Goal: Register for event/course: Sign up to attend an event or enroll in a course

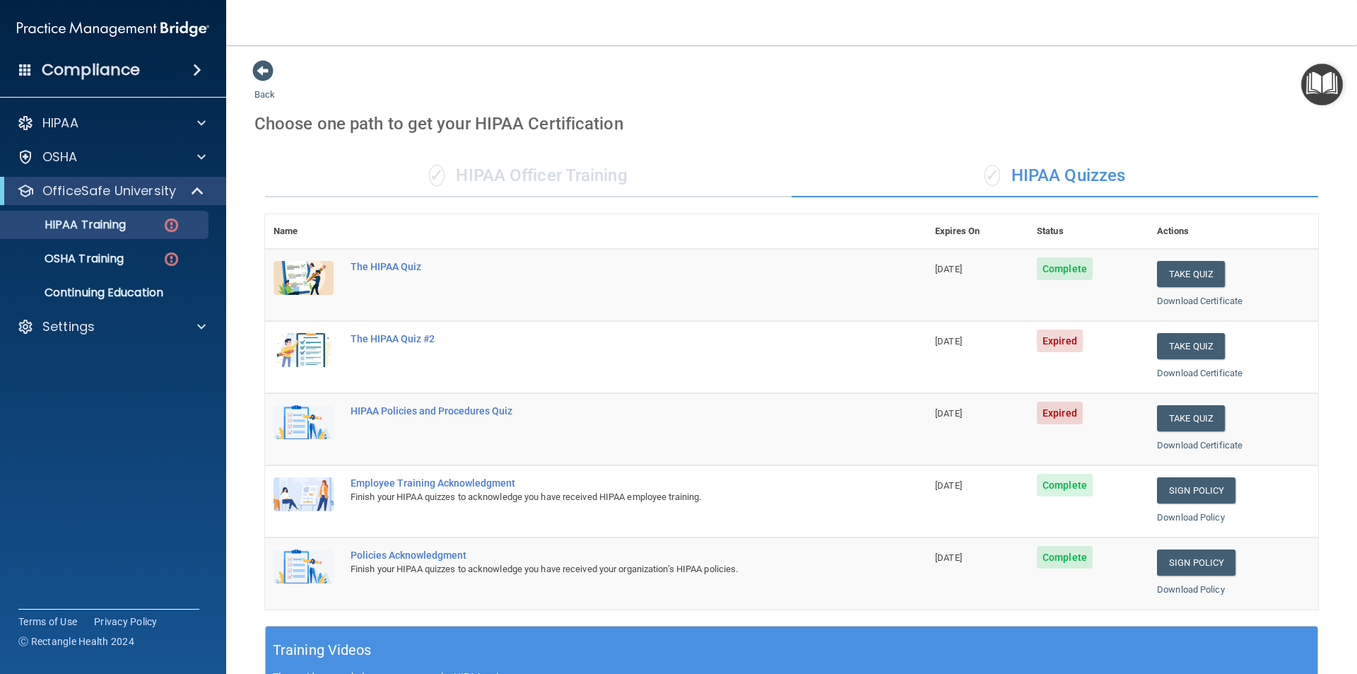
scroll to position [283, 0]
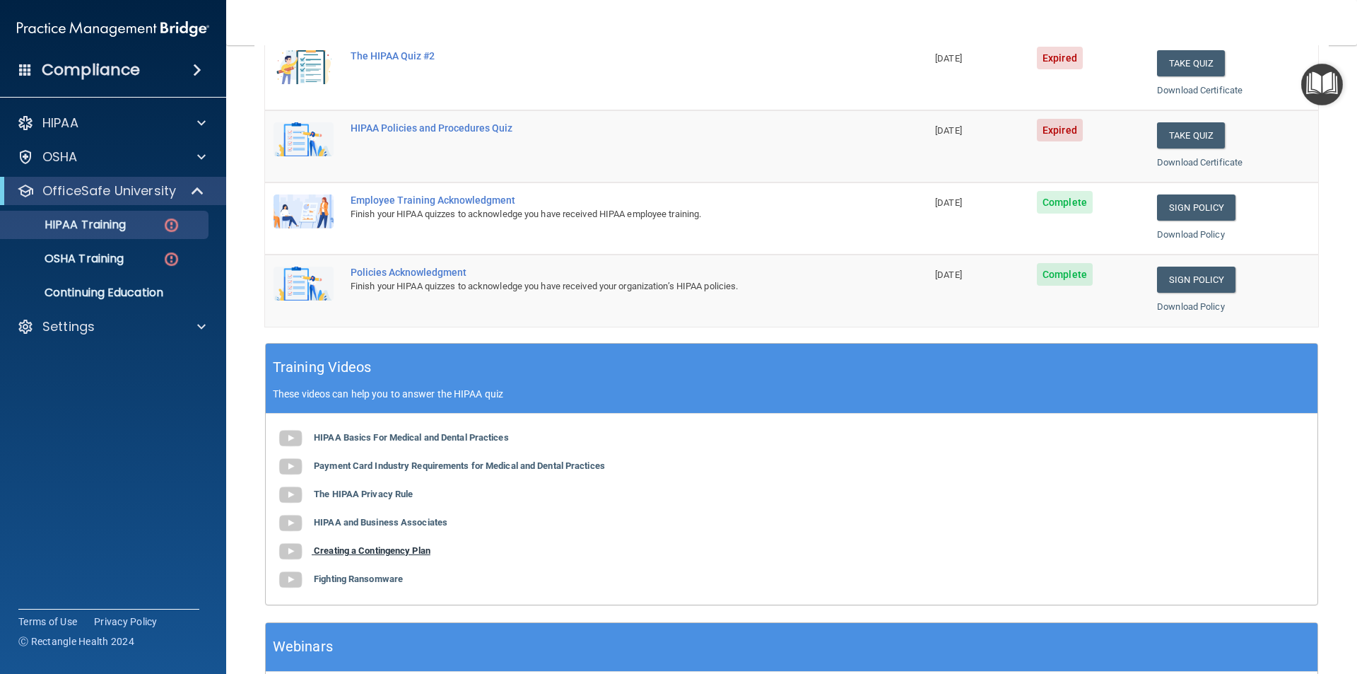
click at [403, 556] on b "Creating a Contingency Plan" at bounding box center [372, 550] width 117 height 11
click at [343, 581] on b "Fighting Ransomware" at bounding box center [358, 578] width 89 height 11
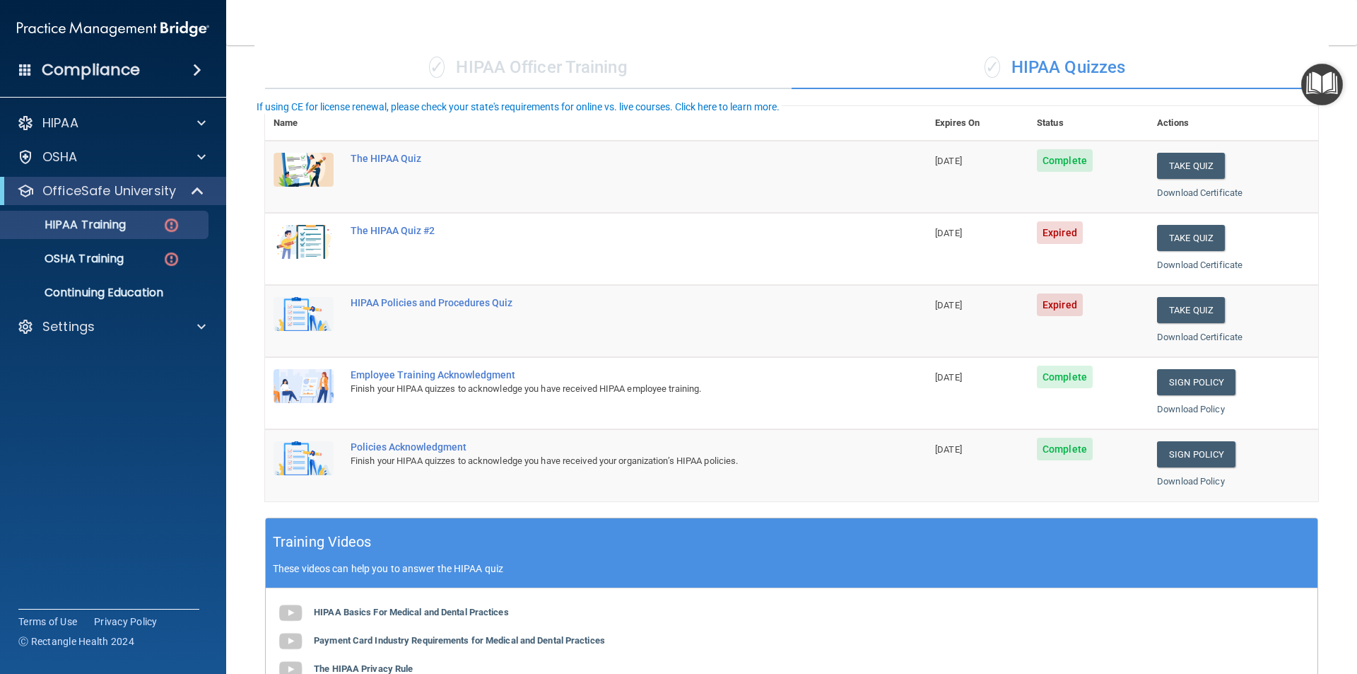
scroll to position [37, 0]
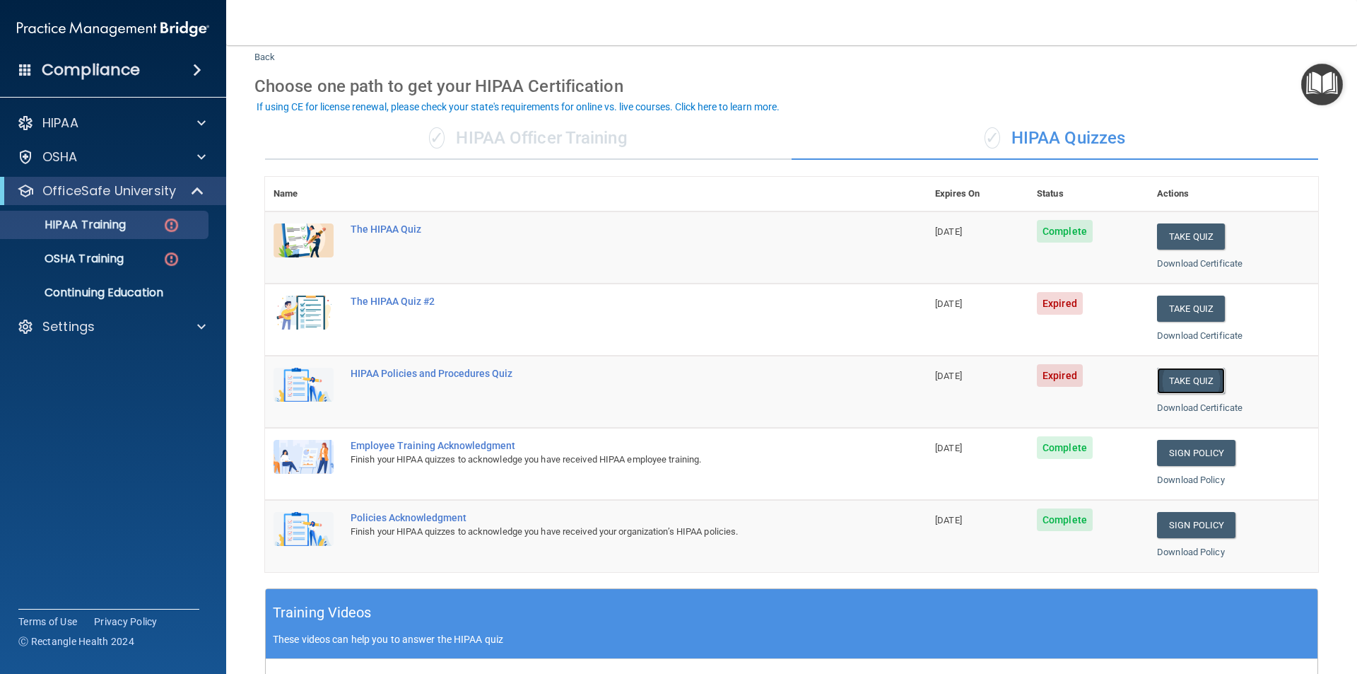
click at [1170, 381] on button "Take Quiz" at bounding box center [1191, 381] width 68 height 26
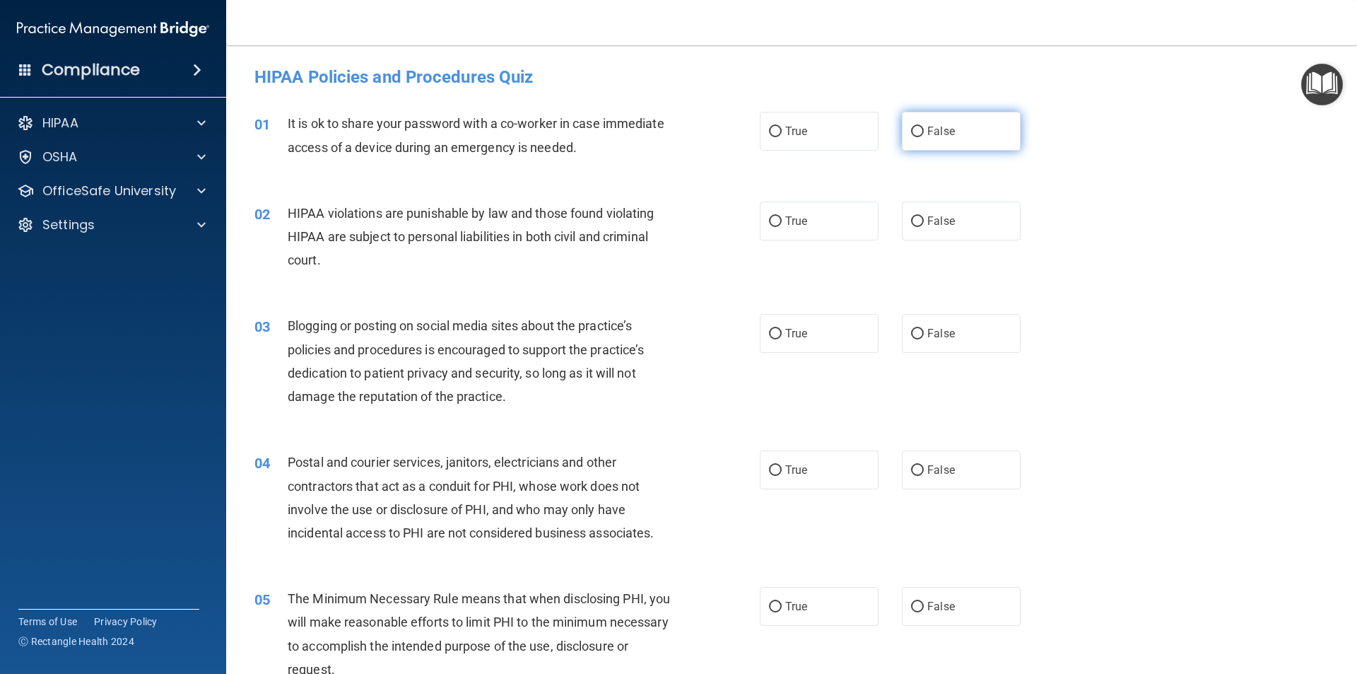
click at [929, 133] on span "False" at bounding box center [941, 130] width 28 height 13
click at [924, 133] on input "False" at bounding box center [917, 132] width 13 height 11
radio input "true"
click at [812, 229] on label "True" at bounding box center [819, 220] width 119 height 39
click at [782, 227] on input "True" at bounding box center [775, 221] width 13 height 11
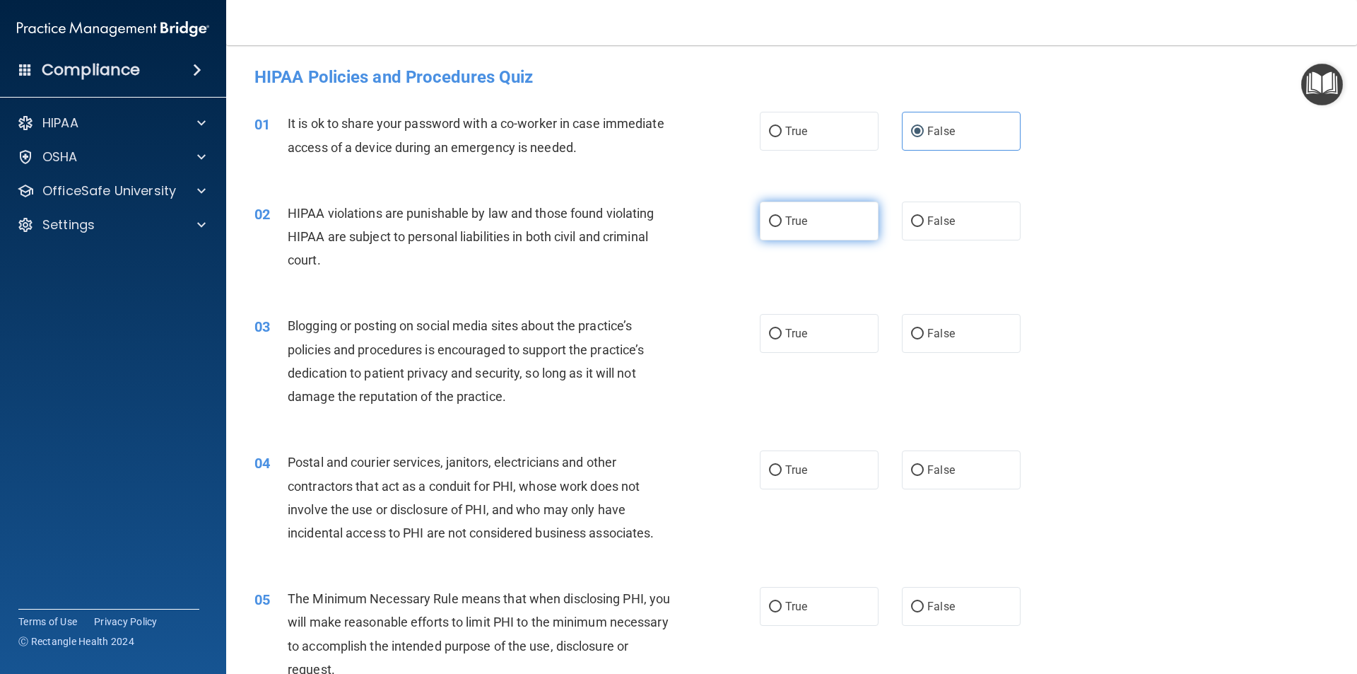
radio input "true"
click at [782, 342] on label "True" at bounding box center [819, 333] width 119 height 39
click at [782, 339] on input "True" at bounding box center [775, 334] width 13 height 11
radio input "true"
click at [760, 474] on label "True" at bounding box center [819, 469] width 119 height 39
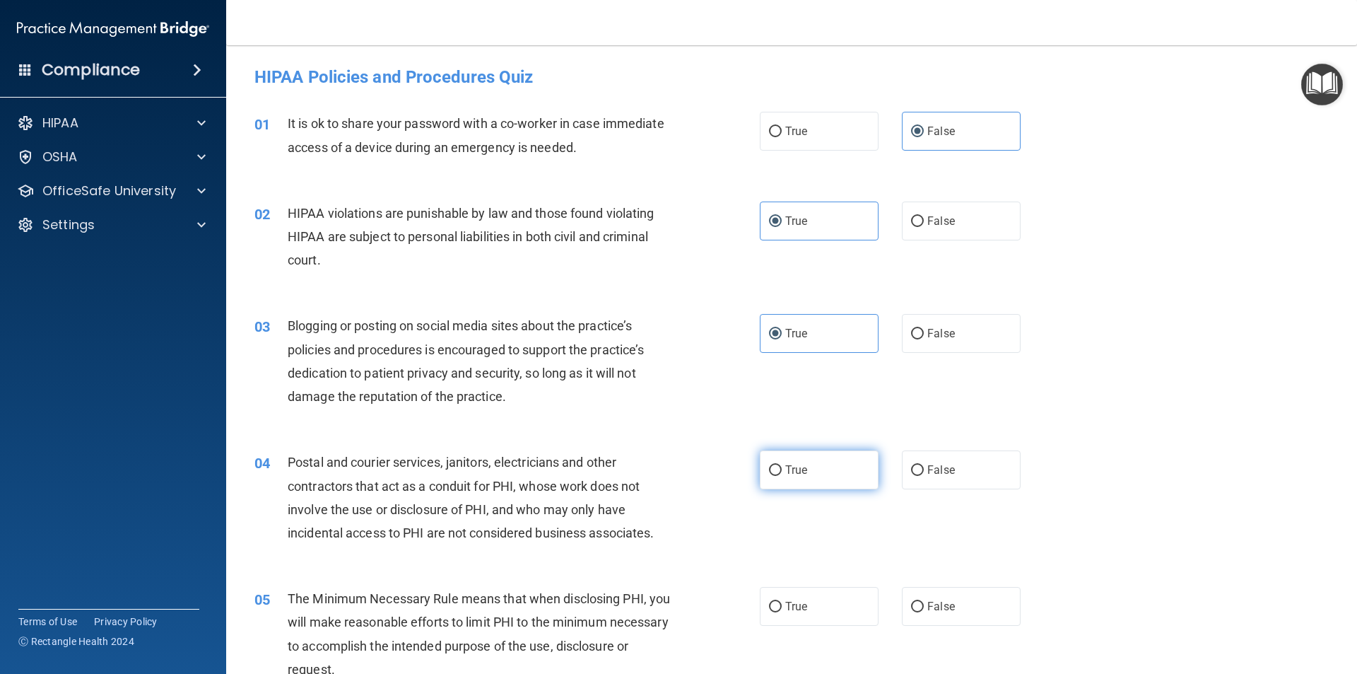
click at [769, 474] on input "True" at bounding box center [775, 470] width 13 height 11
radio input "true"
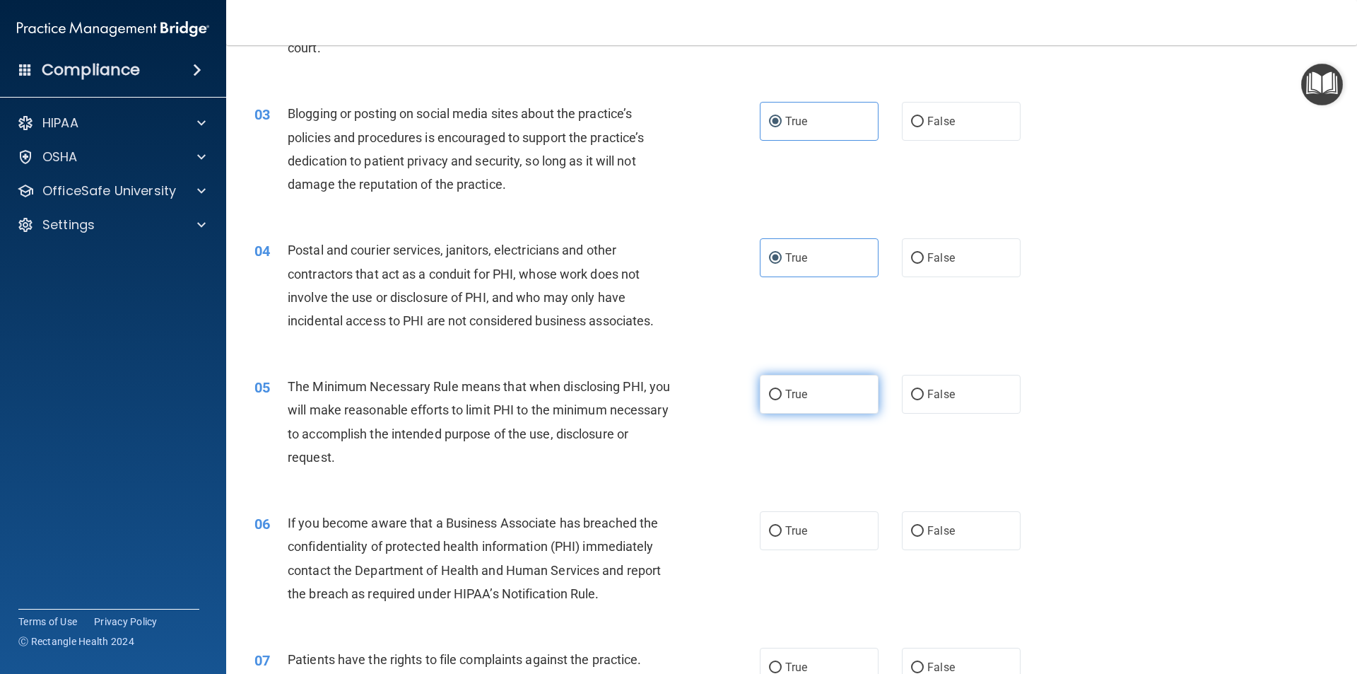
click at [792, 392] on span "True" at bounding box center [796, 393] width 22 height 13
click at [782, 392] on input "True" at bounding box center [775, 394] width 13 height 11
radio input "true"
click at [798, 536] on span "True" at bounding box center [796, 530] width 22 height 13
click at [782, 536] on input "True" at bounding box center [775, 531] width 13 height 11
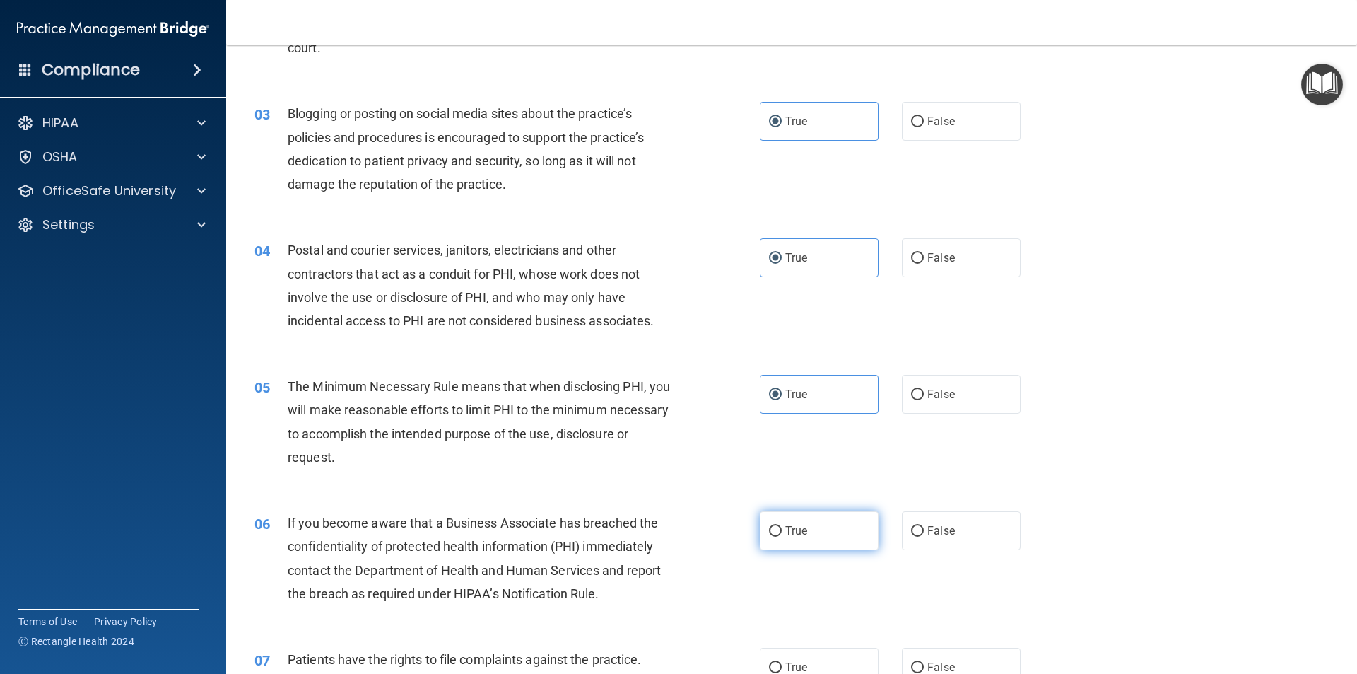
radio input "true"
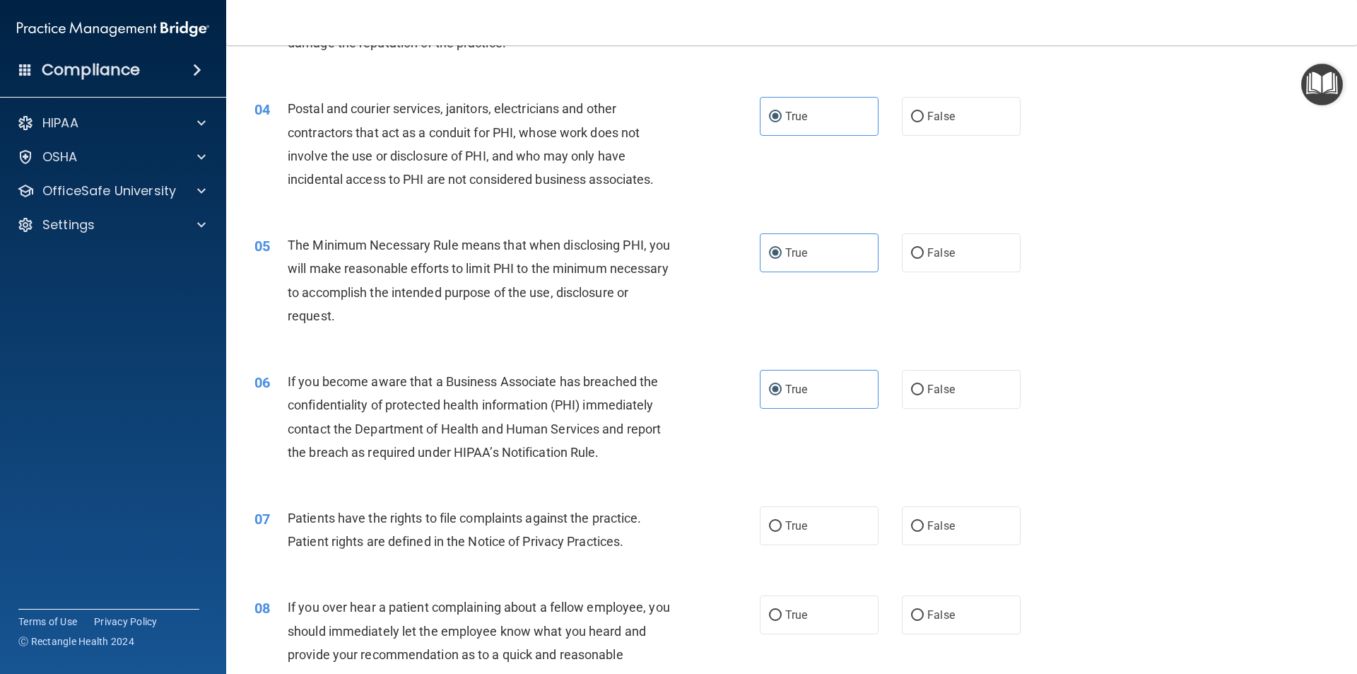
scroll to position [424, 0]
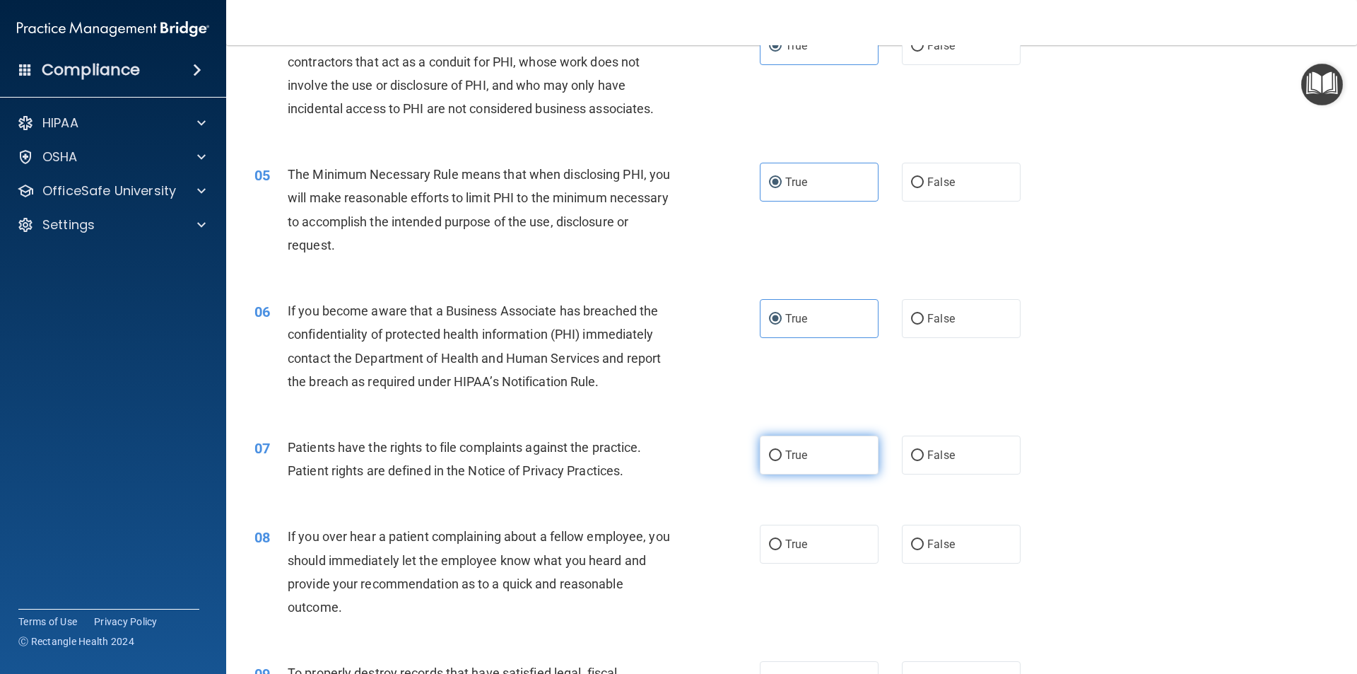
click at [797, 462] on label "True" at bounding box center [819, 454] width 119 height 39
click at [782, 461] on input "True" at bounding box center [775, 455] width 13 height 11
radio input "true"
click at [791, 544] on span "True" at bounding box center [796, 543] width 22 height 13
click at [782, 544] on input "True" at bounding box center [775, 544] width 13 height 11
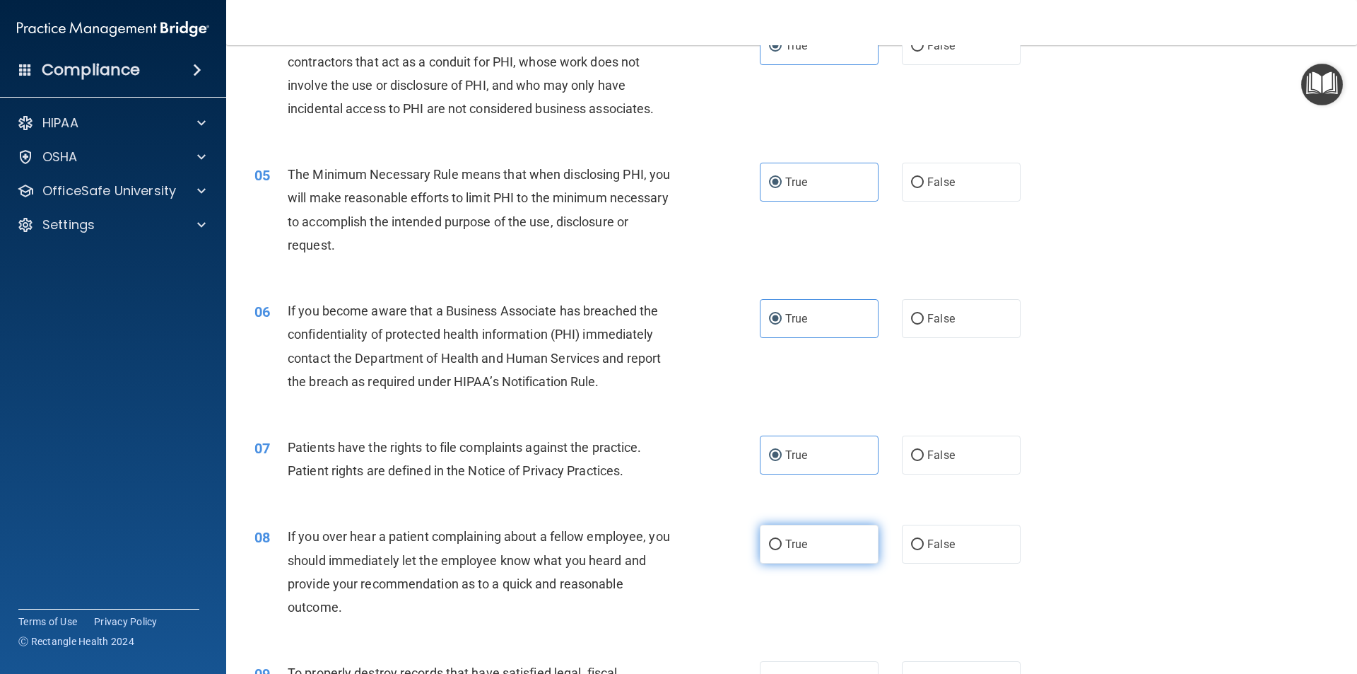
radio input "true"
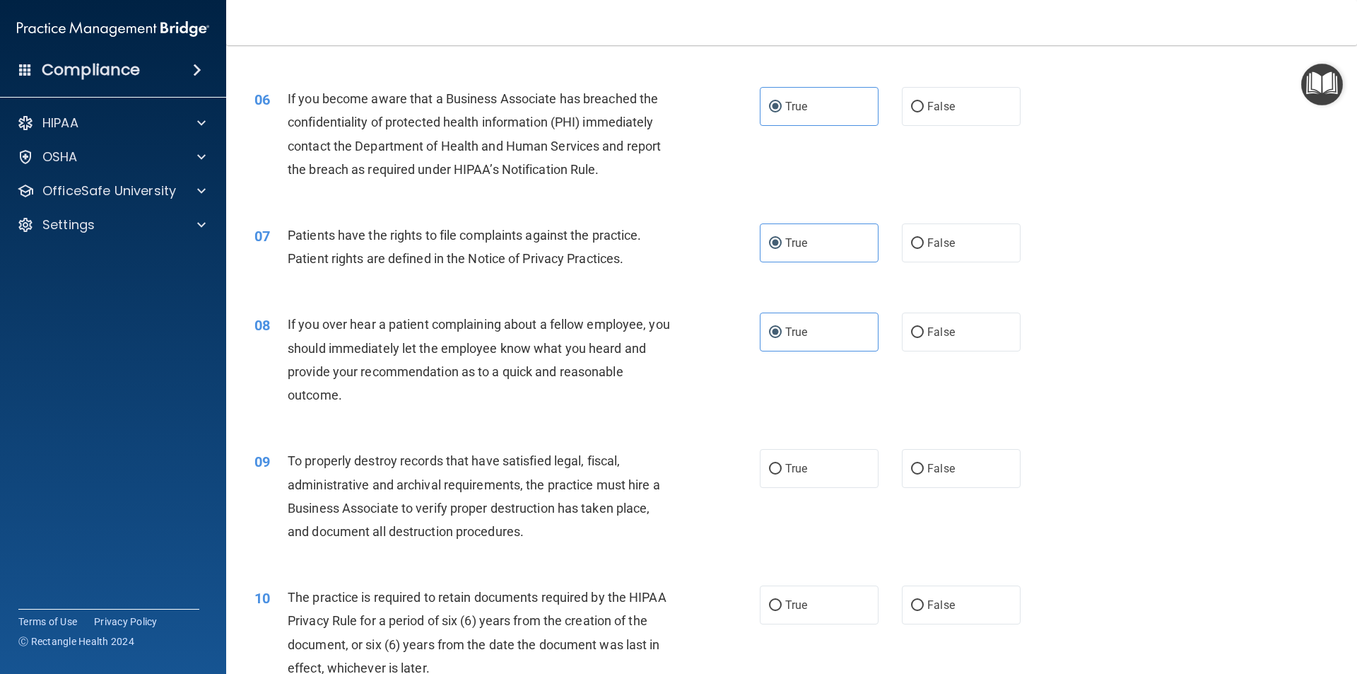
scroll to position [707, 0]
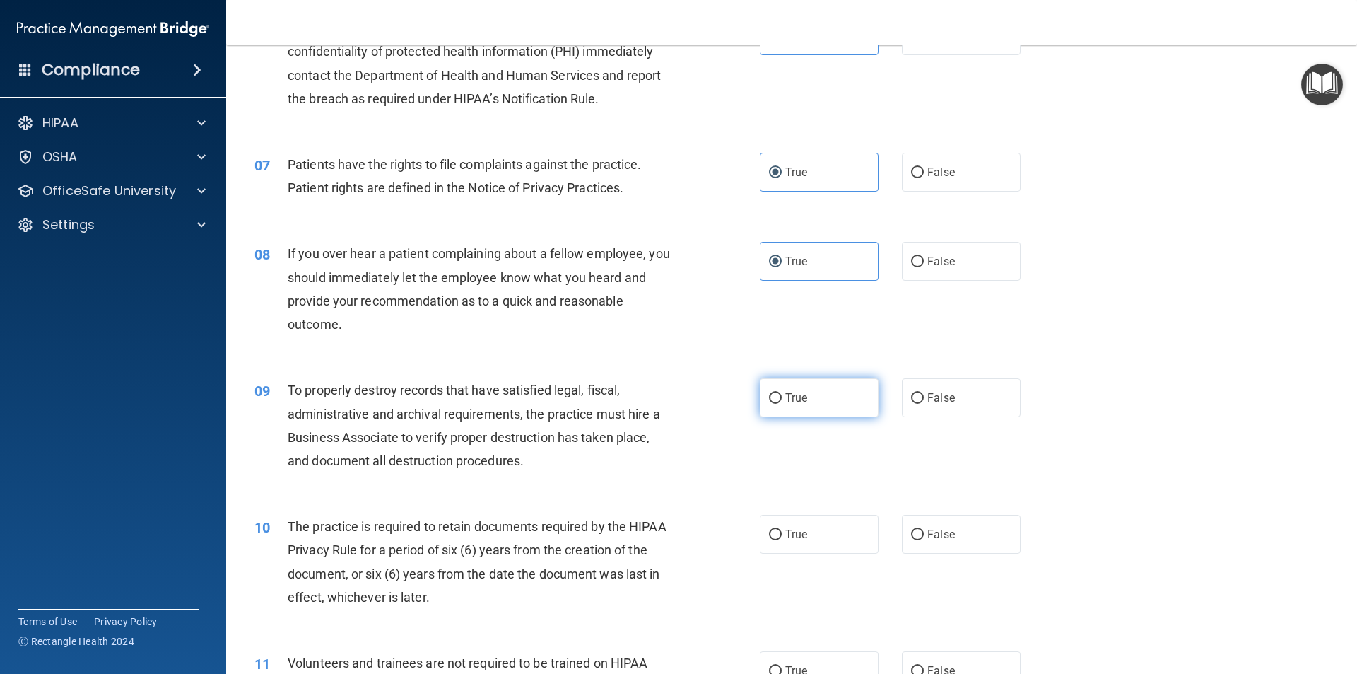
click at [791, 395] on span "True" at bounding box center [796, 397] width 22 height 13
click at [782, 395] on input "True" at bounding box center [775, 398] width 13 height 11
radio input "true"
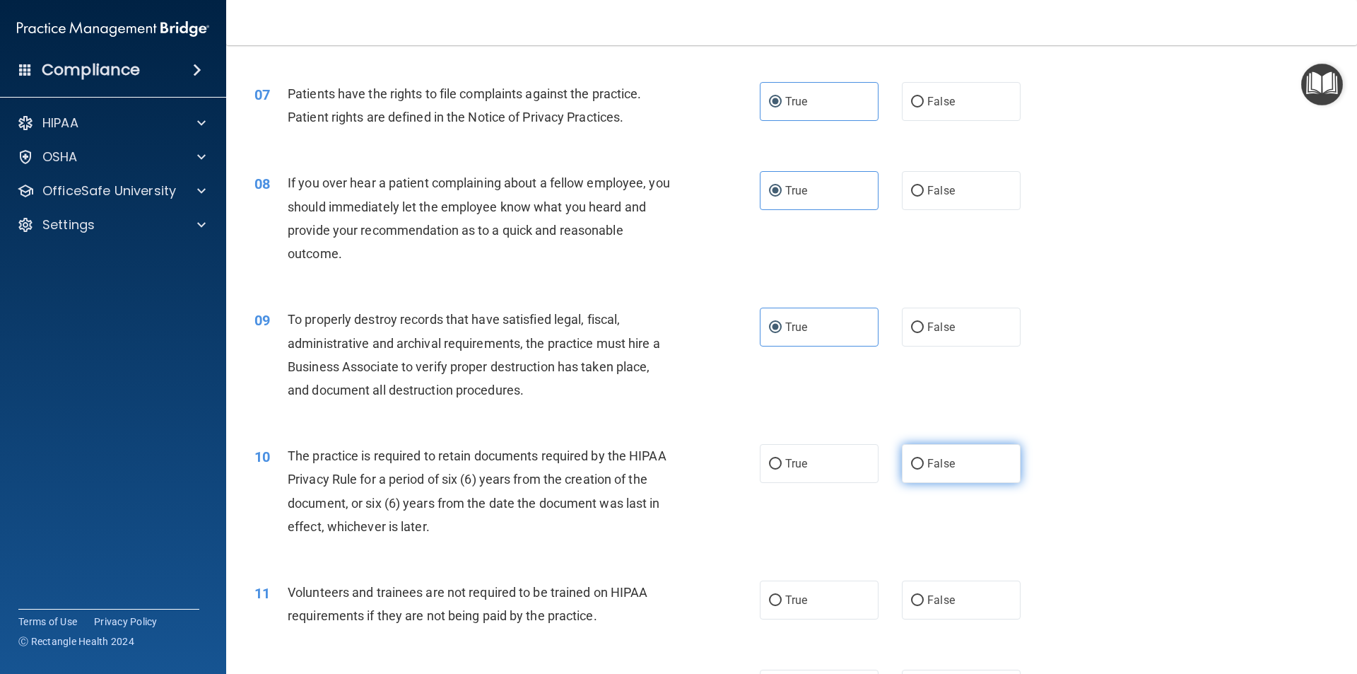
click at [962, 454] on label "False" at bounding box center [961, 463] width 119 height 39
click at [924, 459] on input "False" at bounding box center [917, 464] width 13 height 11
radio input "true"
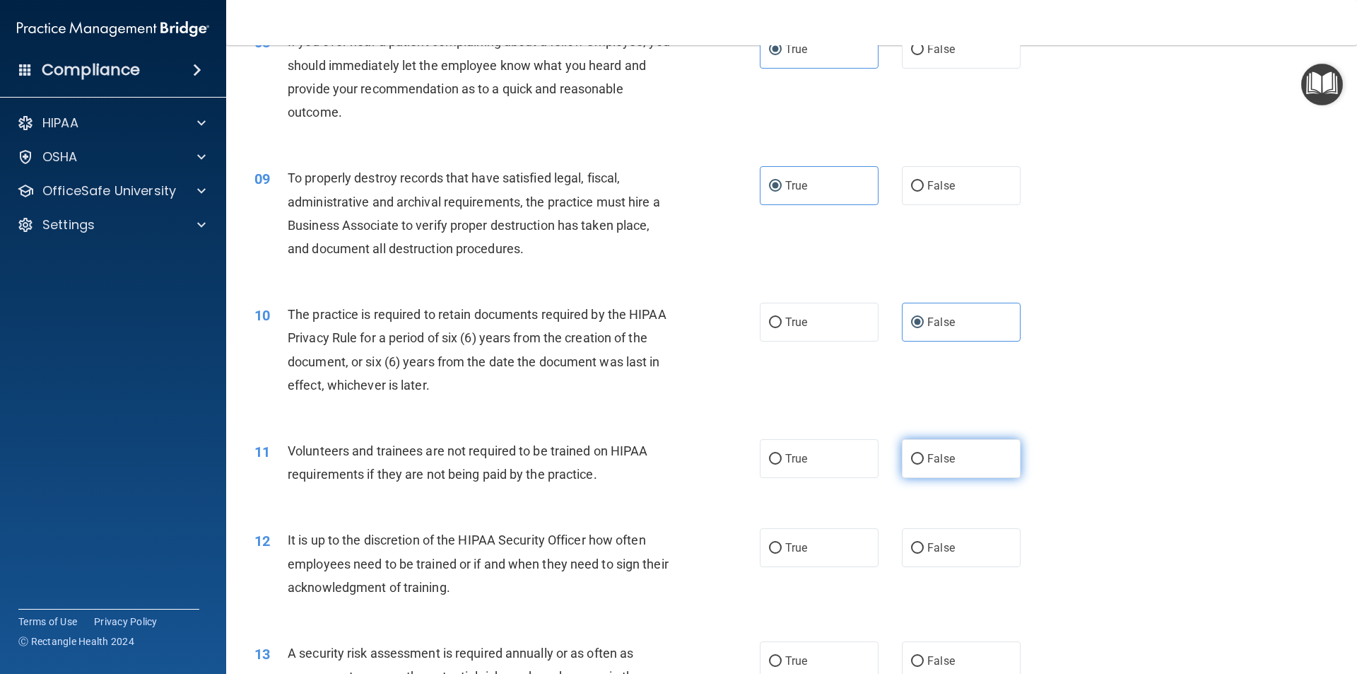
click at [914, 454] on input "False" at bounding box center [917, 459] width 13 height 11
radio input "true"
click at [911, 548] on input "False" at bounding box center [917, 548] width 13 height 11
radio input "true"
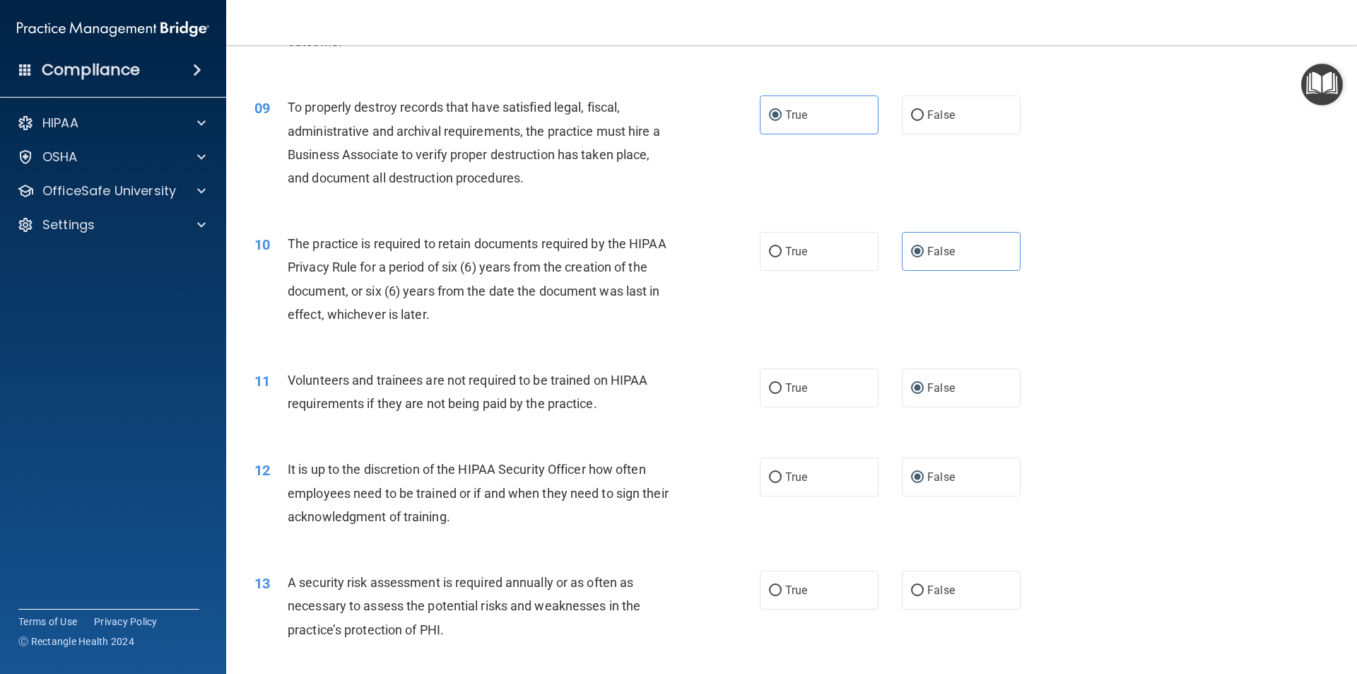
scroll to position [1060, 0]
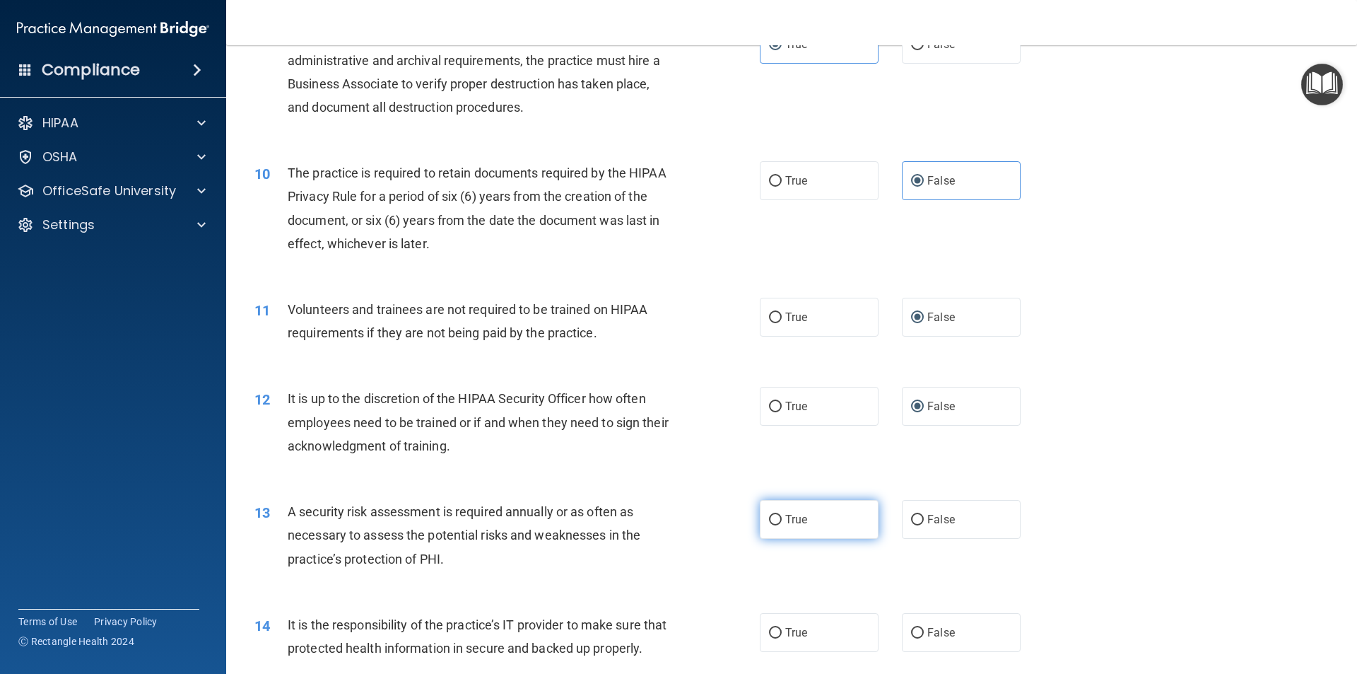
click at [804, 515] on label "True" at bounding box center [819, 519] width 119 height 39
click at [782, 515] on input "True" at bounding box center [775, 520] width 13 height 11
radio input "true"
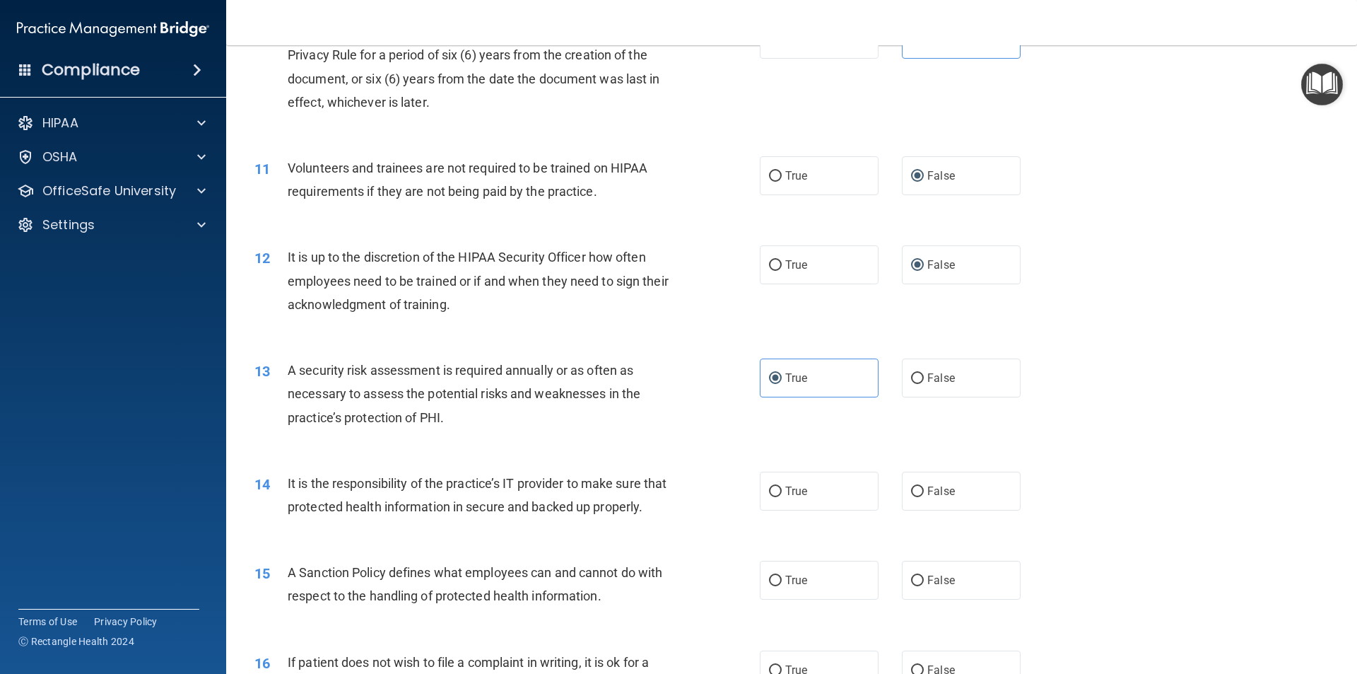
scroll to position [1272, 0]
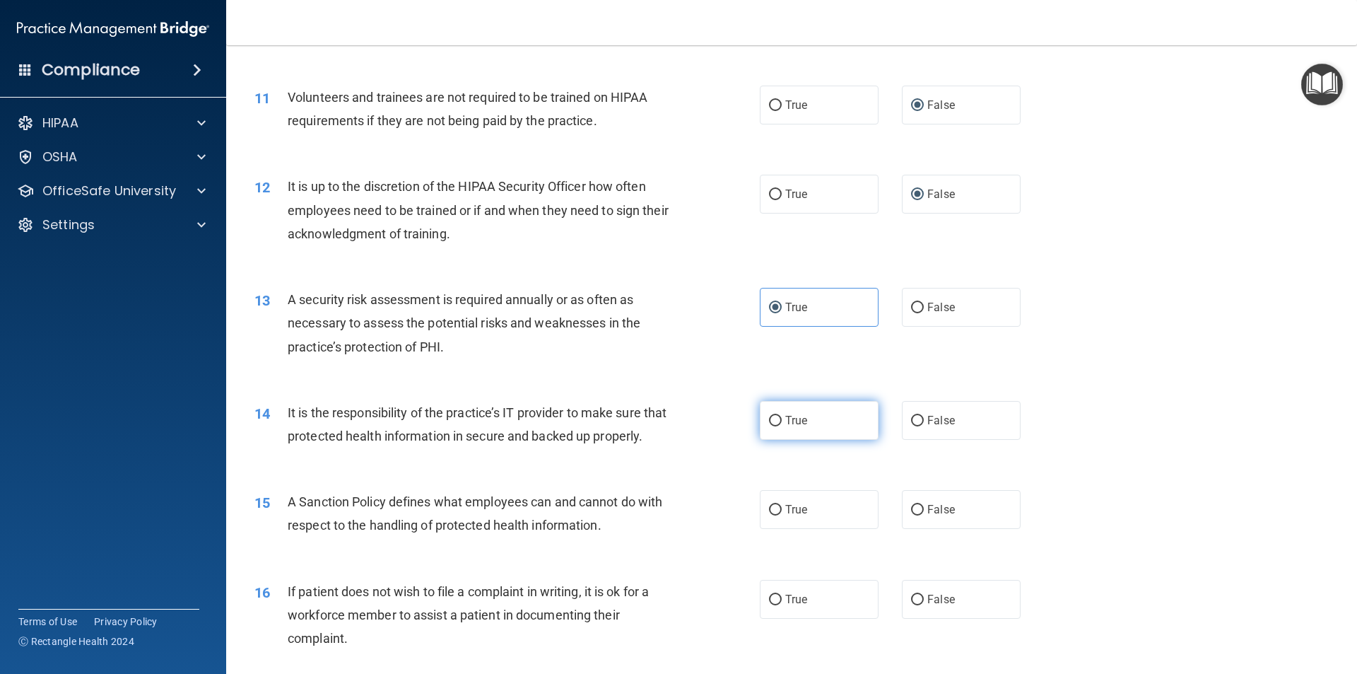
click at [760, 418] on label "True" at bounding box center [819, 420] width 119 height 39
click at [769, 418] on input "True" at bounding box center [775, 421] width 13 height 11
radio input "true"
click at [780, 529] on label "True" at bounding box center [819, 509] width 119 height 39
click at [780, 515] on input "True" at bounding box center [775, 510] width 13 height 11
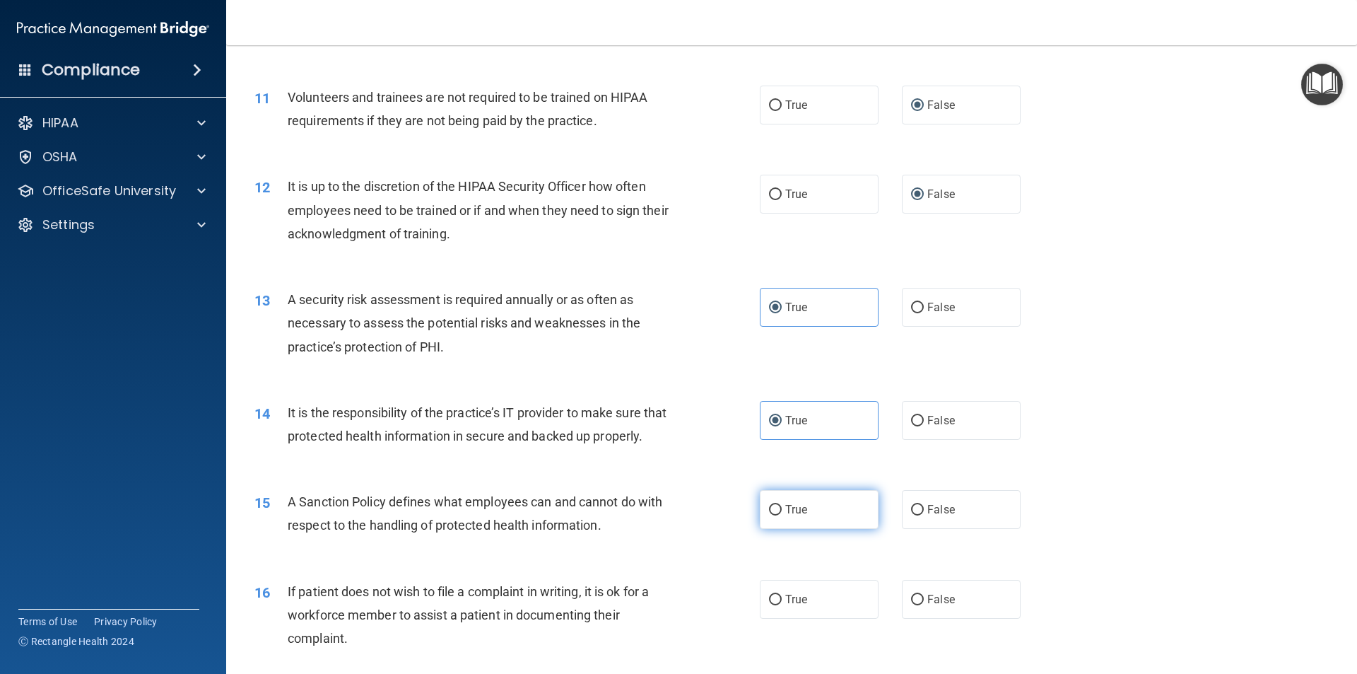
radio input "true"
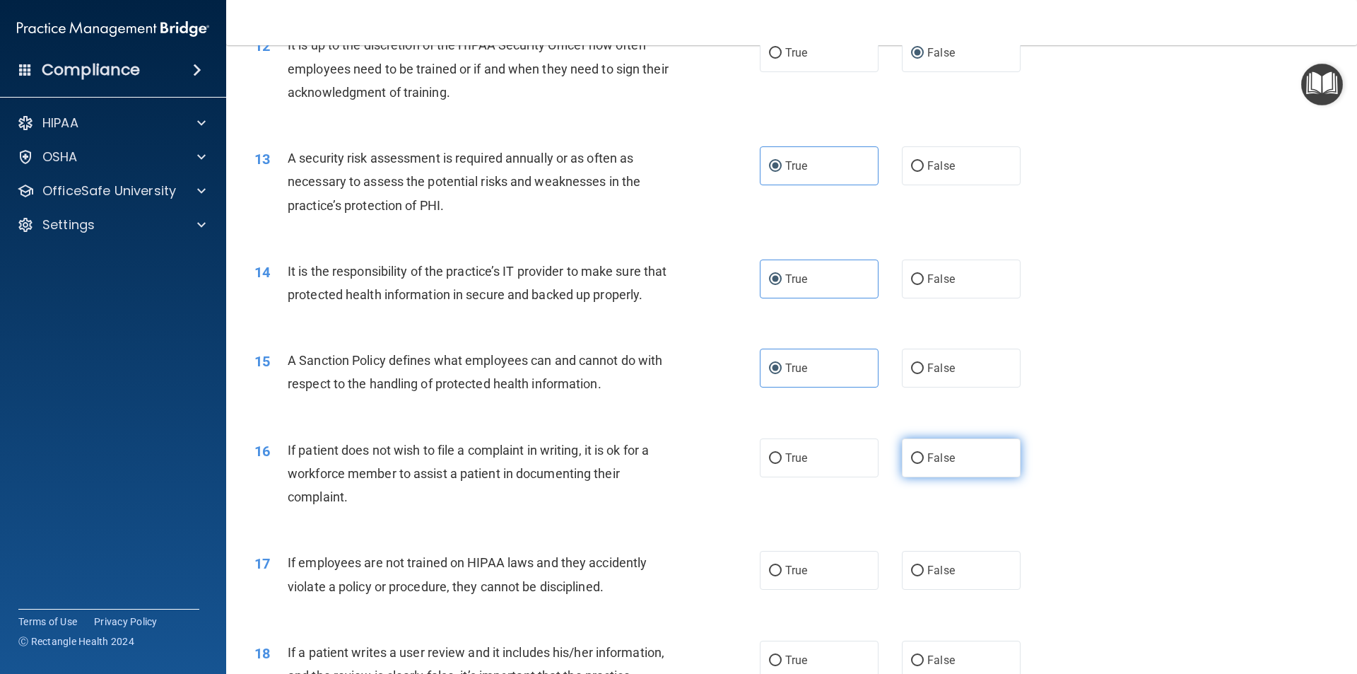
click at [914, 464] on input "False" at bounding box center [917, 458] width 13 height 11
radio input "true"
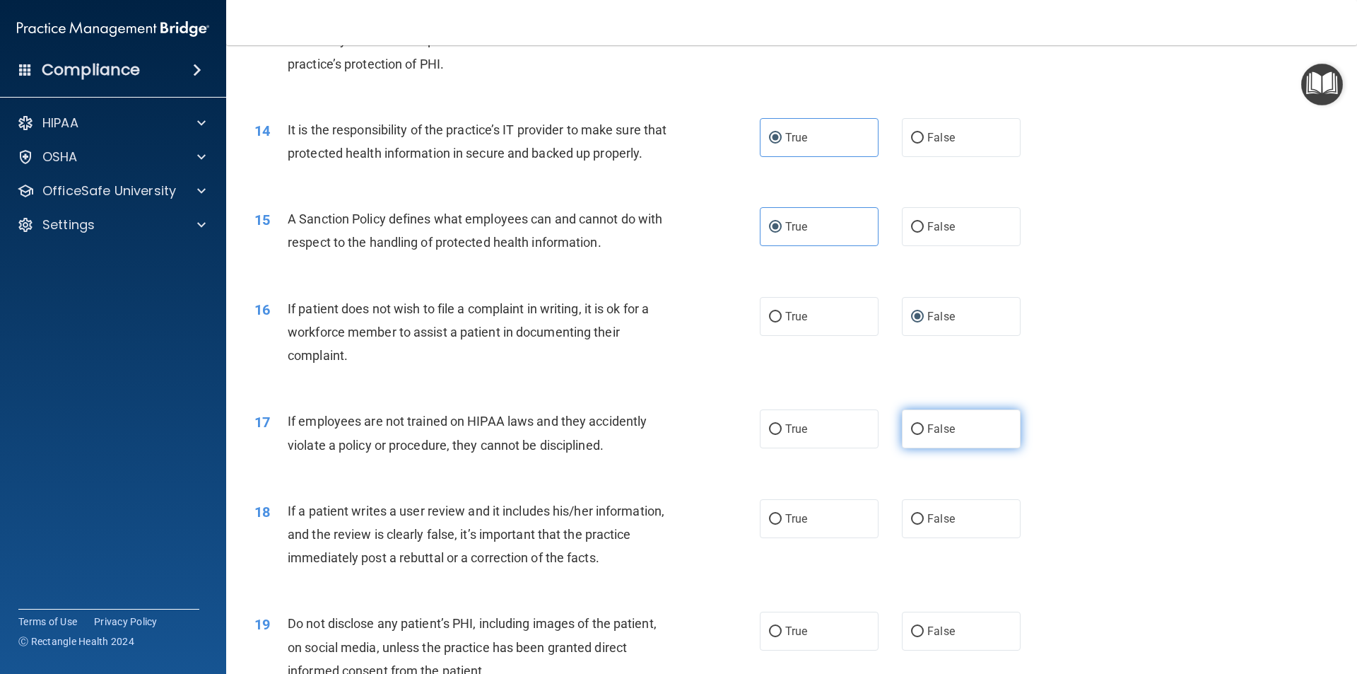
click at [917, 447] on label "False" at bounding box center [961, 428] width 119 height 39
click at [917, 435] on input "False" at bounding box center [917, 429] width 13 height 11
radio input "true"
click at [964, 538] on label "False" at bounding box center [961, 518] width 119 height 39
click at [924, 524] on input "False" at bounding box center [917, 519] width 13 height 11
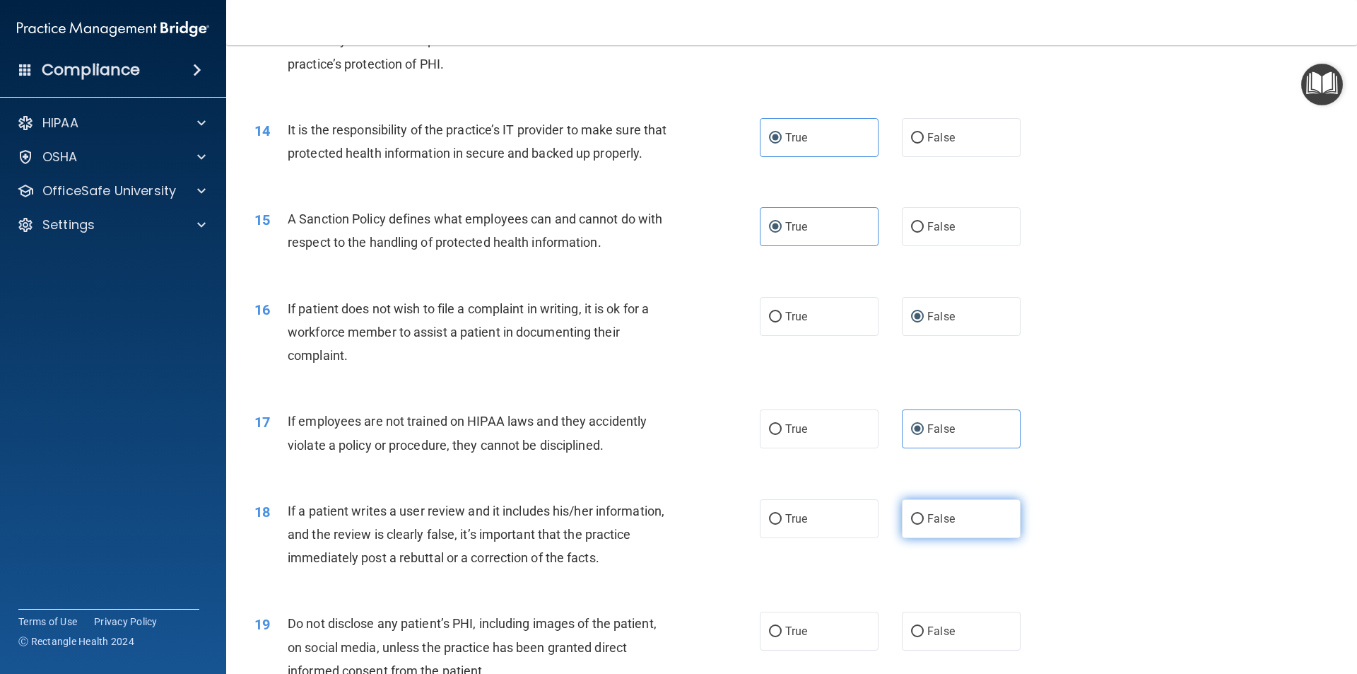
radio input "true"
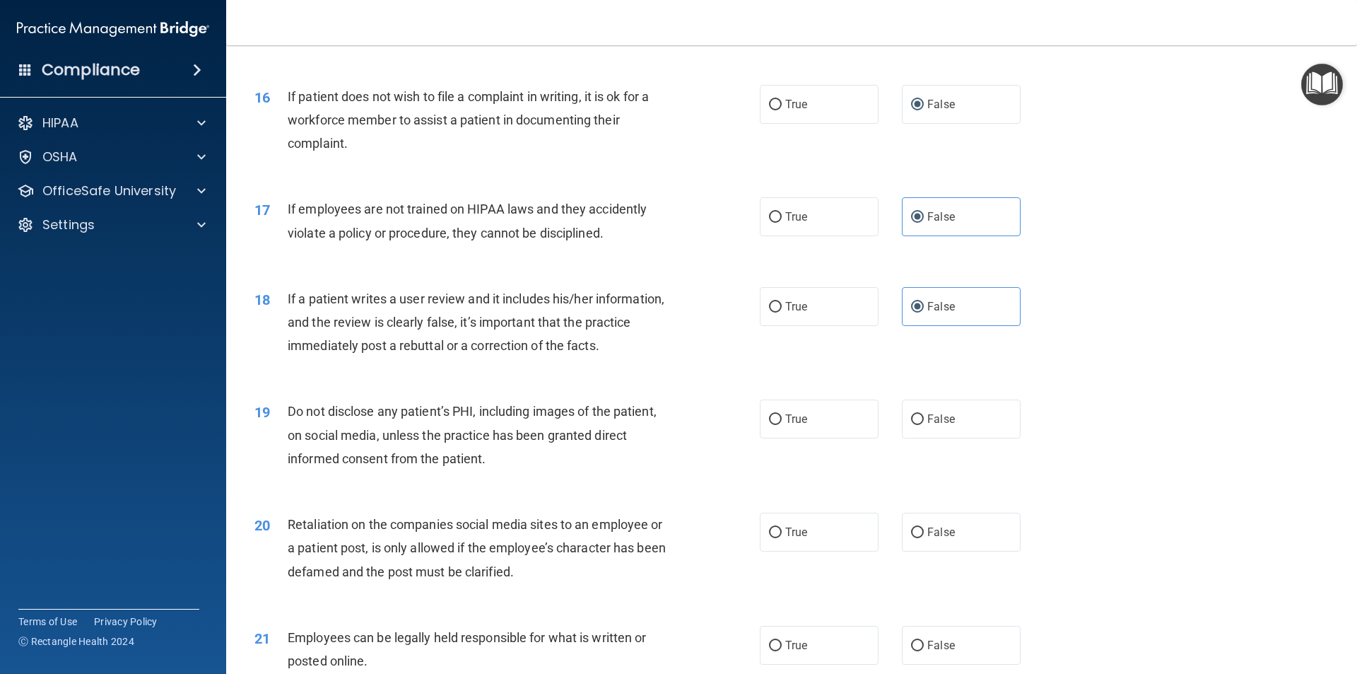
scroll to position [1838, 0]
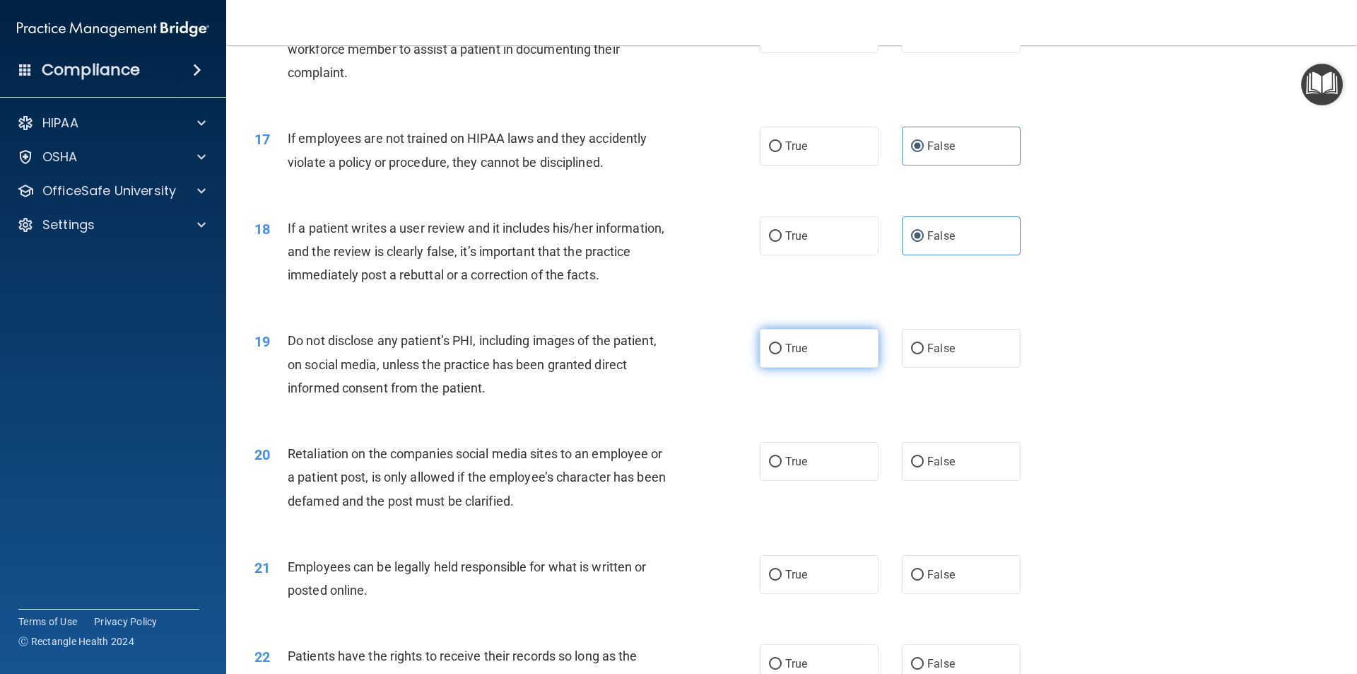
click at [791, 368] on label "True" at bounding box center [819, 348] width 119 height 39
click at [782, 354] on input "True" at bounding box center [775, 348] width 13 height 11
radio input "true"
click at [949, 474] on label "False" at bounding box center [961, 461] width 119 height 39
click at [924, 467] on input "False" at bounding box center [917, 462] width 13 height 11
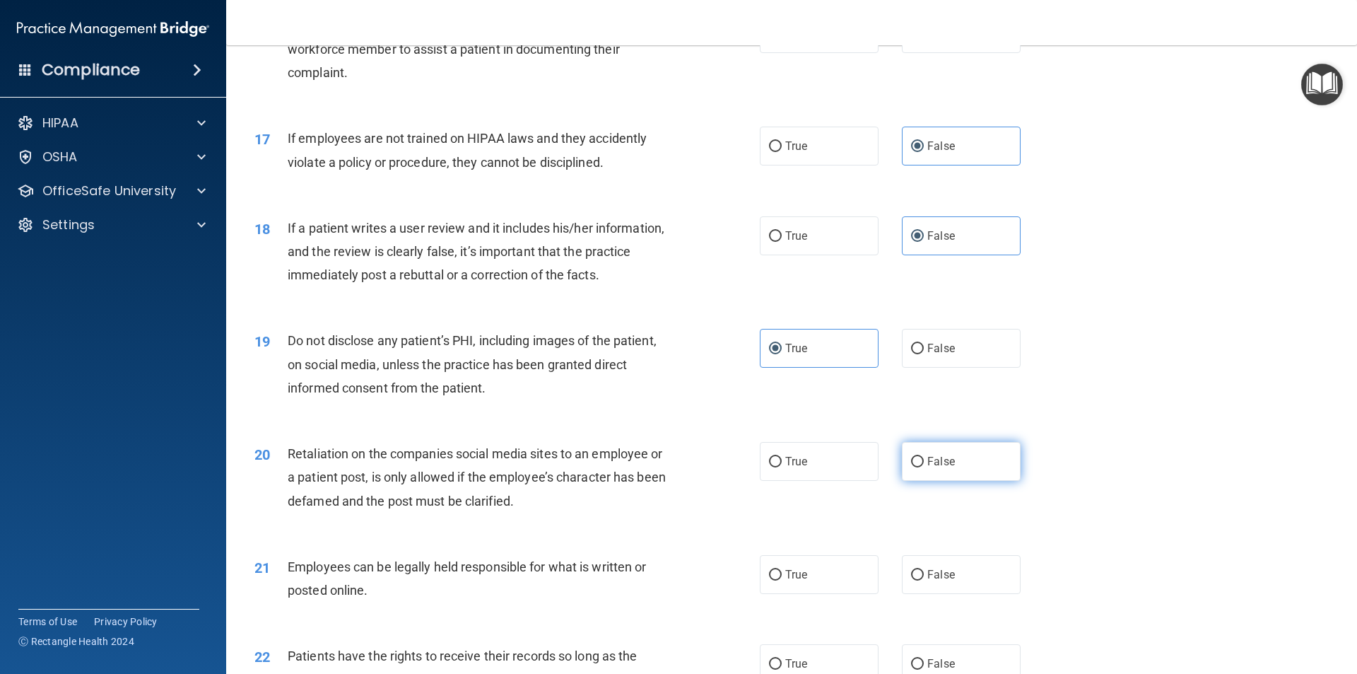
radio input "true"
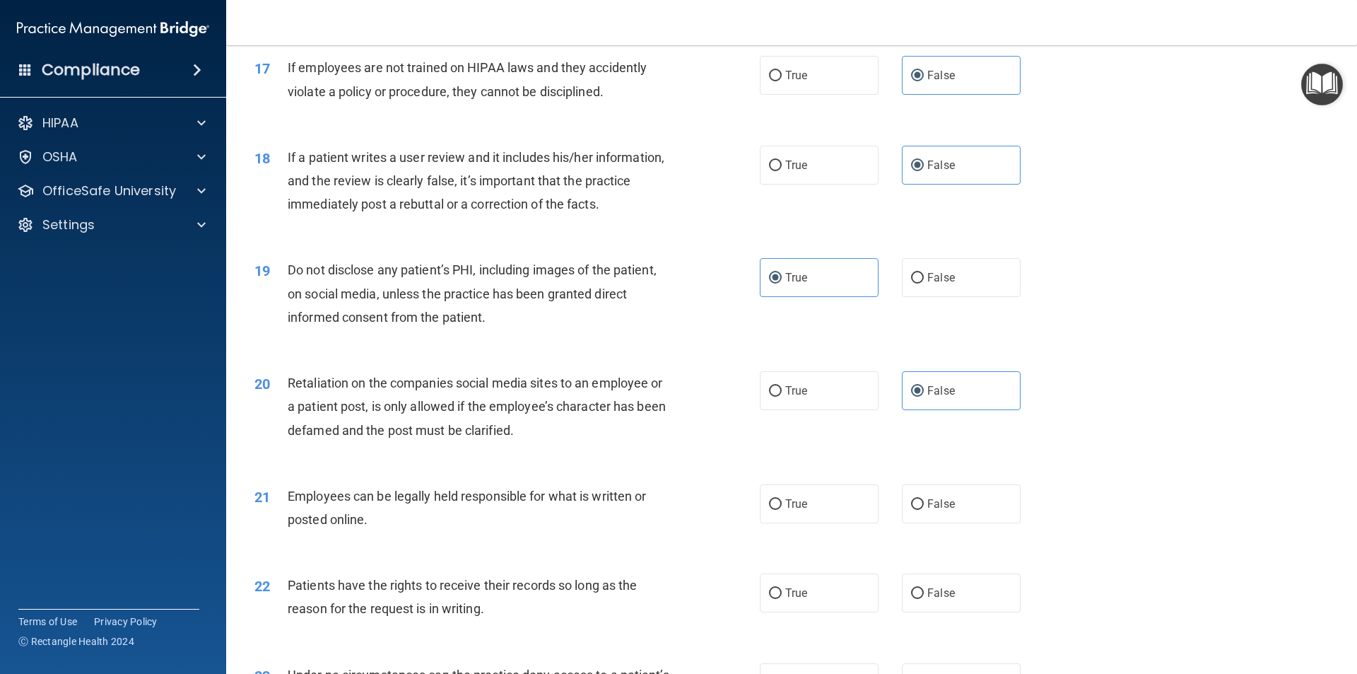
scroll to position [1979, 0]
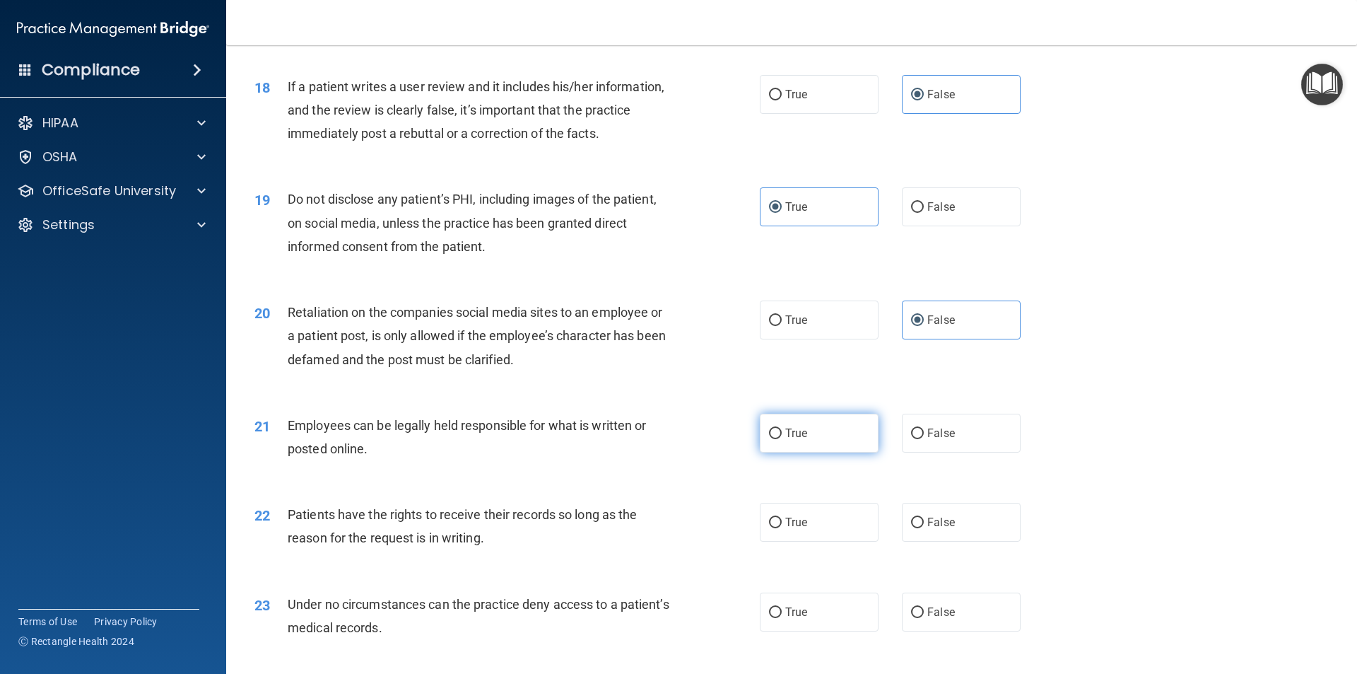
click at [805, 452] on label "True" at bounding box center [819, 432] width 119 height 39
click at [782, 439] on input "True" at bounding box center [775, 433] width 13 height 11
radio input "true"
click at [797, 541] on label "True" at bounding box center [819, 522] width 119 height 39
click at [782, 528] on input "True" at bounding box center [775, 522] width 13 height 11
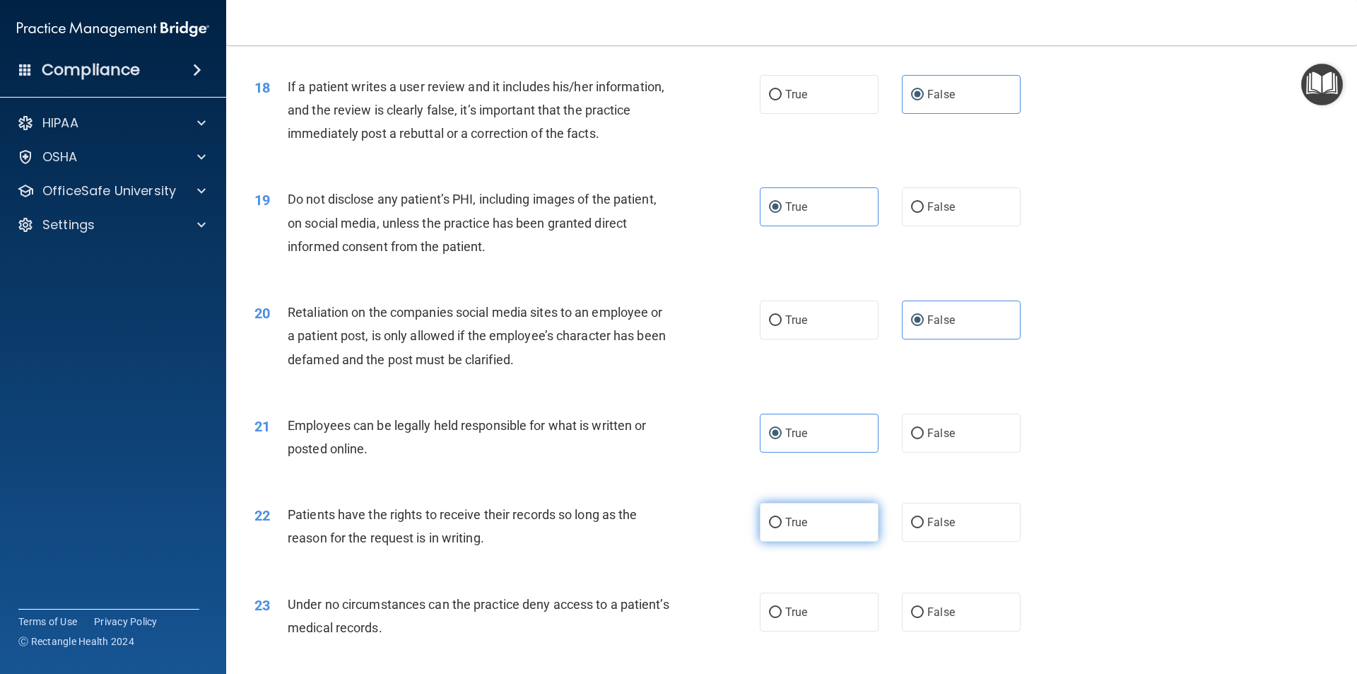
radio input "true"
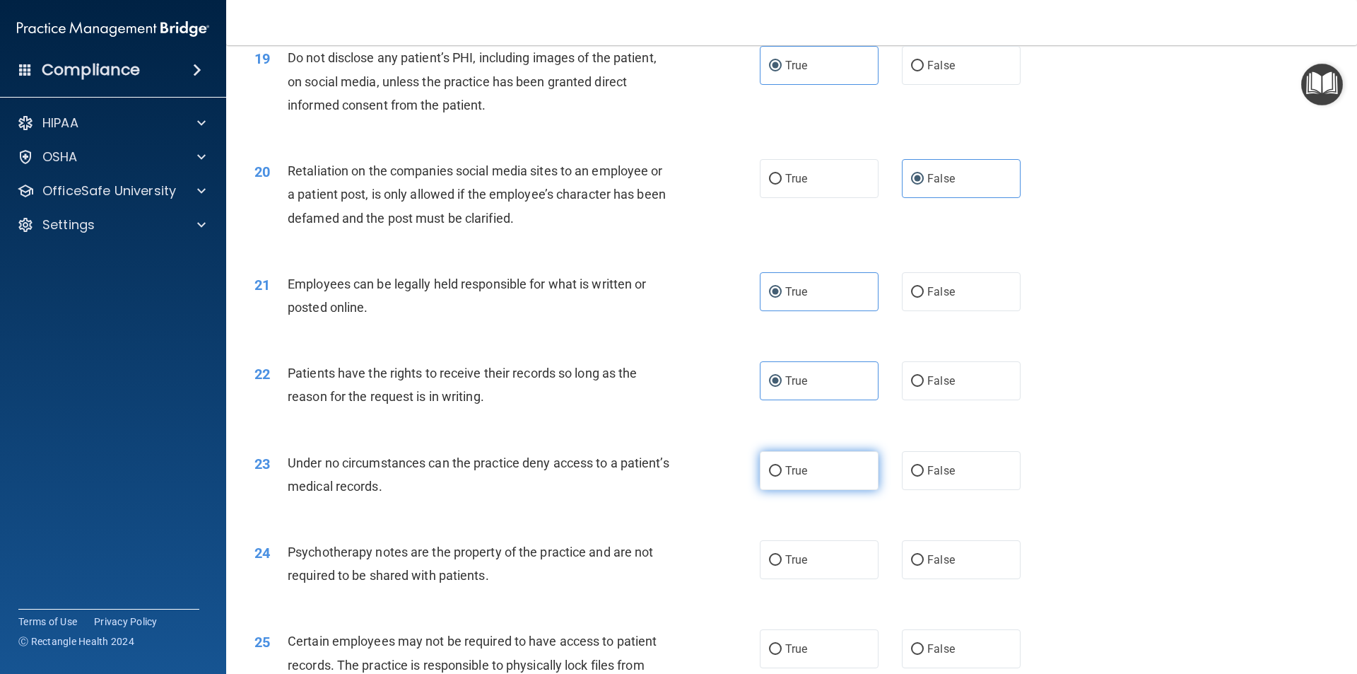
click at [823, 481] on label "True" at bounding box center [819, 470] width 119 height 39
click at [782, 476] on input "True" at bounding box center [775, 471] width 13 height 11
radio input "true"
click at [811, 579] on label "True" at bounding box center [819, 559] width 119 height 39
click at [782, 565] on input "True" at bounding box center [775, 560] width 13 height 11
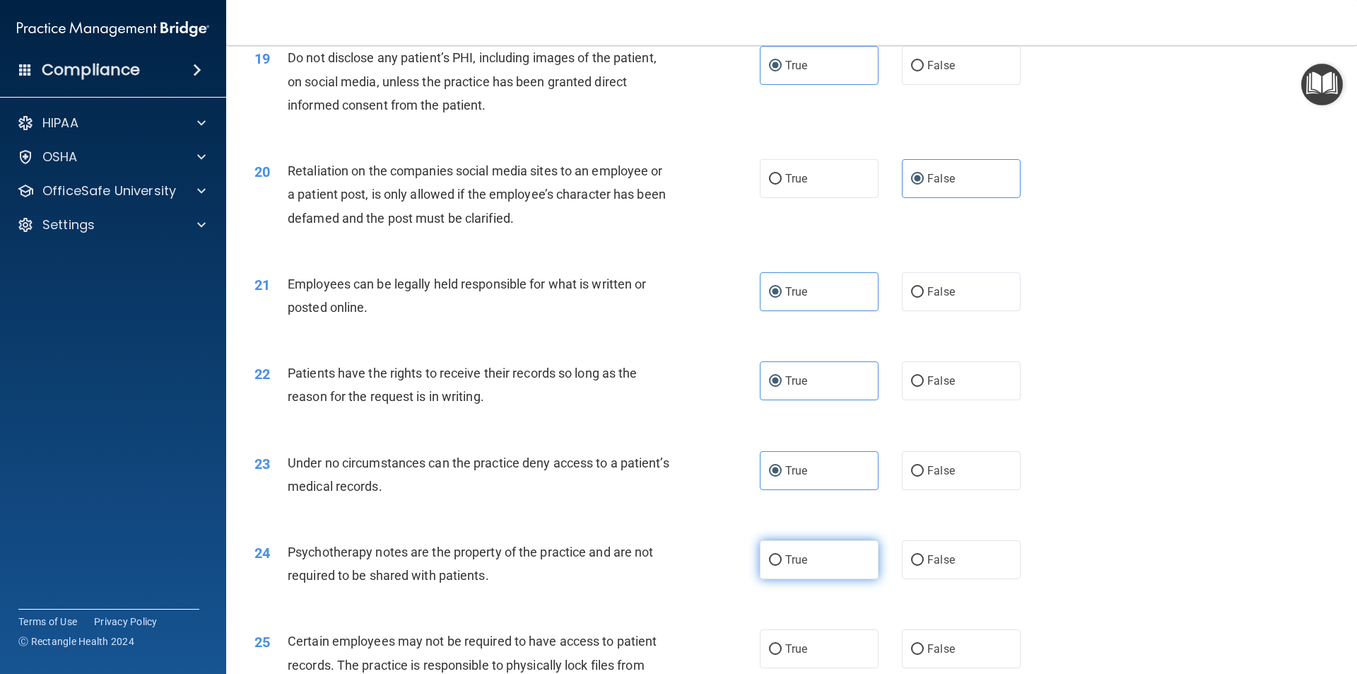
radio input "true"
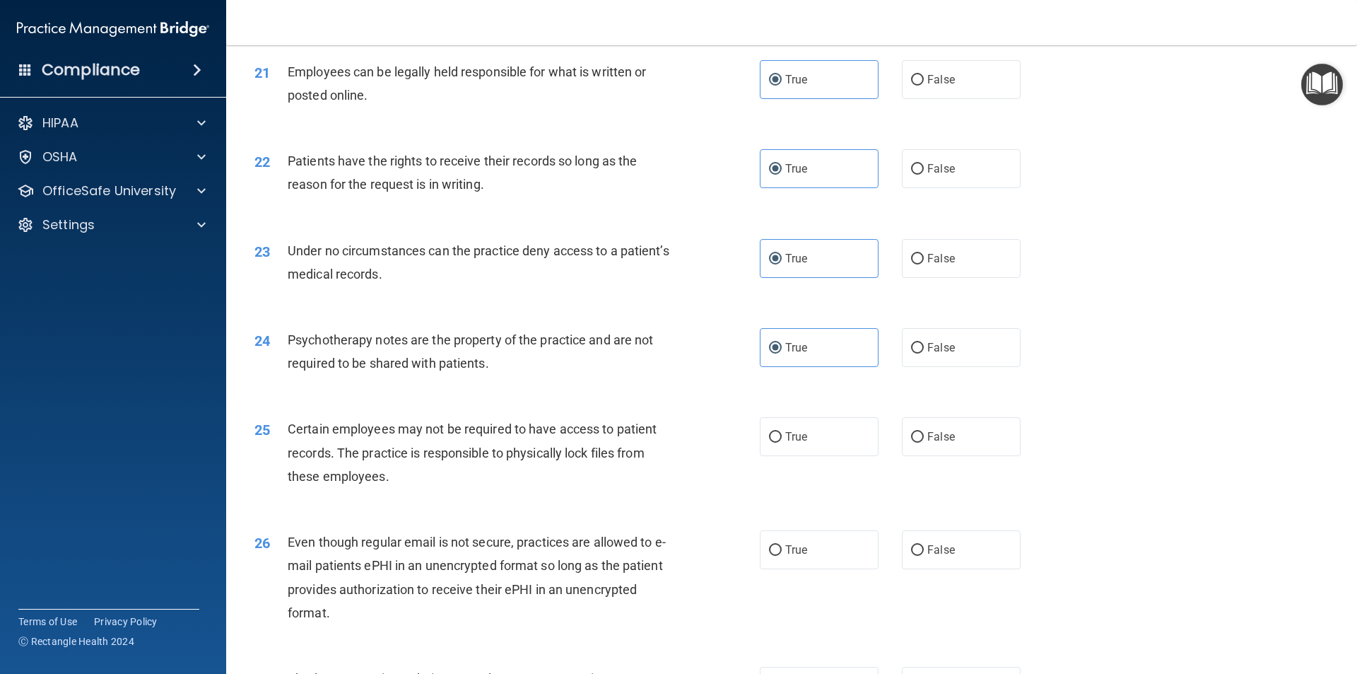
scroll to position [2403, 0]
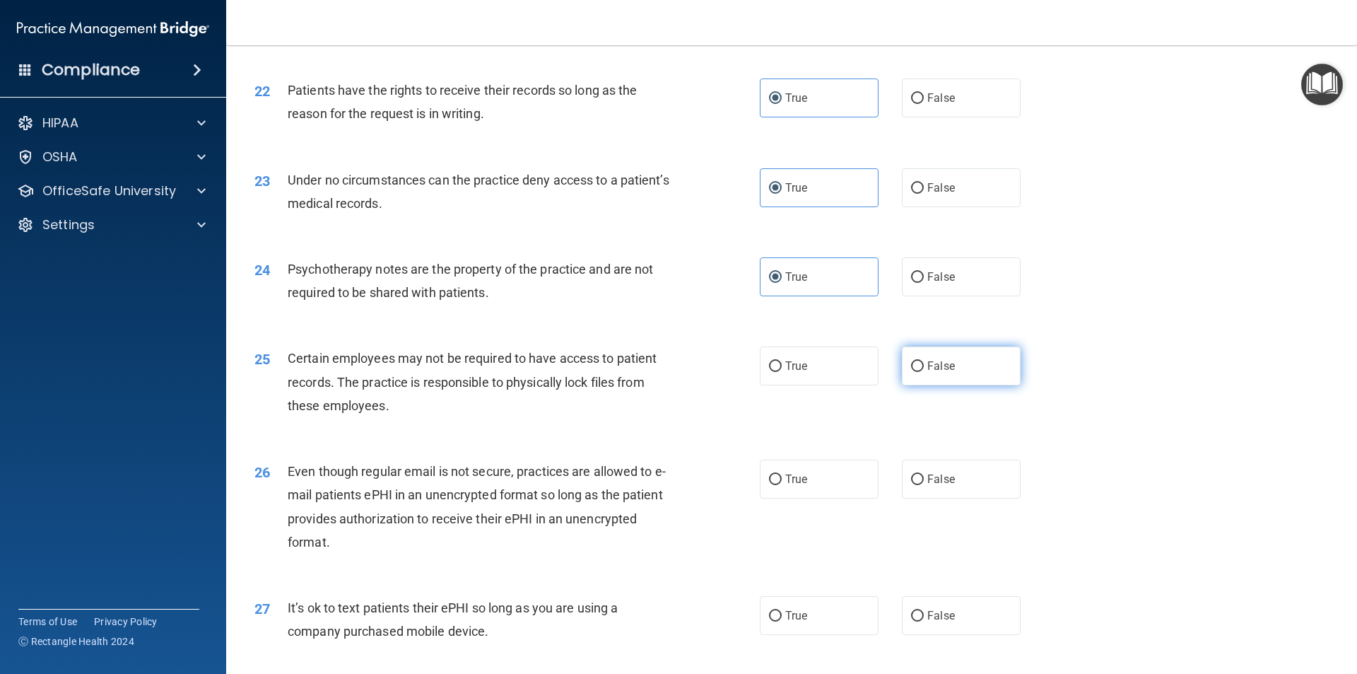
click at [977, 385] on label "False" at bounding box center [961, 365] width 119 height 39
click at [924, 372] on input "False" at bounding box center [917, 366] width 13 height 11
radio input "true"
click at [789, 372] on span "True" at bounding box center [796, 365] width 22 height 13
click at [782, 372] on input "True" at bounding box center [775, 366] width 13 height 11
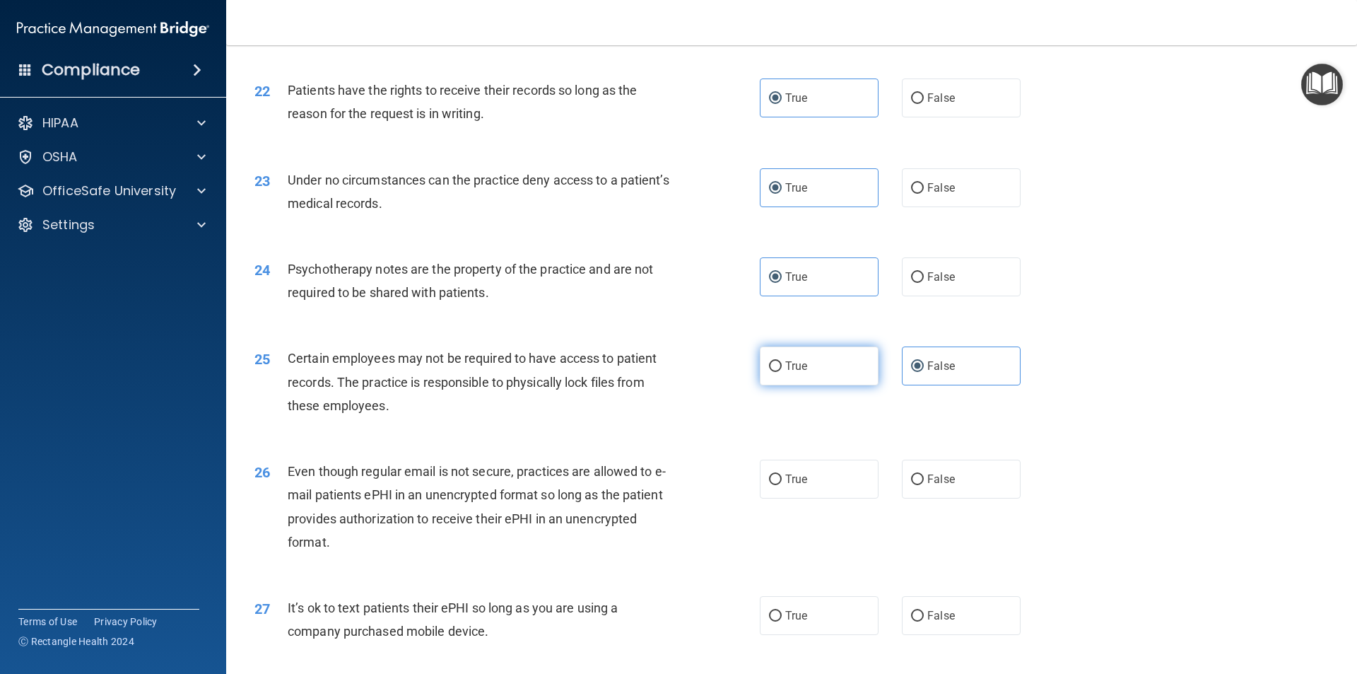
radio input "true"
radio input "false"
click at [798, 486] on span "True" at bounding box center [796, 478] width 22 height 13
click at [782, 485] on input "True" at bounding box center [775, 479] width 13 height 11
radio input "true"
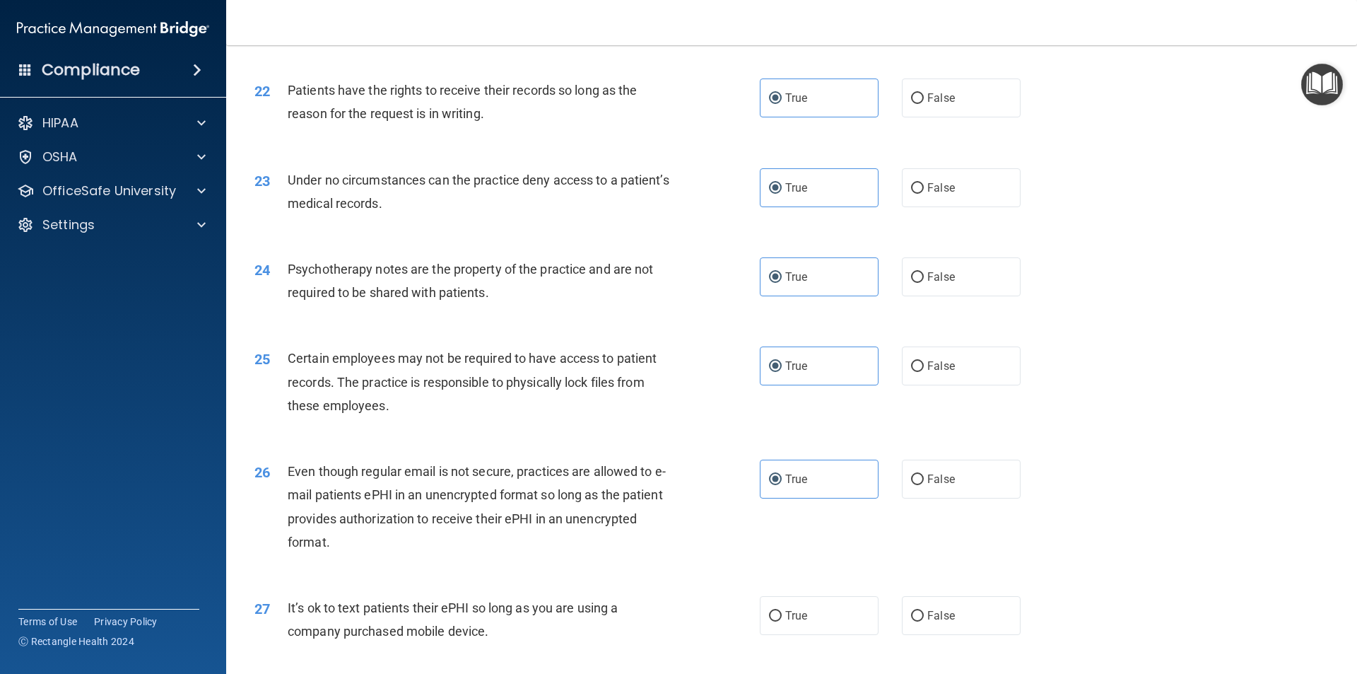
scroll to position [2544, 0]
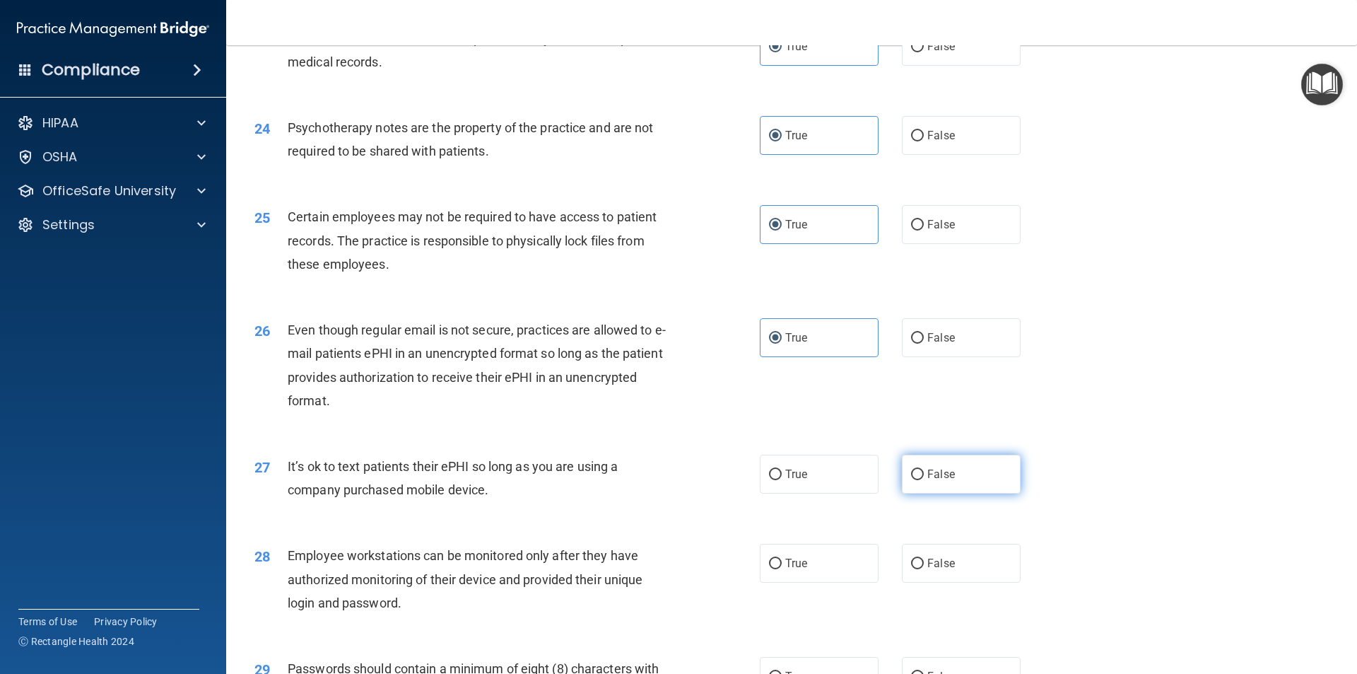
click at [934, 481] on span "False" at bounding box center [941, 473] width 28 height 13
click at [924, 480] on input "False" at bounding box center [917, 474] width 13 height 11
radio input "true"
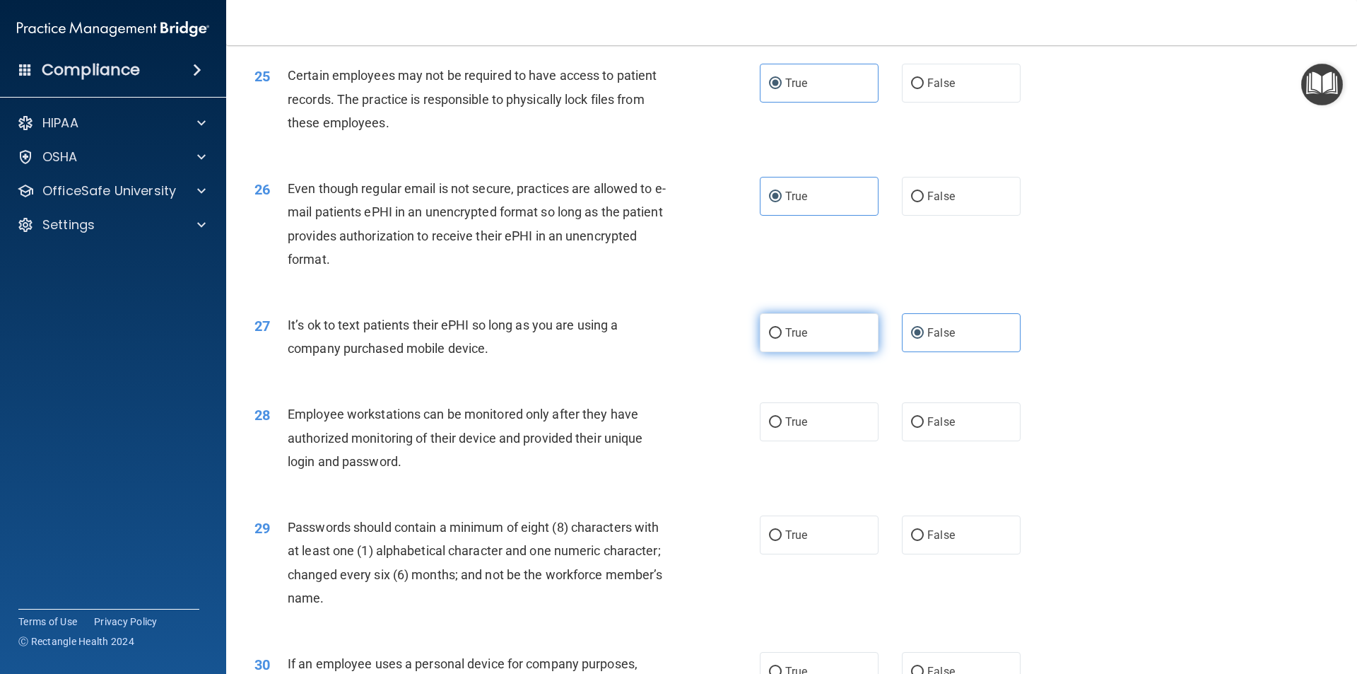
click at [845, 352] on label "True" at bounding box center [819, 332] width 119 height 39
click at [782, 339] on input "True" at bounding box center [775, 333] width 13 height 11
radio input "true"
radio input "false"
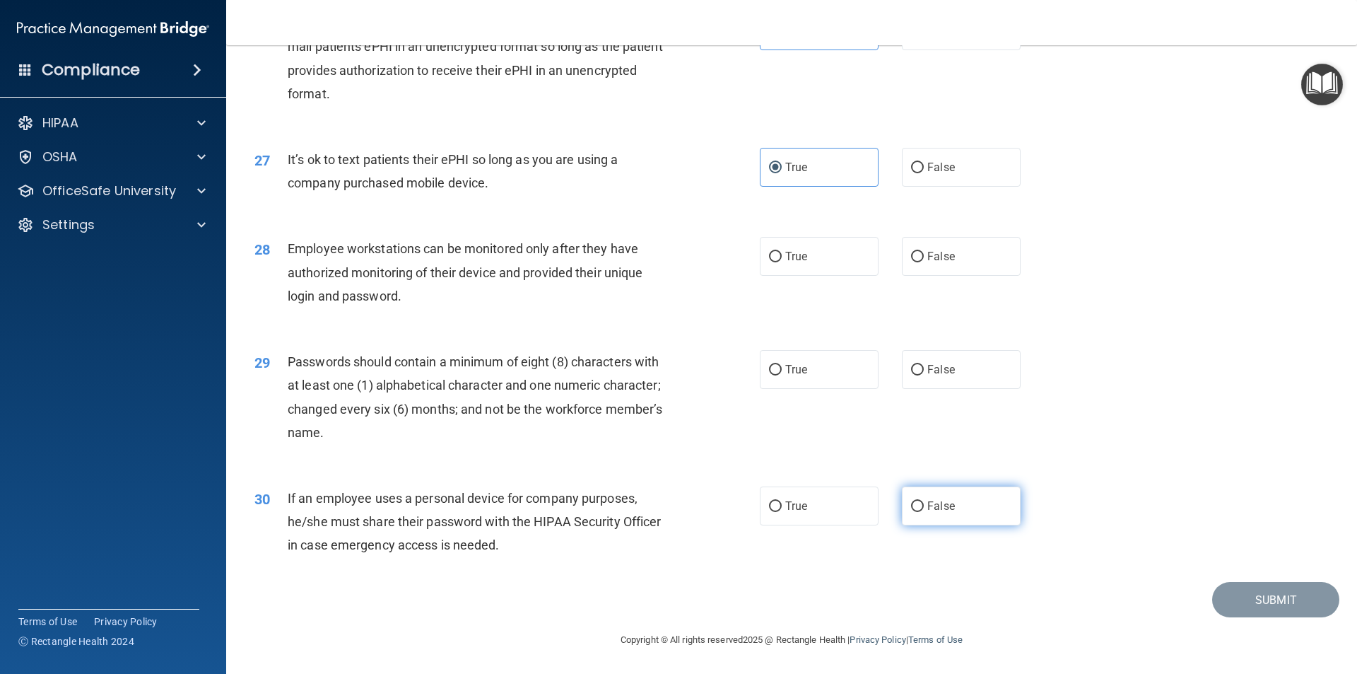
click at [929, 511] on span "False" at bounding box center [941, 505] width 28 height 13
click at [924, 511] on input "False" at bounding box center [917, 506] width 13 height 11
radio input "true"
click at [785, 374] on span "True" at bounding box center [796, 369] width 22 height 13
click at [782, 374] on input "True" at bounding box center [775, 370] width 13 height 11
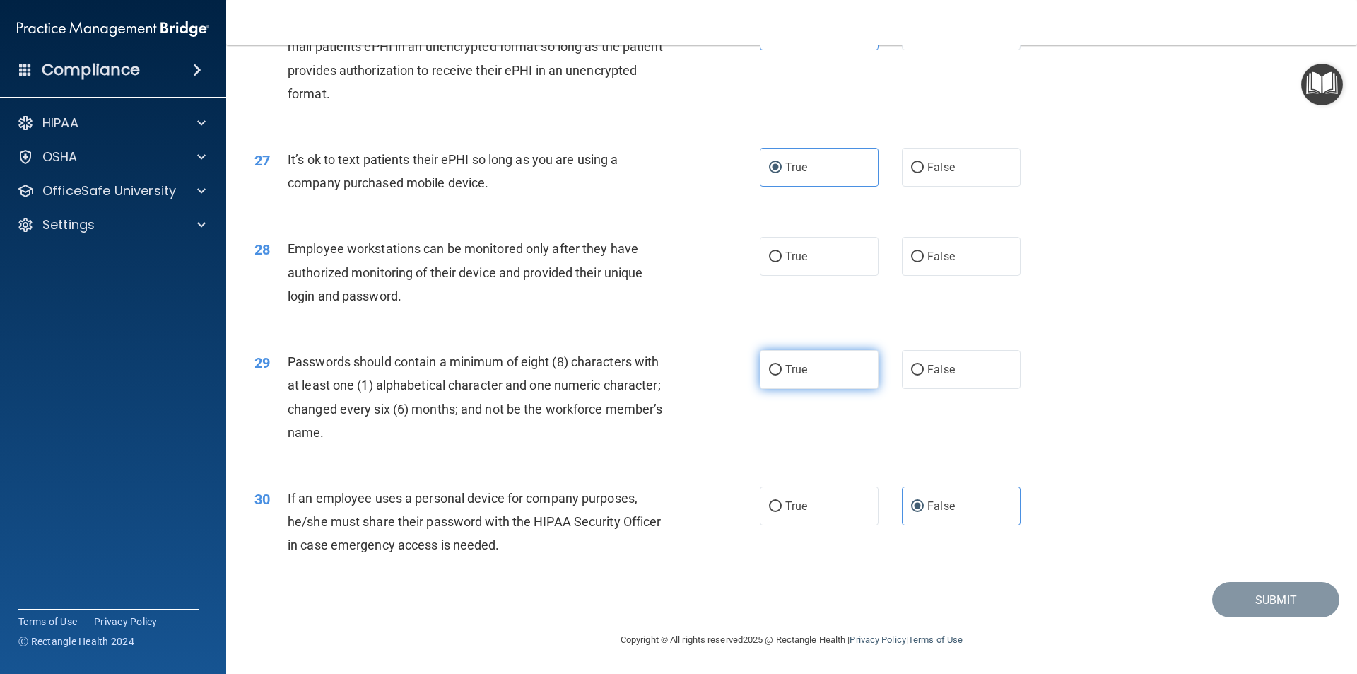
radio input "true"
click at [932, 248] on label "False" at bounding box center [961, 256] width 119 height 39
click at [924, 252] on input "False" at bounding box center [917, 257] width 13 height 11
radio input "true"
click at [1243, 604] on button "Submit" at bounding box center [1275, 600] width 127 height 36
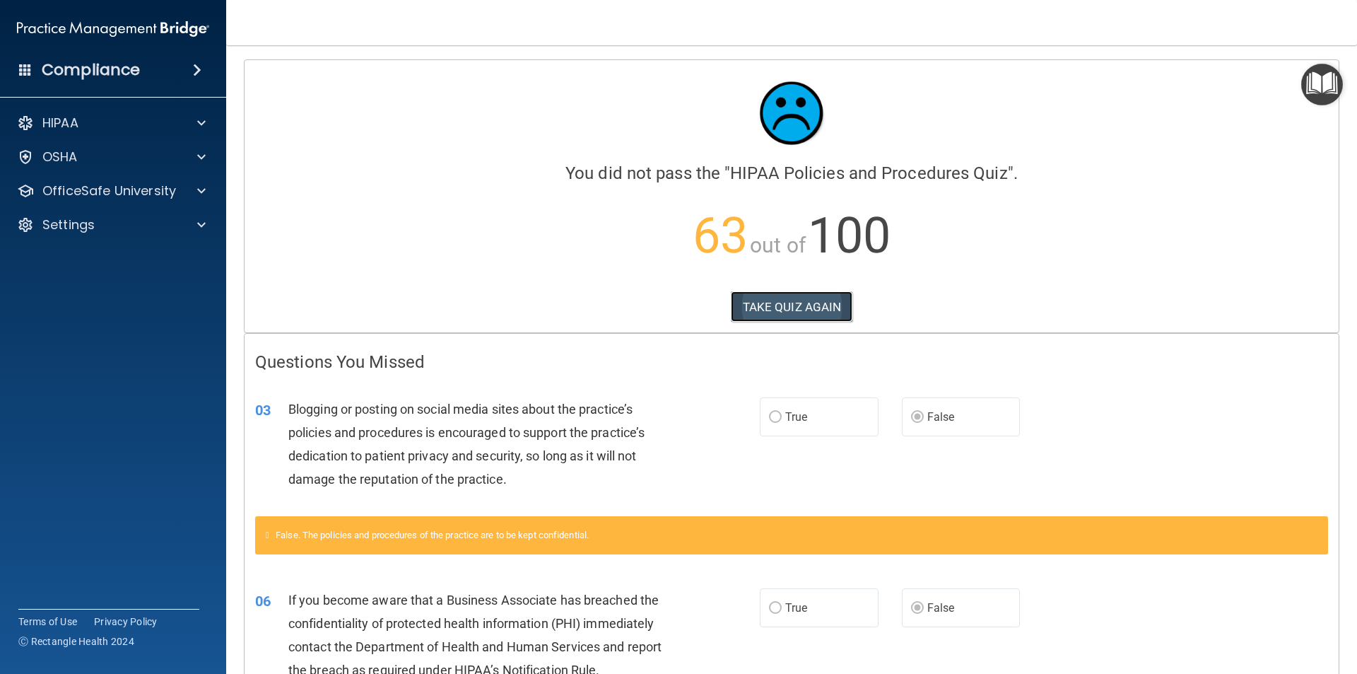
click at [823, 311] on button "TAKE QUIZ AGAIN" at bounding box center [792, 306] width 122 height 31
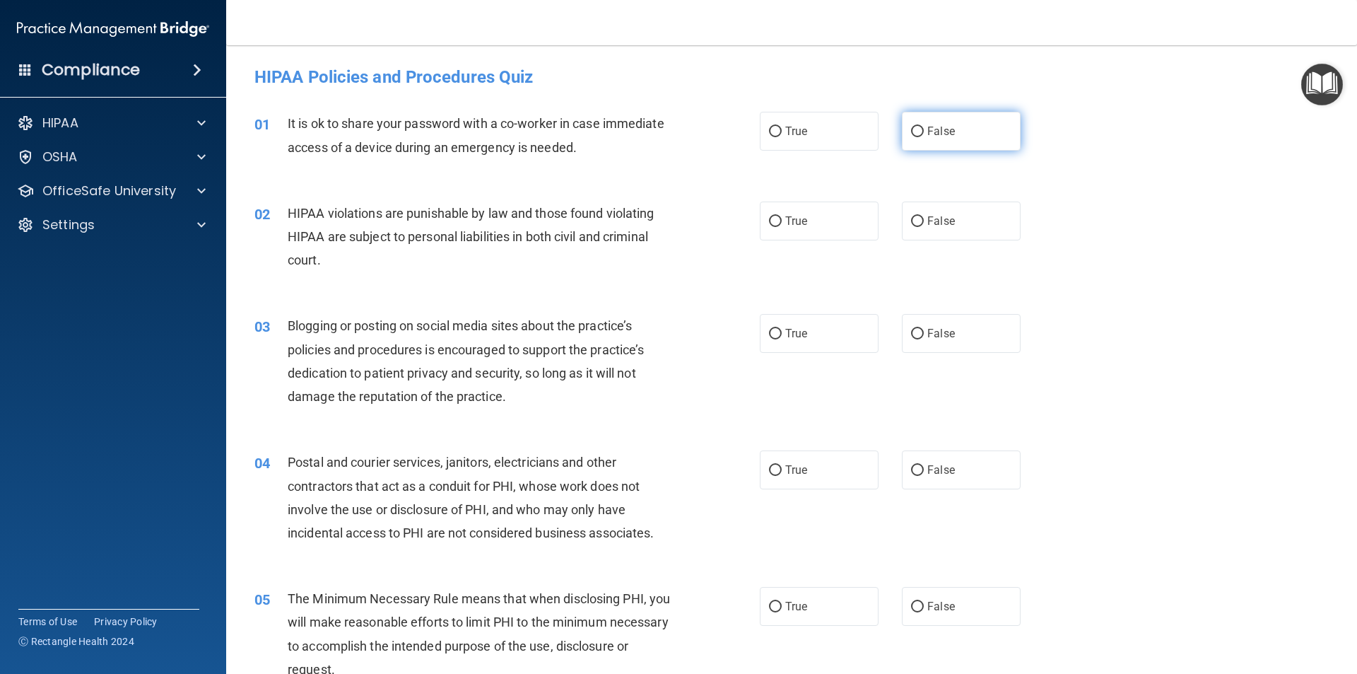
click at [927, 127] on span "False" at bounding box center [941, 130] width 28 height 13
click at [922, 127] on input "False" at bounding box center [917, 132] width 13 height 11
radio input "true"
click at [771, 233] on label "True" at bounding box center [819, 220] width 119 height 39
click at [771, 227] on input "True" at bounding box center [775, 221] width 13 height 11
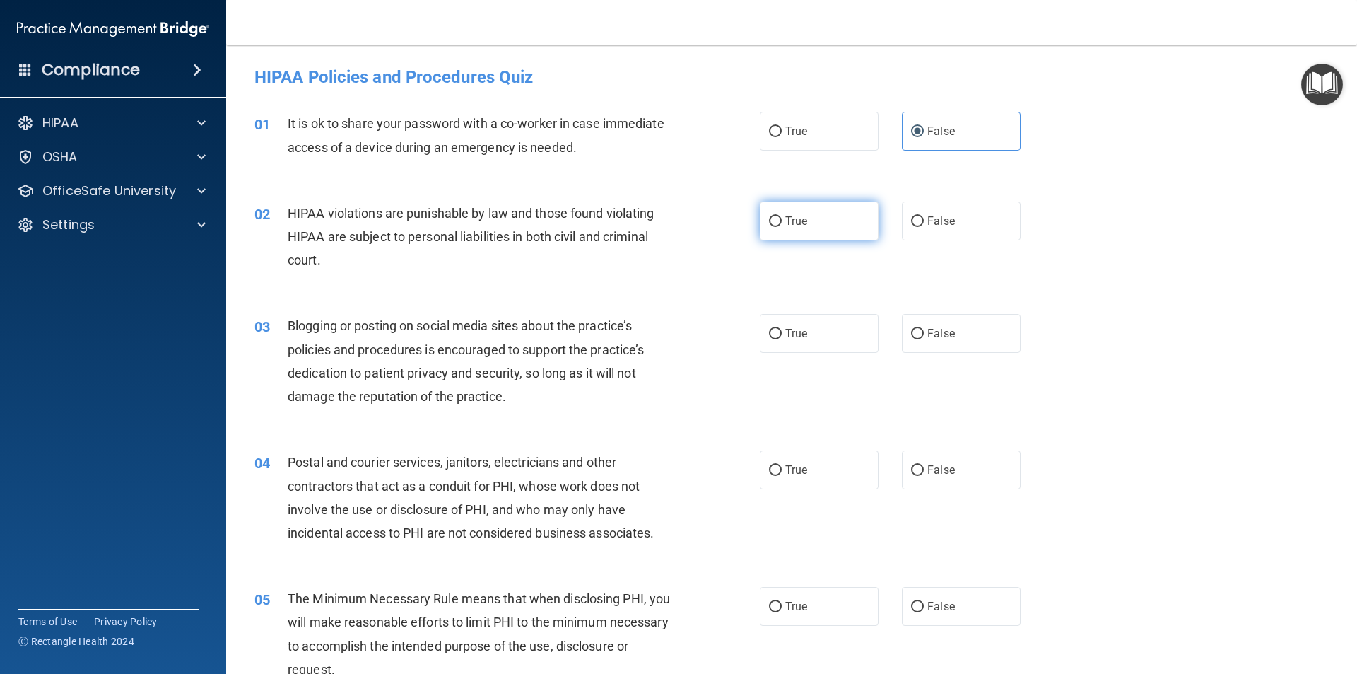
radio input "true"
click at [977, 339] on label "False" at bounding box center [961, 333] width 119 height 39
click at [924, 339] on input "False" at bounding box center [917, 334] width 13 height 11
radio input "true"
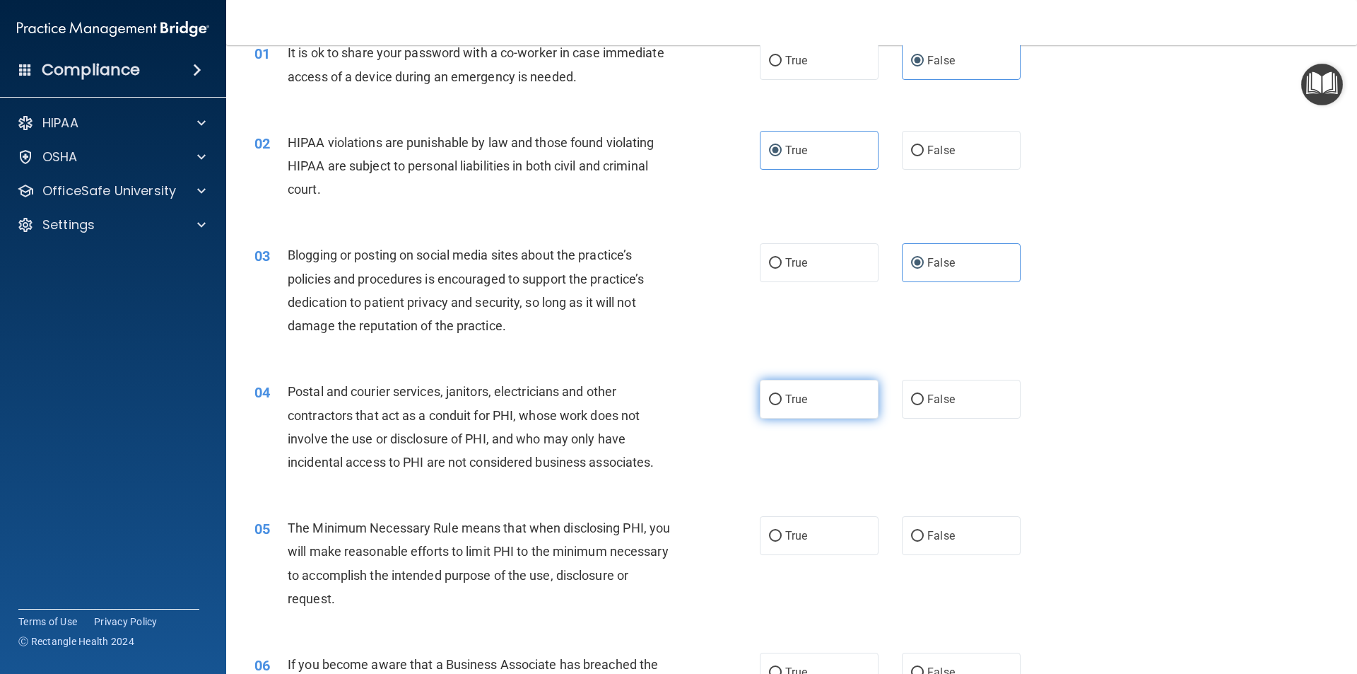
click at [825, 404] on label "True" at bounding box center [819, 399] width 119 height 39
click at [782, 404] on input "True" at bounding box center [775, 399] width 13 height 11
radio input "true"
click at [808, 535] on label "True" at bounding box center [819, 535] width 119 height 39
click at [782, 535] on input "True" at bounding box center [775, 536] width 13 height 11
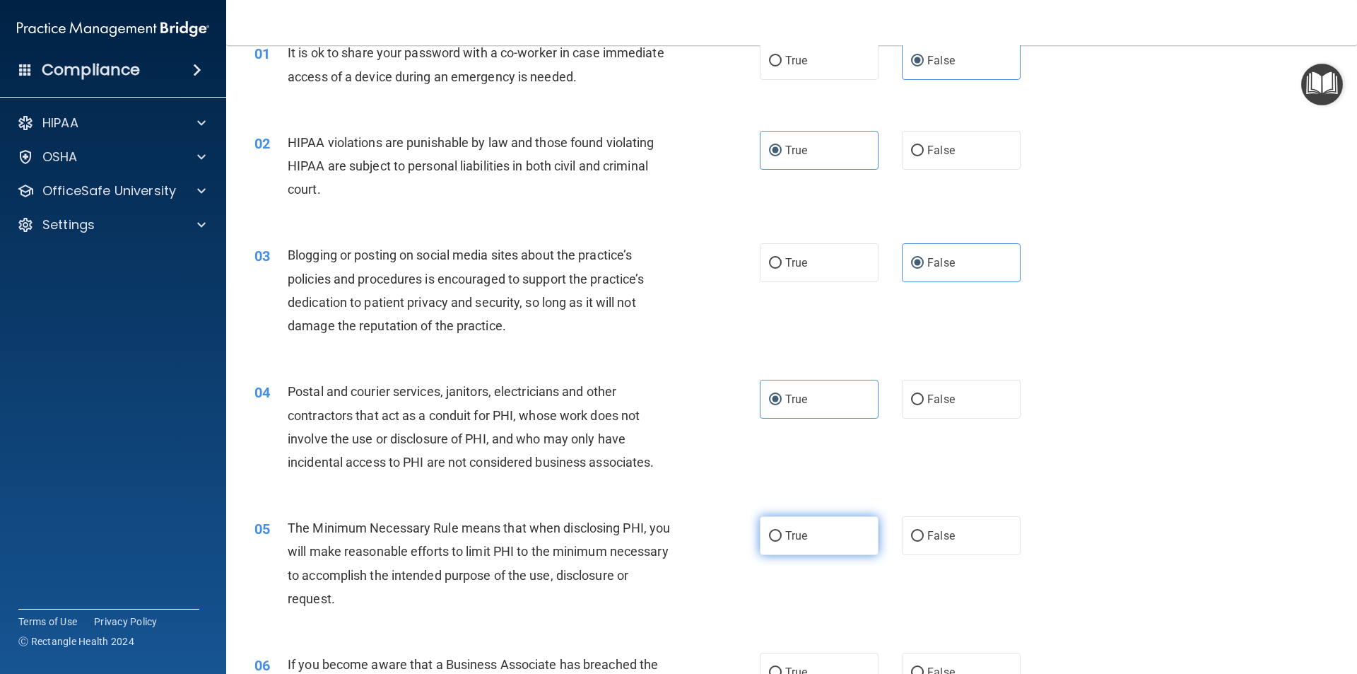
radio input "true"
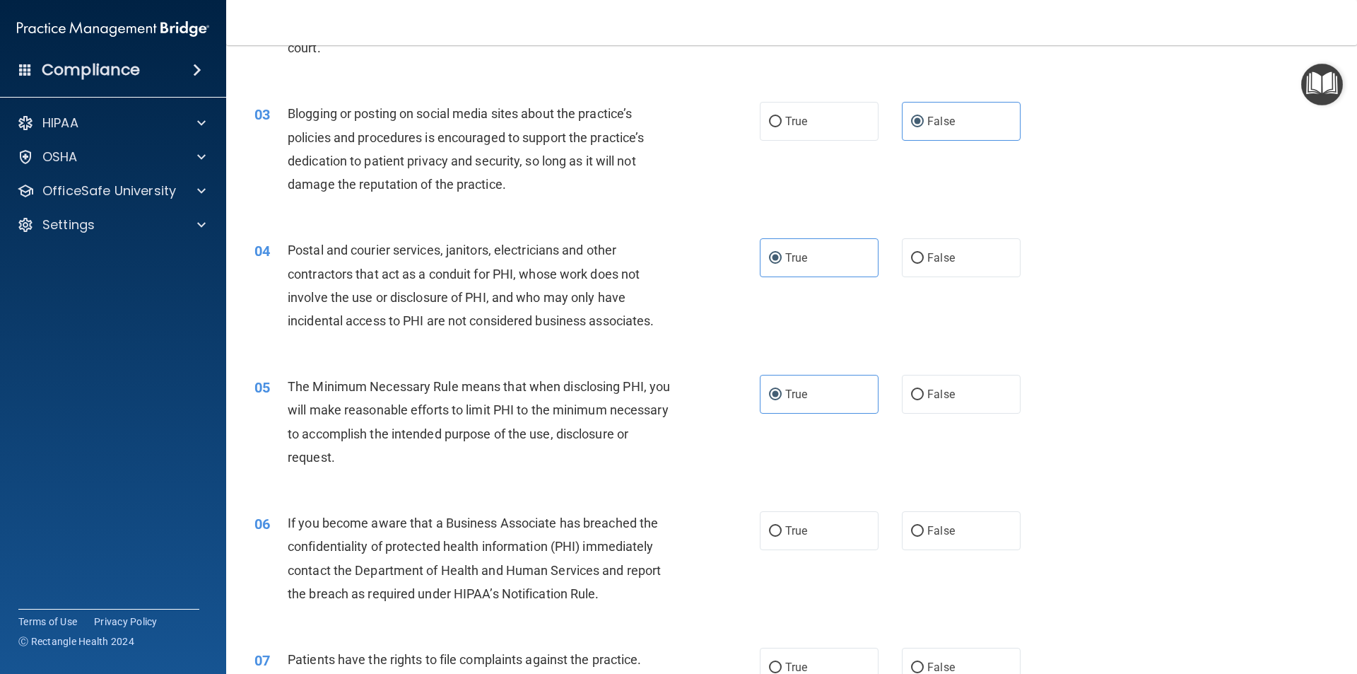
scroll to position [283, 0]
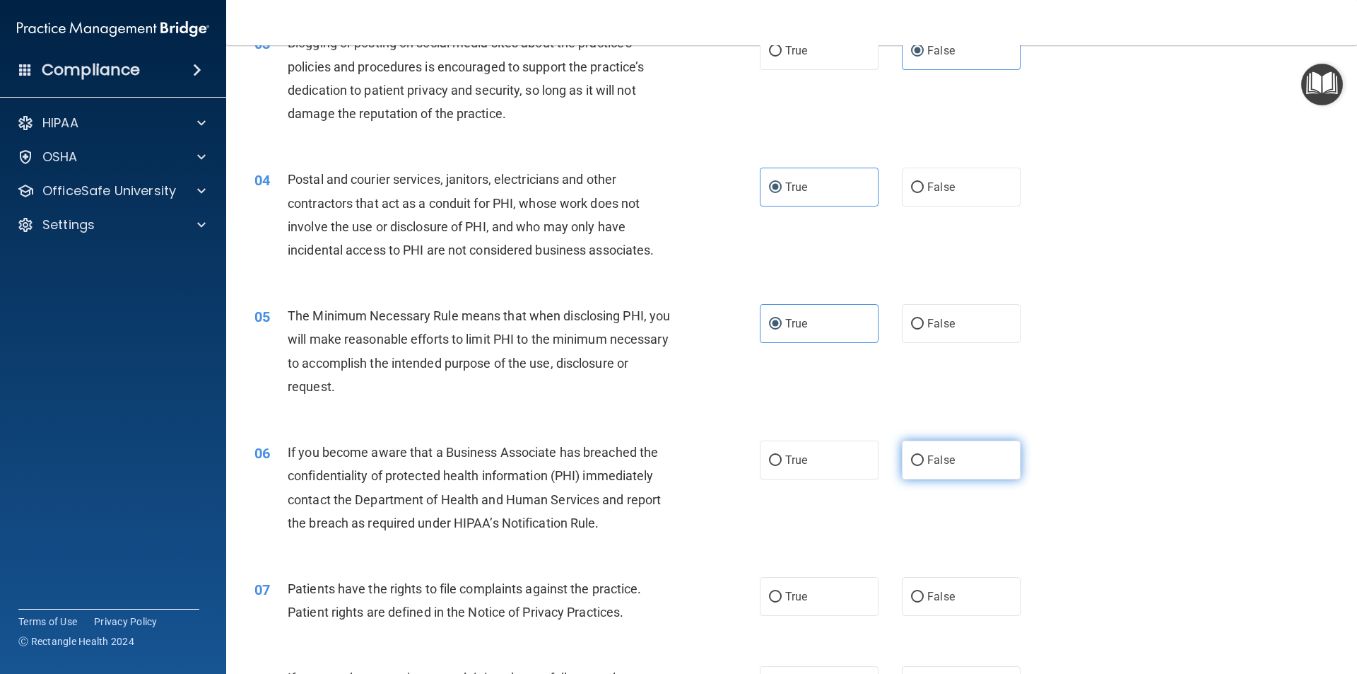
click at [915, 453] on label "False" at bounding box center [961, 459] width 119 height 39
click at [915, 455] on input "False" at bounding box center [917, 460] width 13 height 11
radio input "true"
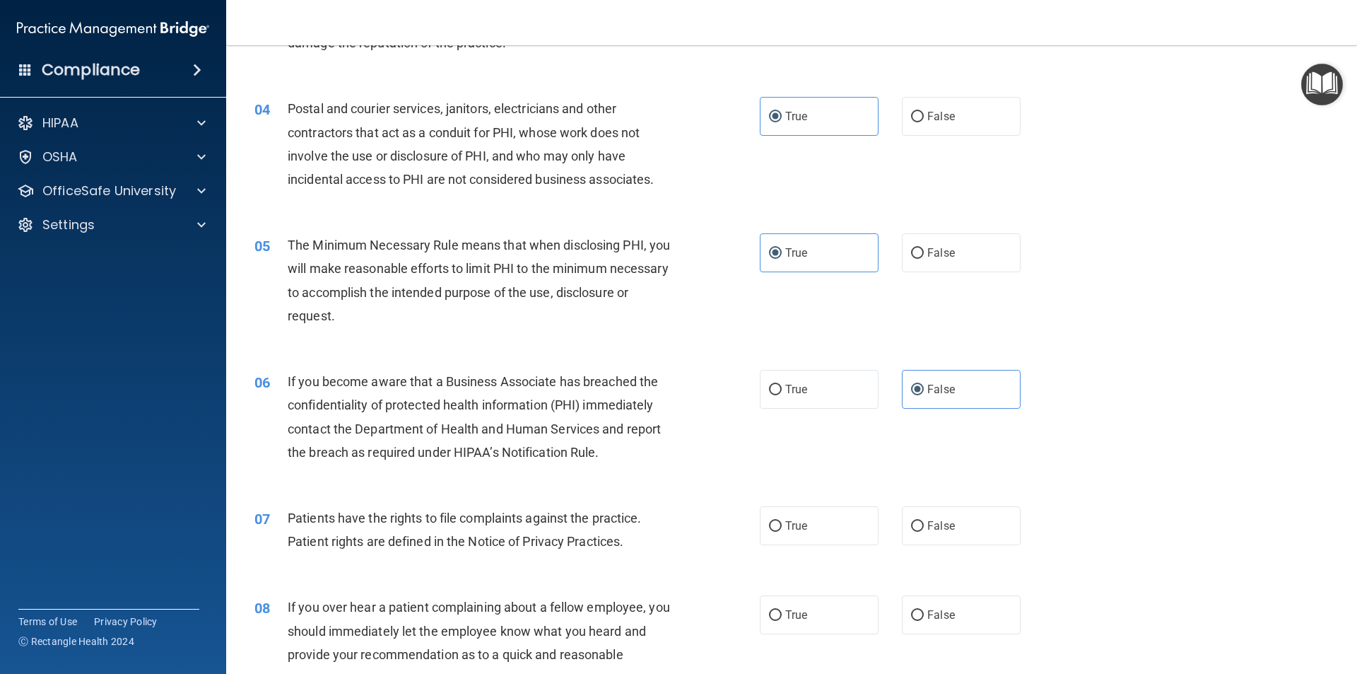
scroll to position [424, 0]
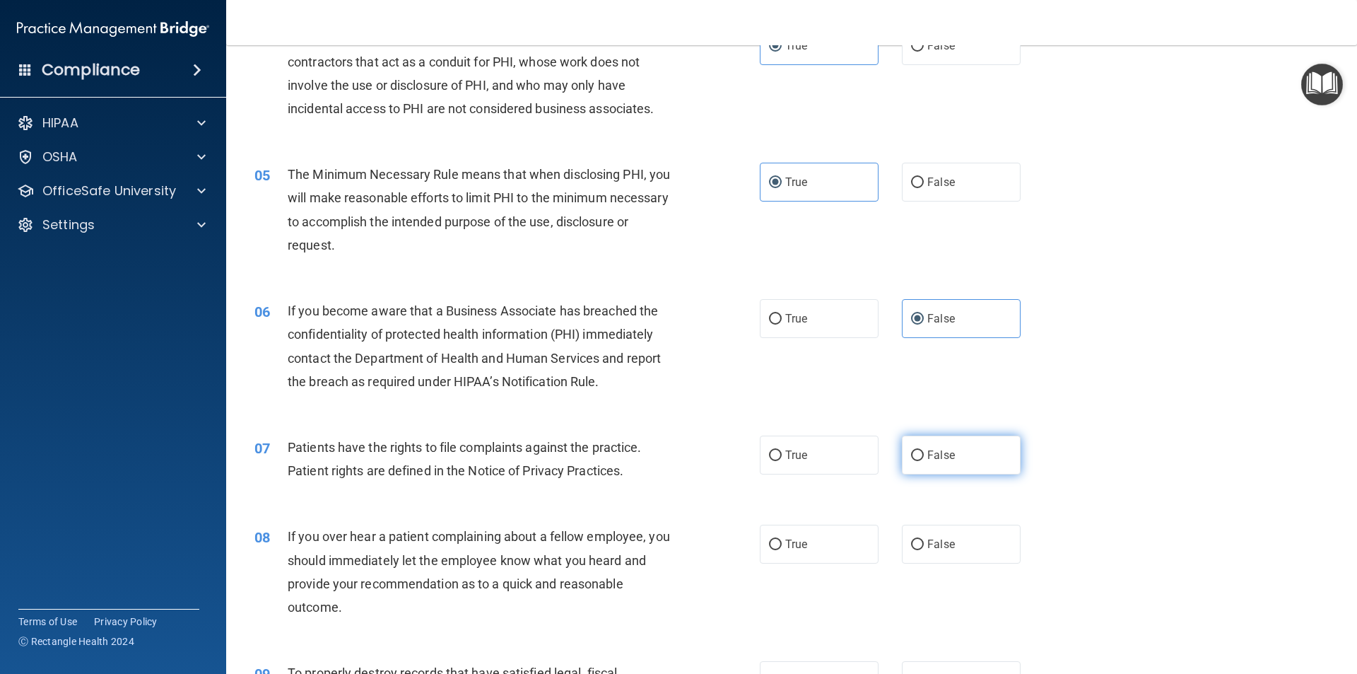
click at [932, 445] on label "False" at bounding box center [961, 454] width 119 height 39
click at [924, 450] on input "False" at bounding box center [917, 455] width 13 height 11
radio input "true"
click at [941, 550] on span "False" at bounding box center [941, 543] width 28 height 13
click at [924, 550] on input "False" at bounding box center [917, 544] width 13 height 11
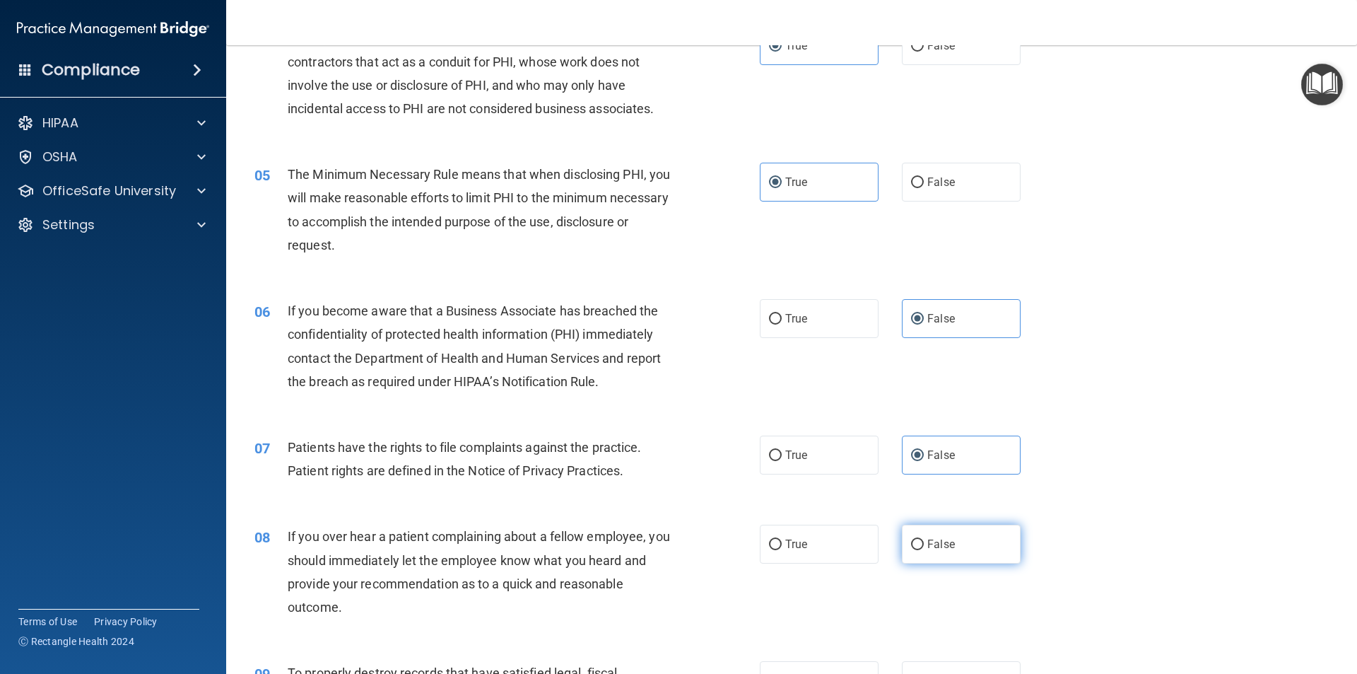
radio input "true"
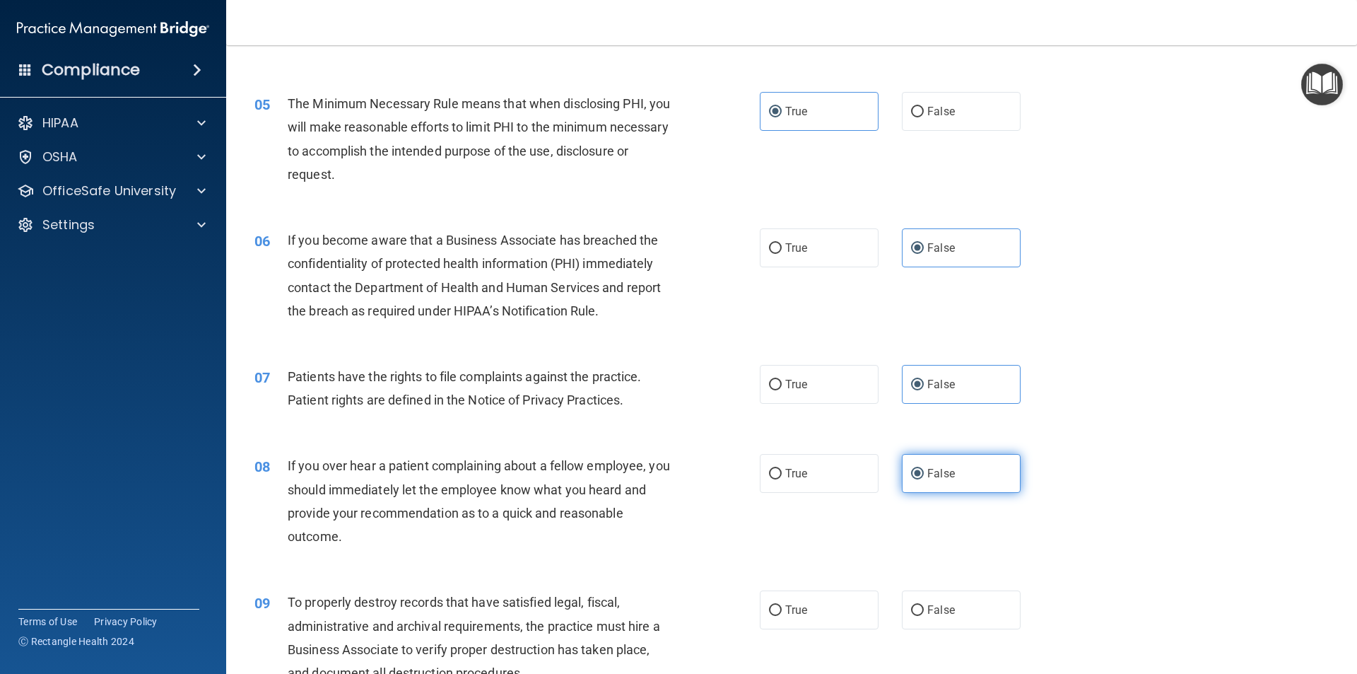
scroll to position [565, 0]
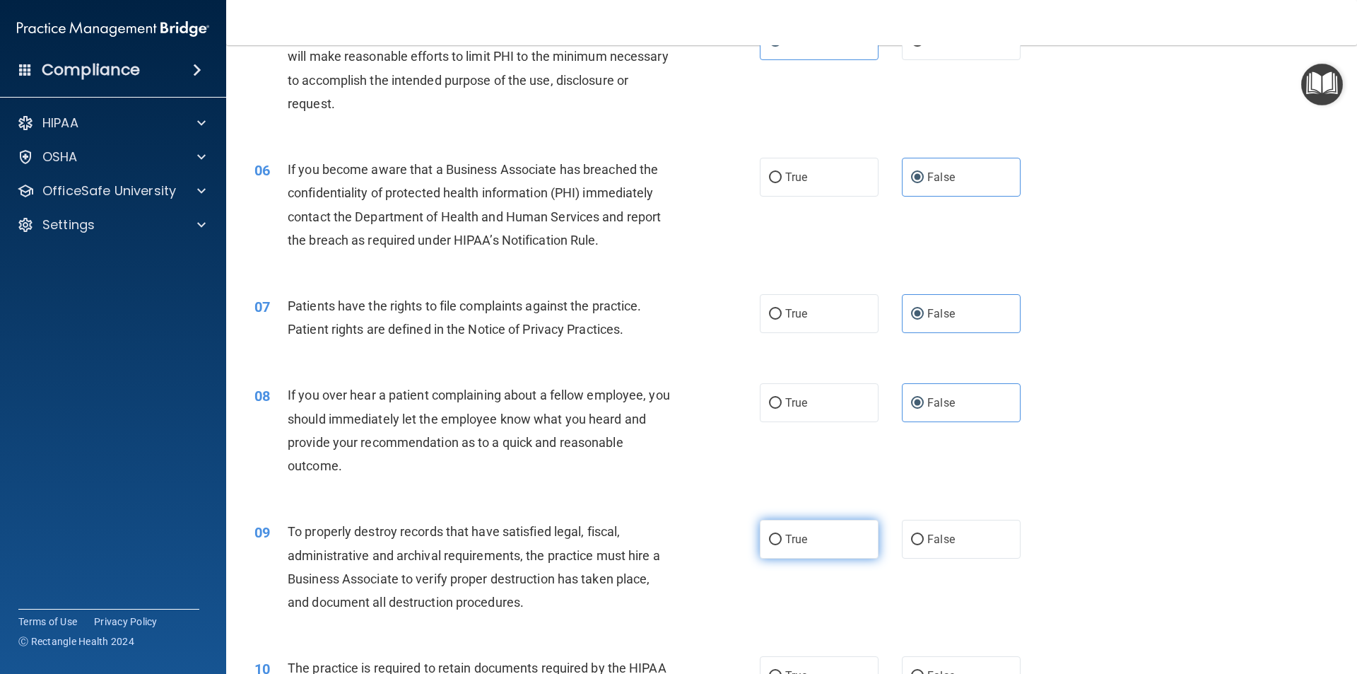
click at [794, 544] on span "True" at bounding box center [796, 538] width 22 height 13
click at [782, 544] on input "True" at bounding box center [775, 539] width 13 height 11
radio input "true"
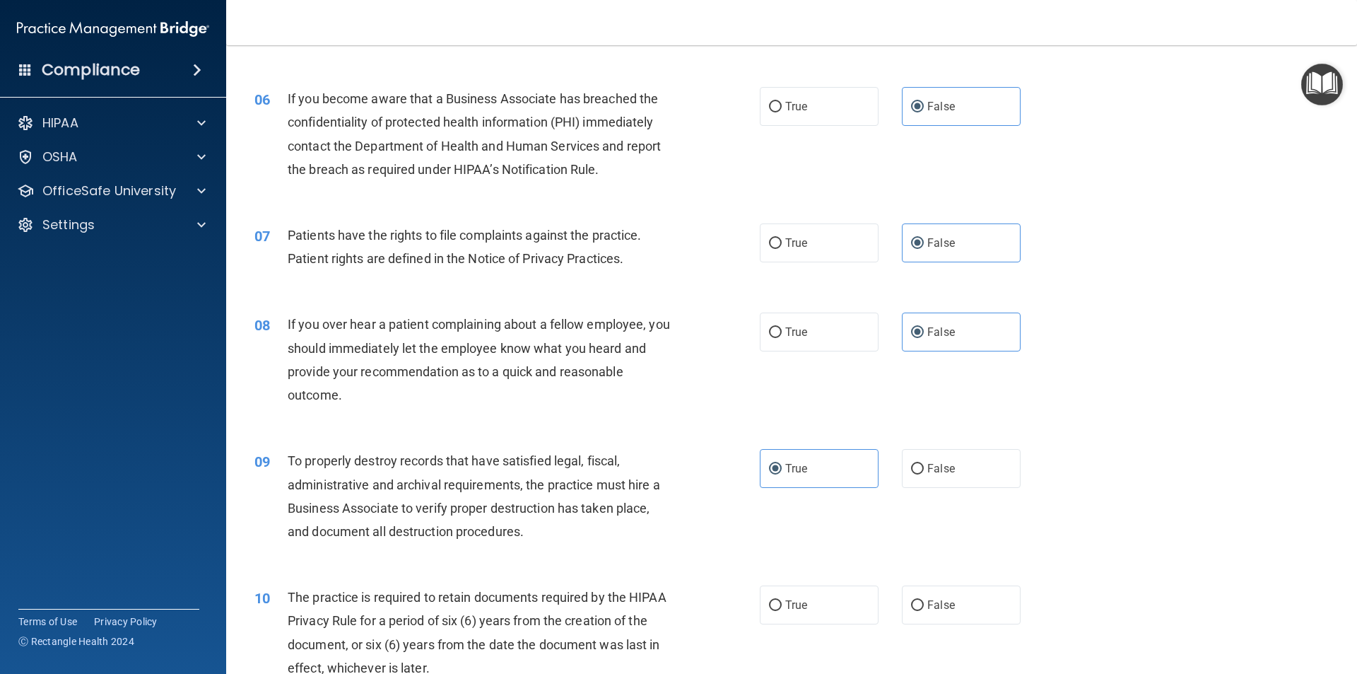
scroll to position [707, 0]
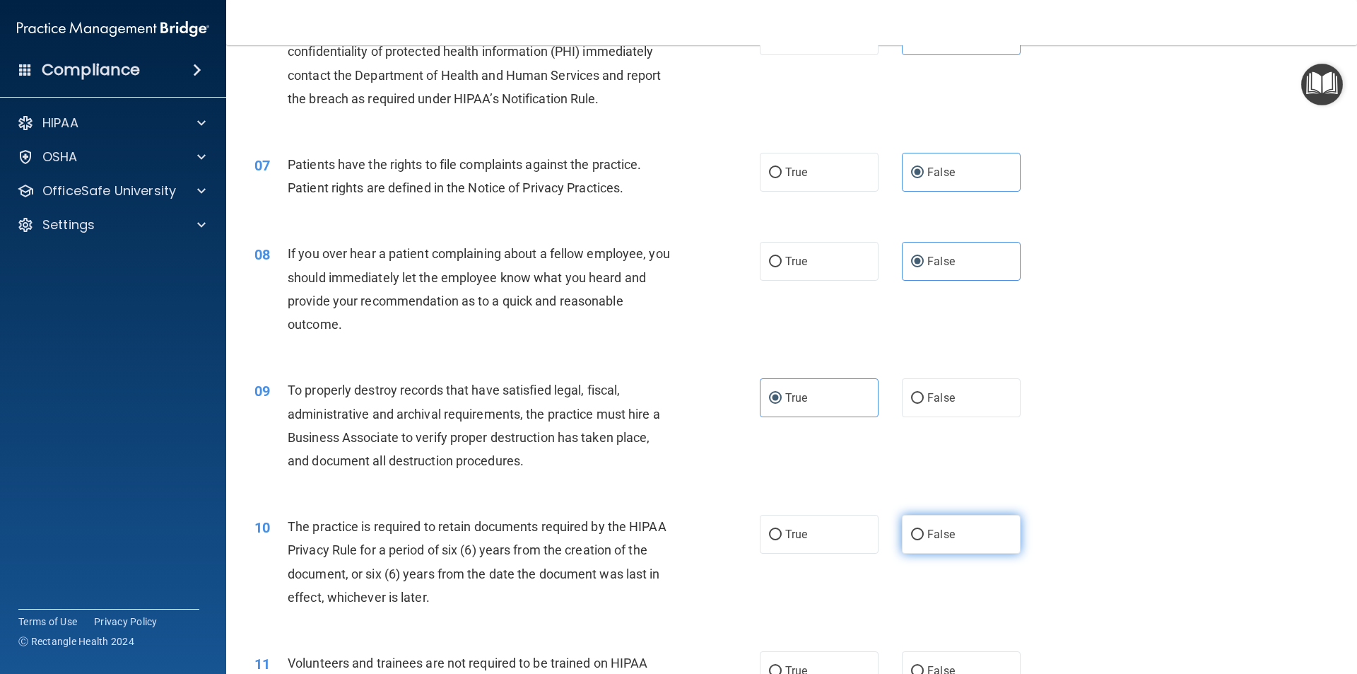
click at [947, 553] on label "False" at bounding box center [961, 534] width 119 height 39
click at [924, 540] on input "False" at bounding box center [917, 534] width 13 height 11
radio input "true"
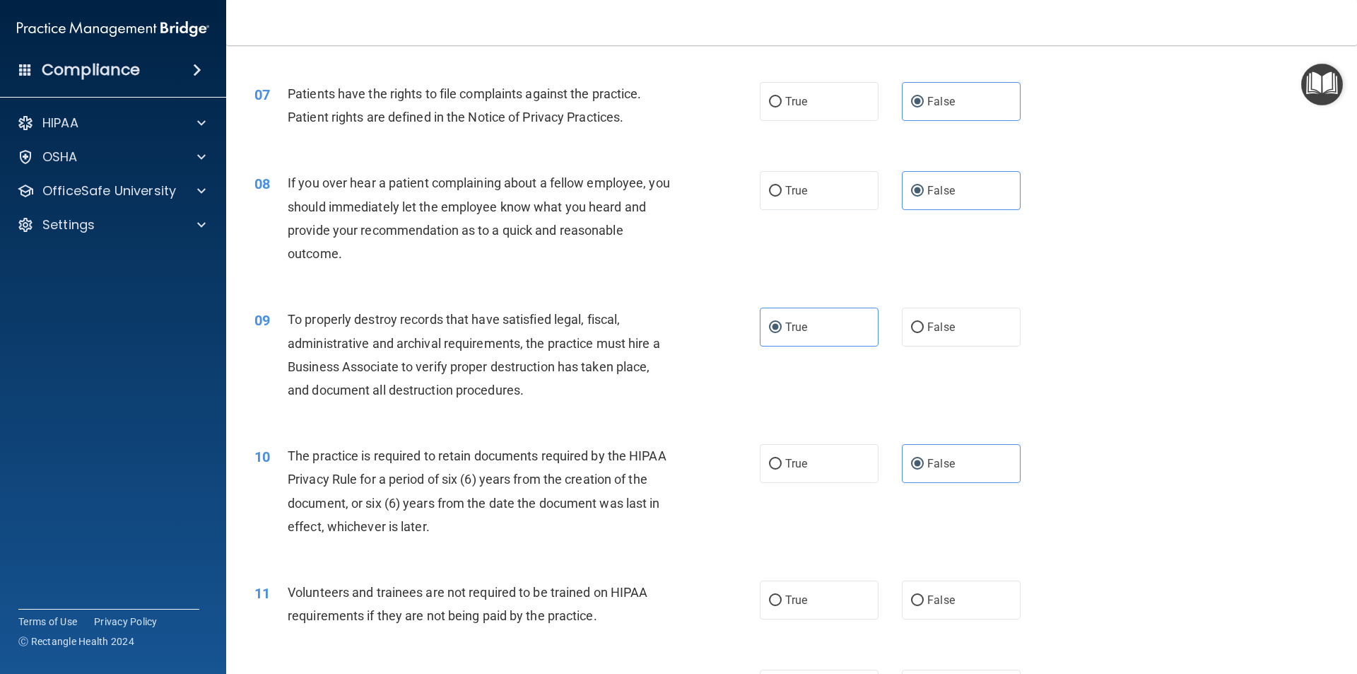
scroll to position [919, 0]
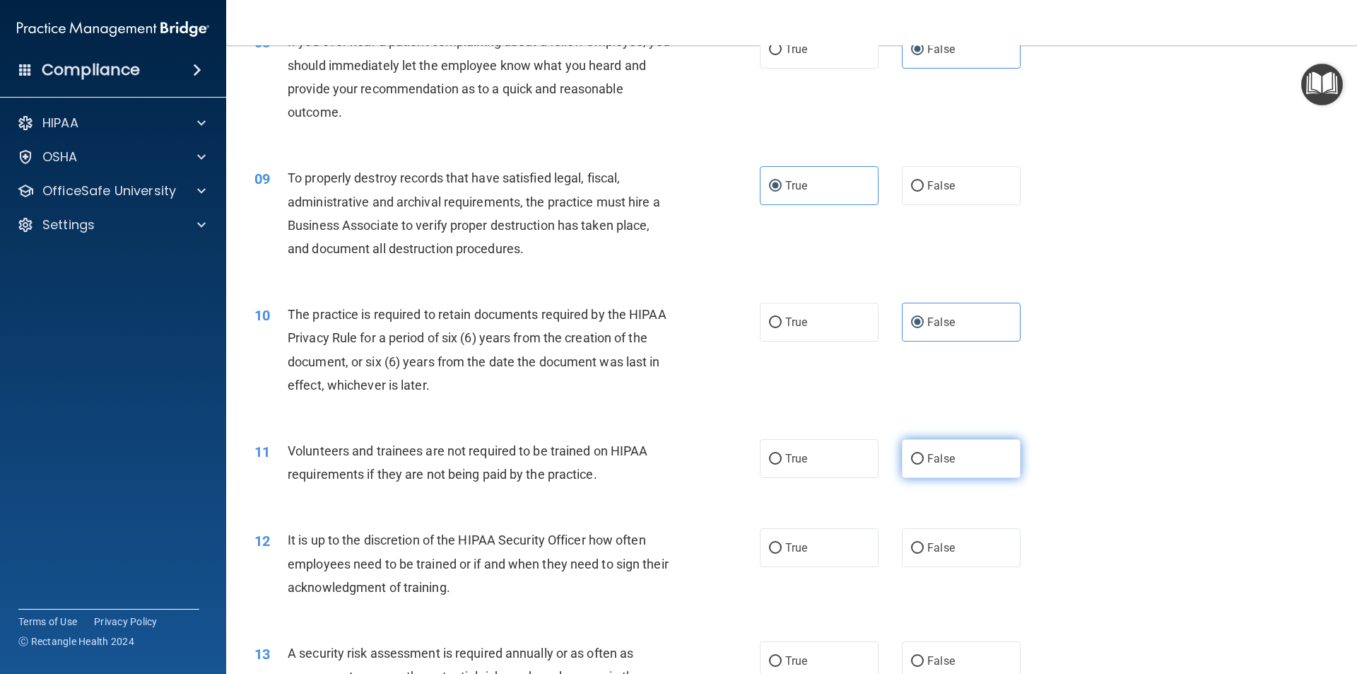
click at [915, 460] on input "False" at bounding box center [917, 459] width 13 height 11
radio input "true"
click at [956, 540] on label "False" at bounding box center [961, 547] width 119 height 39
click at [924, 543] on input "False" at bounding box center [917, 548] width 13 height 11
radio input "true"
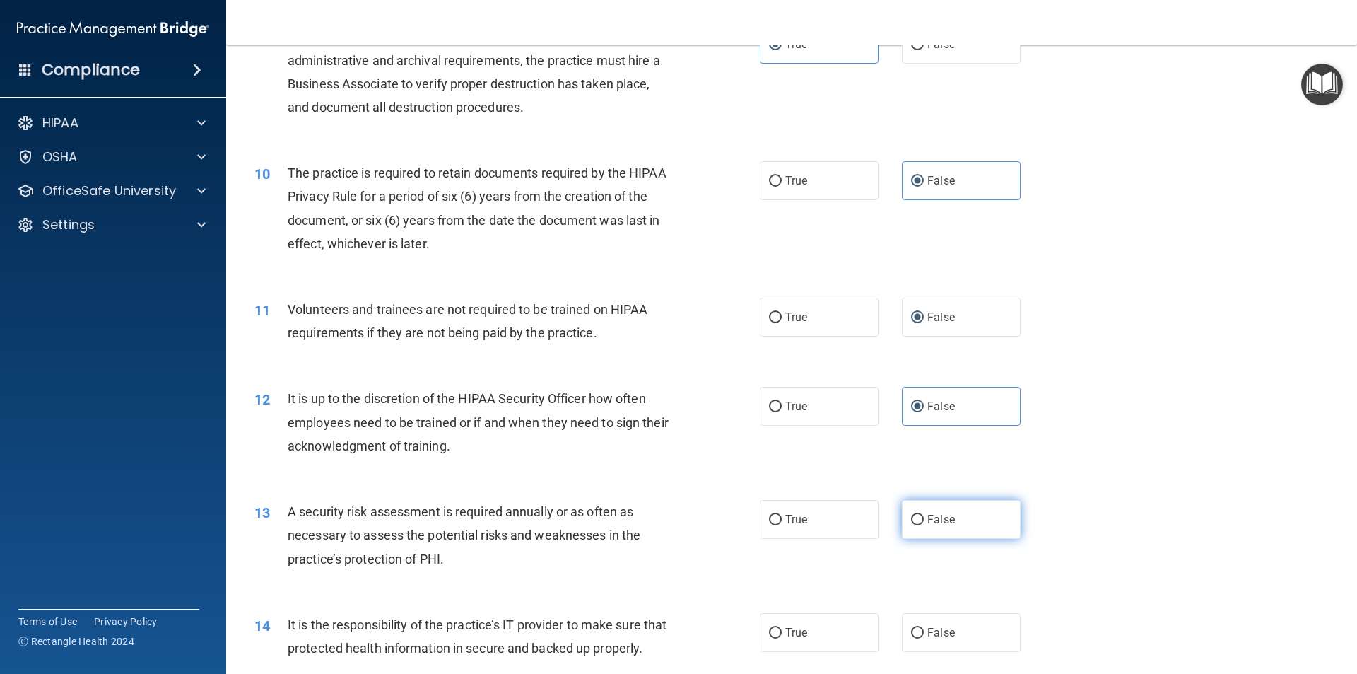
scroll to position [1131, 0]
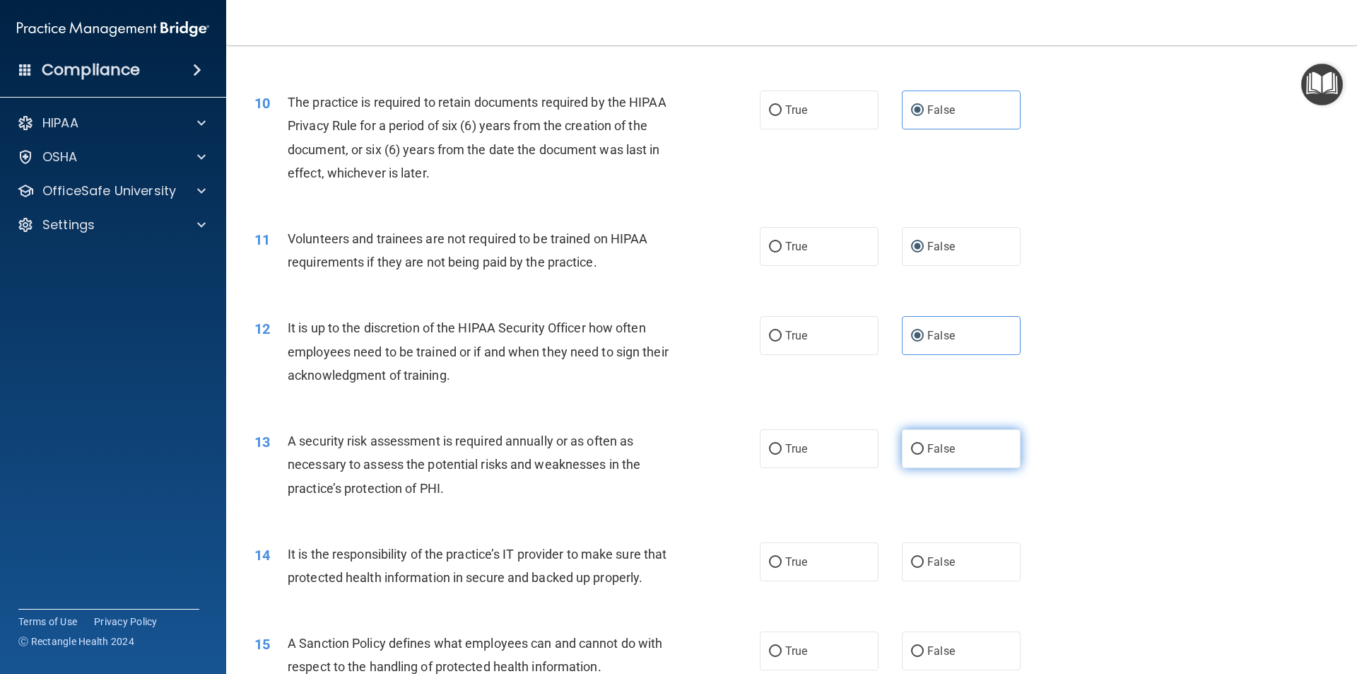
click at [927, 447] on span "False" at bounding box center [941, 448] width 28 height 13
click at [924, 447] on input "False" at bounding box center [917, 449] width 13 height 11
radio input "true"
click at [802, 571] on label "True" at bounding box center [819, 561] width 119 height 39
click at [782, 568] on input "True" at bounding box center [775, 562] width 13 height 11
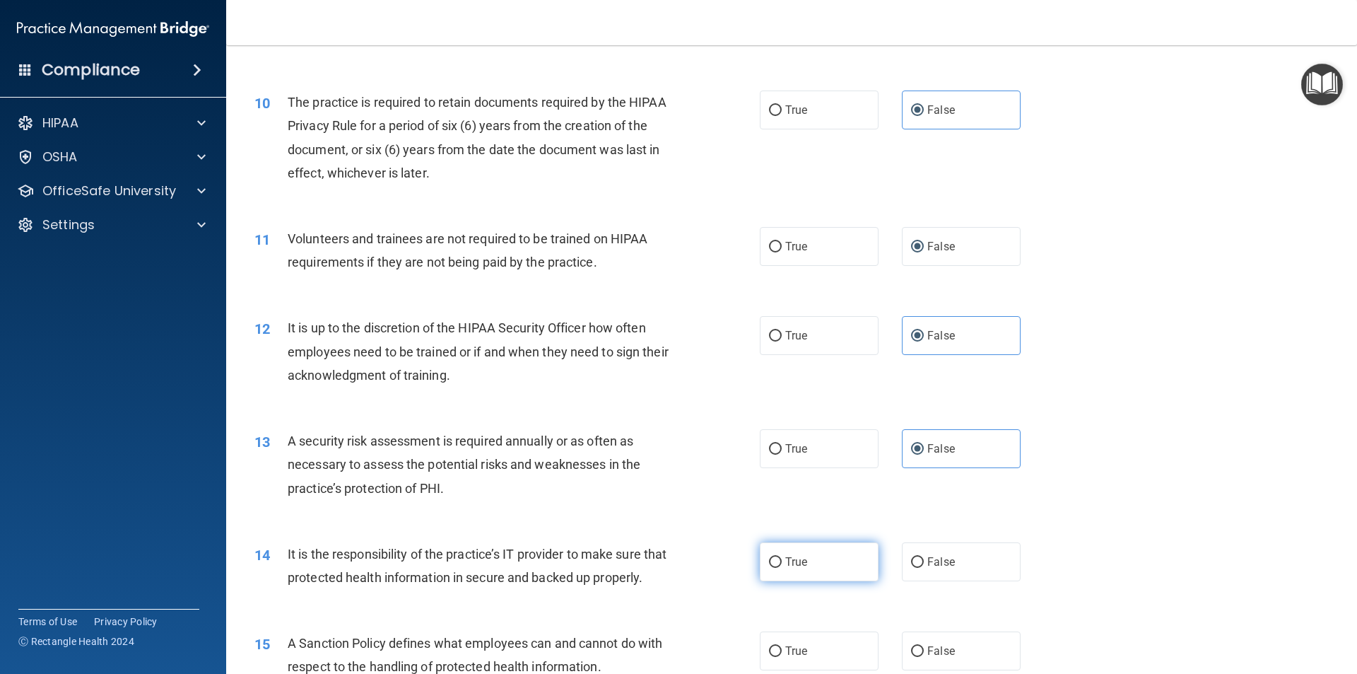
radio input "true"
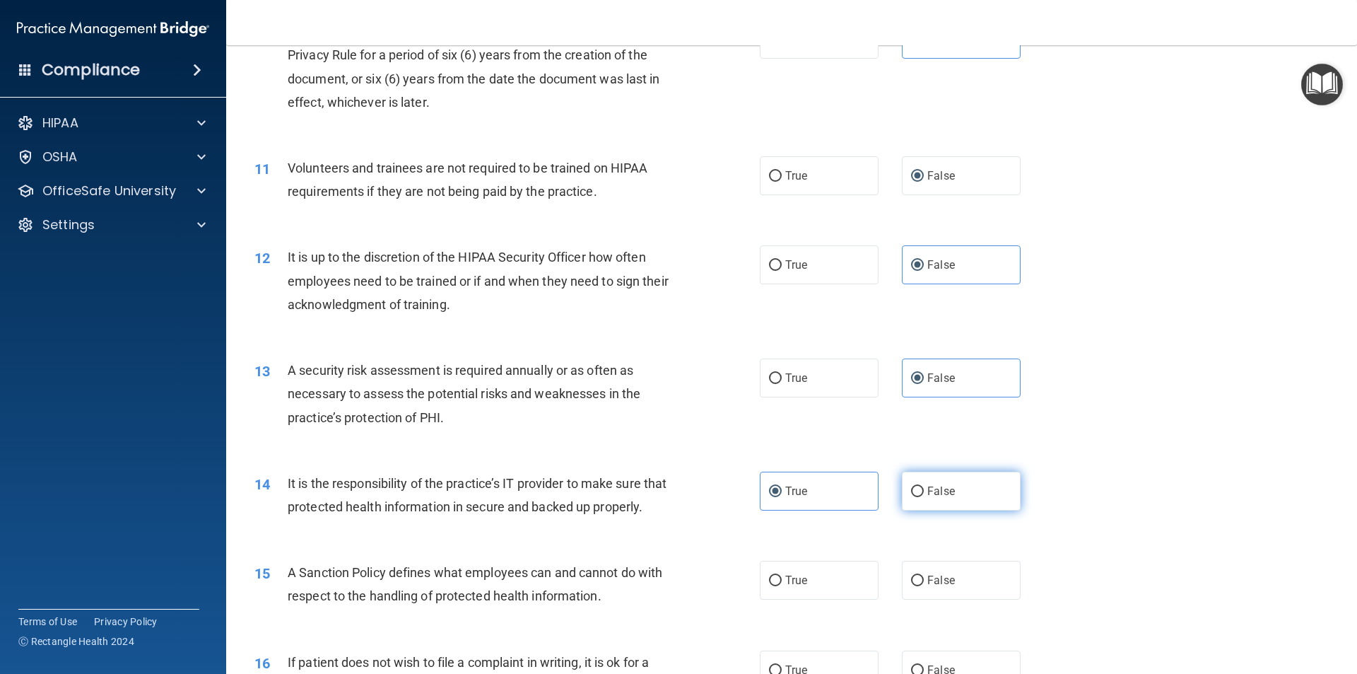
click at [927, 480] on label "False" at bounding box center [961, 490] width 119 height 39
click at [924, 486] on input "False" at bounding box center [917, 491] width 13 height 11
radio input "true"
radio input "false"
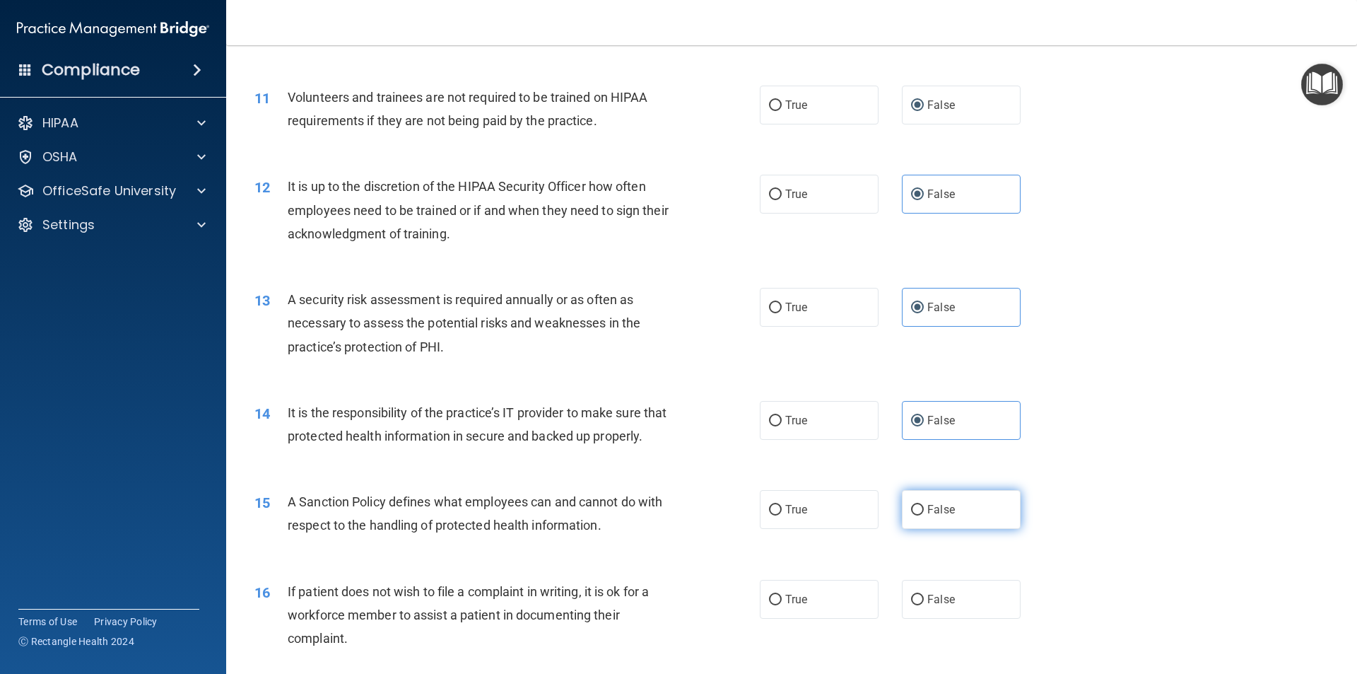
scroll to position [1343, 0]
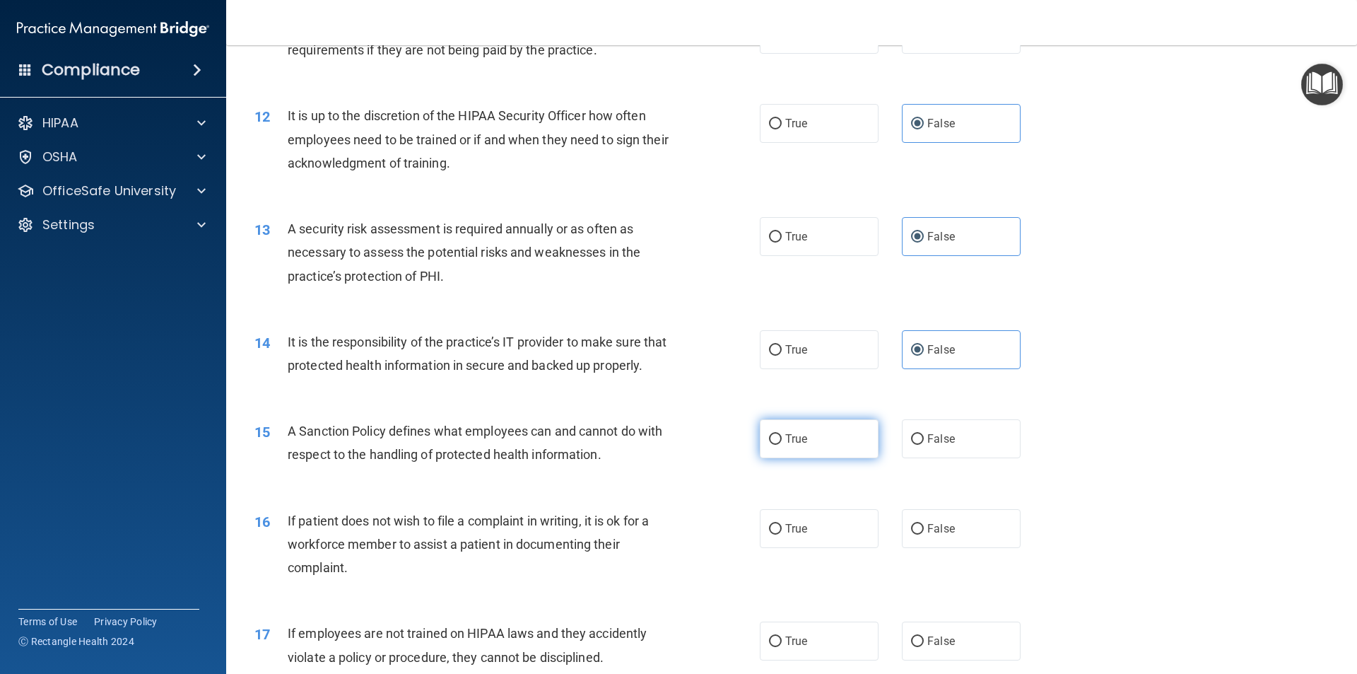
click at [799, 445] on span "True" at bounding box center [796, 438] width 22 height 13
click at [782, 445] on input "True" at bounding box center [775, 439] width 13 height 11
radio input "true"
click at [963, 548] on label "False" at bounding box center [961, 528] width 119 height 39
click at [924, 534] on input "False" at bounding box center [917, 529] width 13 height 11
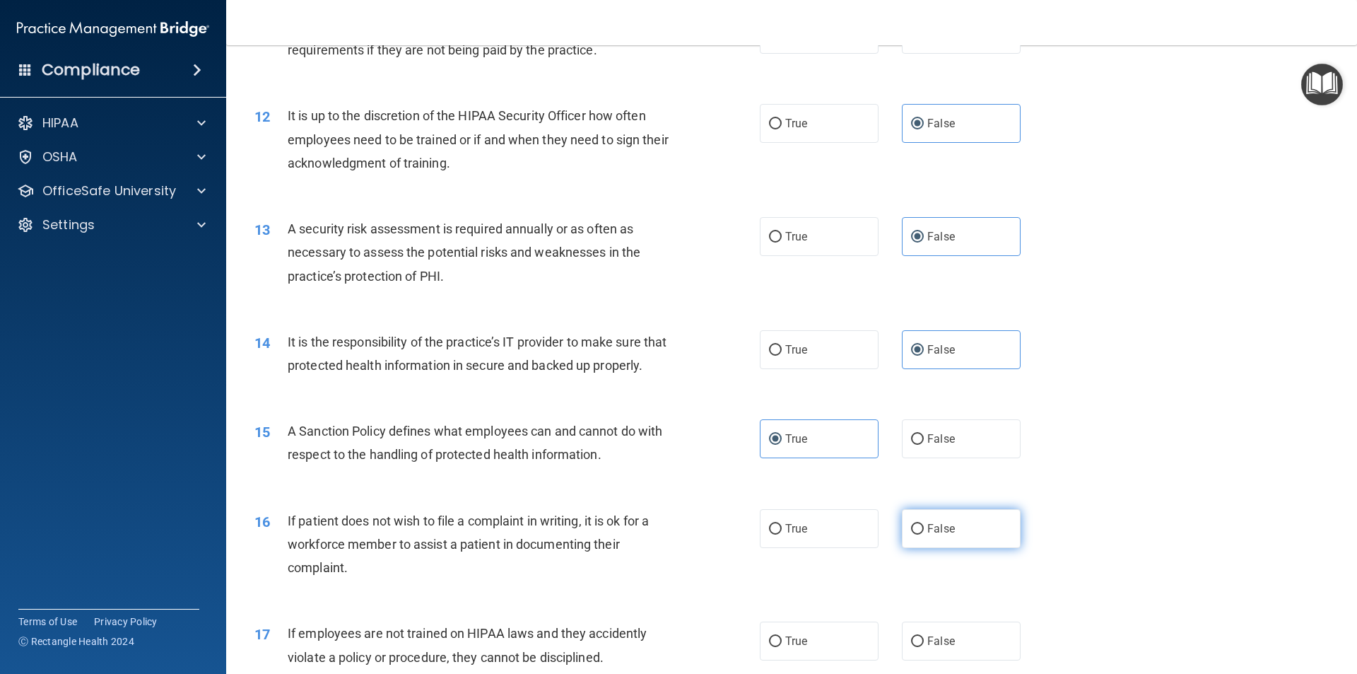
radio input "true"
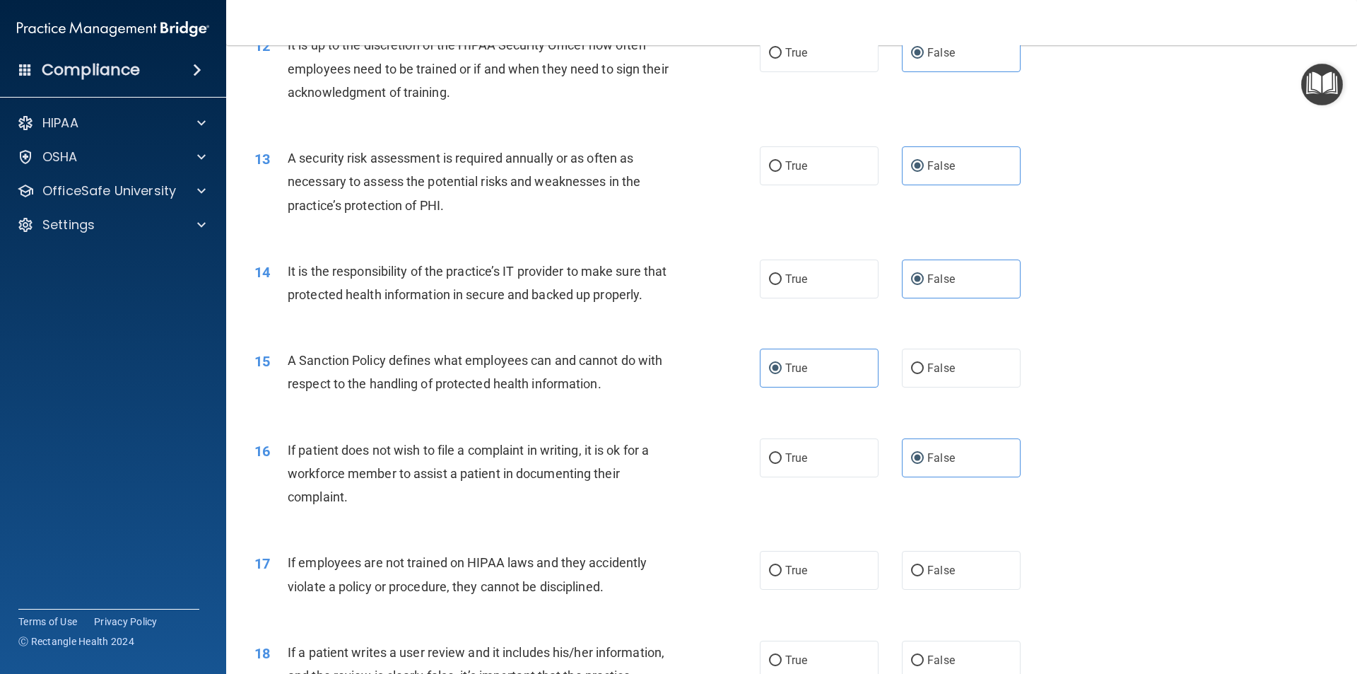
scroll to position [1484, 0]
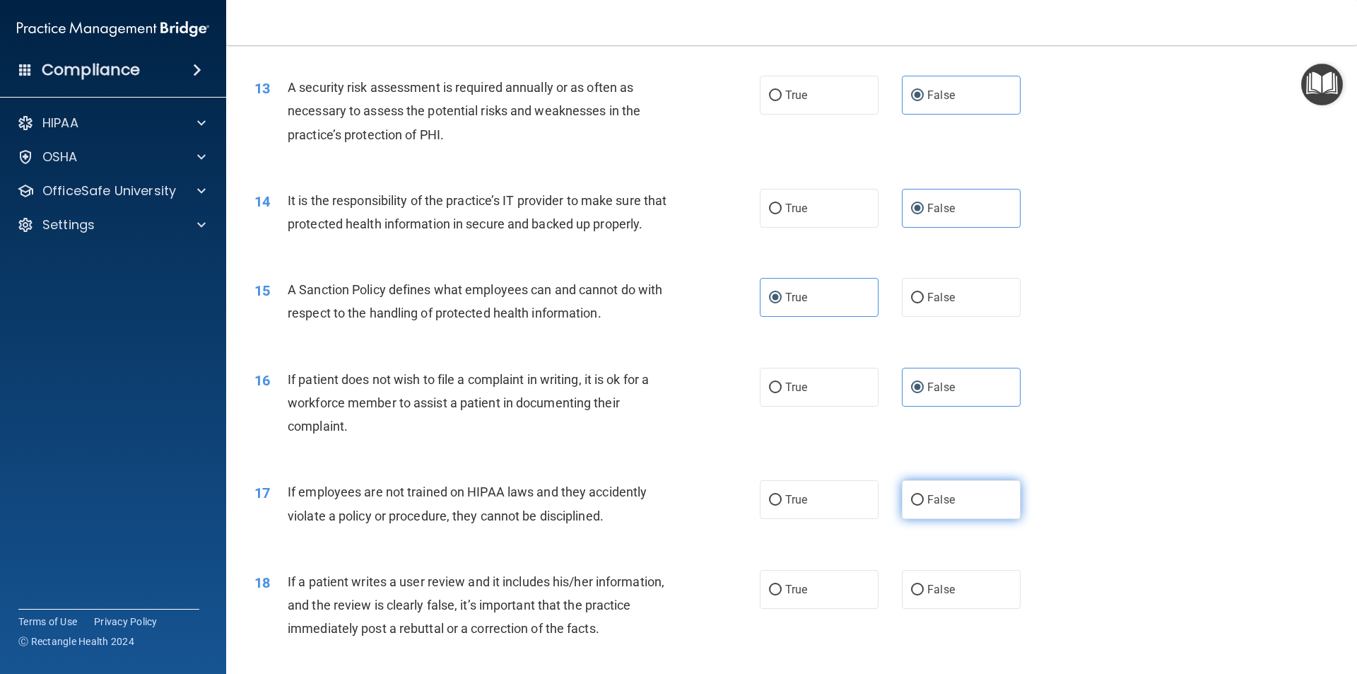
click at [936, 506] on span "False" at bounding box center [941, 499] width 28 height 13
click at [924, 505] on input "False" at bounding box center [917, 500] width 13 height 11
radio input "true"
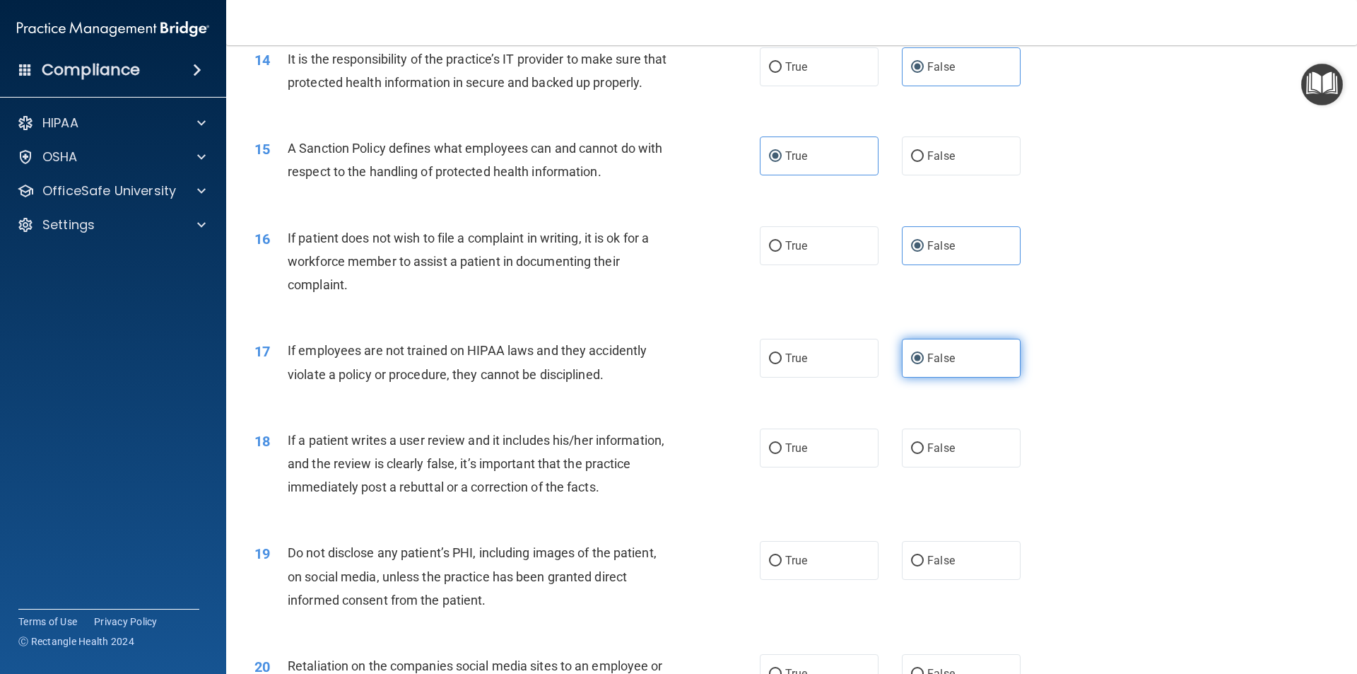
scroll to position [1767, 0]
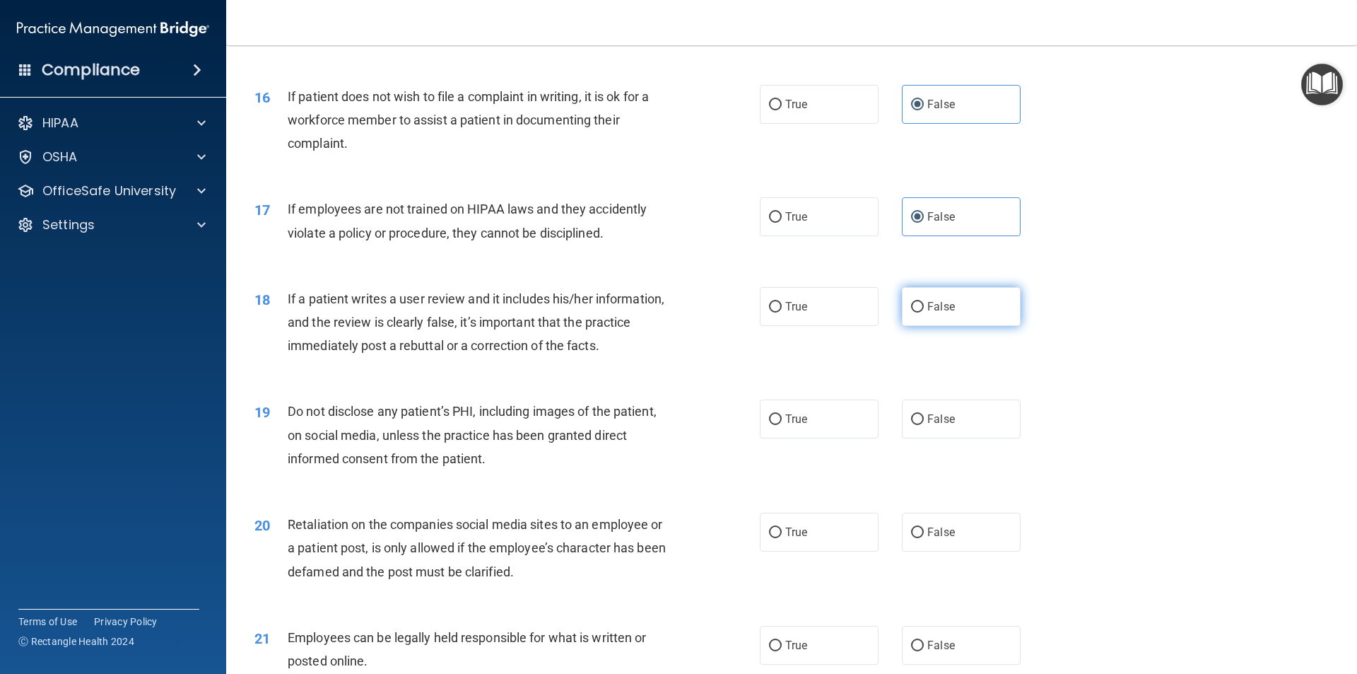
click at [928, 313] on span "False" at bounding box center [941, 306] width 28 height 13
click at [924, 312] on input "False" at bounding box center [917, 307] width 13 height 11
radio input "true"
click at [824, 438] on label "True" at bounding box center [819, 418] width 119 height 39
click at [782, 425] on input "True" at bounding box center [775, 419] width 13 height 11
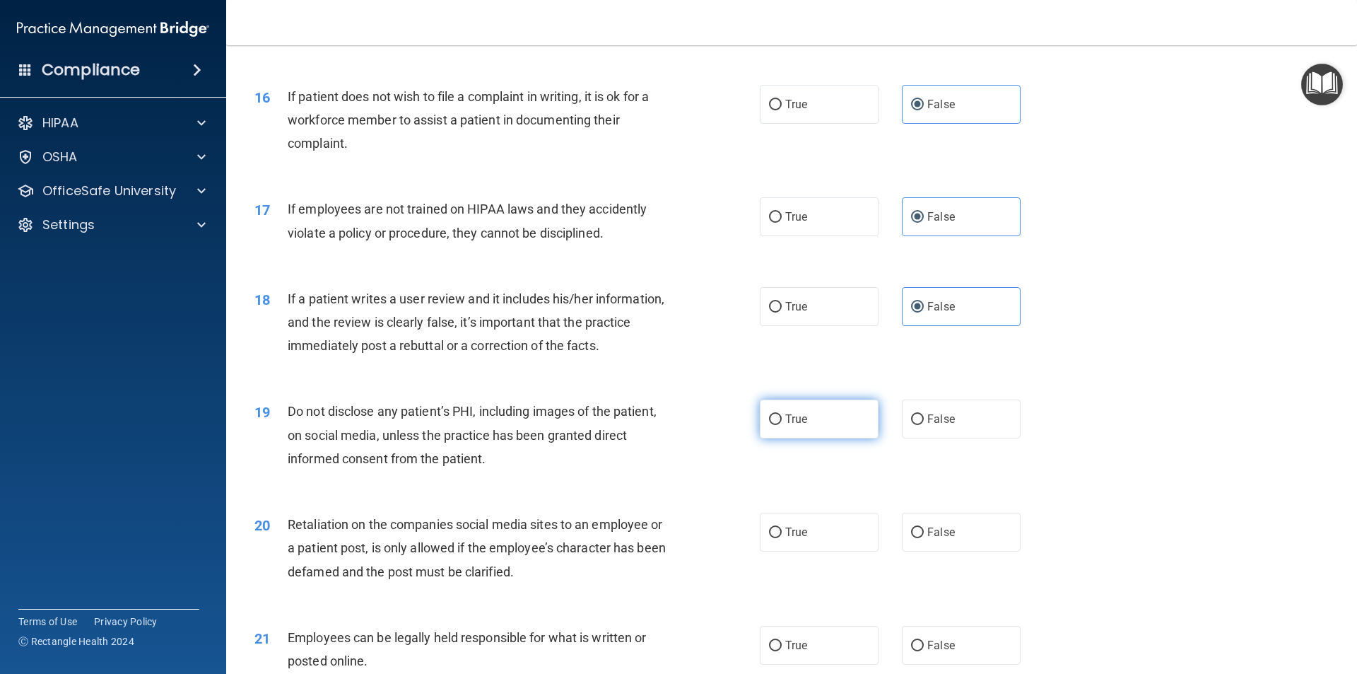
radio input "true"
click at [929, 551] on label "False" at bounding box center [961, 531] width 119 height 39
click at [924, 538] on input "False" at bounding box center [917, 532] width 13 height 11
radio input "true"
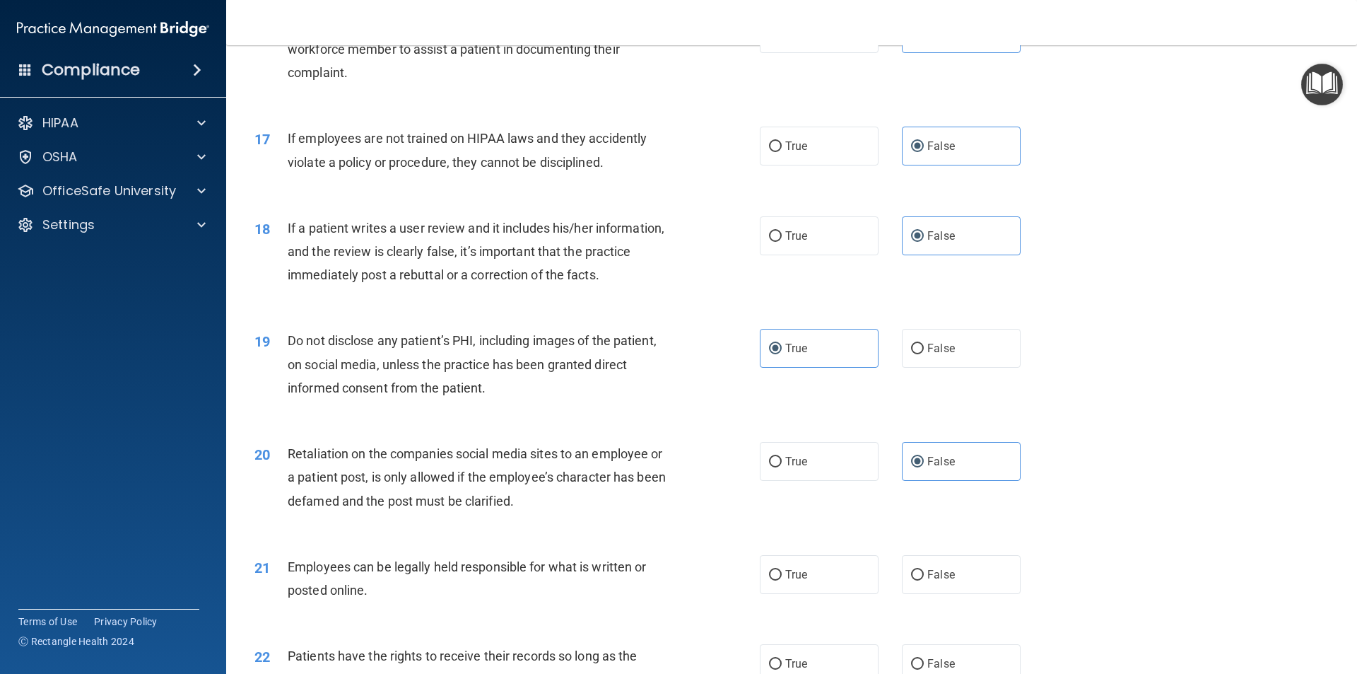
scroll to position [1908, 0]
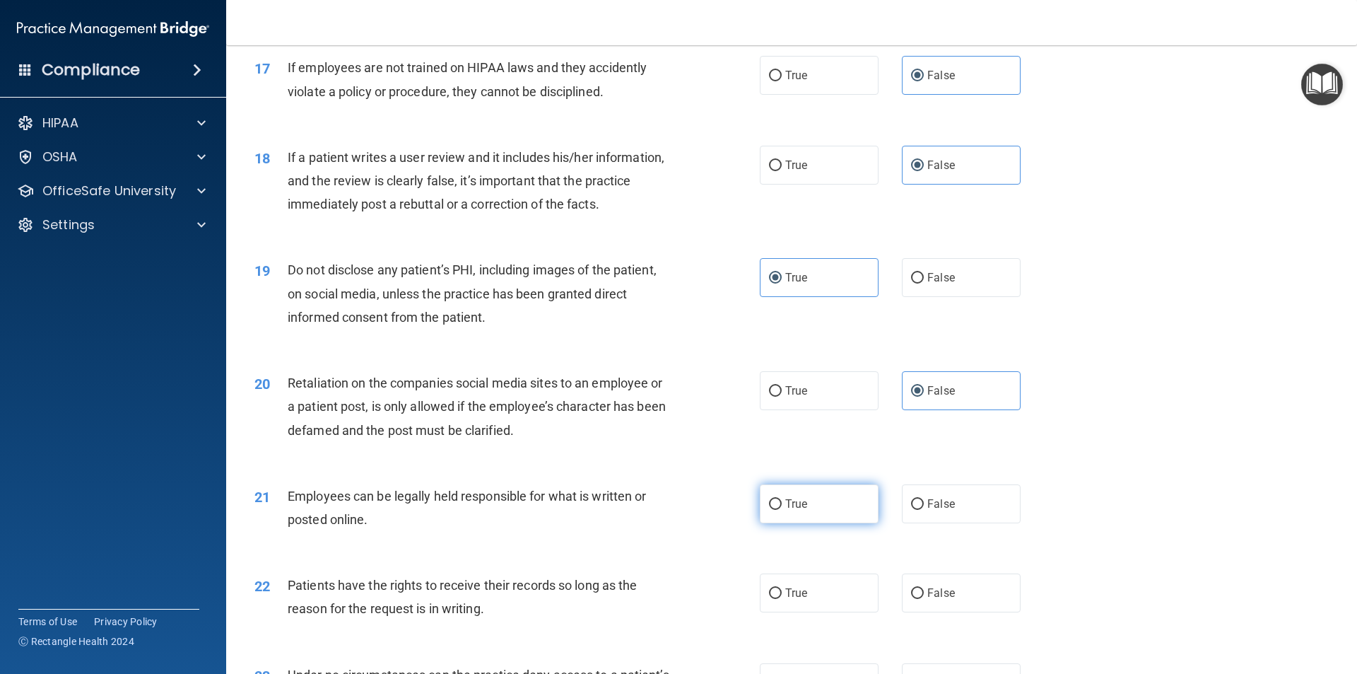
click at [821, 523] on label "True" at bounding box center [819, 503] width 119 height 39
click at [782, 510] on input "True" at bounding box center [775, 504] width 13 height 11
radio input "true"
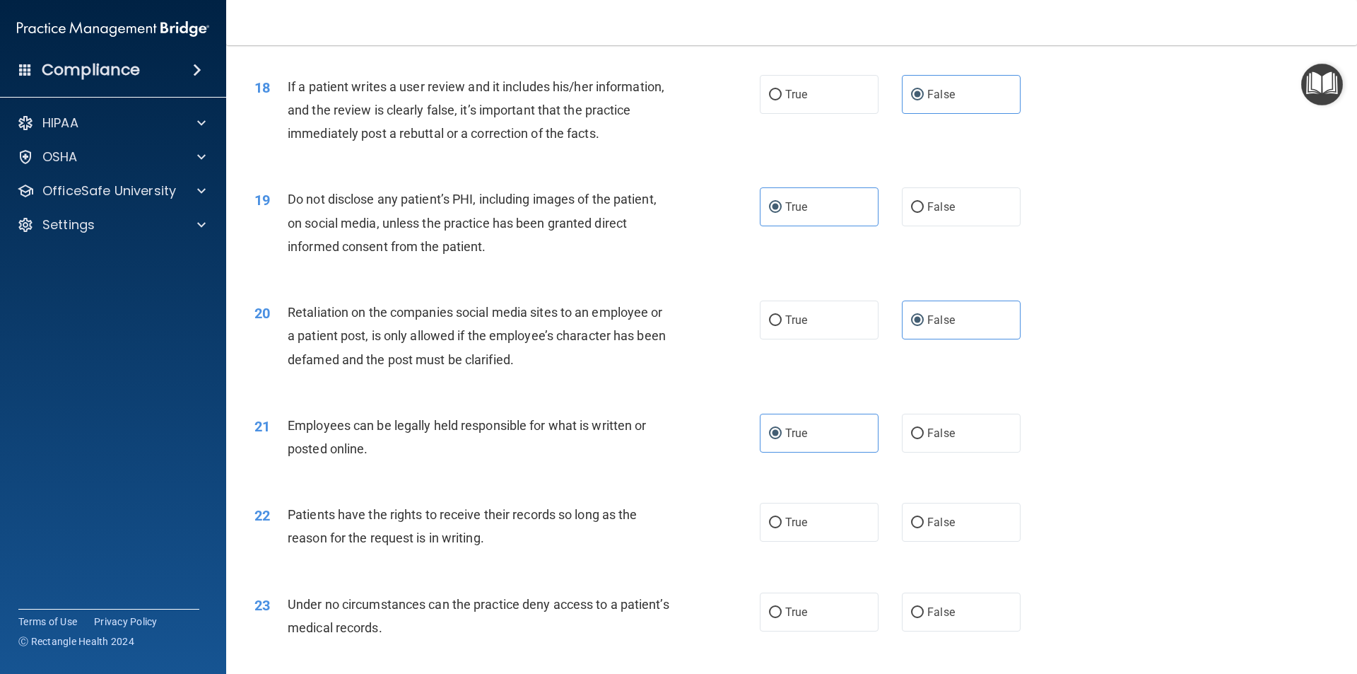
scroll to position [2050, 0]
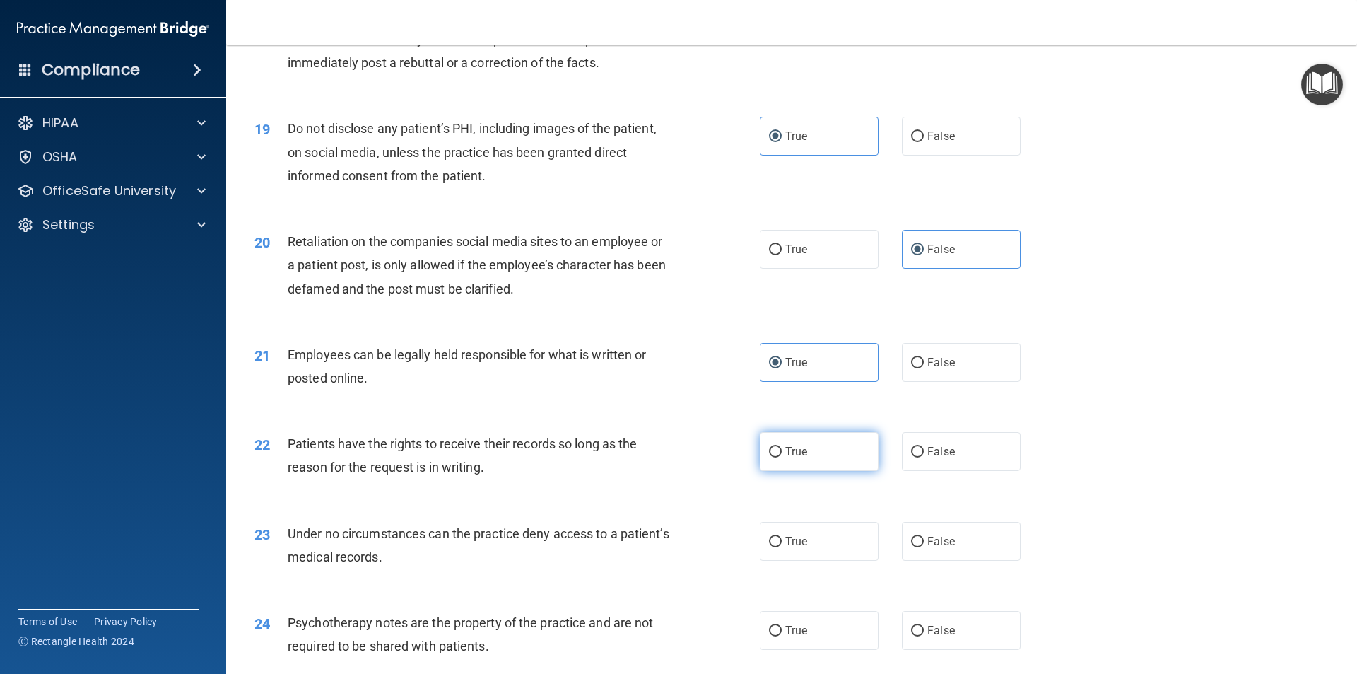
click at [833, 471] on label "True" at bounding box center [819, 451] width 119 height 39
click at [782, 457] on input "True" at bounding box center [775, 452] width 13 height 11
radio input "true"
click at [918, 560] on label "False" at bounding box center [961, 541] width 119 height 39
click at [918, 547] on input "False" at bounding box center [917, 541] width 13 height 11
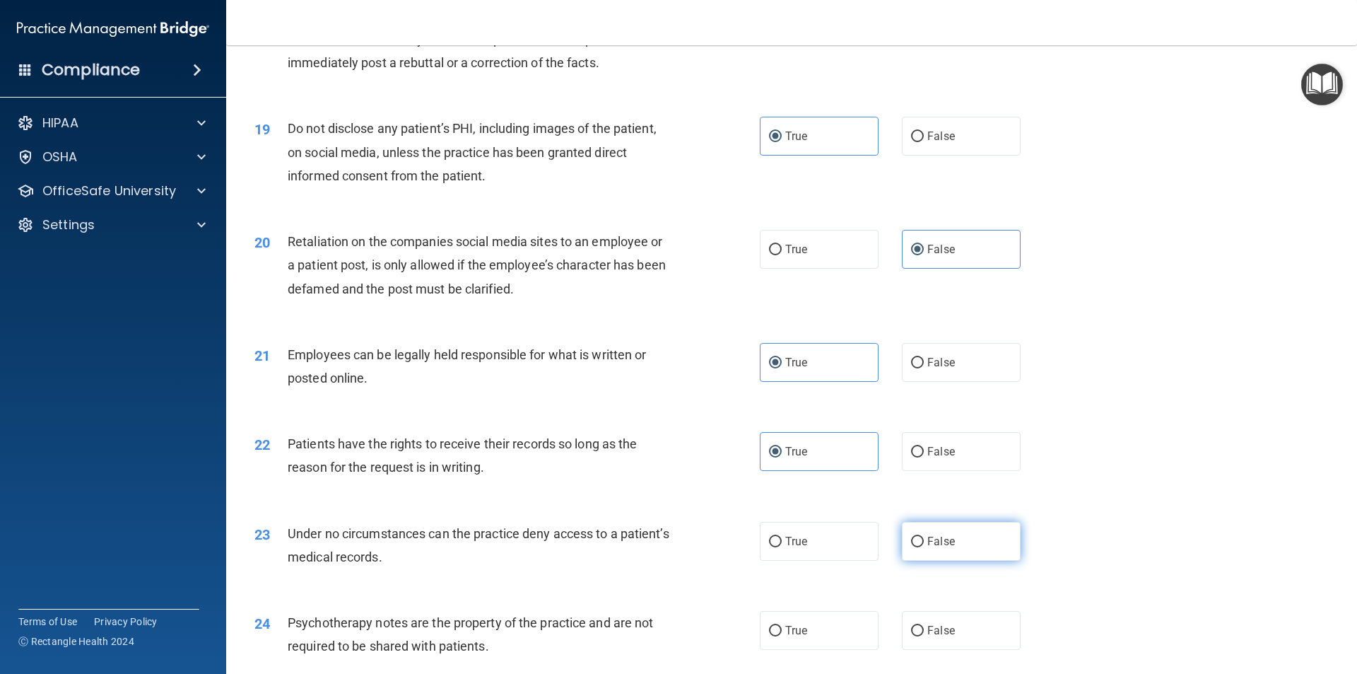
radio input "true"
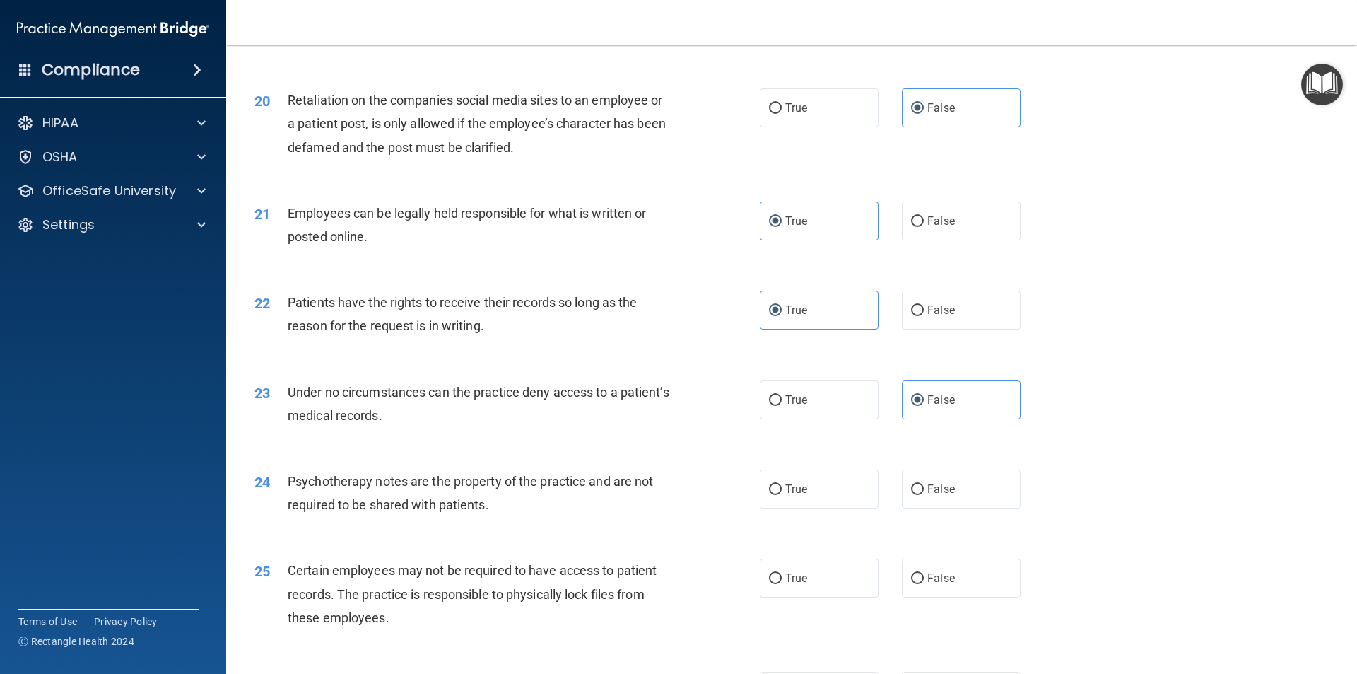
scroll to position [2262, 0]
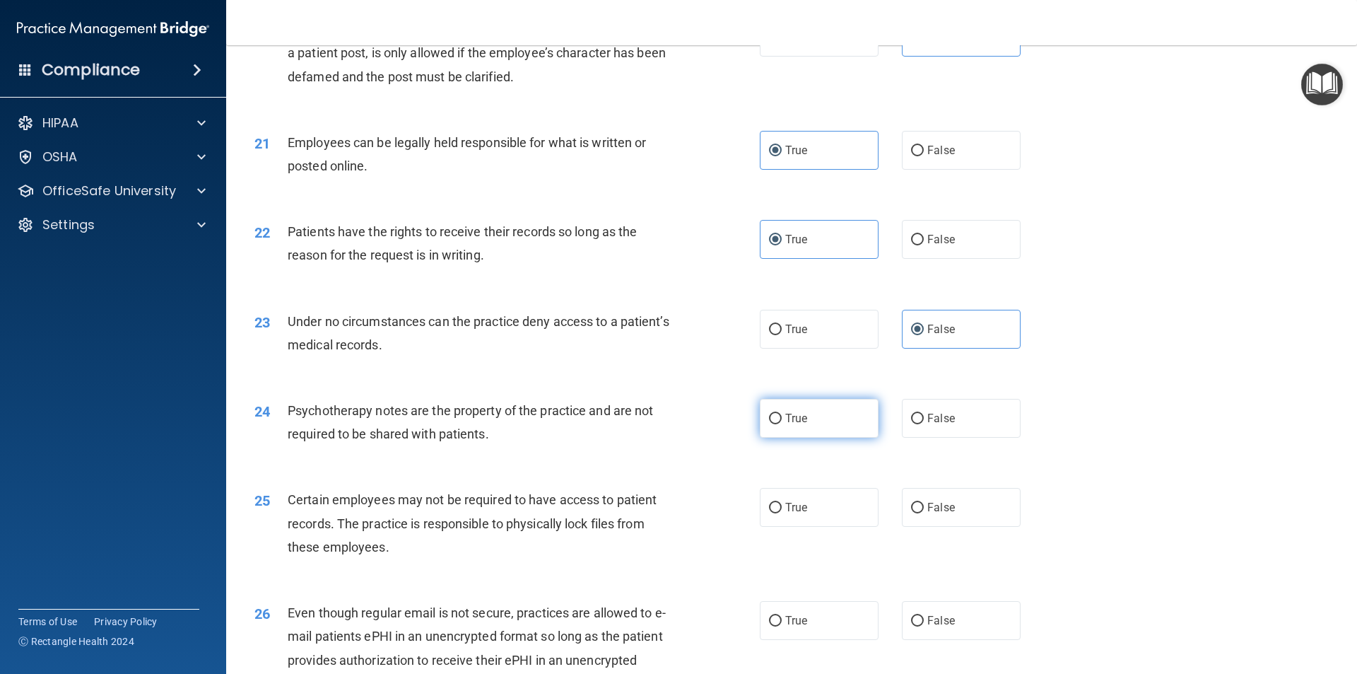
click at [781, 437] on label "True" at bounding box center [819, 418] width 119 height 39
click at [781, 424] on input "True" at bounding box center [775, 418] width 13 height 11
radio input "true"
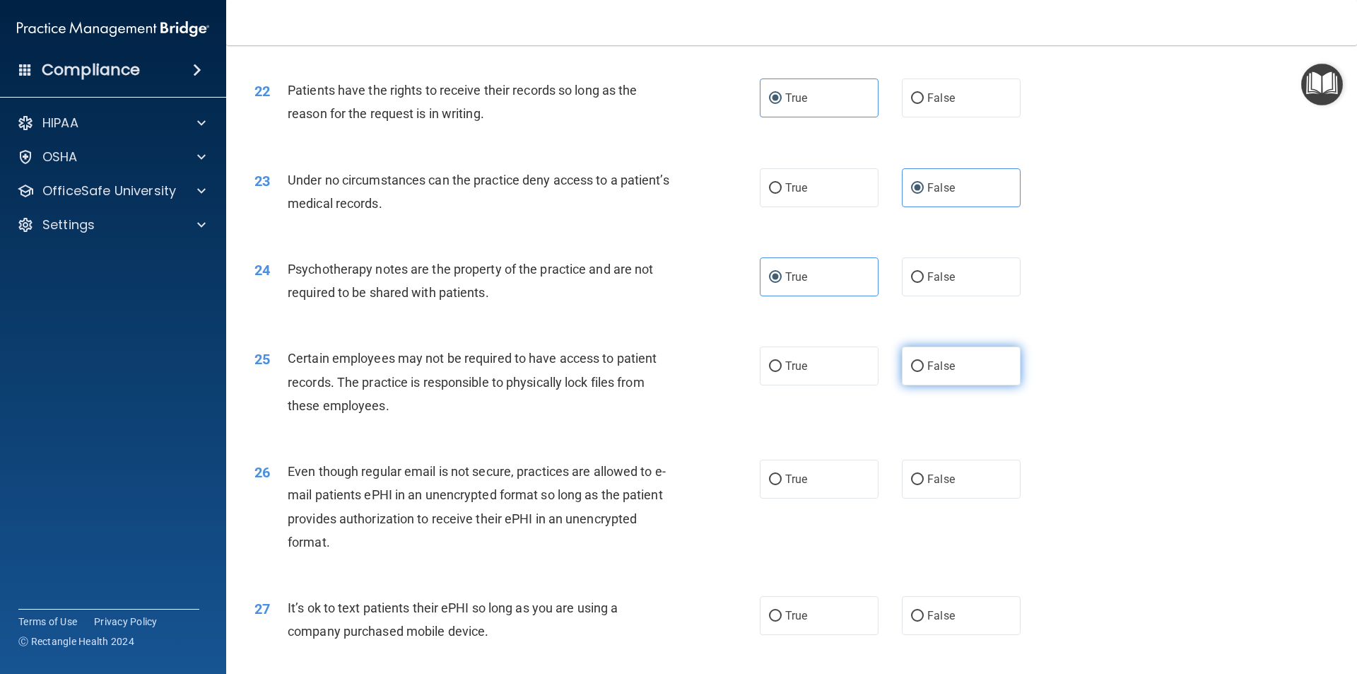
click at [944, 372] on span "False" at bounding box center [941, 365] width 28 height 13
click at [924, 372] on input "False" at bounding box center [917, 366] width 13 height 11
radio input "true"
click at [924, 498] on label "False" at bounding box center [961, 478] width 119 height 39
click at [924, 485] on input "False" at bounding box center [917, 479] width 13 height 11
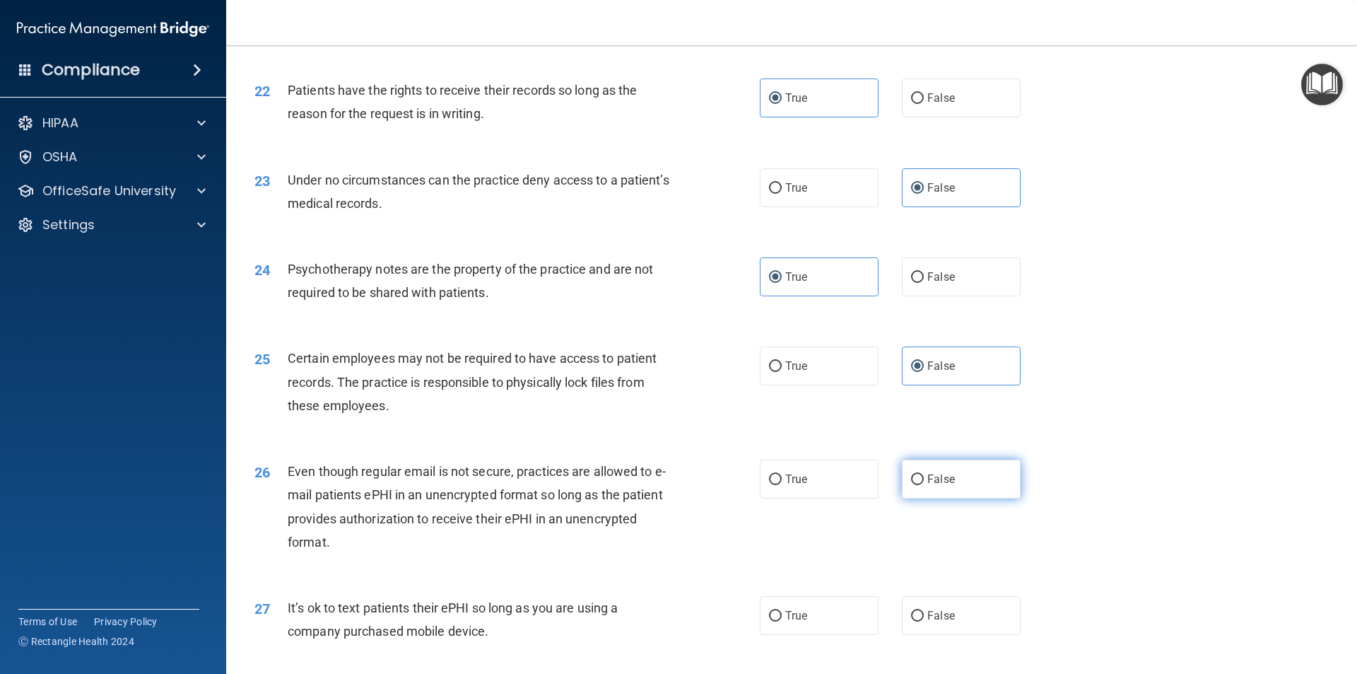
radio input "true"
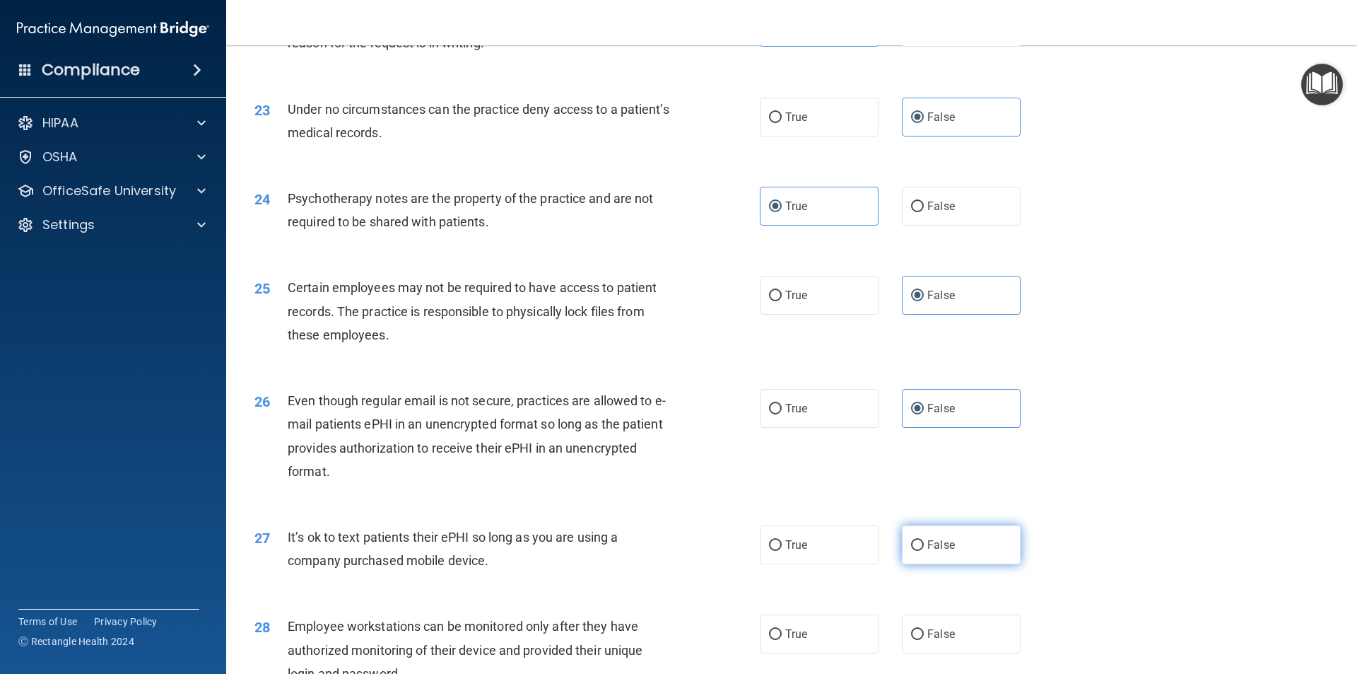
click at [932, 551] on span "False" at bounding box center [941, 544] width 28 height 13
click at [924, 551] on input "False" at bounding box center [917, 545] width 13 height 11
radio input "true"
click at [785, 551] on span "True" at bounding box center [796, 544] width 22 height 13
click at [782, 551] on input "True" at bounding box center [775, 545] width 13 height 11
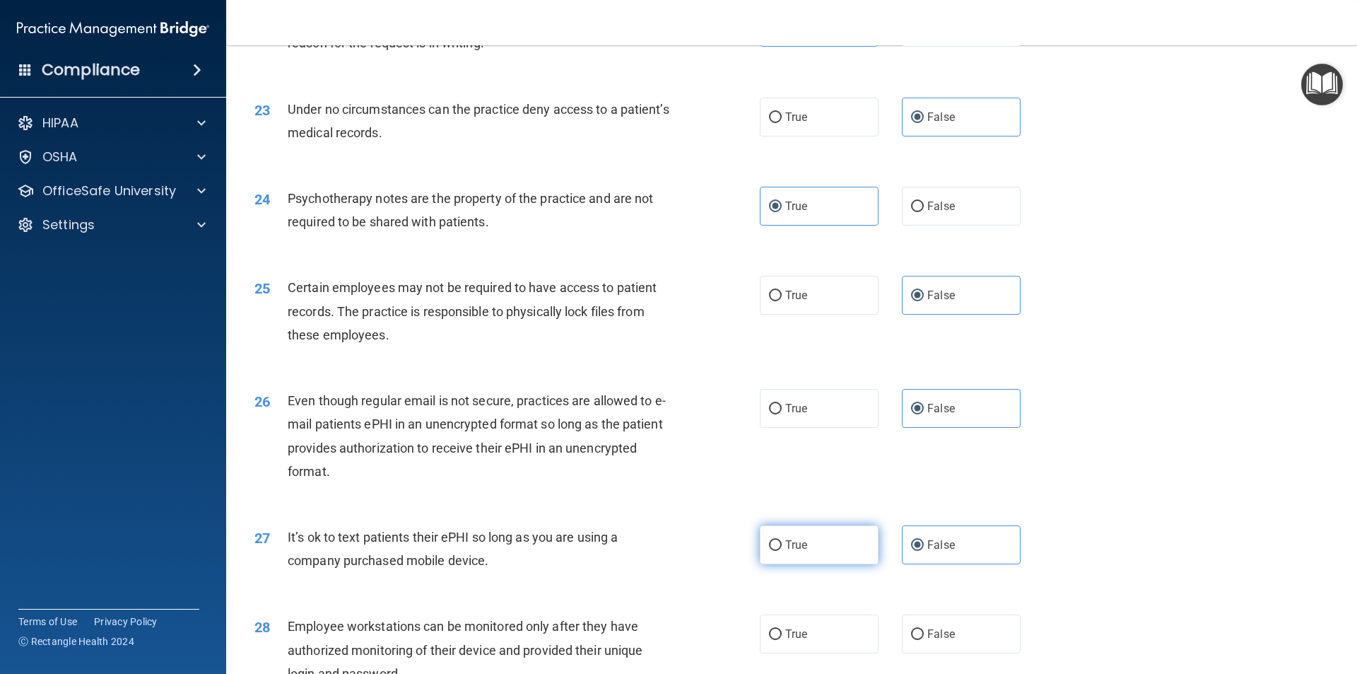
radio input "true"
radio input "false"
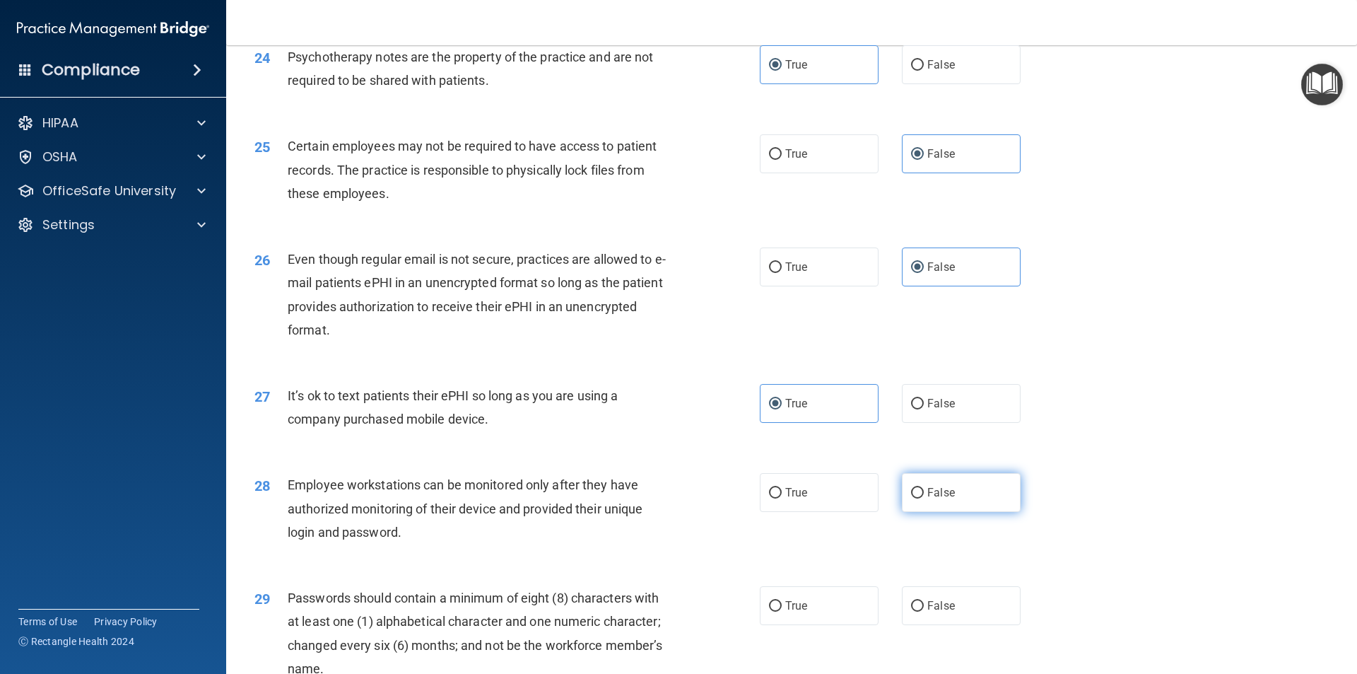
click at [927, 499] on span "False" at bounding box center [941, 492] width 28 height 13
click at [924, 498] on input "False" at bounding box center [917, 493] width 13 height 11
radio input "true"
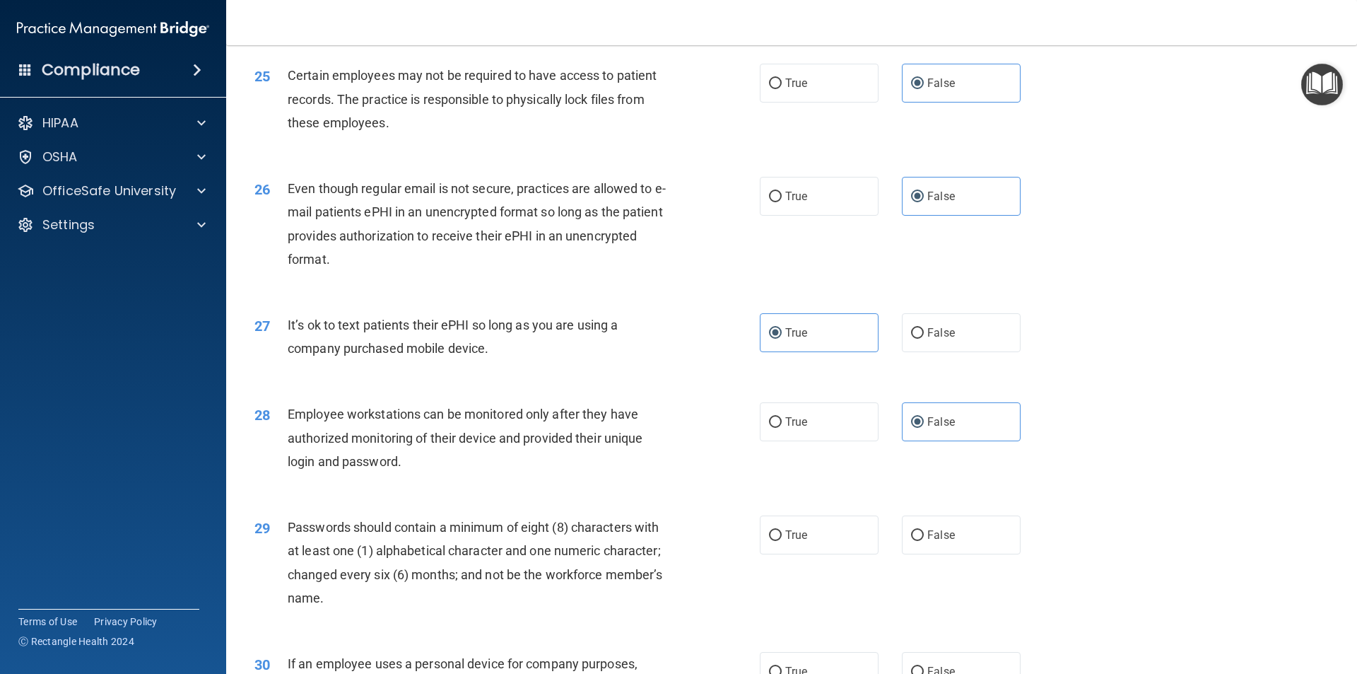
scroll to position [2756, 0]
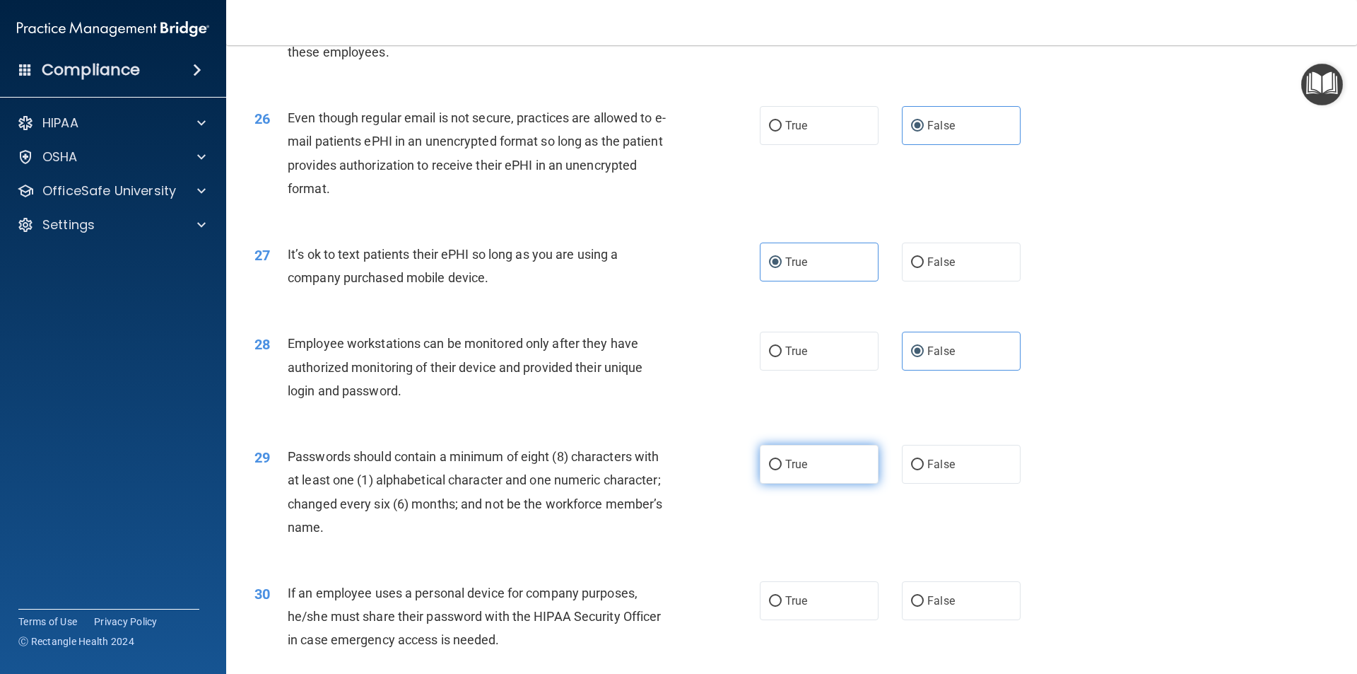
click at [821, 476] on label "True" at bounding box center [819, 464] width 119 height 39
click at [782, 470] on input "True" at bounding box center [775, 464] width 13 height 11
radio input "true"
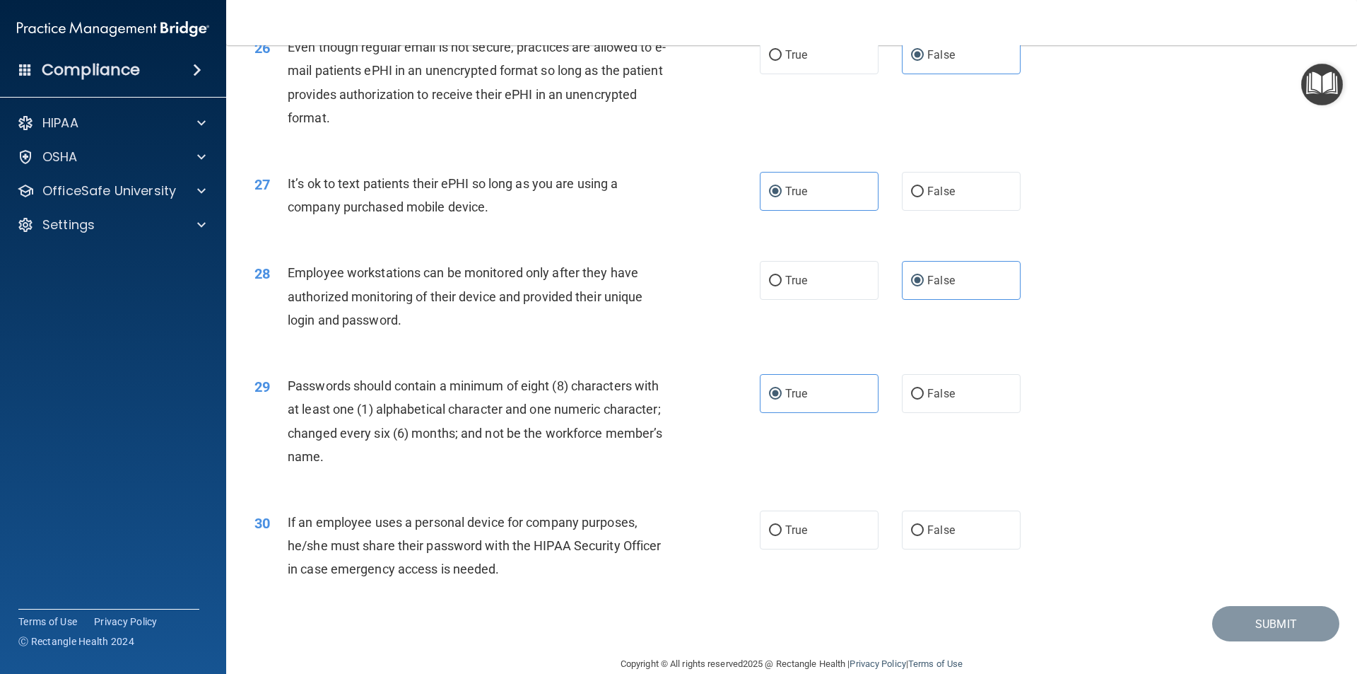
scroll to position [2874, 0]
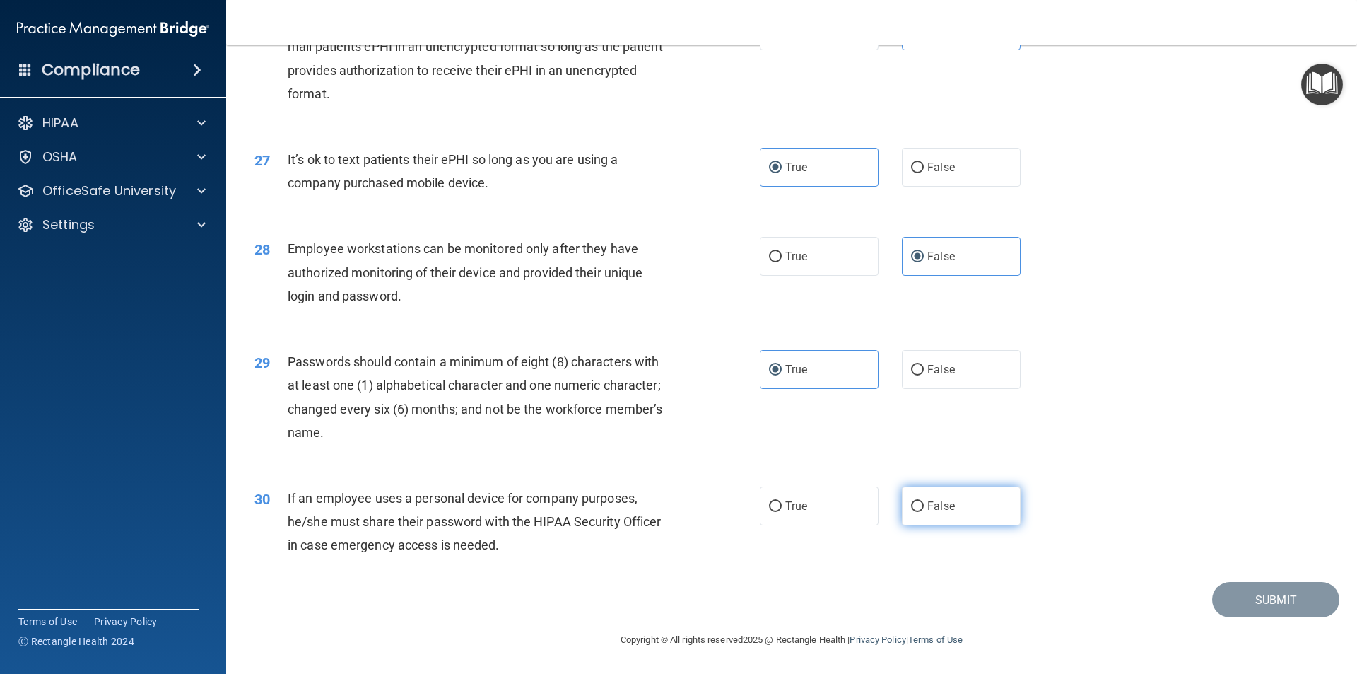
click at [963, 508] on label "False" at bounding box center [961, 505] width 119 height 39
click at [924, 508] on input "False" at bounding box center [917, 506] width 13 height 11
radio input "true"
click at [1245, 602] on button "Submit" at bounding box center [1275, 600] width 127 height 36
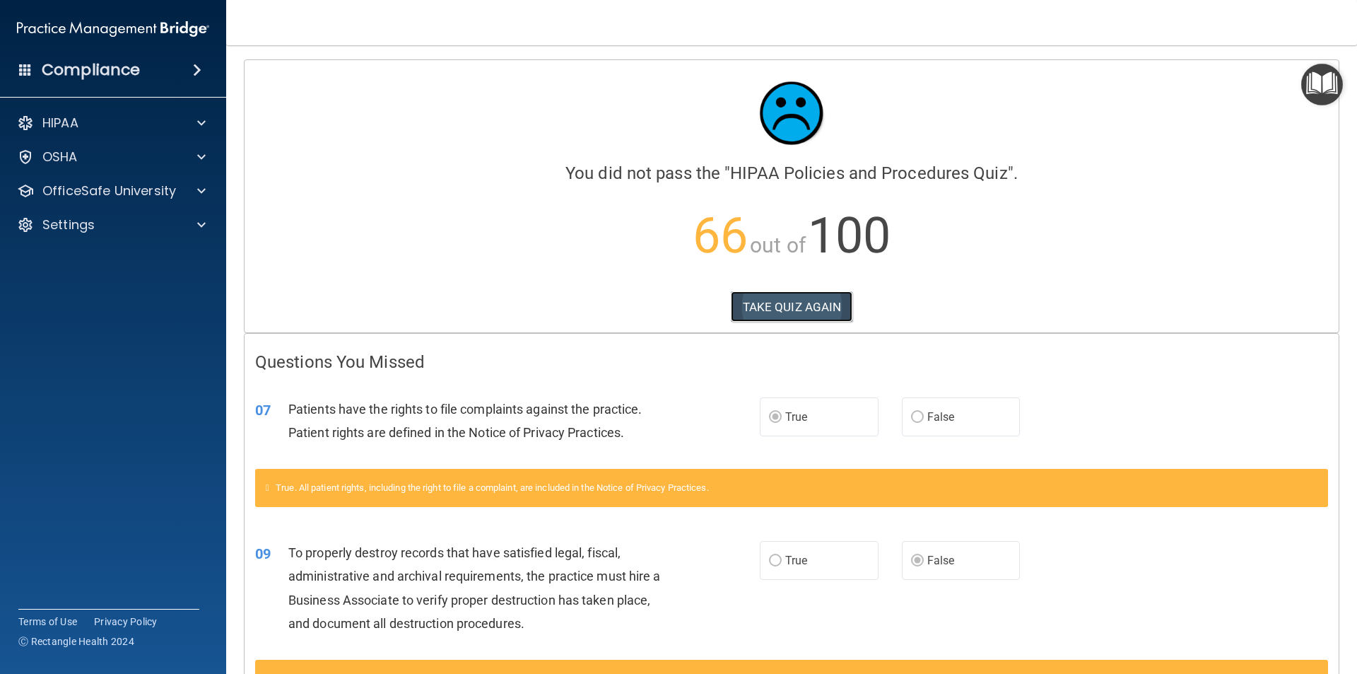
click at [794, 305] on button "TAKE QUIZ AGAIN" at bounding box center [792, 306] width 122 height 31
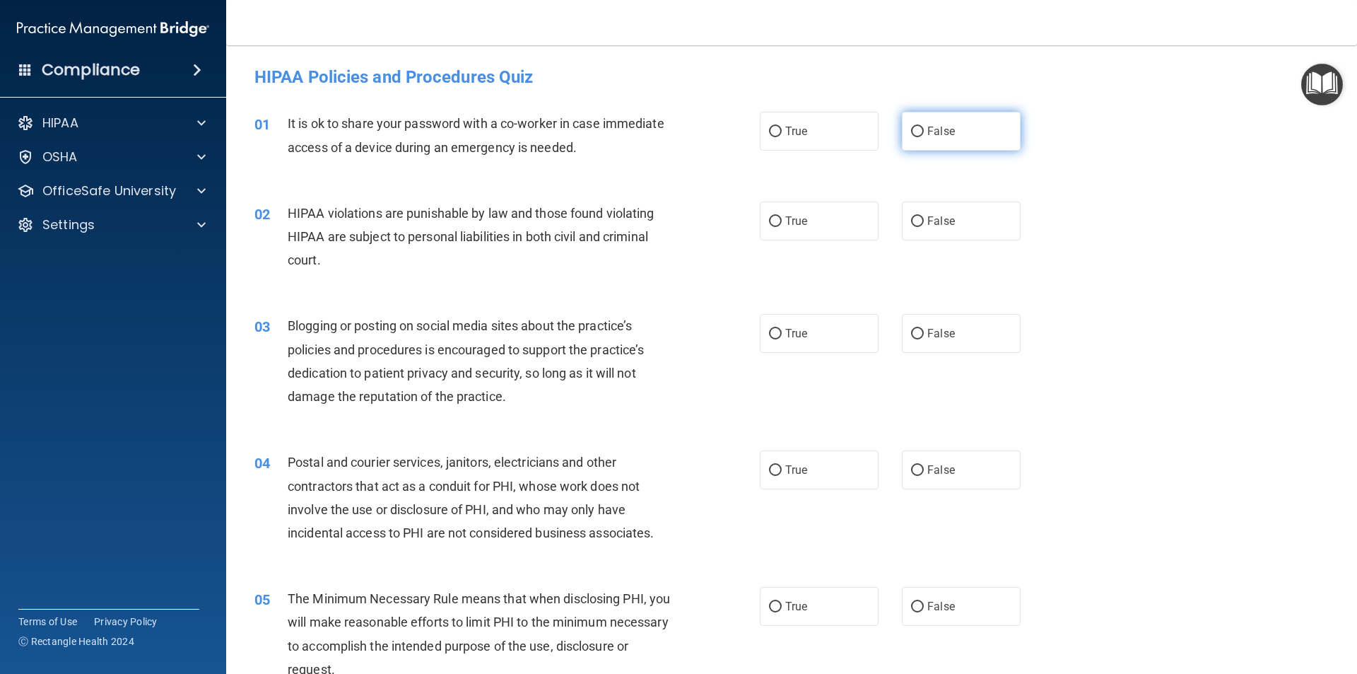
click at [939, 145] on label "False" at bounding box center [961, 131] width 119 height 39
click at [924, 137] on input "False" at bounding box center [917, 132] width 13 height 11
radio input "true"
click at [800, 234] on label "True" at bounding box center [819, 220] width 119 height 39
click at [782, 227] on input "True" at bounding box center [775, 221] width 13 height 11
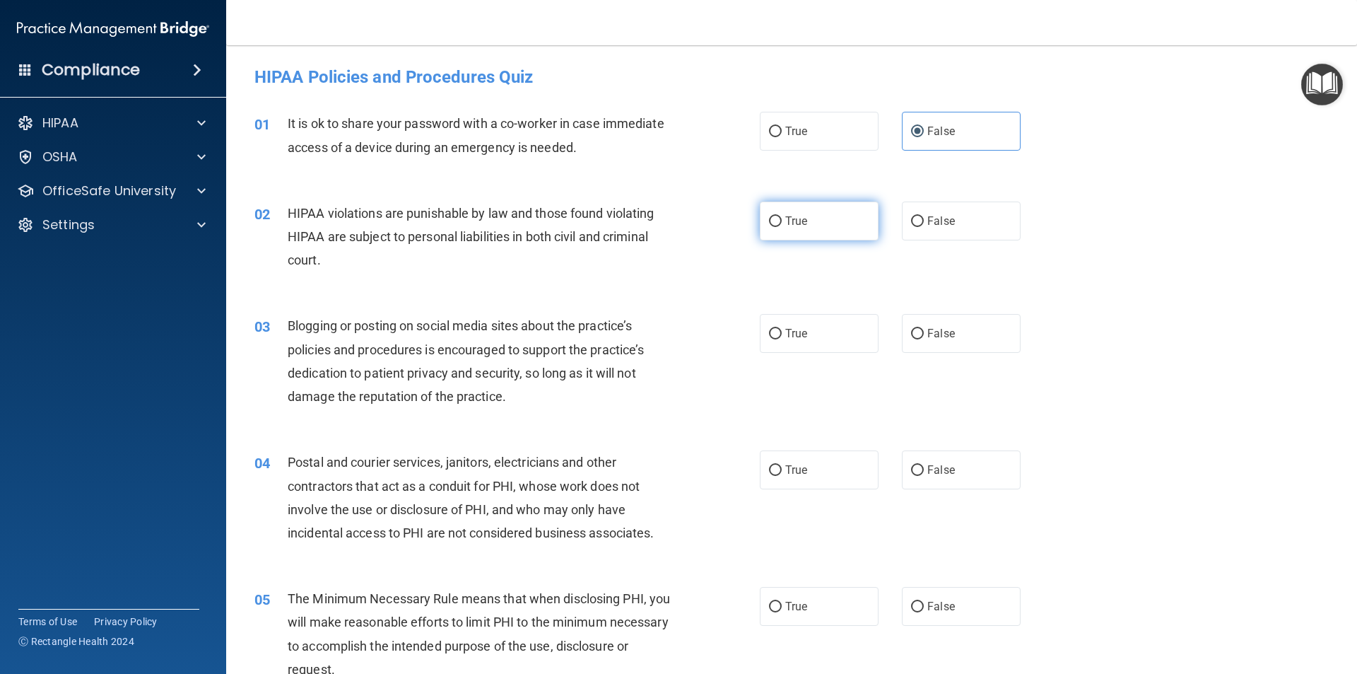
radio input "true"
click at [958, 334] on label "False" at bounding box center [961, 333] width 119 height 39
click at [924, 334] on input "False" at bounding box center [917, 334] width 13 height 11
radio input "true"
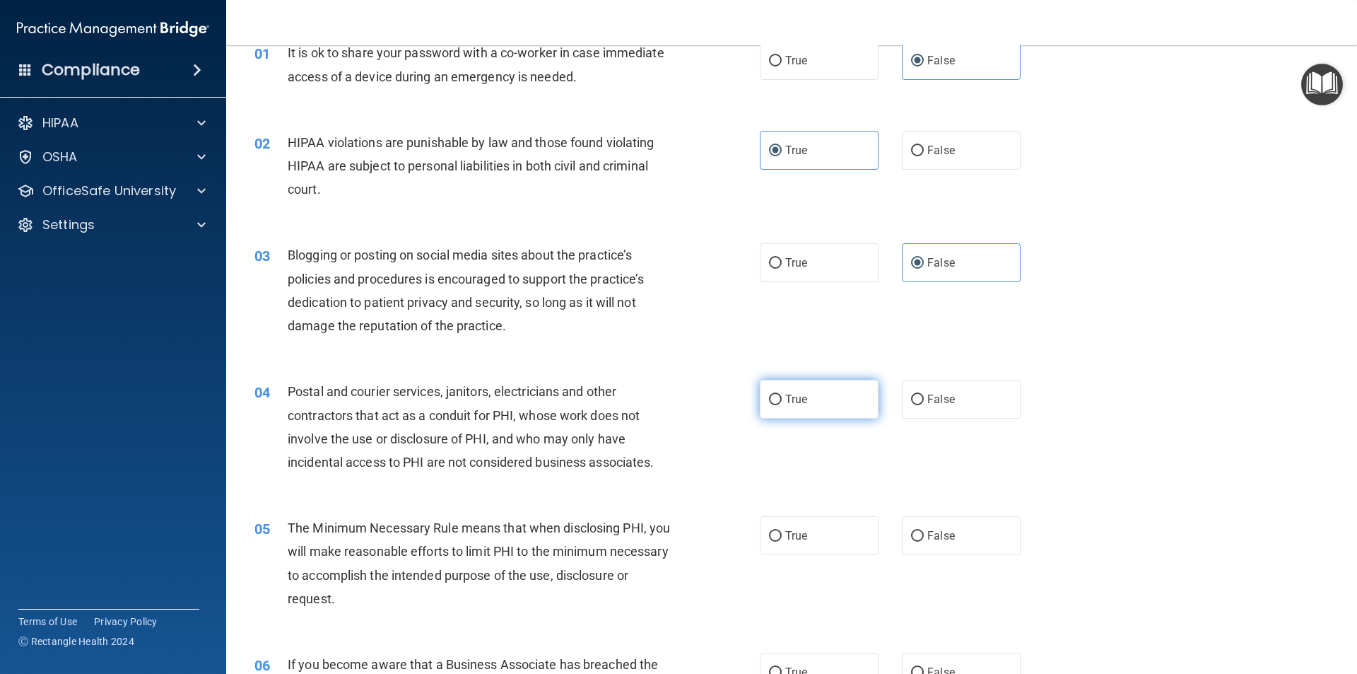
click at [839, 408] on label "True" at bounding box center [819, 399] width 119 height 39
click at [782, 405] on input "True" at bounding box center [775, 399] width 13 height 11
radio input "true"
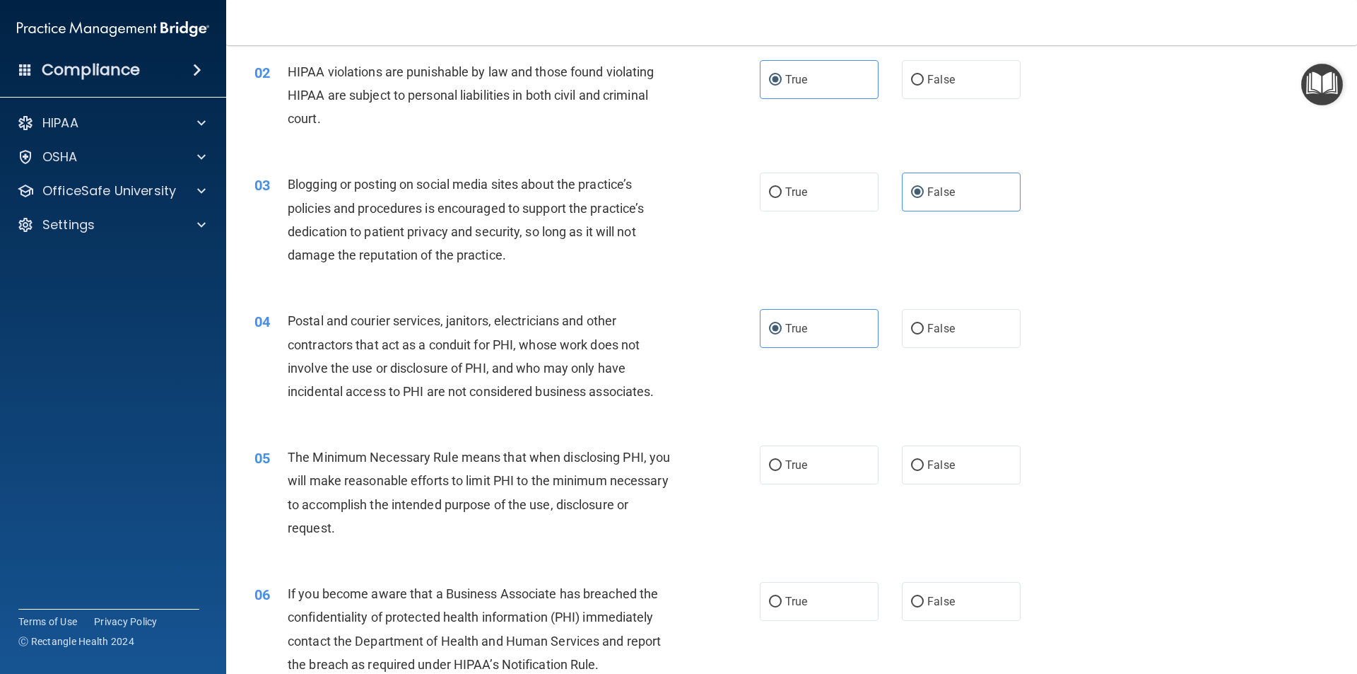
scroll to position [212, 0]
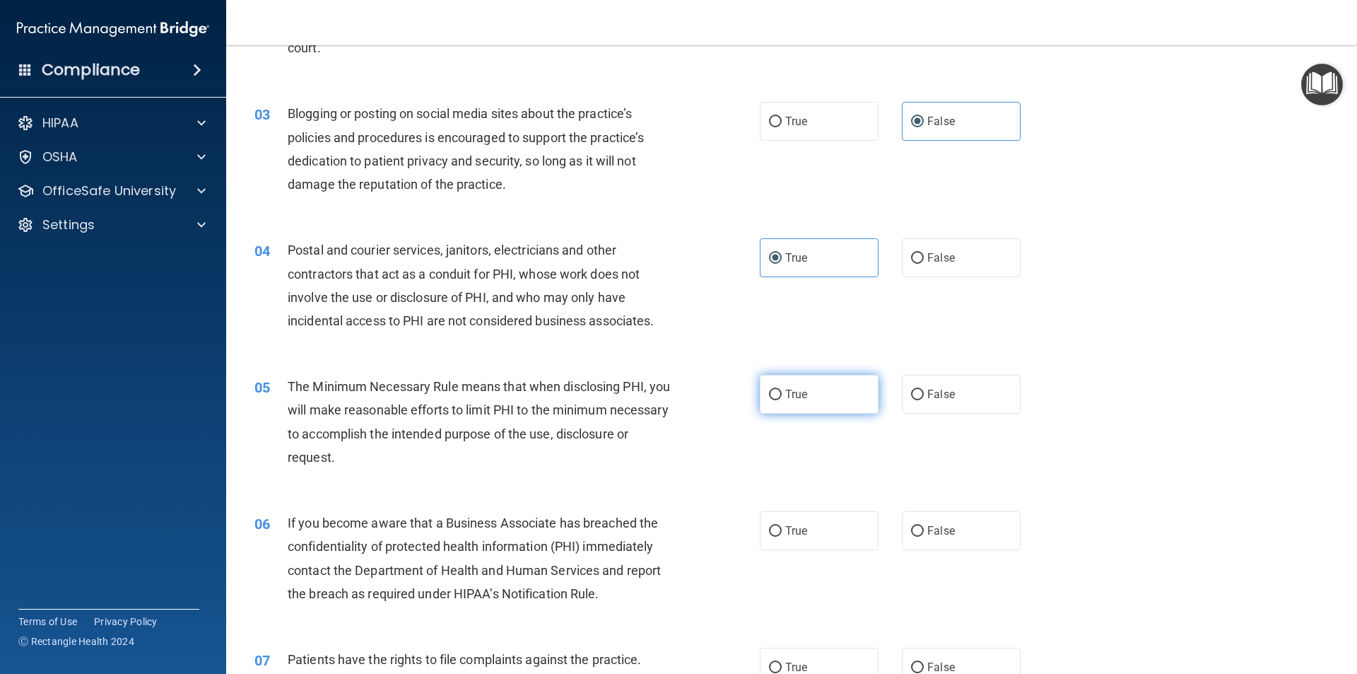
click at [809, 399] on label "True" at bounding box center [819, 394] width 119 height 39
click at [782, 399] on input "True" at bounding box center [775, 394] width 13 height 11
radio input "true"
click at [927, 527] on span "False" at bounding box center [941, 530] width 28 height 13
click at [924, 527] on input "False" at bounding box center [917, 531] width 13 height 11
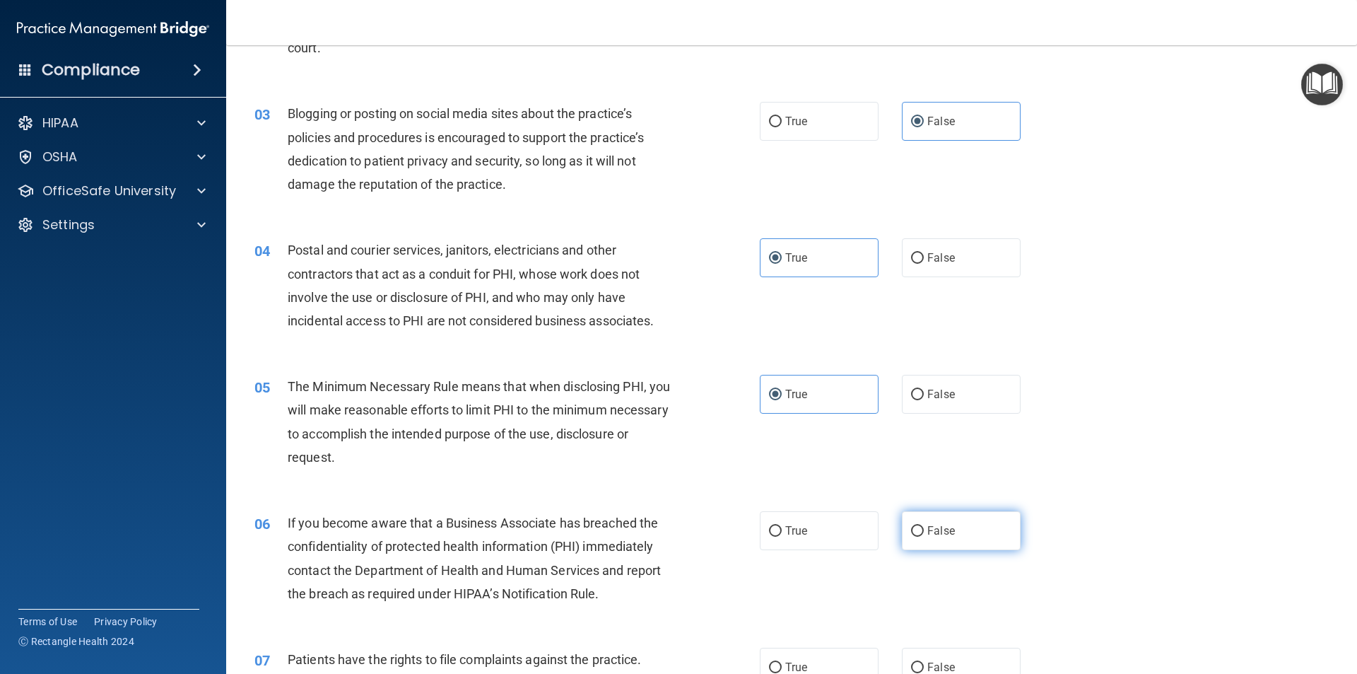
radio input "true"
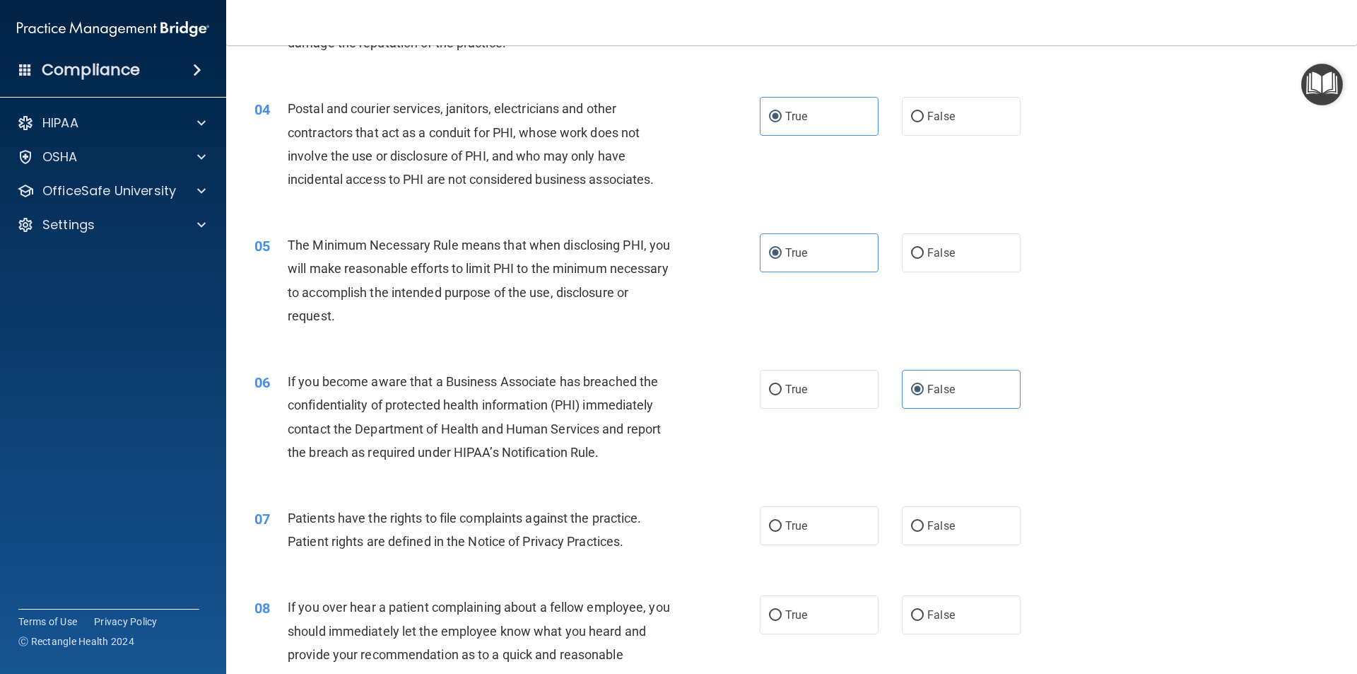
scroll to position [424, 0]
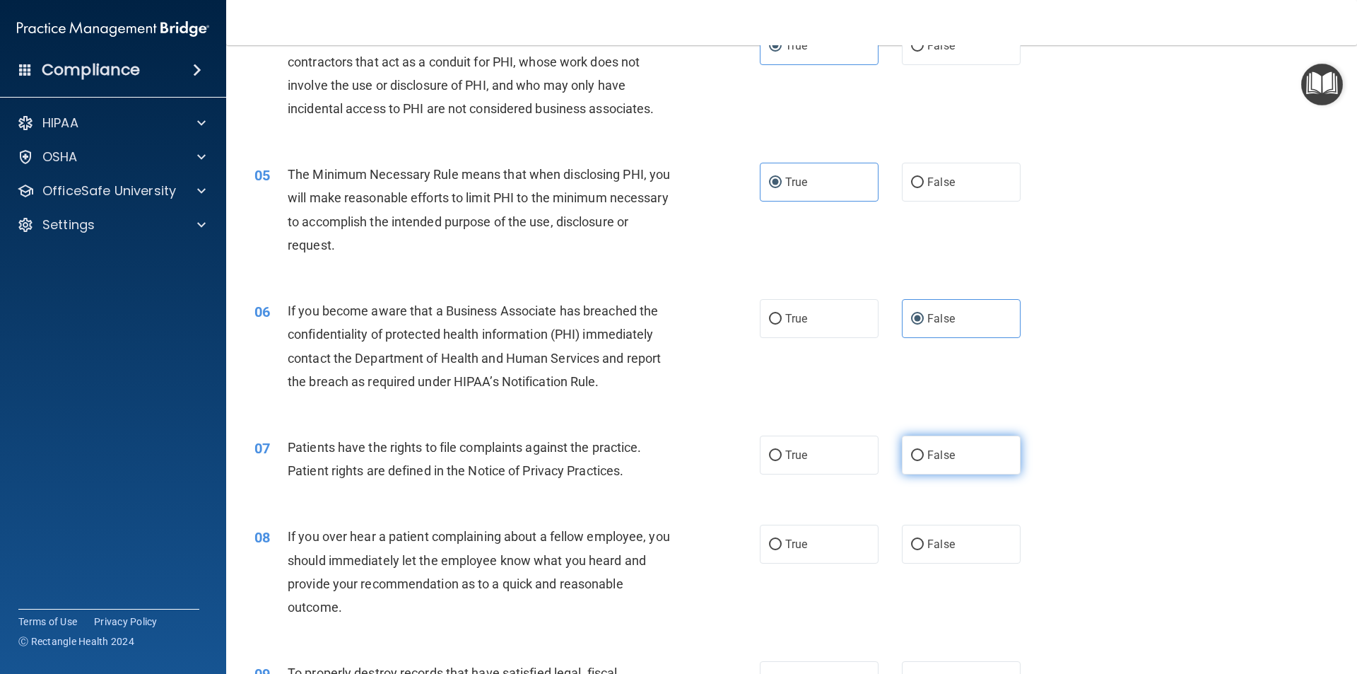
drag, startPoint x: 958, startPoint y: 452, endPoint x: 925, endPoint y: 459, distance: 33.3
click at [953, 452] on label "False" at bounding box center [961, 454] width 119 height 39
click at [924, 452] on input "False" at bounding box center [917, 455] width 13 height 11
radio input "true"
click at [935, 536] on label "False" at bounding box center [961, 543] width 119 height 39
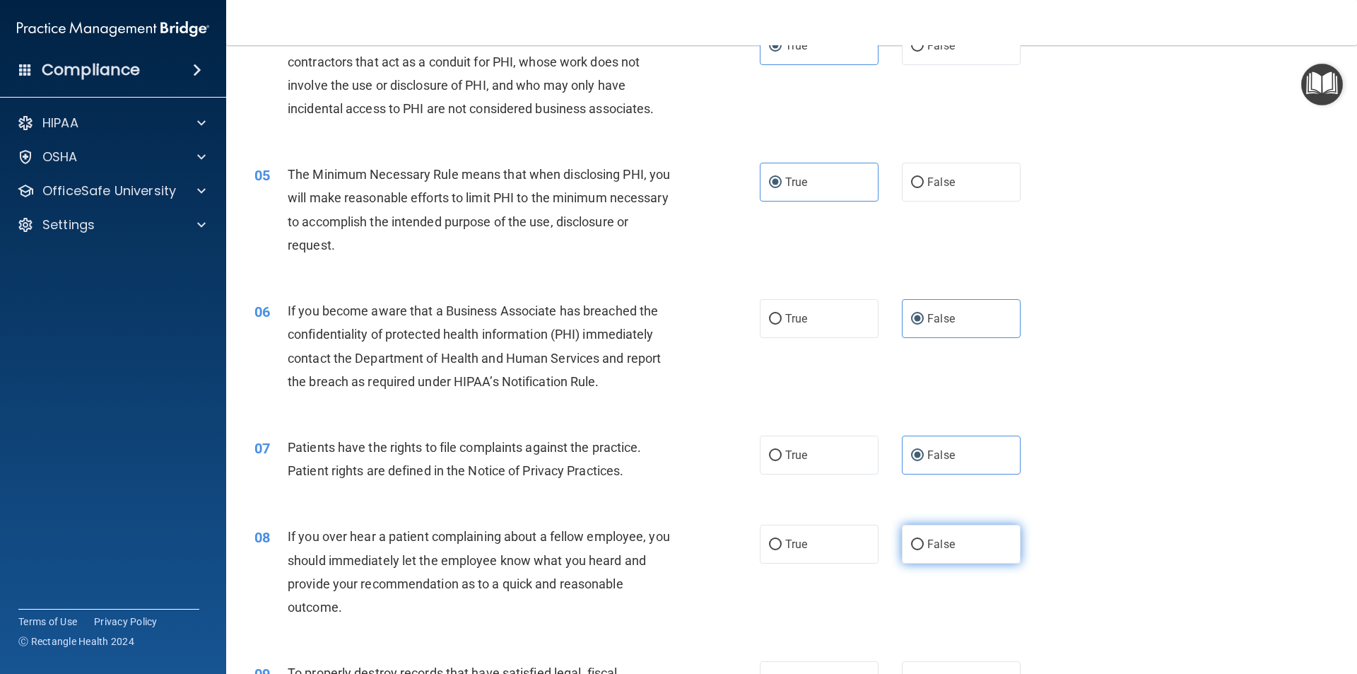
click at [924, 539] on input "False" at bounding box center [917, 544] width 13 height 11
radio input "true"
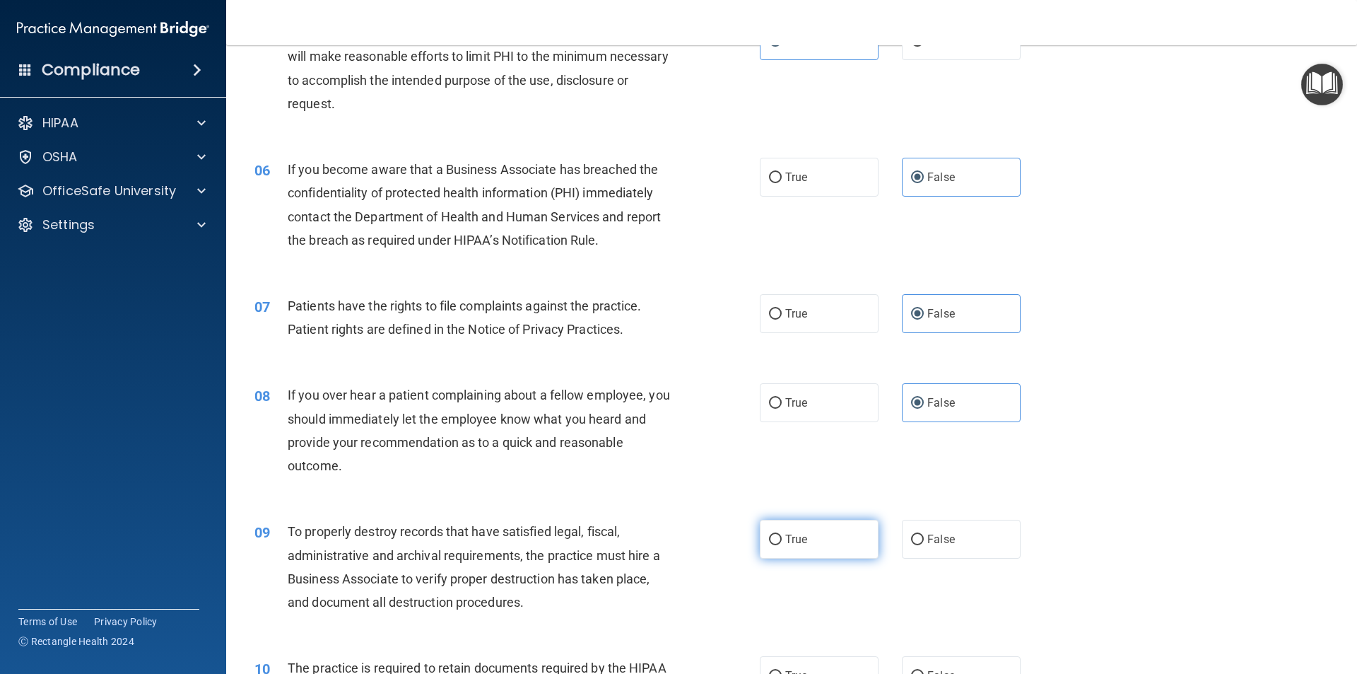
click at [824, 539] on label "True" at bounding box center [819, 538] width 119 height 39
click at [782, 539] on input "True" at bounding box center [775, 539] width 13 height 11
radio input "true"
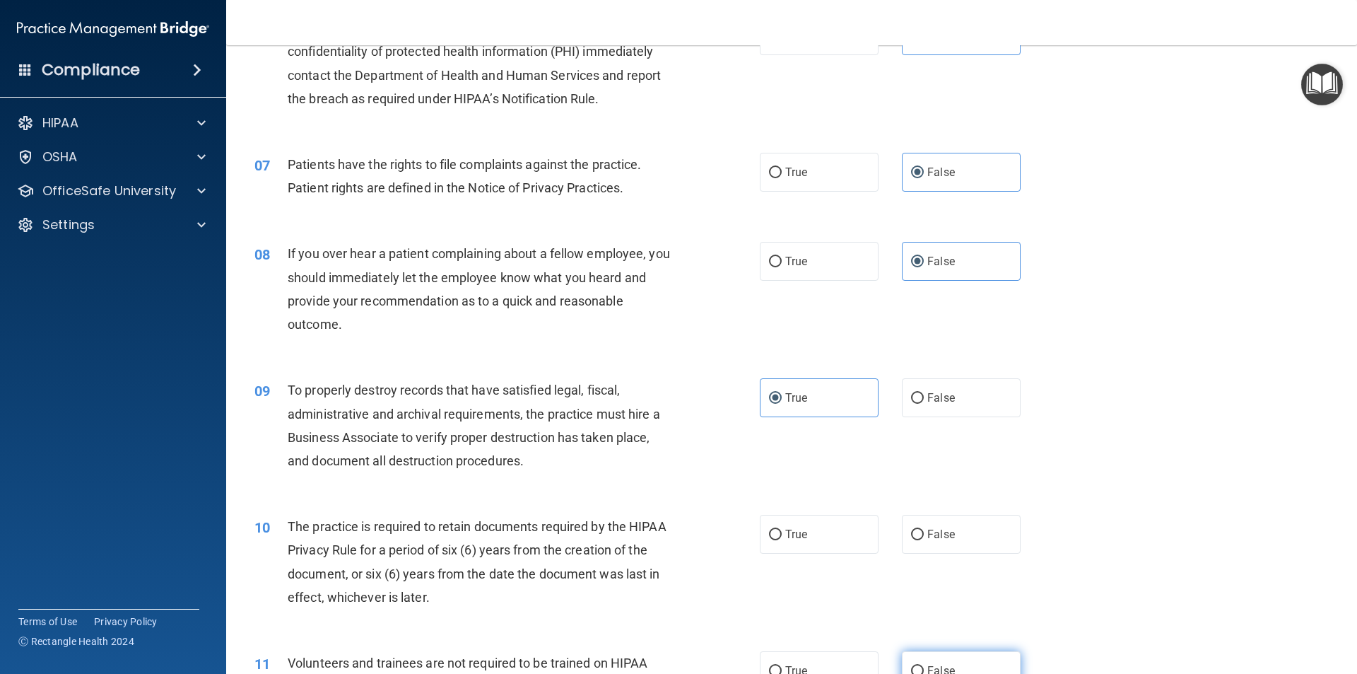
scroll to position [777, 0]
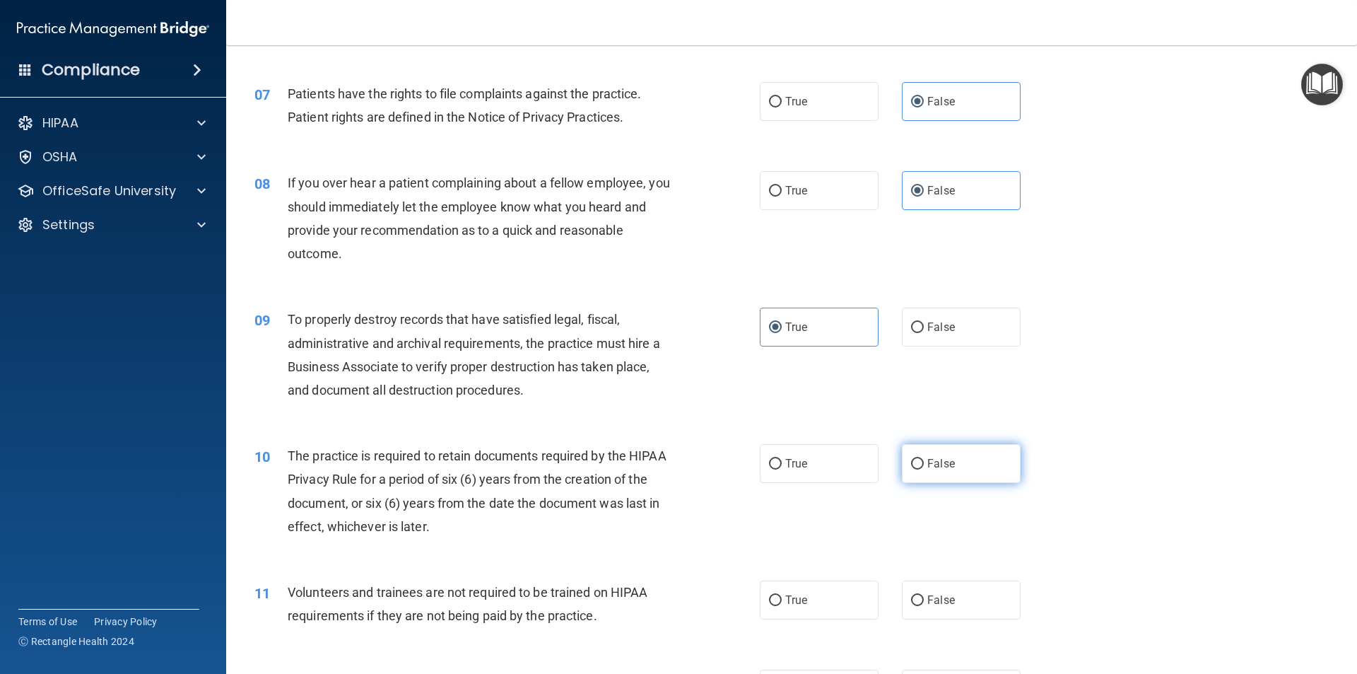
click at [917, 469] on label "False" at bounding box center [961, 463] width 119 height 39
click at [917, 469] on input "False" at bounding box center [917, 464] width 13 height 11
radio input "true"
click at [932, 589] on label "False" at bounding box center [961, 599] width 119 height 39
click at [924, 595] on input "False" at bounding box center [917, 600] width 13 height 11
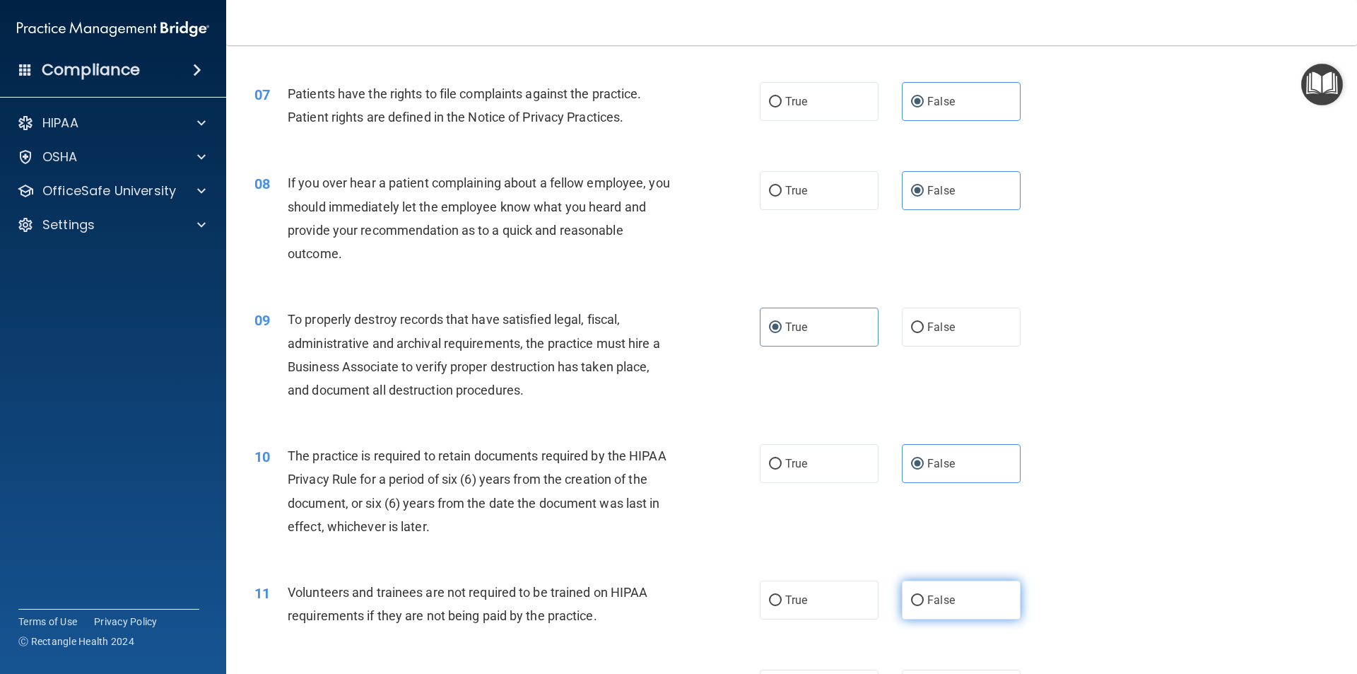
radio input "true"
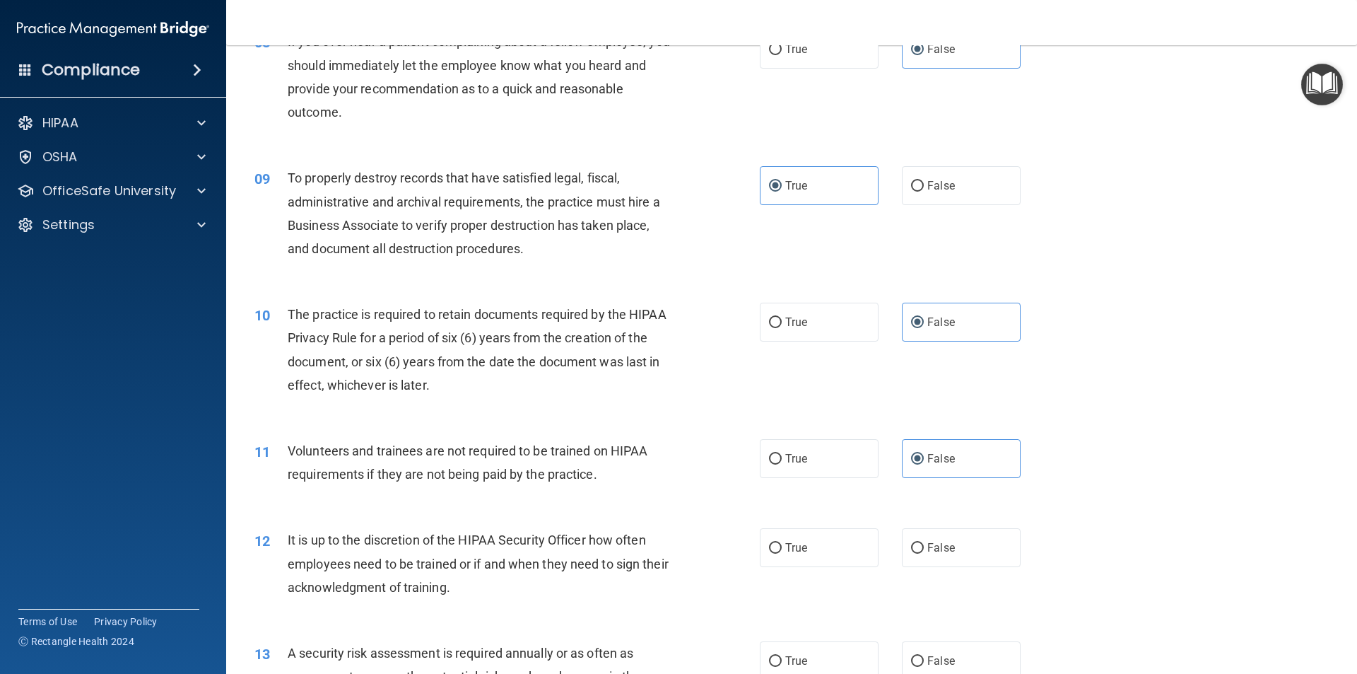
scroll to position [989, 0]
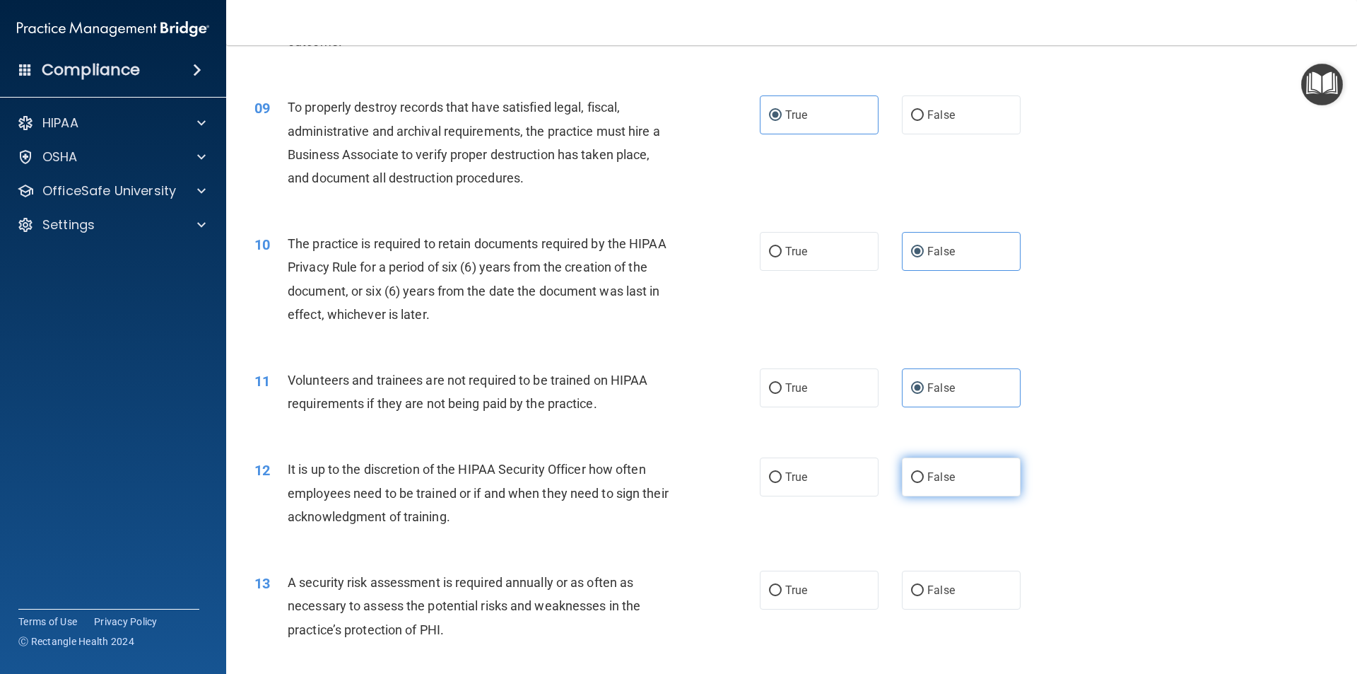
click at [937, 483] on label "False" at bounding box center [961, 476] width 119 height 39
click at [924, 483] on input "False" at bounding box center [917, 477] width 13 height 11
radio input "true"
click at [841, 604] on label "True" at bounding box center [819, 589] width 119 height 39
click at [782, 596] on input "True" at bounding box center [775, 590] width 13 height 11
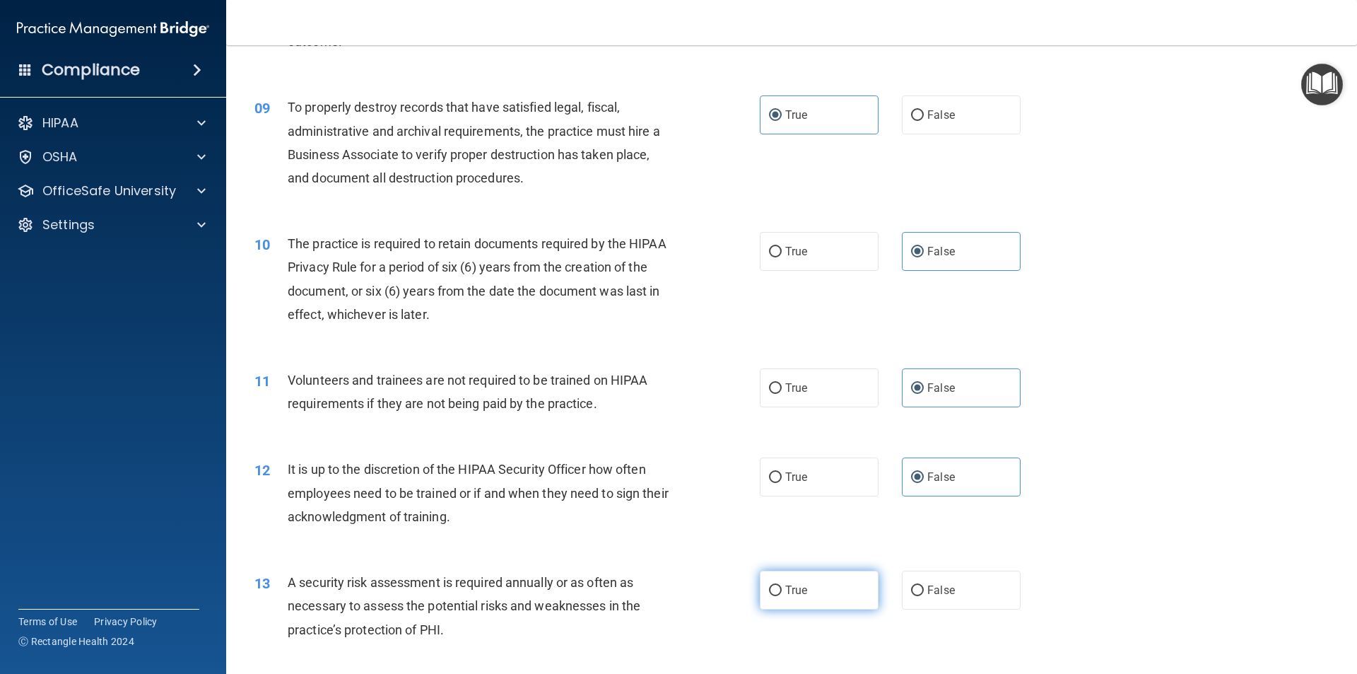
radio input "true"
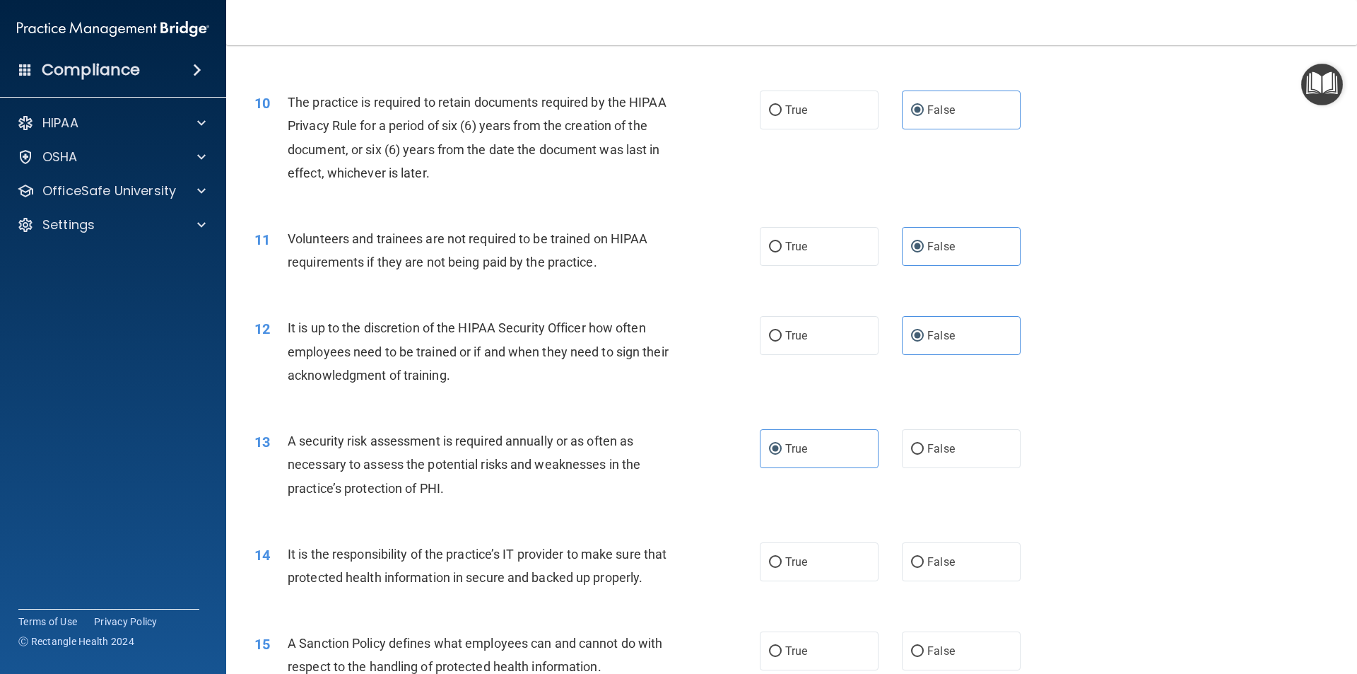
scroll to position [1202, 0]
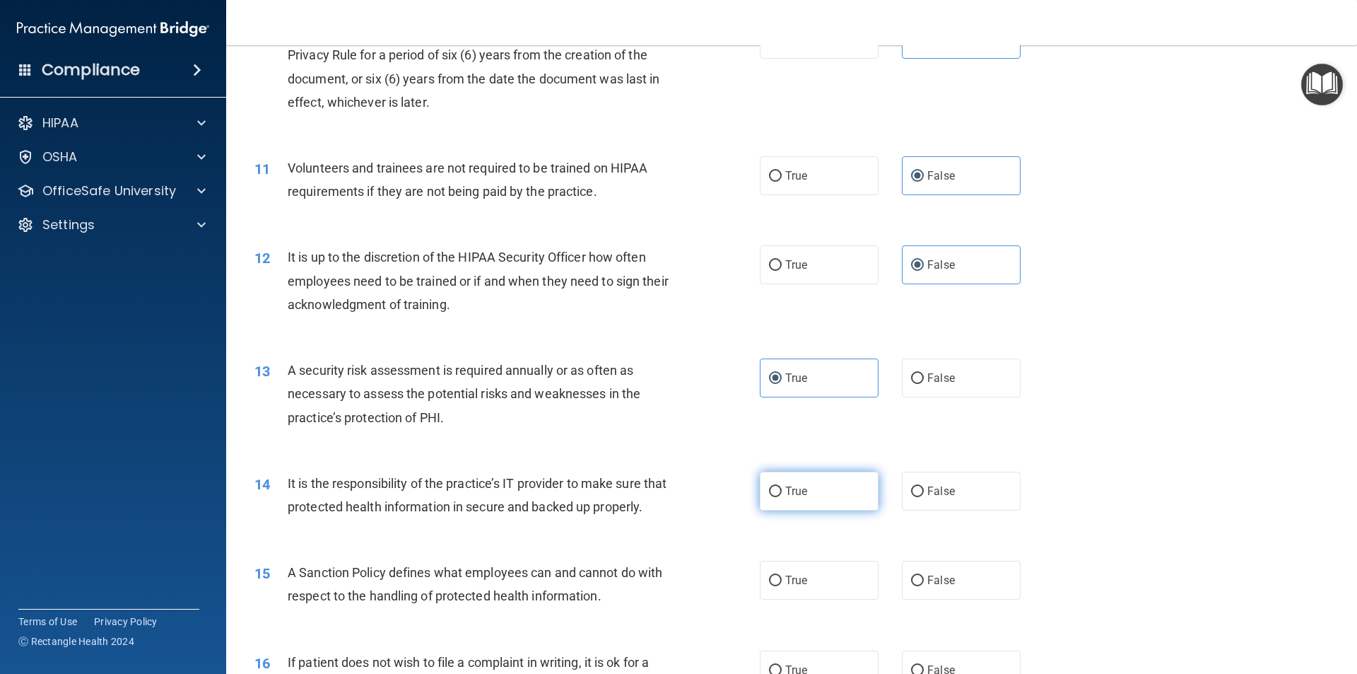
click at [830, 498] on label "True" at bounding box center [819, 490] width 119 height 39
click at [782, 497] on input "True" at bounding box center [775, 491] width 13 height 11
radio input "true"
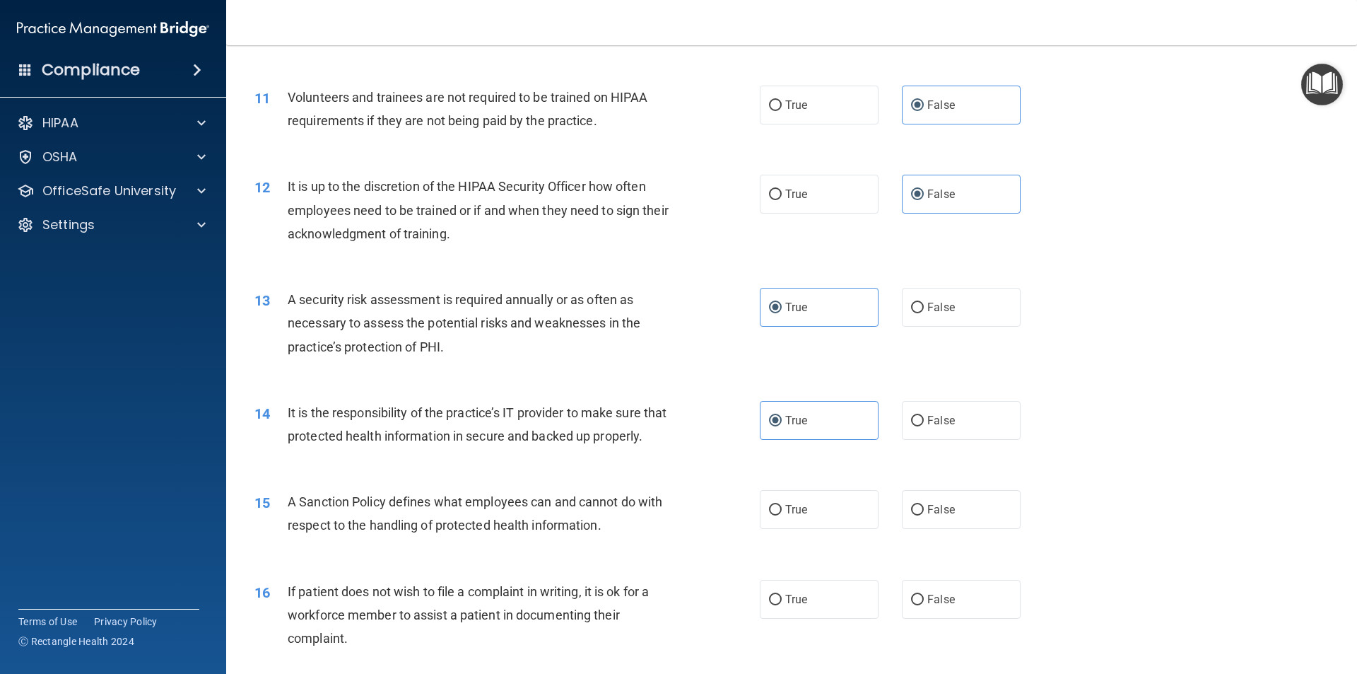
scroll to position [1343, 0]
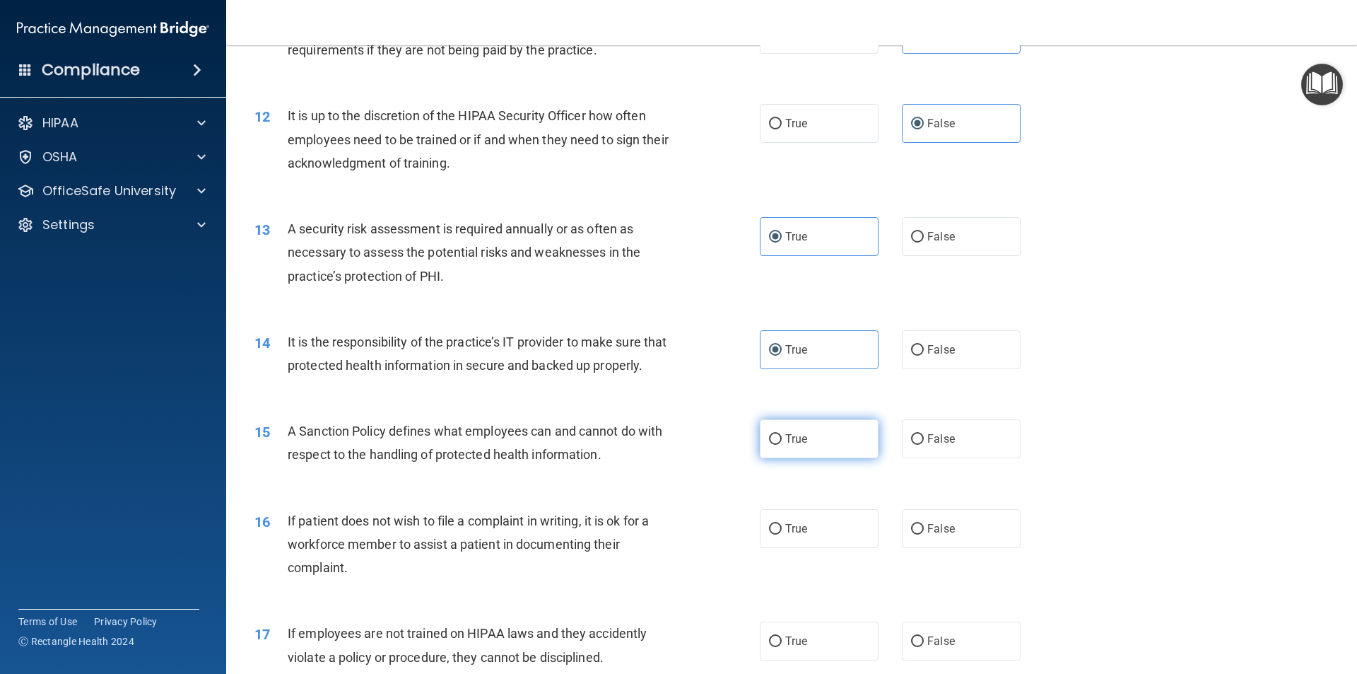
click at [845, 457] on label "True" at bounding box center [819, 438] width 119 height 39
click at [782, 445] on input "True" at bounding box center [775, 439] width 13 height 11
radio input "true"
click at [834, 548] on label "True" at bounding box center [819, 528] width 119 height 39
click at [782, 534] on input "True" at bounding box center [775, 529] width 13 height 11
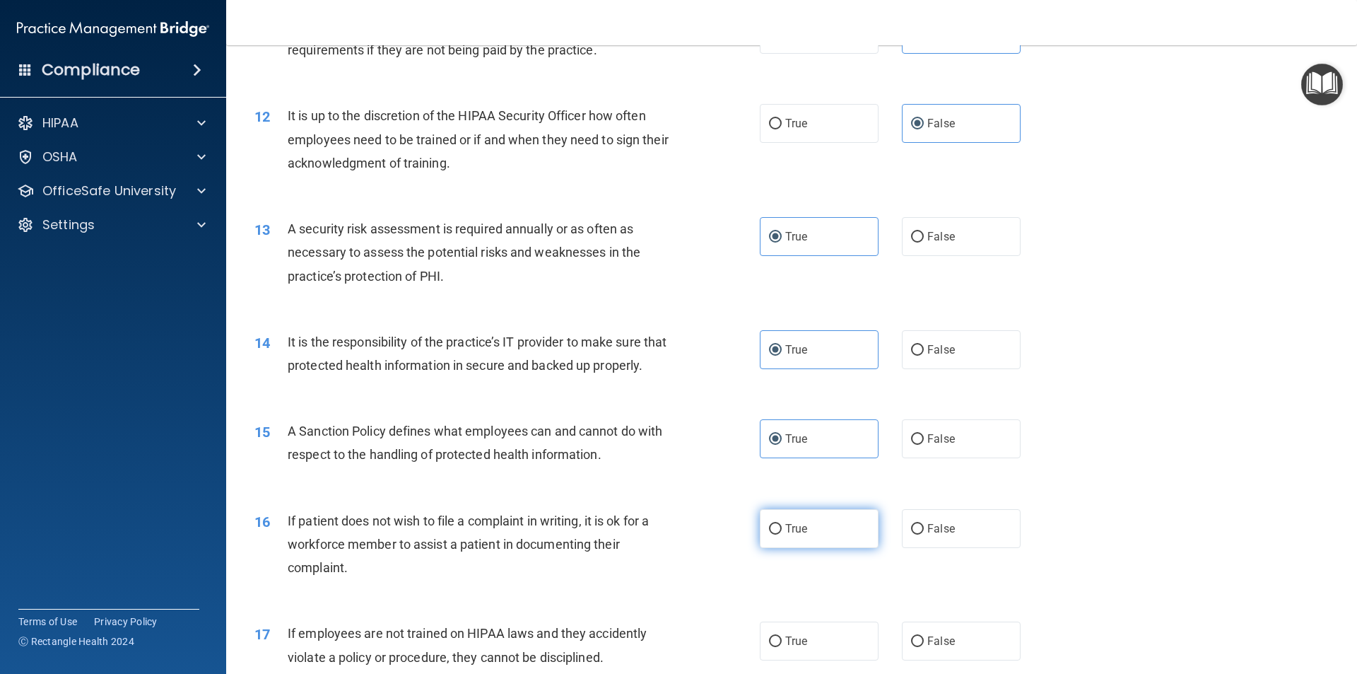
radio input "true"
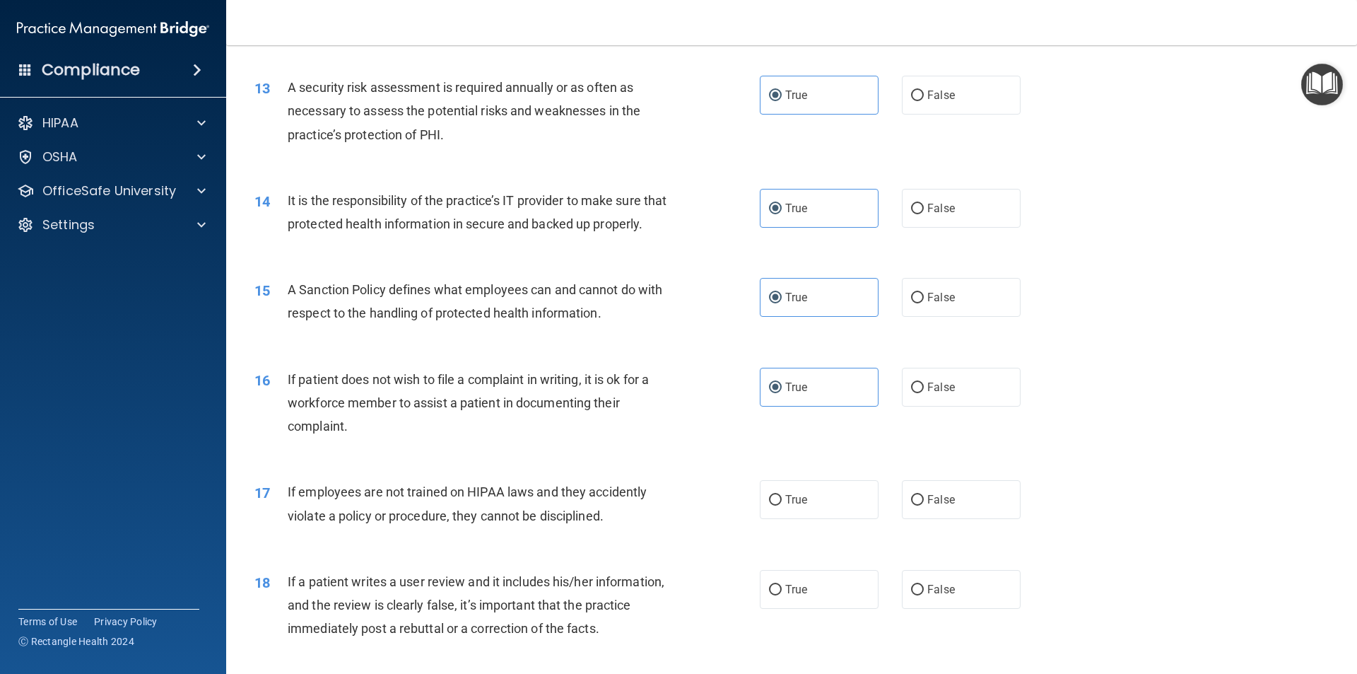
scroll to position [1555, 0]
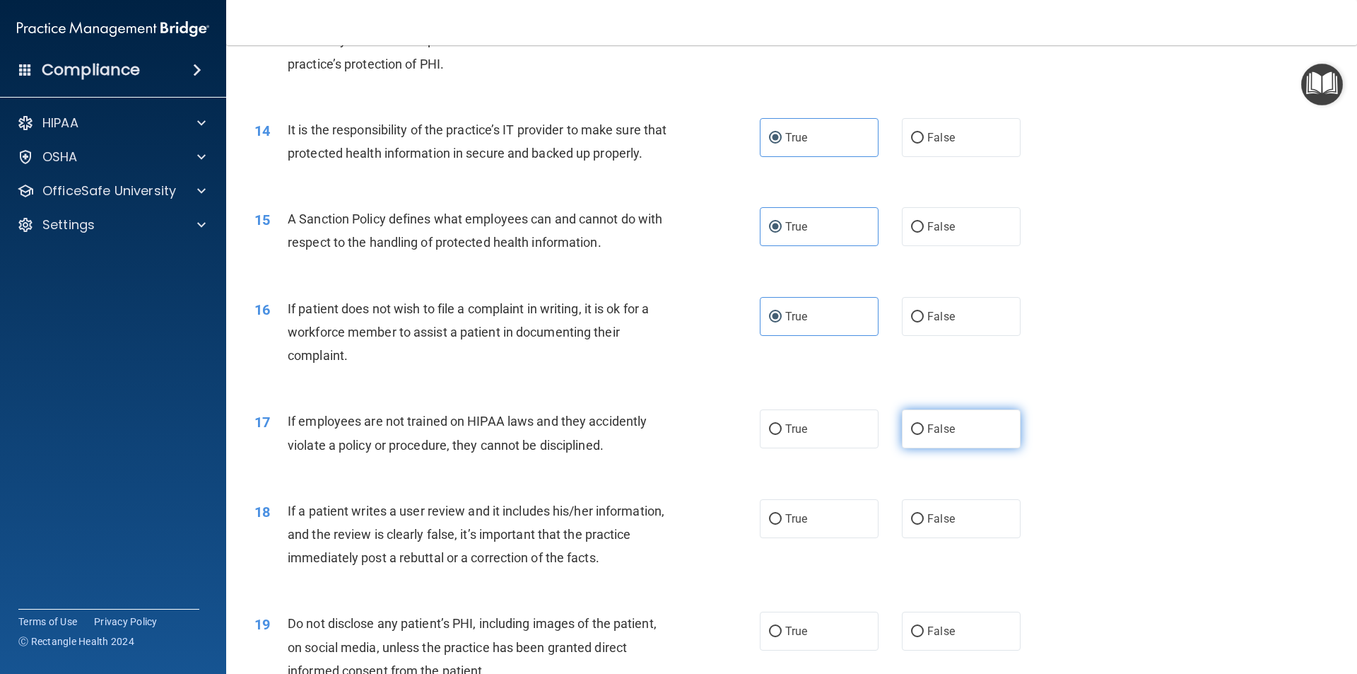
click at [943, 448] on label "False" at bounding box center [961, 428] width 119 height 39
click at [924, 435] on input "False" at bounding box center [917, 429] width 13 height 11
radio input "true"
click at [967, 538] on label "False" at bounding box center [961, 518] width 119 height 39
click at [924, 524] on input "False" at bounding box center [917, 519] width 13 height 11
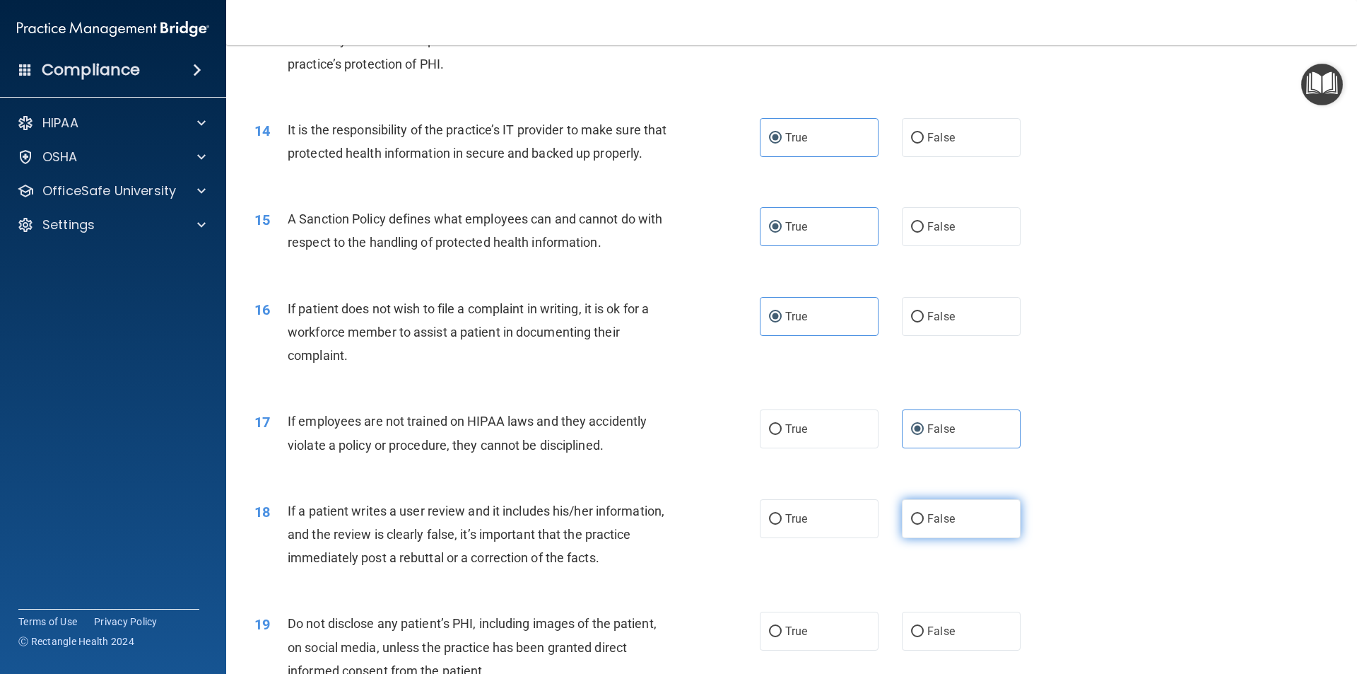
radio input "true"
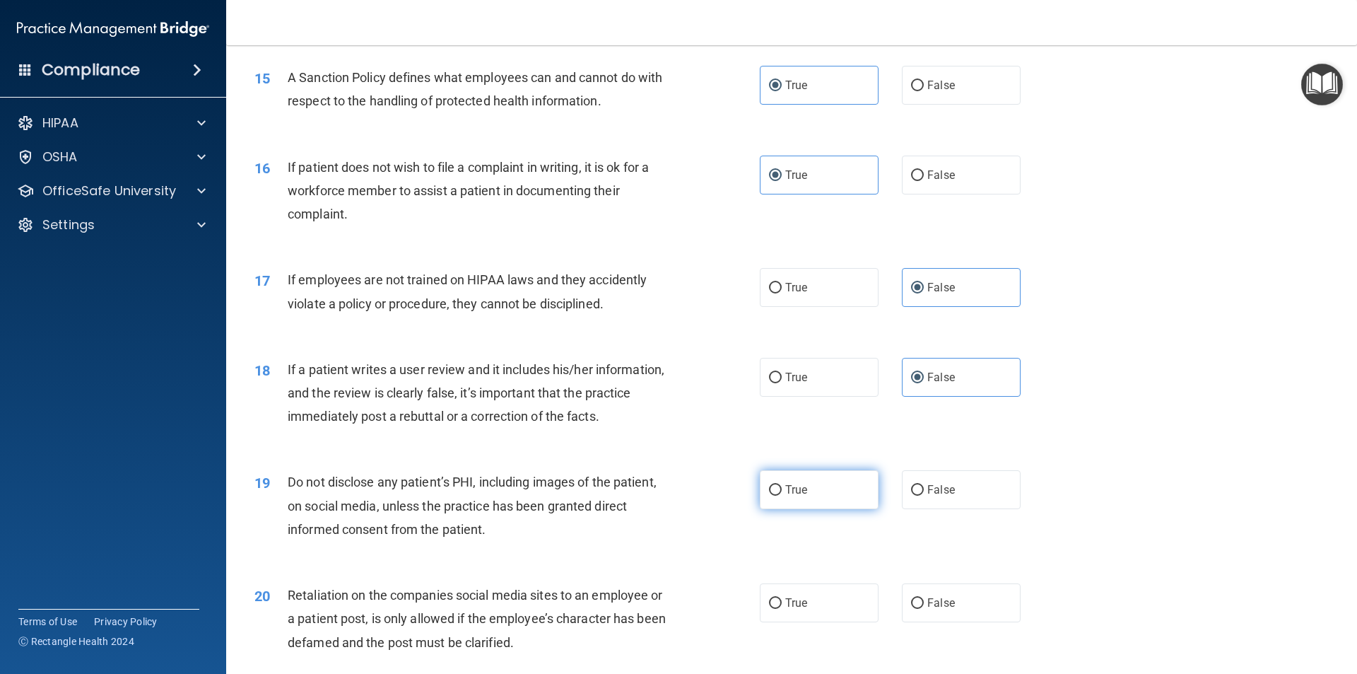
click at [807, 509] on label "True" at bounding box center [819, 489] width 119 height 39
click at [782, 495] on input "True" at bounding box center [775, 490] width 13 height 11
radio input "true"
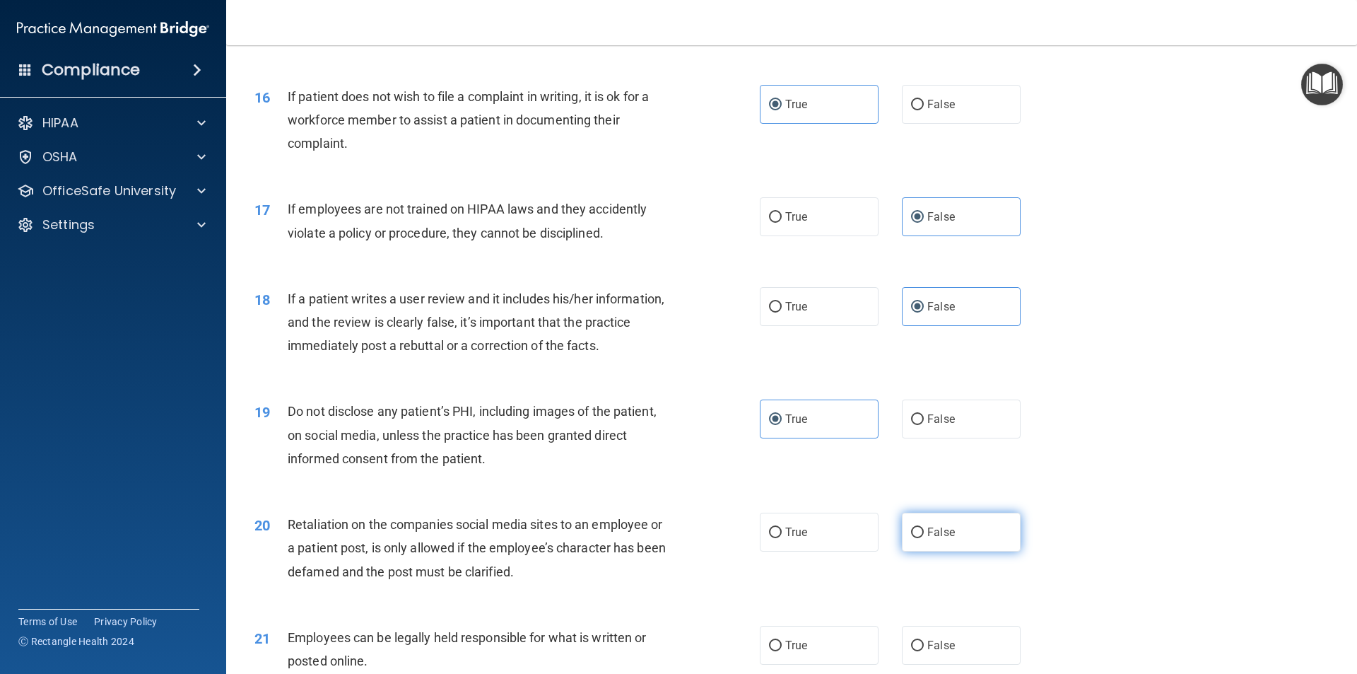
click at [939, 539] on span "False" at bounding box center [941, 531] width 28 height 13
click at [924, 538] on input "False" at bounding box center [917, 532] width 13 height 11
radio input "true"
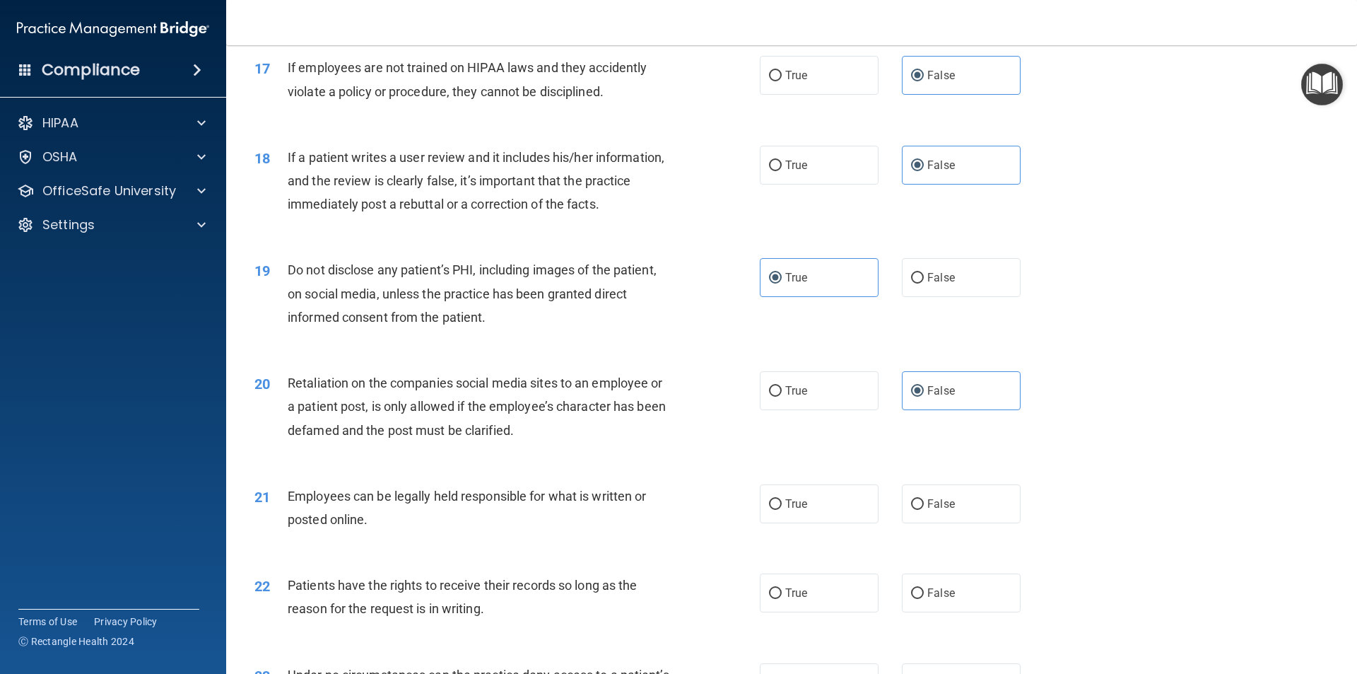
scroll to position [1979, 0]
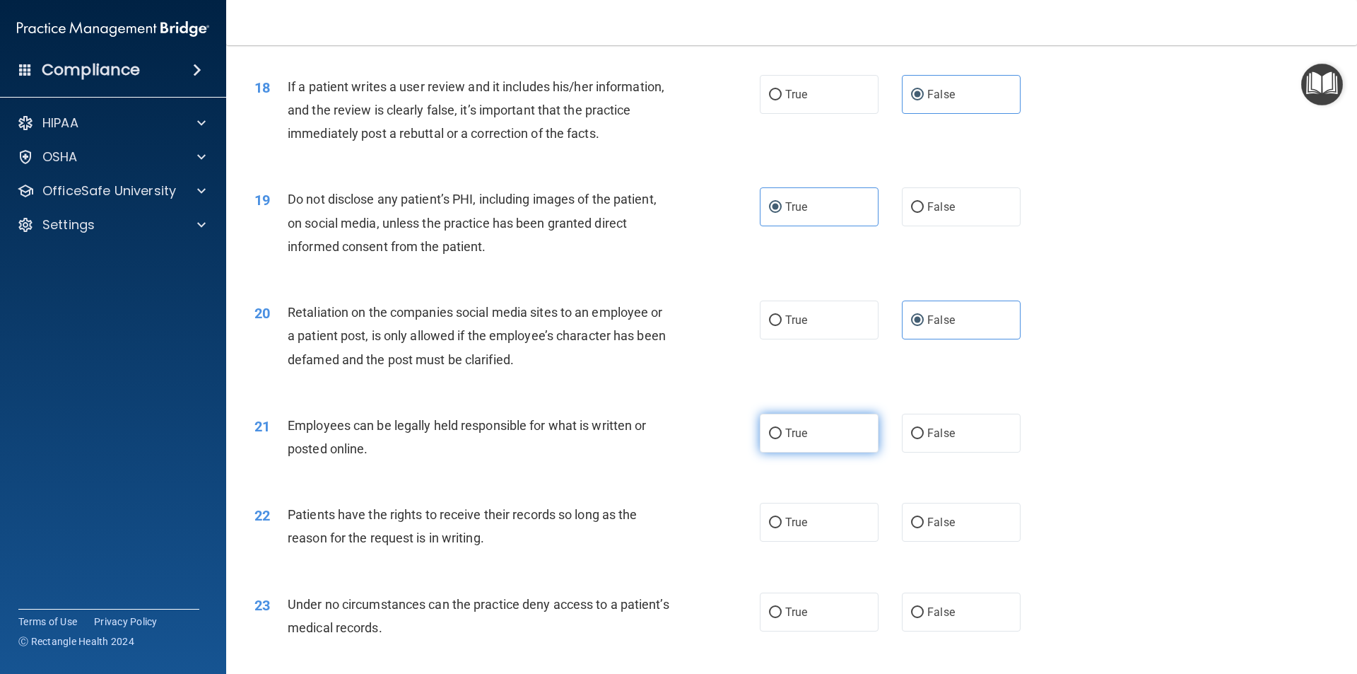
click at [809, 452] on label "True" at bounding box center [819, 432] width 119 height 39
click at [782, 439] on input "True" at bounding box center [775, 433] width 13 height 11
radio input "true"
click at [909, 537] on label "False" at bounding box center [961, 522] width 119 height 39
click at [911, 528] on input "False" at bounding box center [917, 522] width 13 height 11
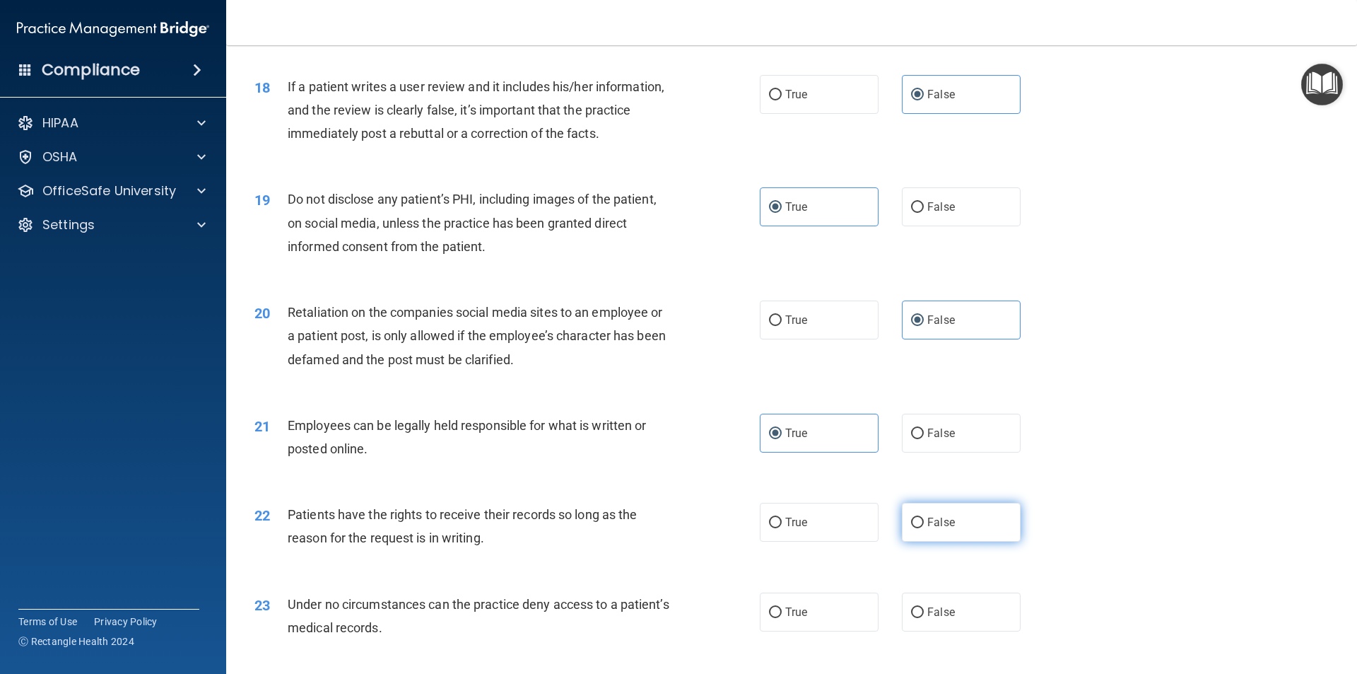
radio input "true"
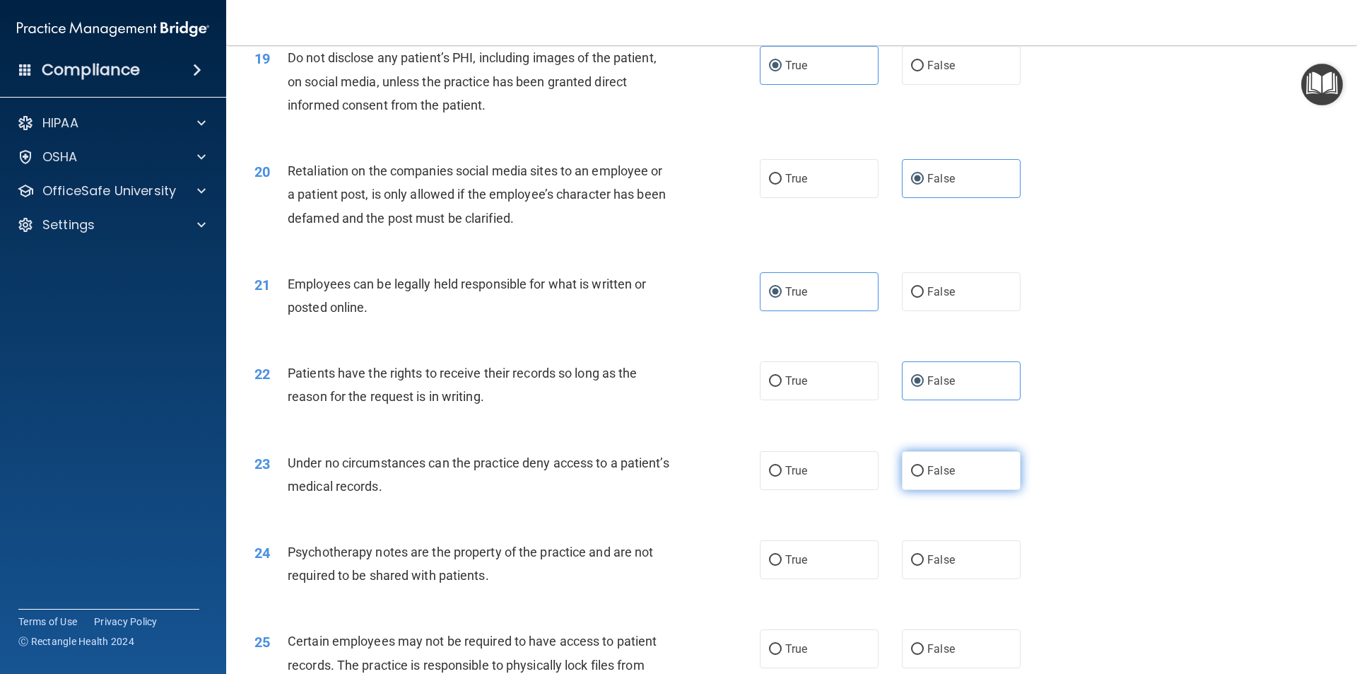
click at [927, 477] on span "False" at bounding box center [941, 470] width 28 height 13
click at [924, 476] on input "False" at bounding box center [917, 471] width 13 height 11
radio input "true"
click at [789, 566] on span "True" at bounding box center [796, 559] width 22 height 13
click at [782, 565] on input "True" at bounding box center [775, 560] width 13 height 11
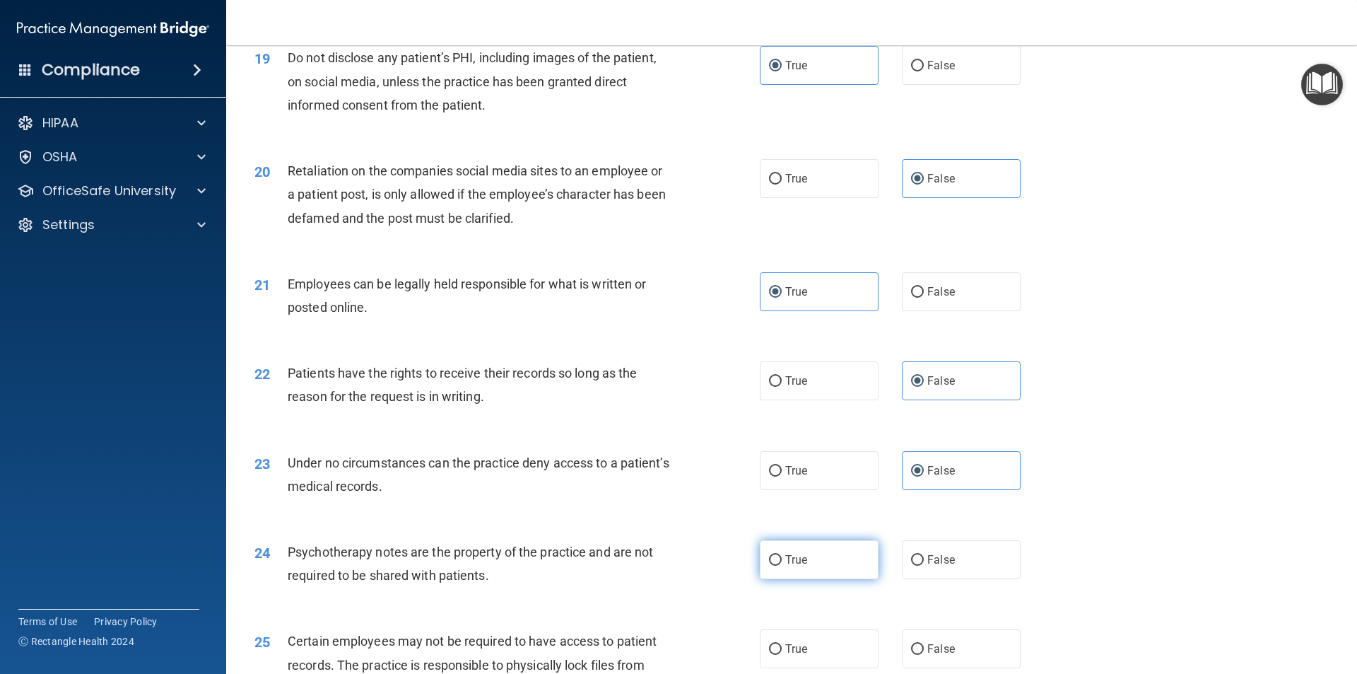
radio input "true"
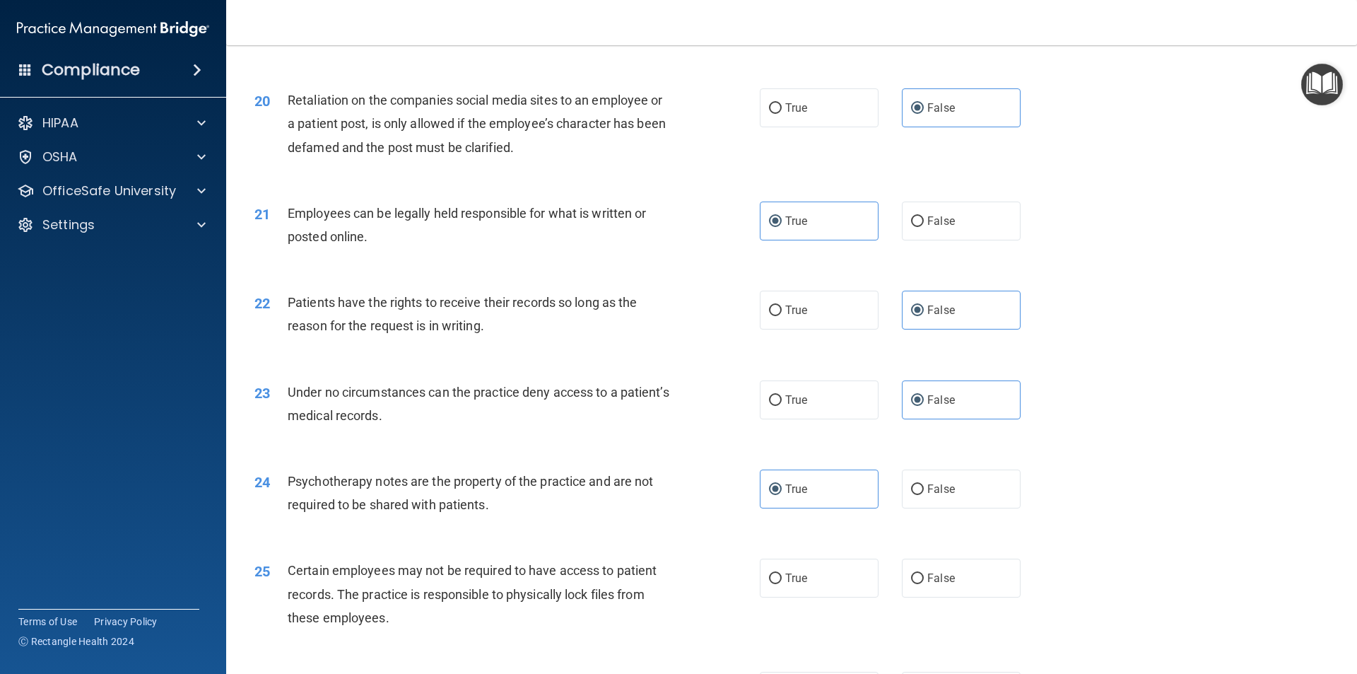
scroll to position [2262, 0]
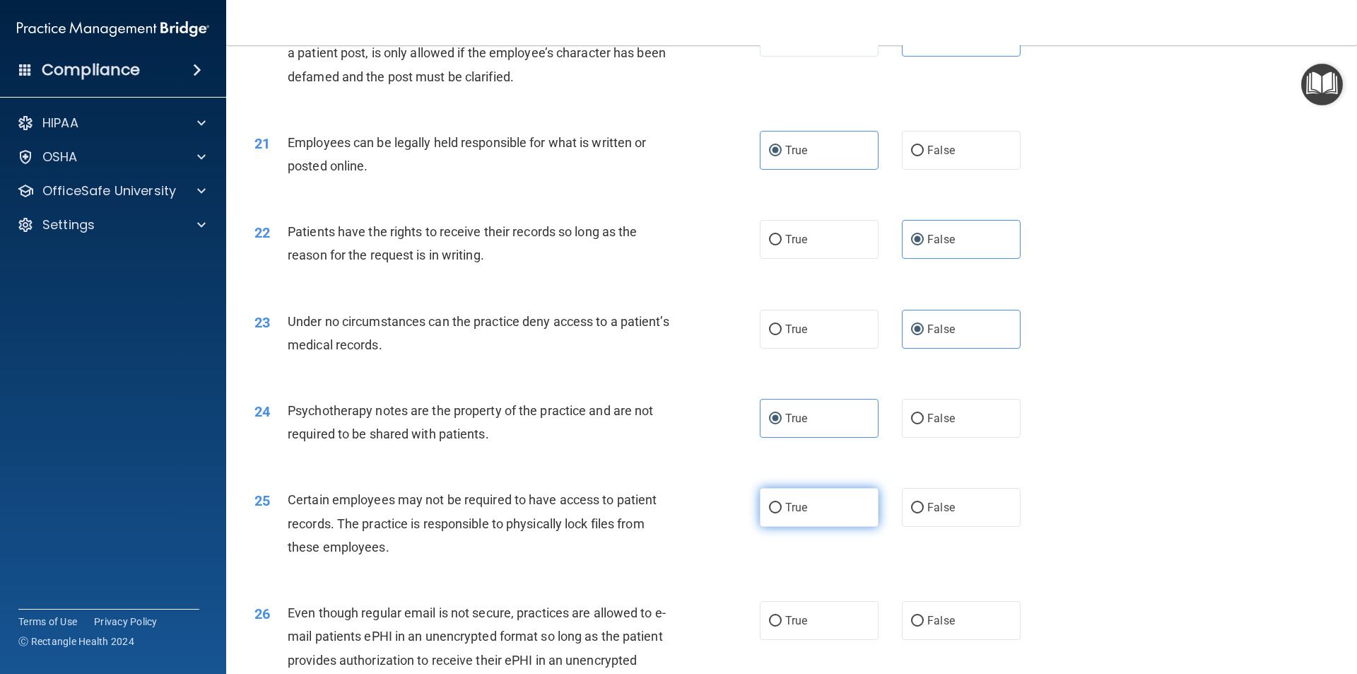
click at [769, 513] on input "True" at bounding box center [775, 508] width 13 height 11
radio input "true"
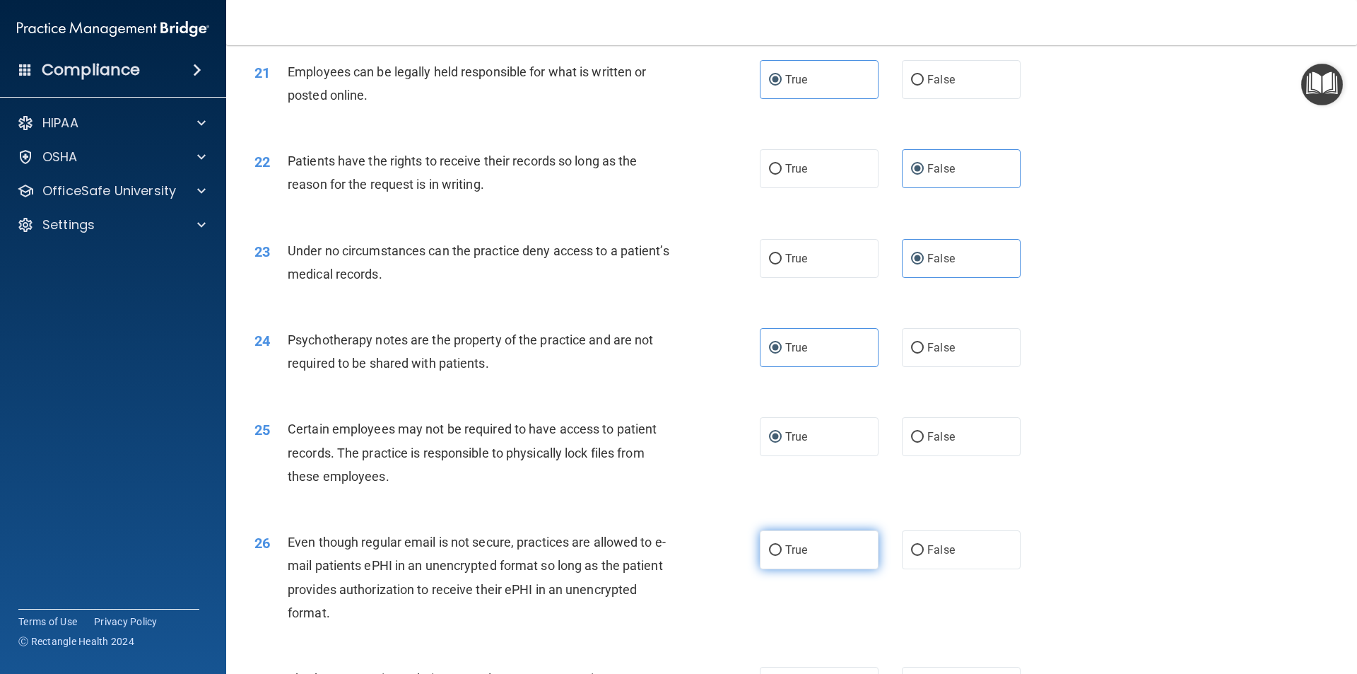
click at [809, 569] on label "True" at bounding box center [819, 549] width 119 height 39
click at [782, 556] on input "True" at bounding box center [775, 550] width 13 height 11
radio input "true"
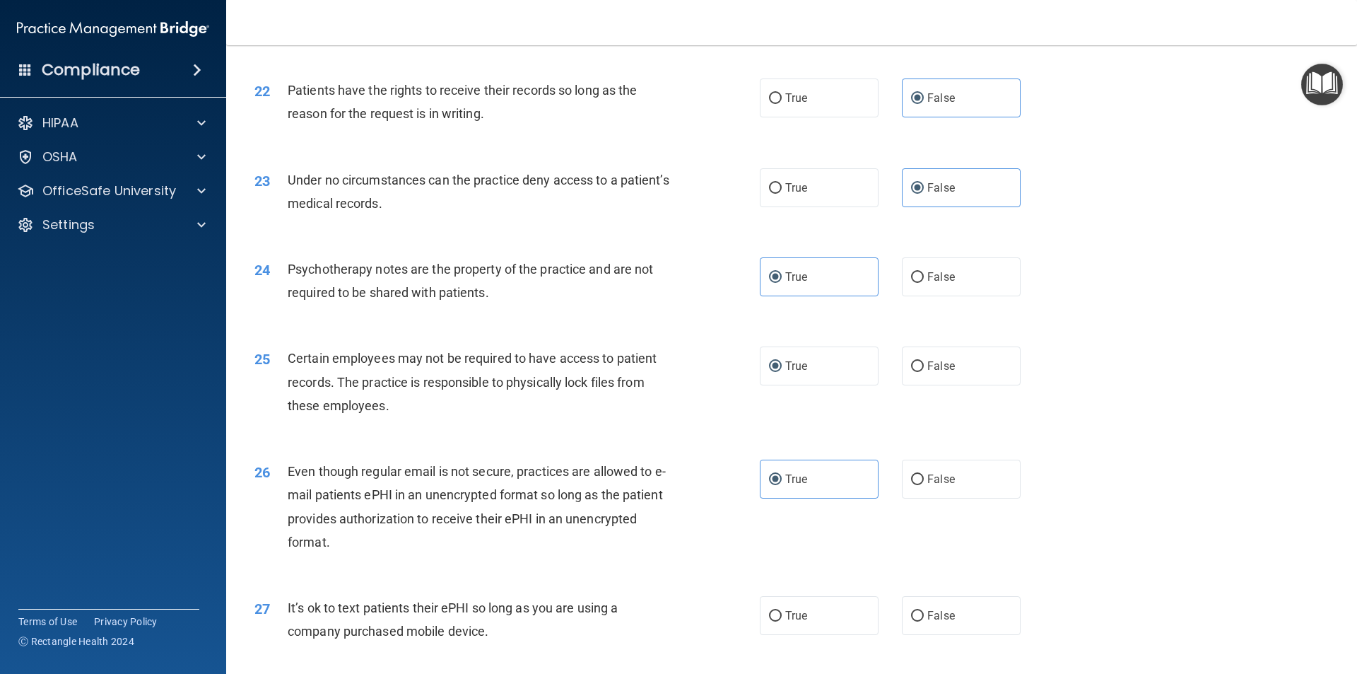
scroll to position [2474, 0]
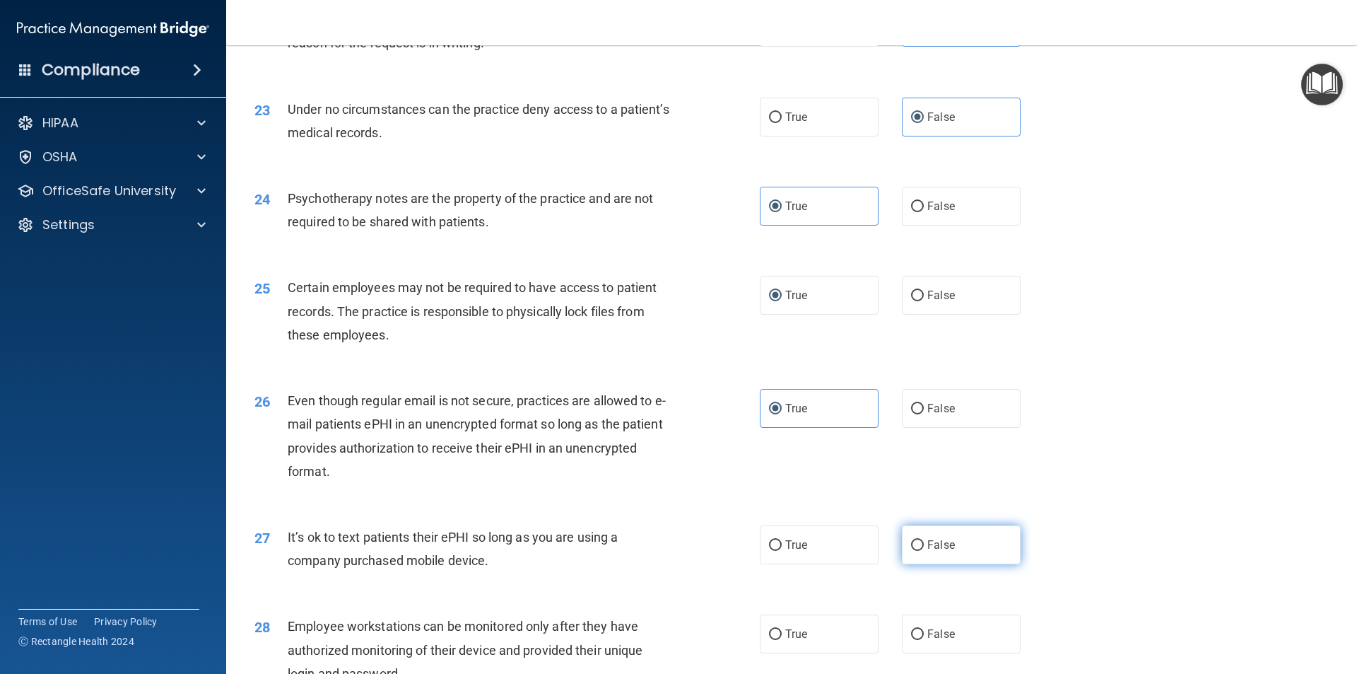
click at [970, 555] on label "False" at bounding box center [961, 544] width 119 height 39
click at [924, 551] on input "False" at bounding box center [917, 545] width 13 height 11
radio input "true"
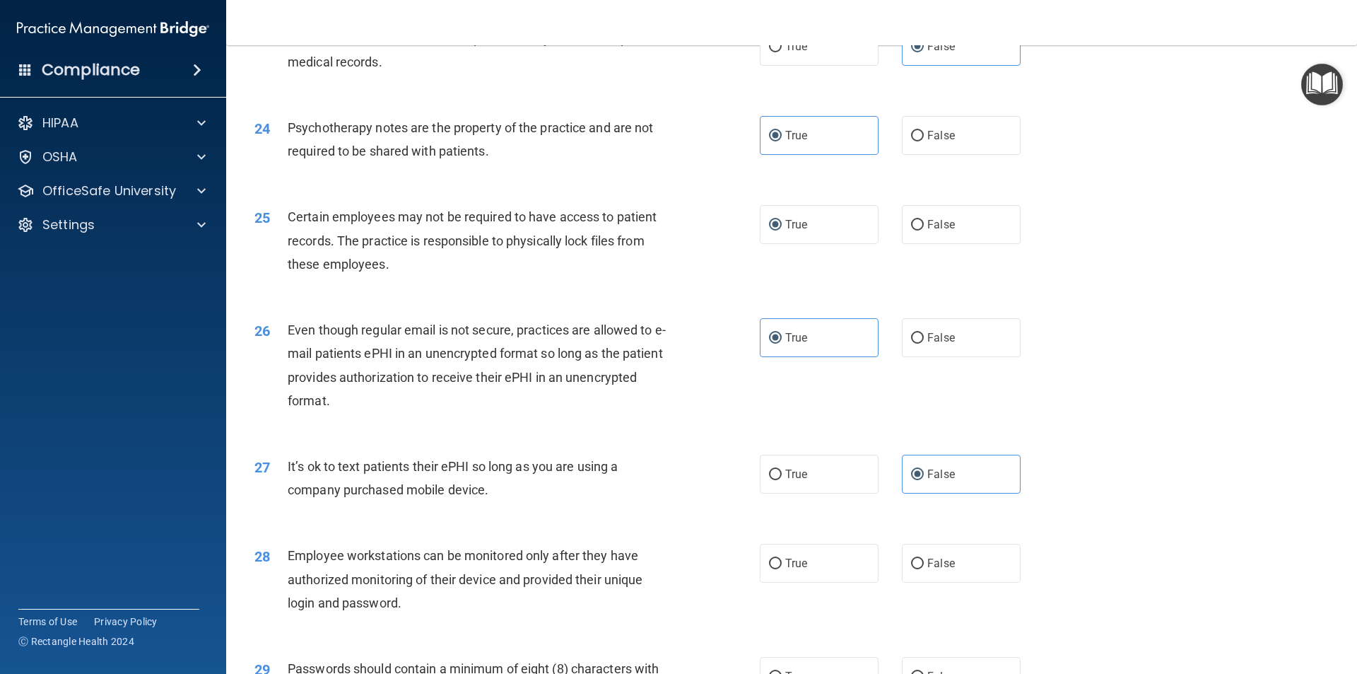
scroll to position [2615, 0]
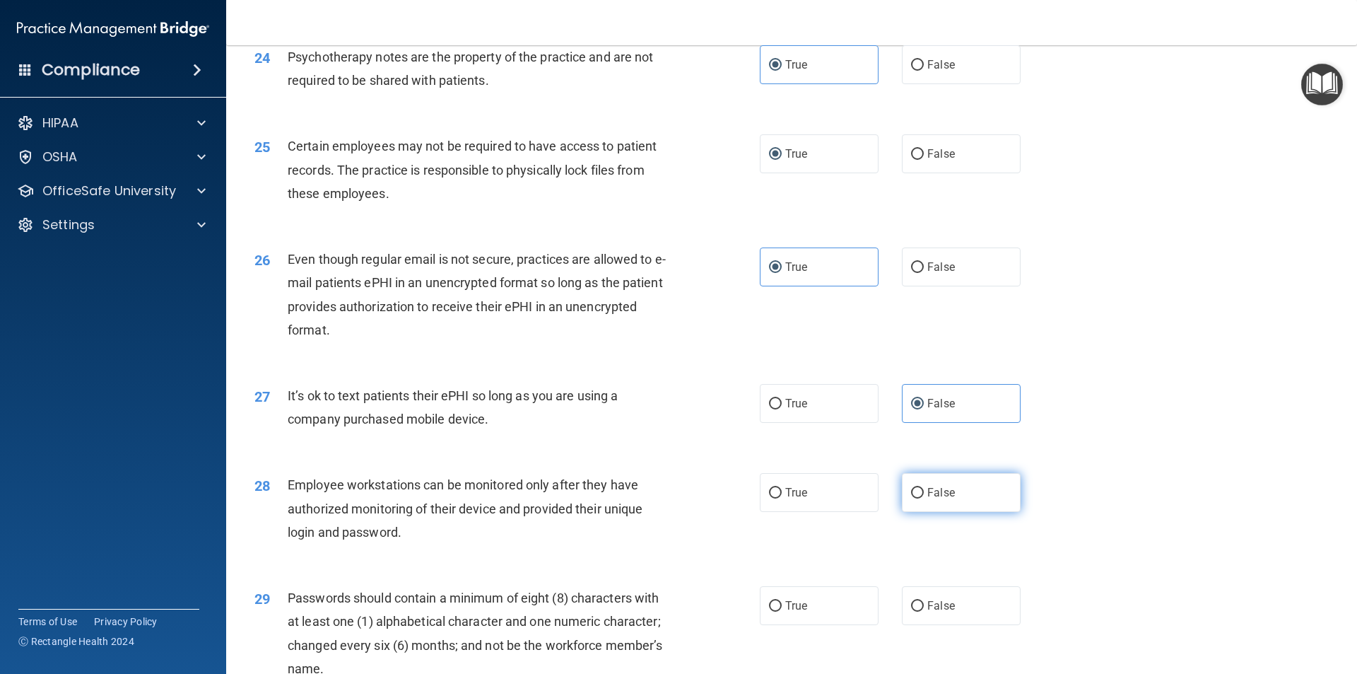
click at [917, 508] on label "False" at bounding box center [961, 492] width 119 height 39
click at [917, 498] on input "False" at bounding box center [917, 493] width 13 height 11
radio input "true"
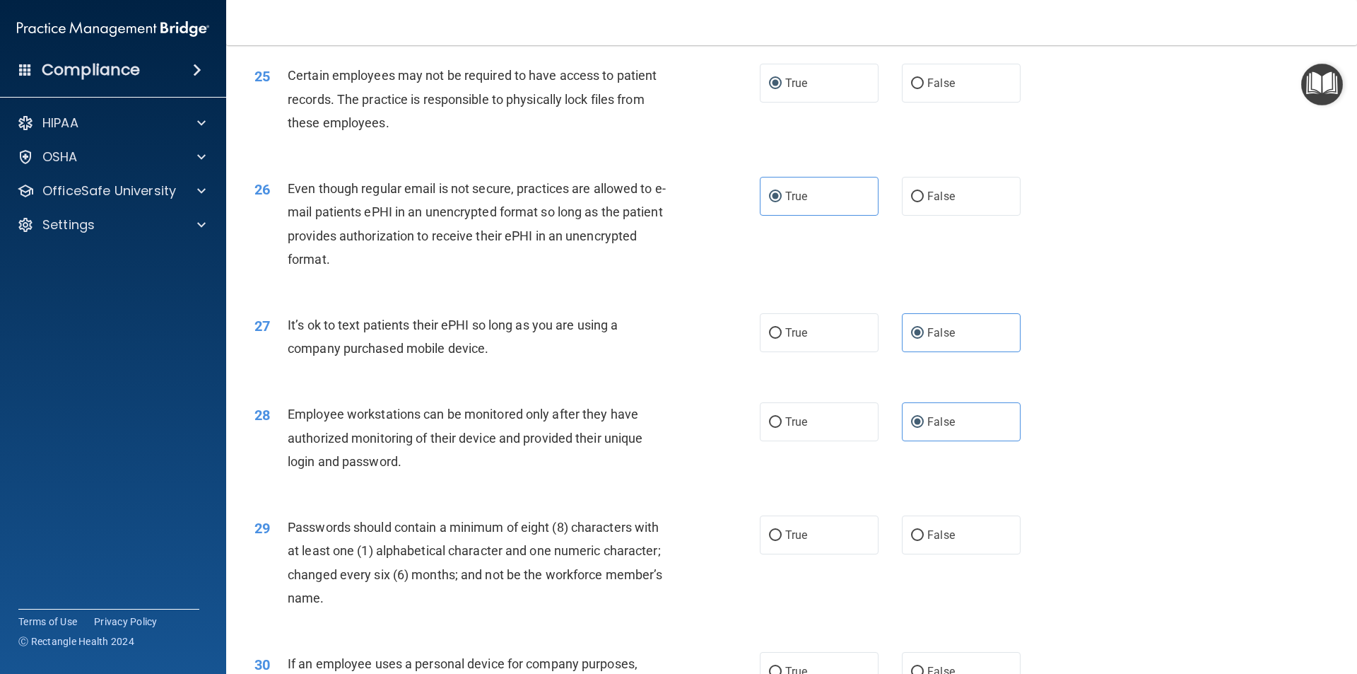
scroll to position [2756, 0]
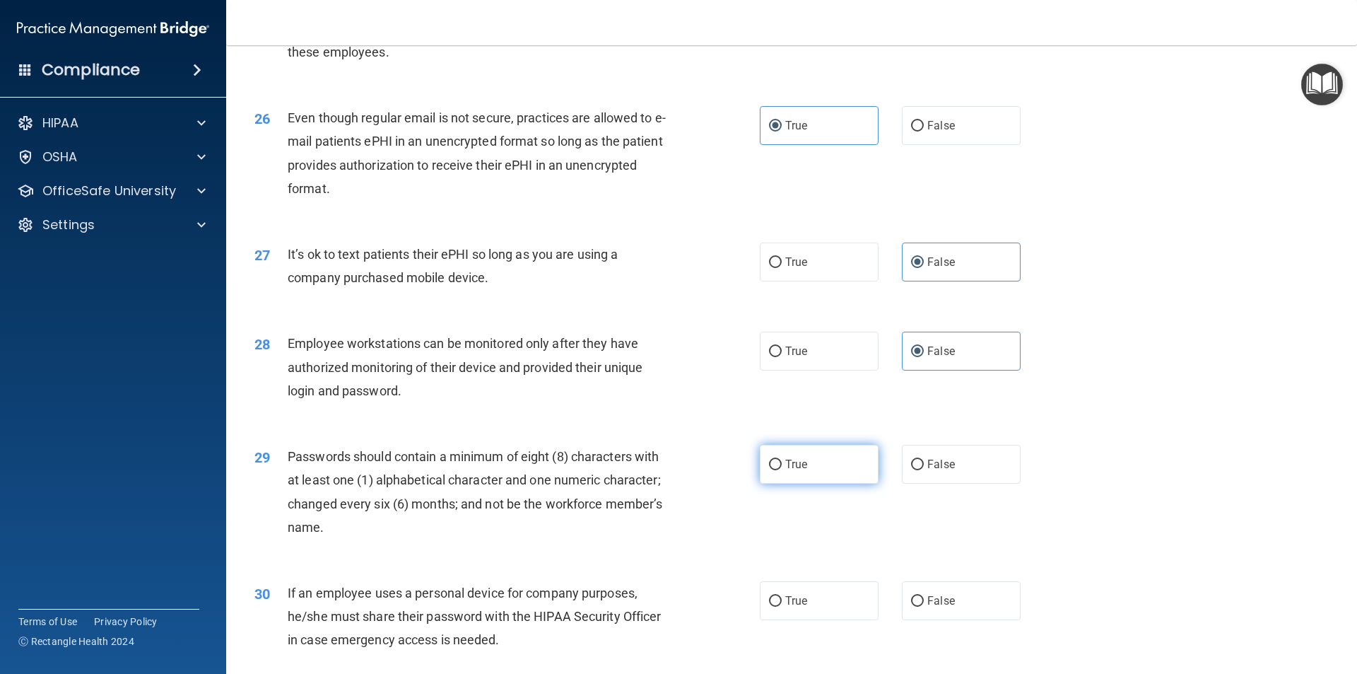
click at [830, 483] on label "True" at bounding box center [819, 464] width 119 height 39
click at [782, 470] on input "True" at bounding box center [775, 464] width 13 height 11
radio input "true"
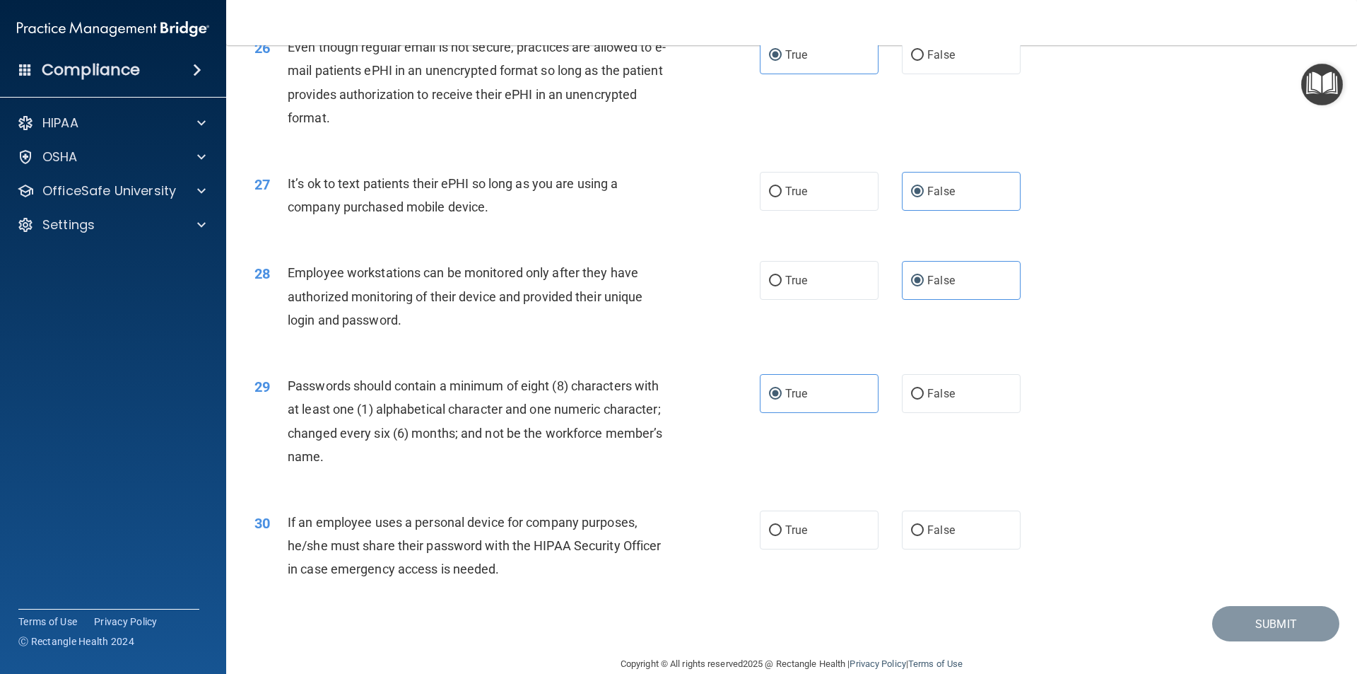
scroll to position [2874, 0]
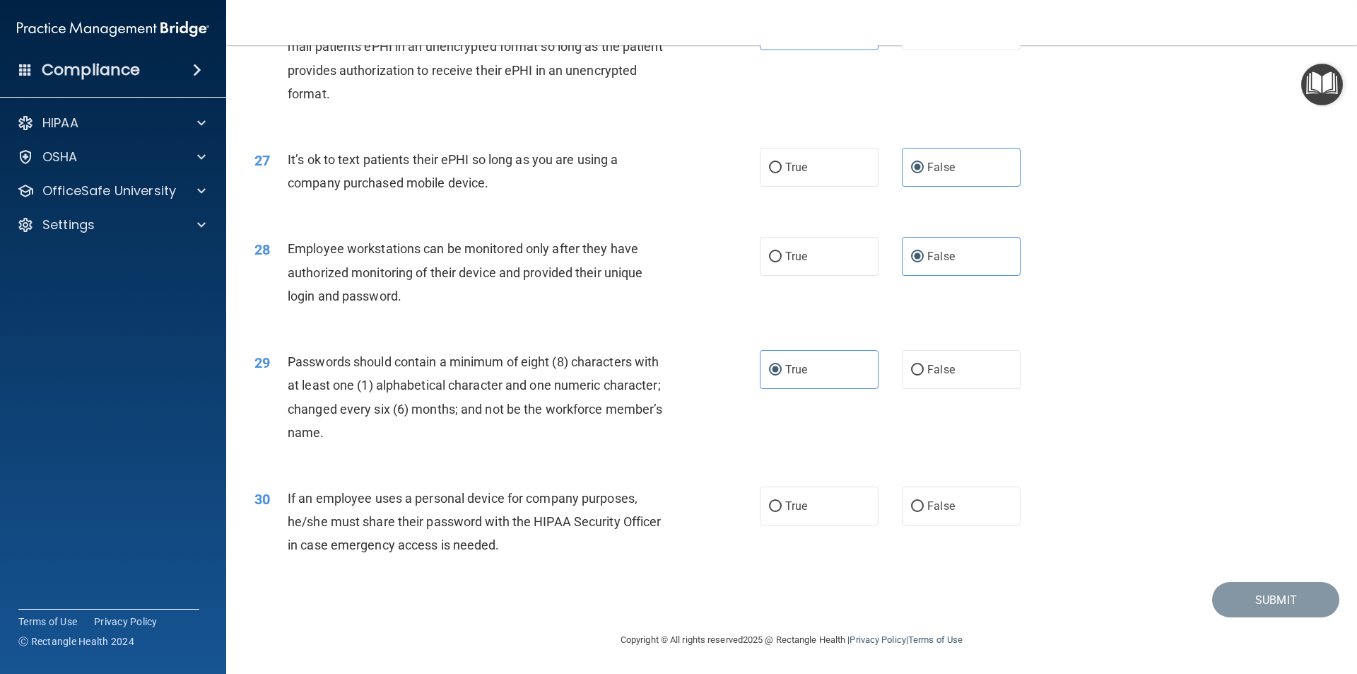
drag, startPoint x: 912, startPoint y: 519, endPoint x: 1043, endPoint y: 528, distance: 131.0
click at [913, 519] on label "False" at bounding box center [961, 505] width 119 height 39
click at [913, 512] on input "False" at bounding box center [917, 506] width 13 height 11
radio input "true"
click at [1271, 600] on button "Submit" at bounding box center [1275, 600] width 127 height 36
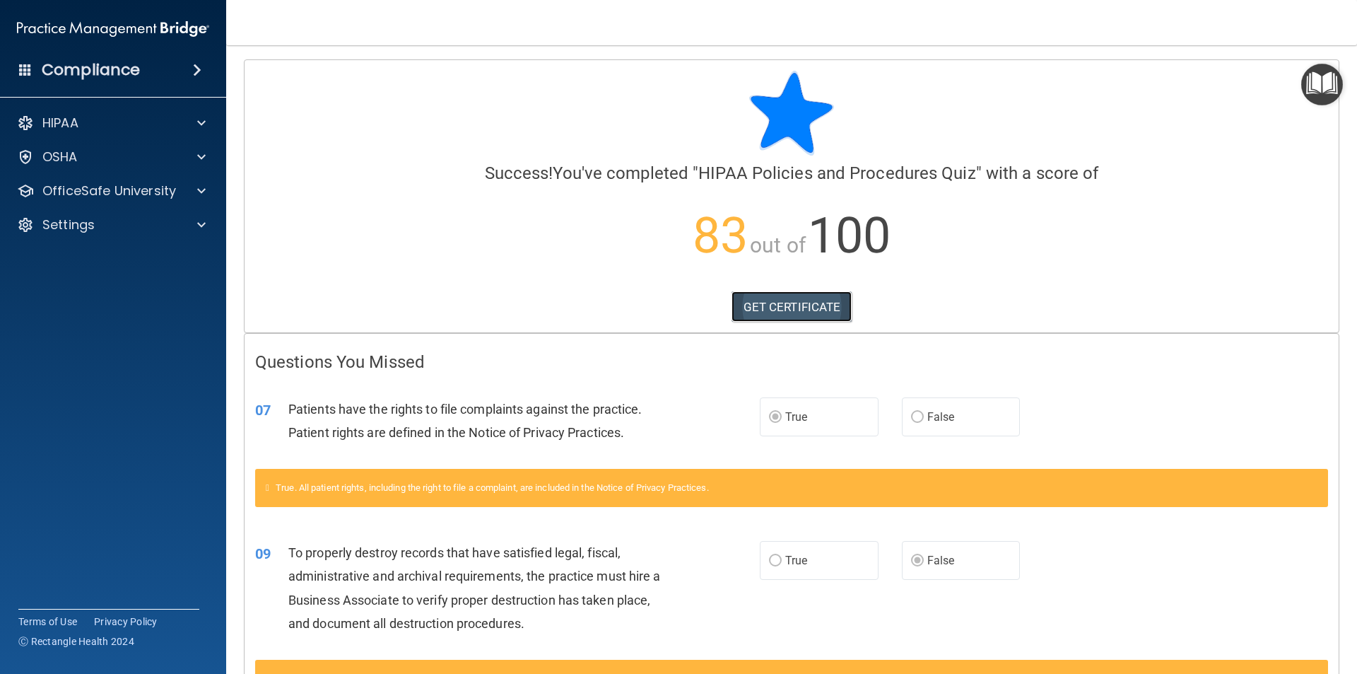
click at [773, 305] on link "GET CERTIFICATE" at bounding box center [792, 306] width 121 height 31
click at [187, 188] on div at bounding box center [199, 190] width 35 height 17
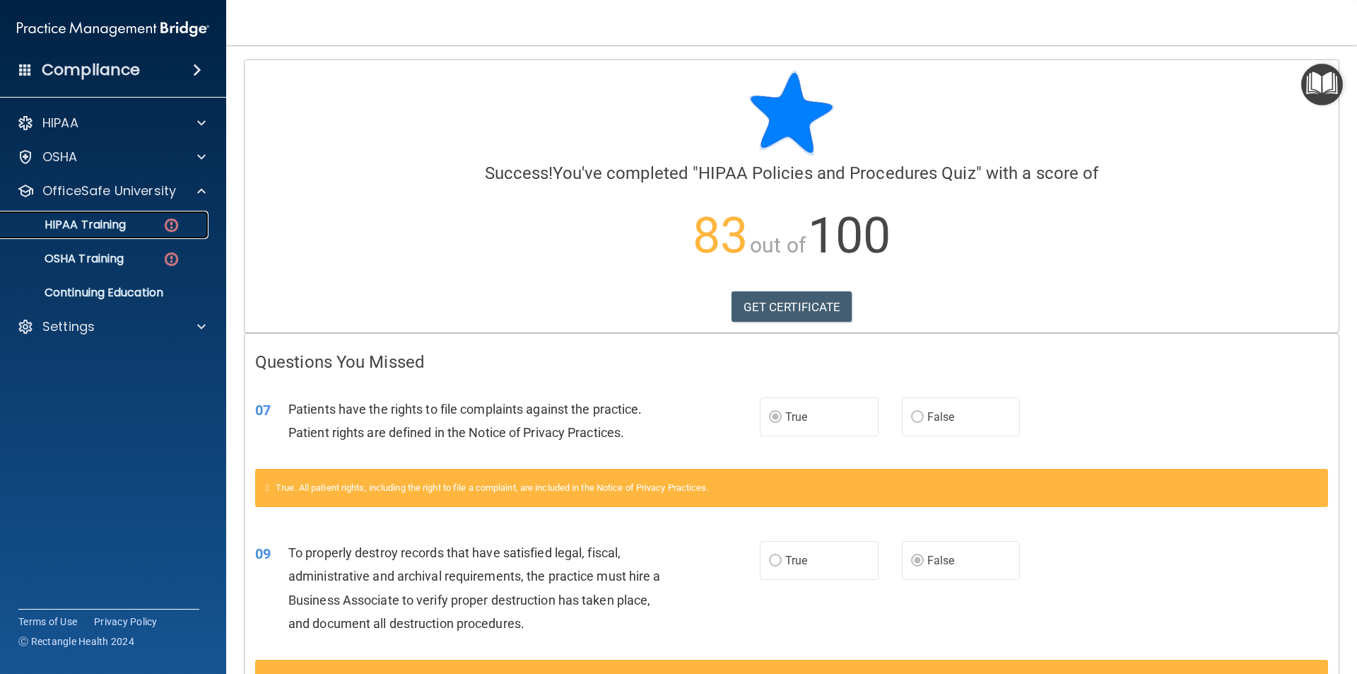
click at [88, 230] on p "HIPAA Training" at bounding box center [67, 225] width 117 height 14
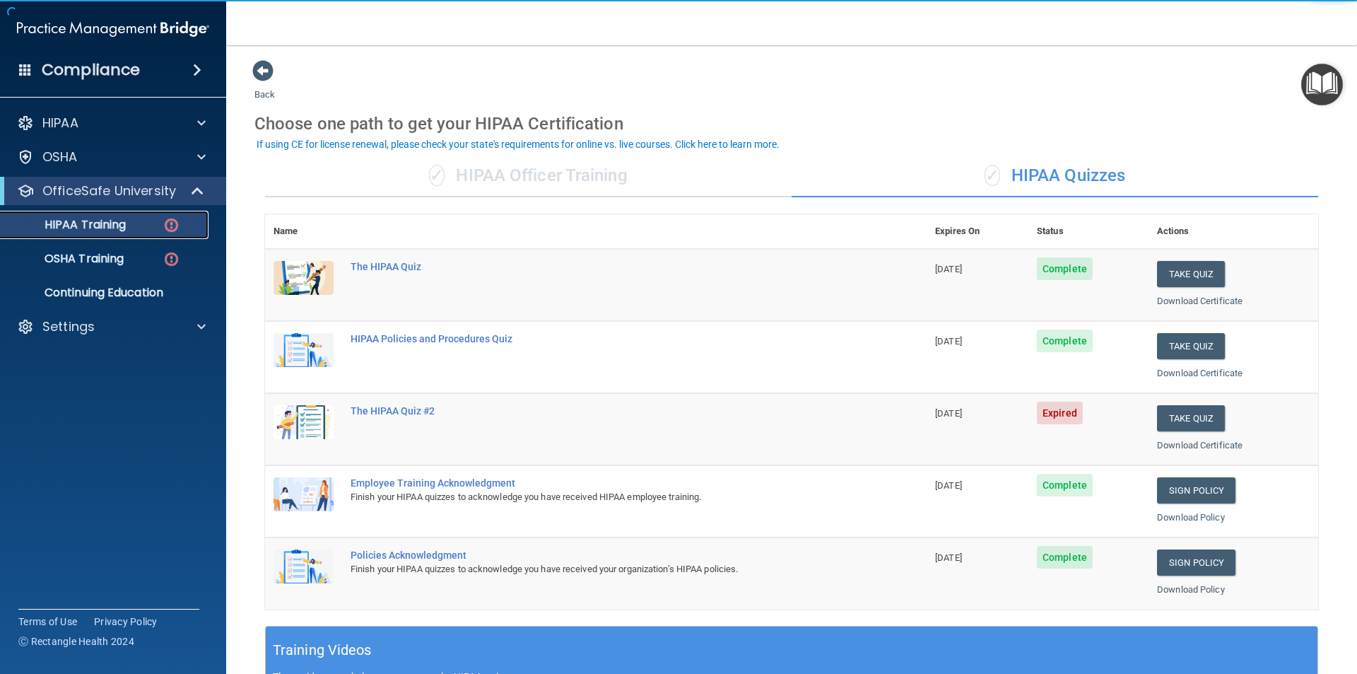
scroll to position [141, 0]
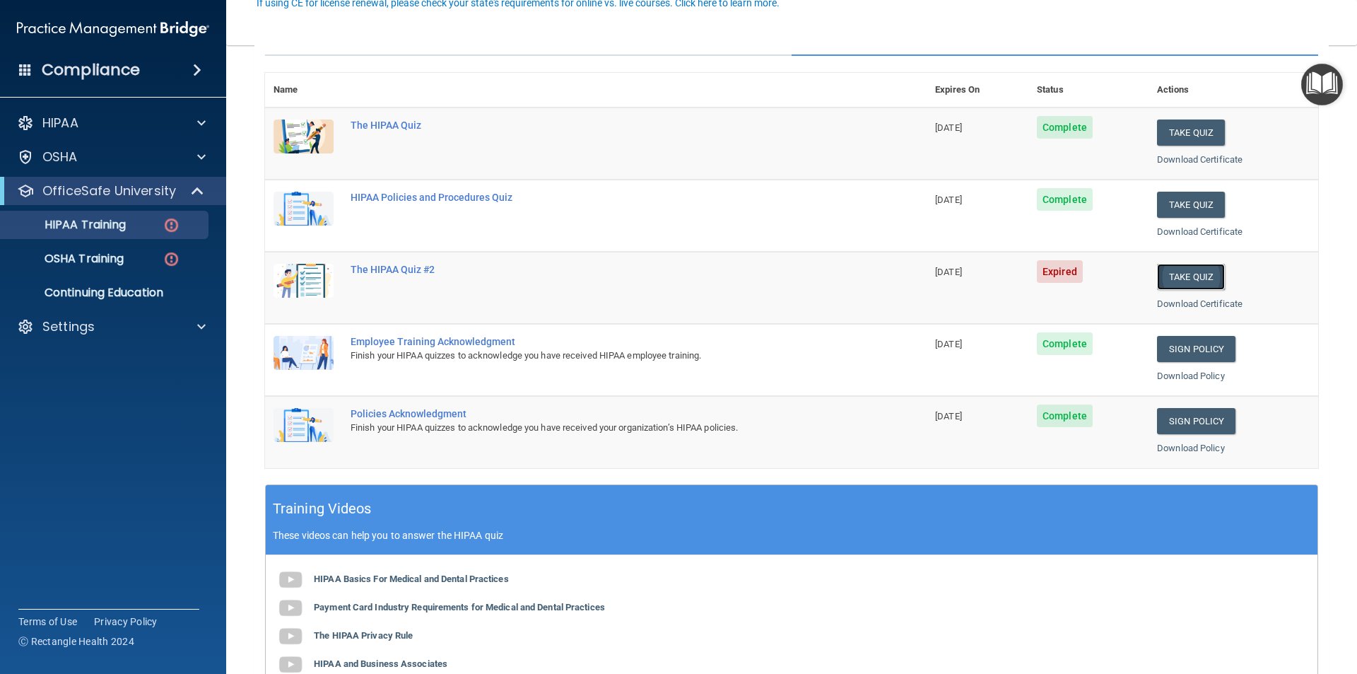
click at [1194, 278] on button "Take Quiz" at bounding box center [1191, 277] width 68 height 26
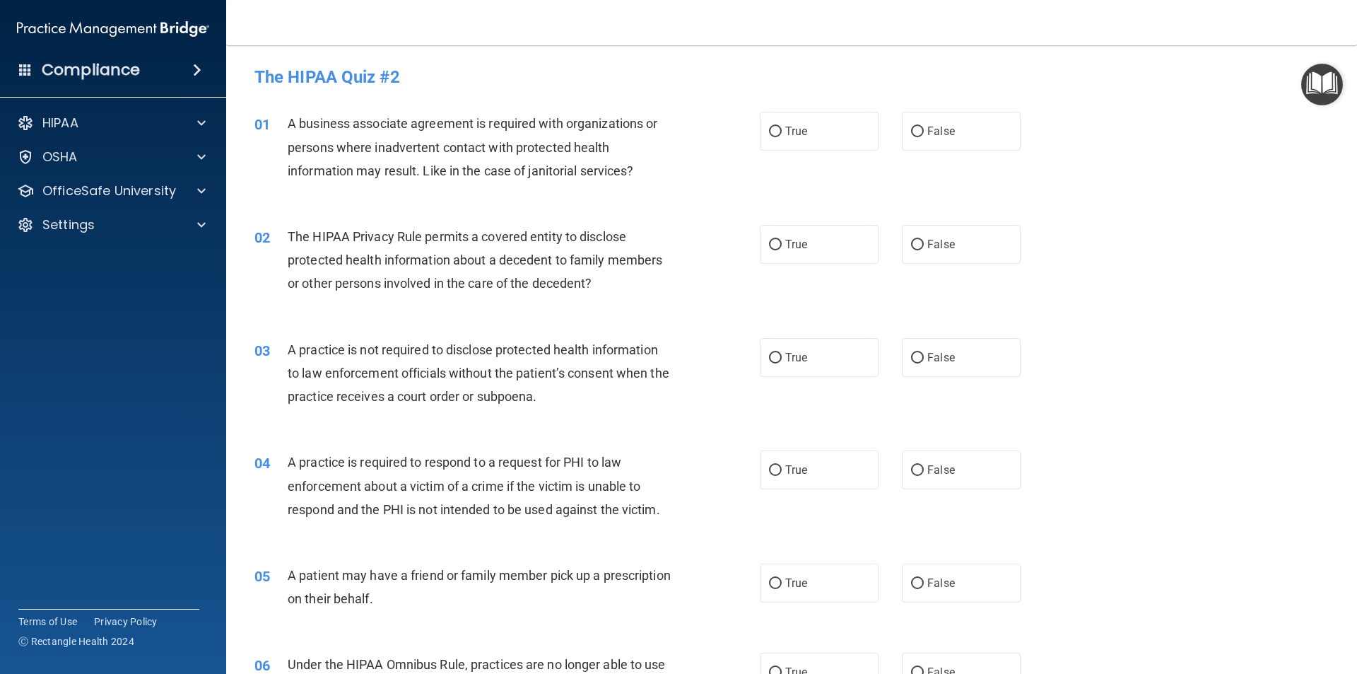
click at [751, 119] on div "01 A business associate agreement is required with organizations or persons whe…" at bounding box center [507, 151] width 548 height 78
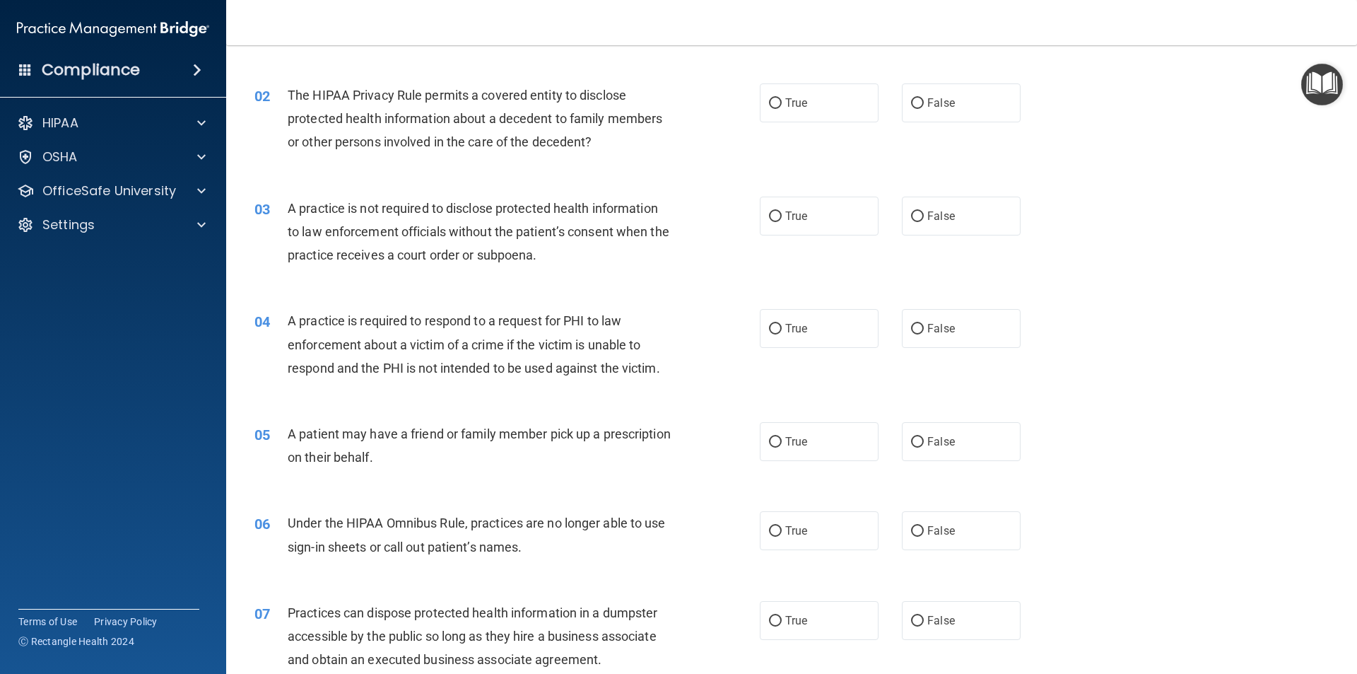
scroll to position [71, 0]
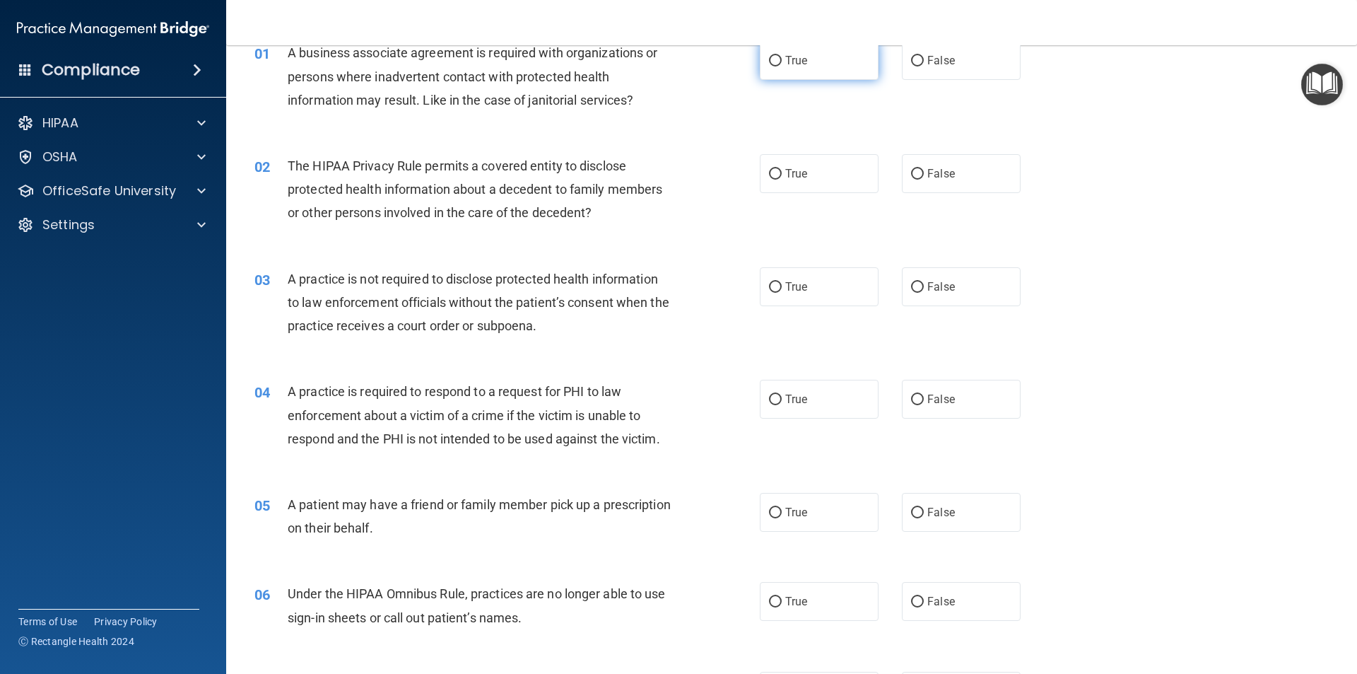
click at [783, 71] on label "True" at bounding box center [819, 60] width 119 height 39
click at [782, 66] on input "True" at bounding box center [775, 61] width 13 height 11
radio input "true"
click at [785, 169] on span "True" at bounding box center [796, 173] width 22 height 13
click at [782, 169] on input "True" at bounding box center [775, 174] width 13 height 11
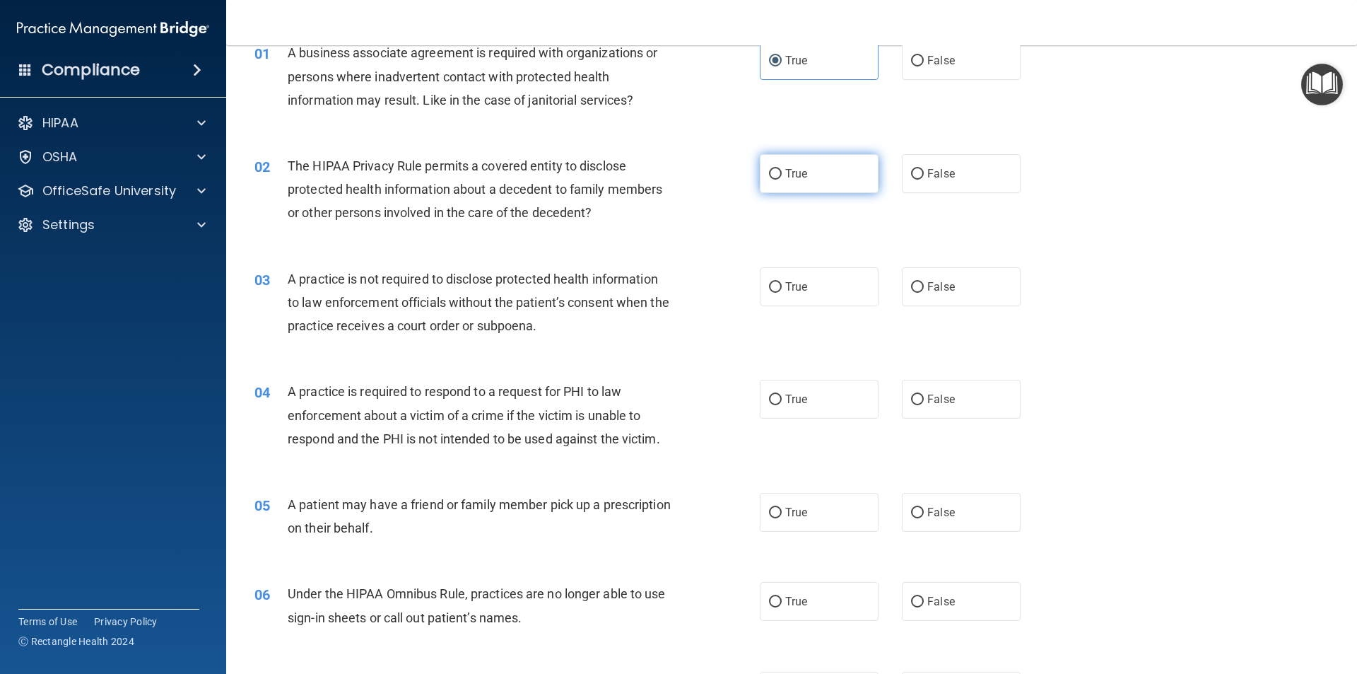
radio input "true"
click at [938, 285] on span "False" at bounding box center [941, 286] width 28 height 13
click at [924, 285] on input "False" at bounding box center [917, 287] width 13 height 11
radio input "true"
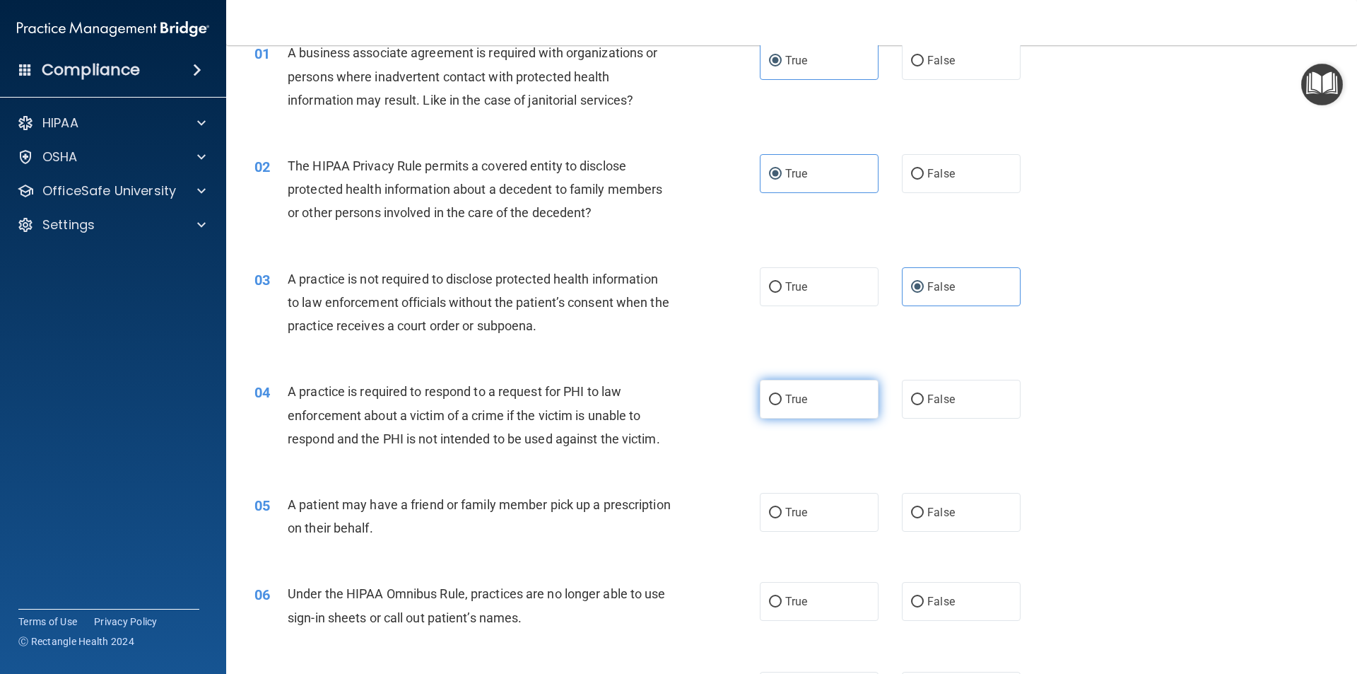
click at [773, 398] on input "True" at bounding box center [775, 399] width 13 height 11
radio input "true"
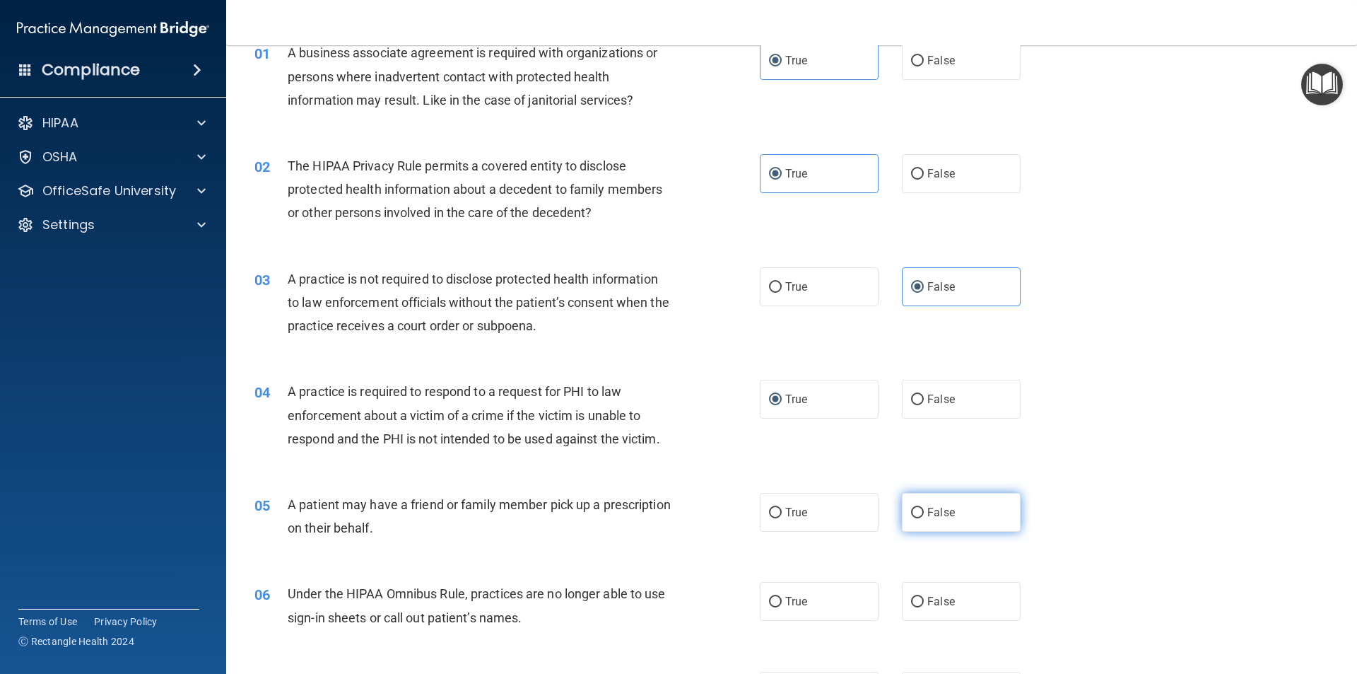
click at [936, 519] on label "False" at bounding box center [961, 512] width 119 height 39
click at [924, 518] on input "False" at bounding box center [917, 512] width 13 height 11
radio input "true"
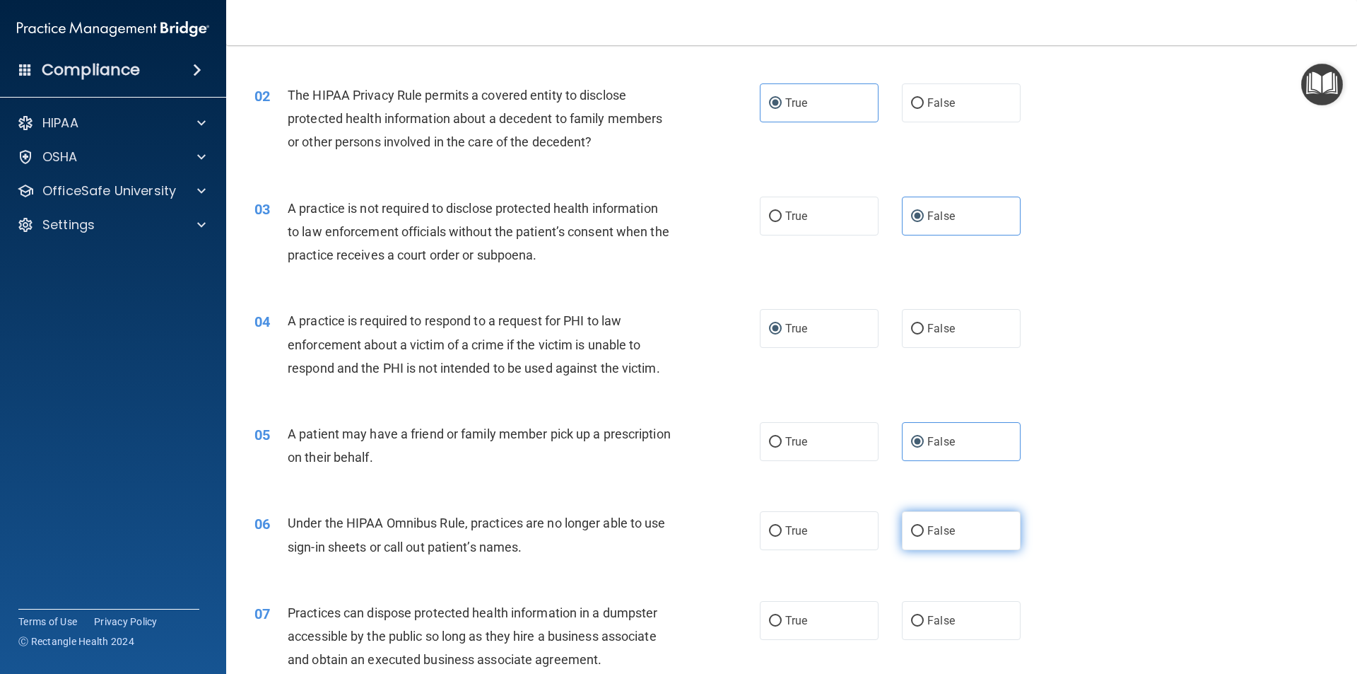
scroll to position [212, 0]
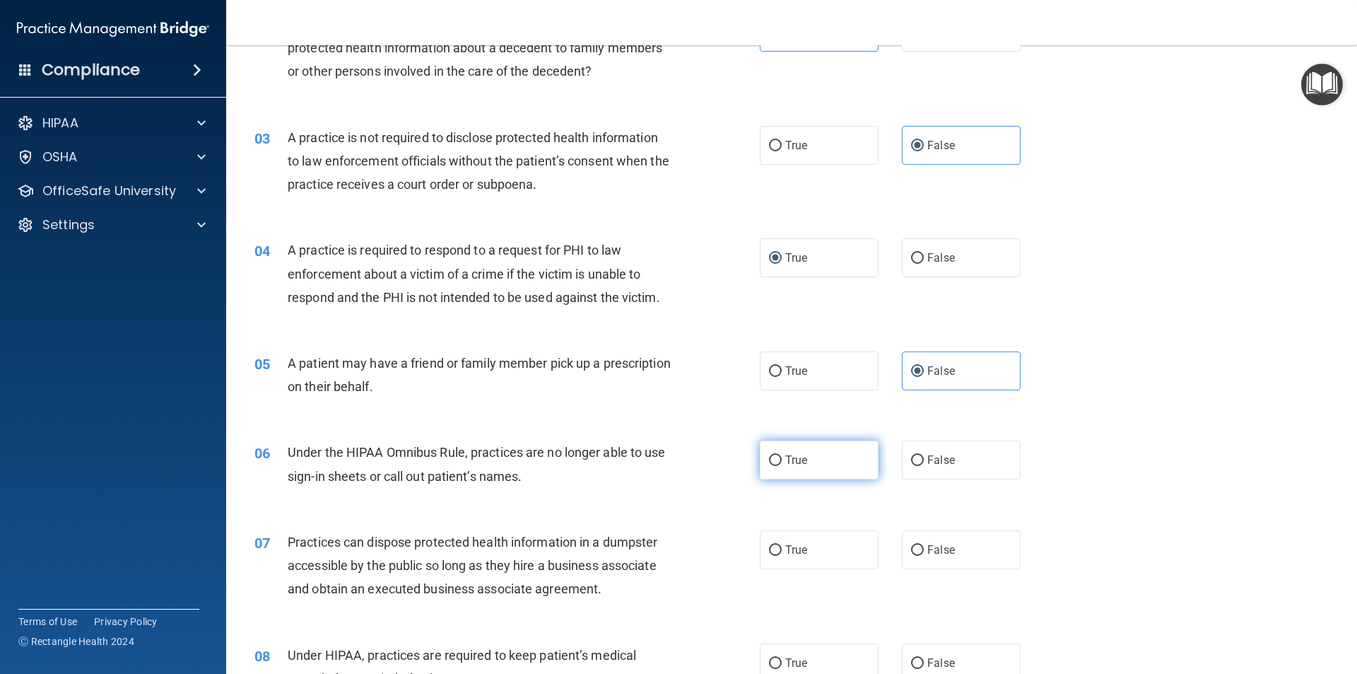
click at [833, 460] on label "True" at bounding box center [819, 459] width 119 height 39
click at [782, 460] on input "True" at bounding box center [775, 460] width 13 height 11
radio input "true"
click at [945, 553] on span "False" at bounding box center [941, 549] width 28 height 13
click at [924, 553] on input "False" at bounding box center [917, 550] width 13 height 11
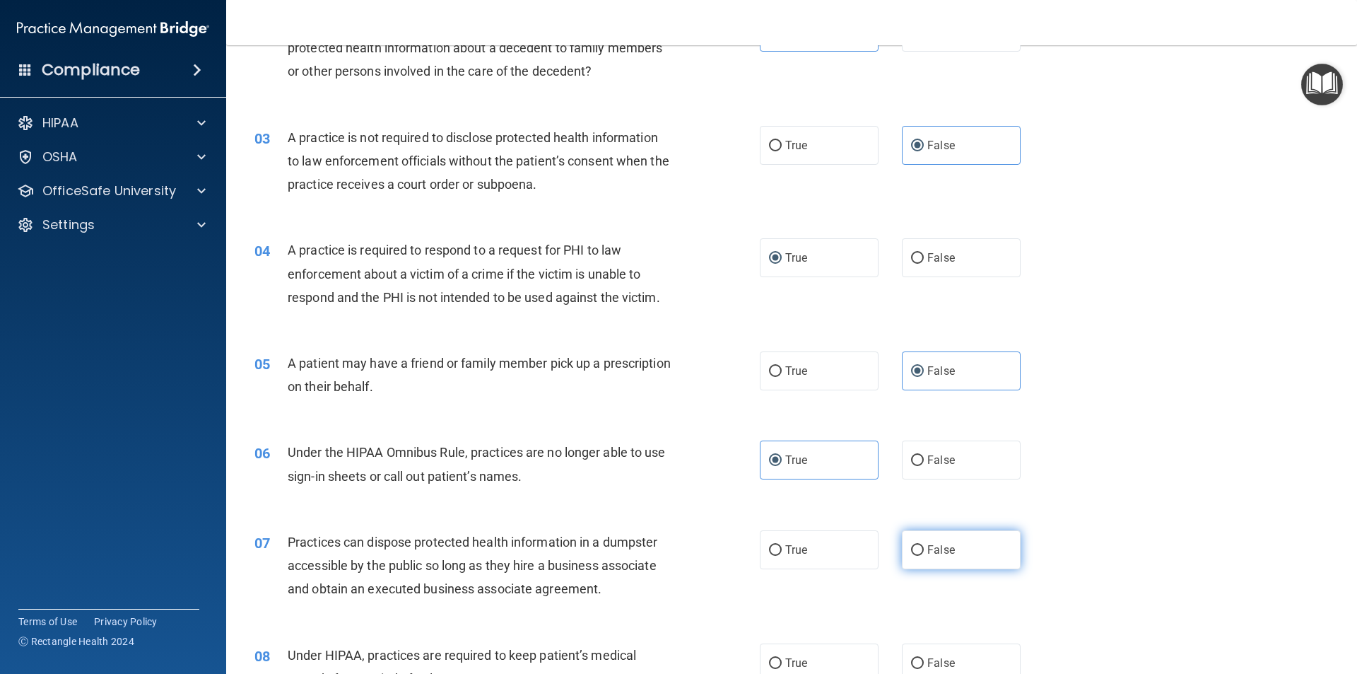
radio input "true"
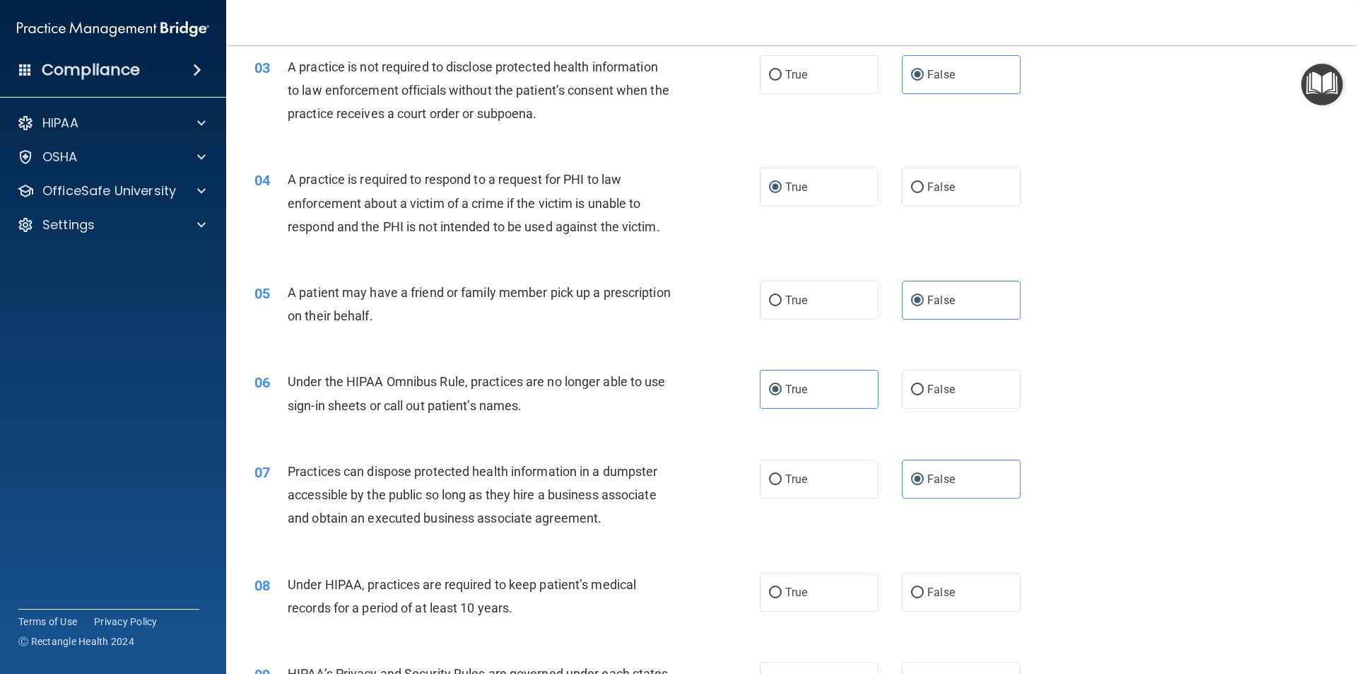
scroll to position [353, 0]
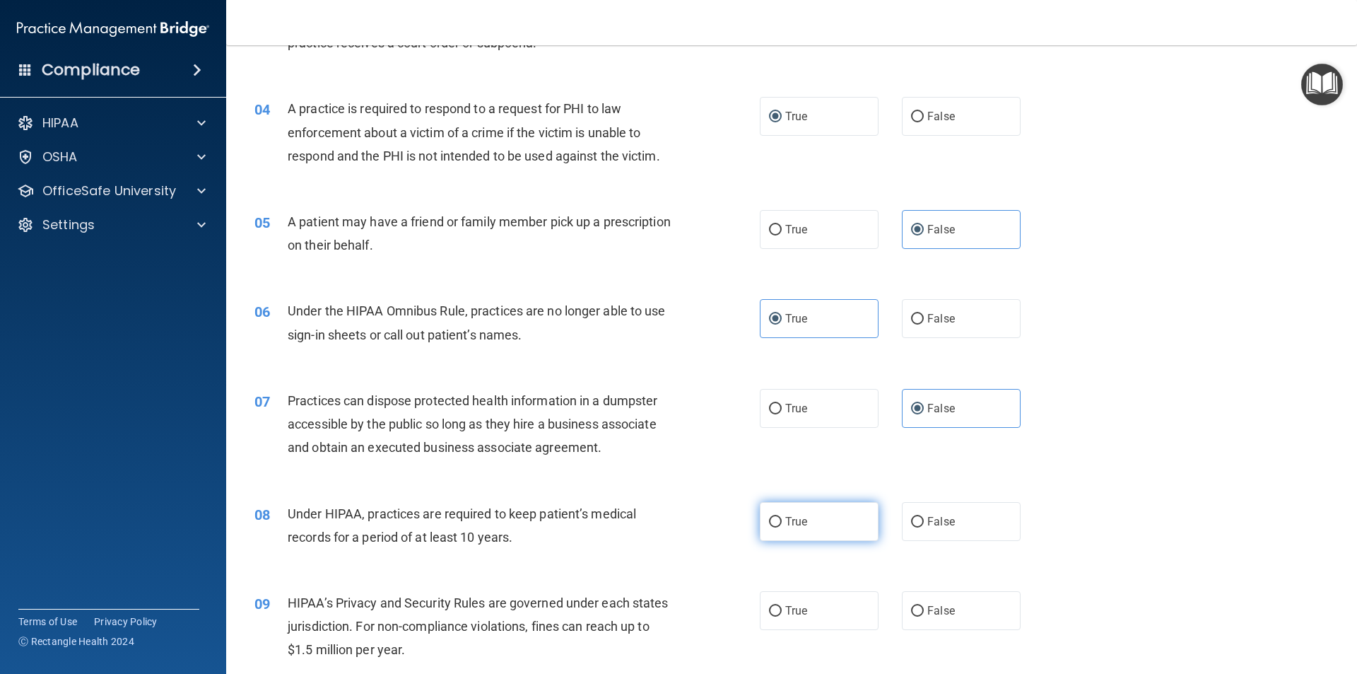
click at [785, 522] on span "True" at bounding box center [796, 521] width 22 height 13
click at [781, 522] on input "True" at bounding box center [775, 522] width 13 height 11
radio input "true"
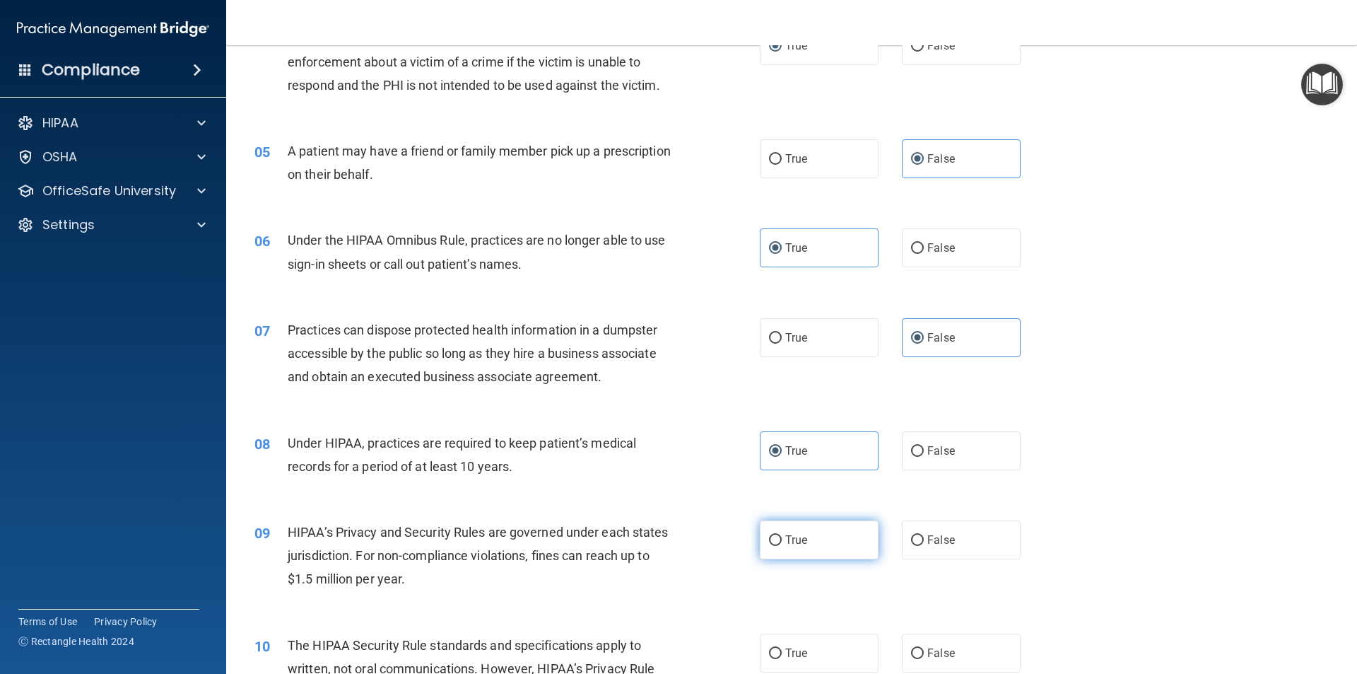
click at [787, 548] on label "True" at bounding box center [819, 539] width 119 height 39
click at [782, 546] on input "True" at bounding box center [775, 540] width 13 height 11
radio input "true"
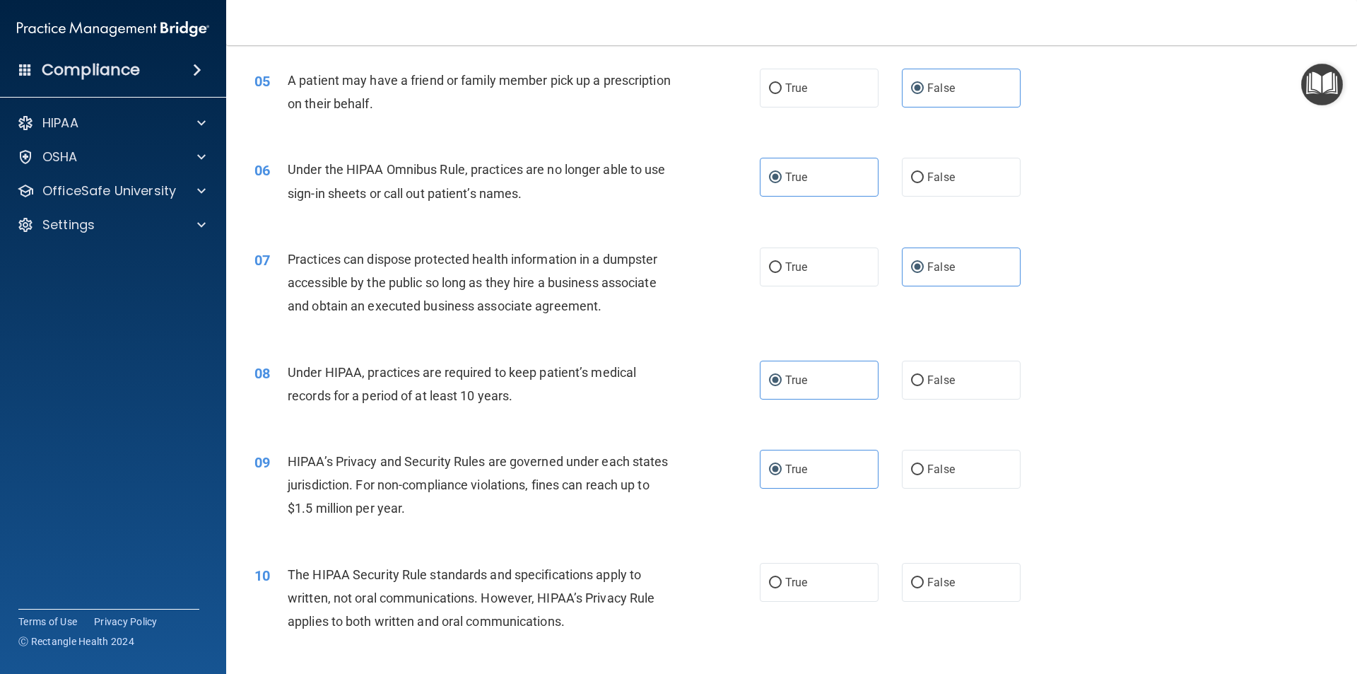
scroll to position [565, 0]
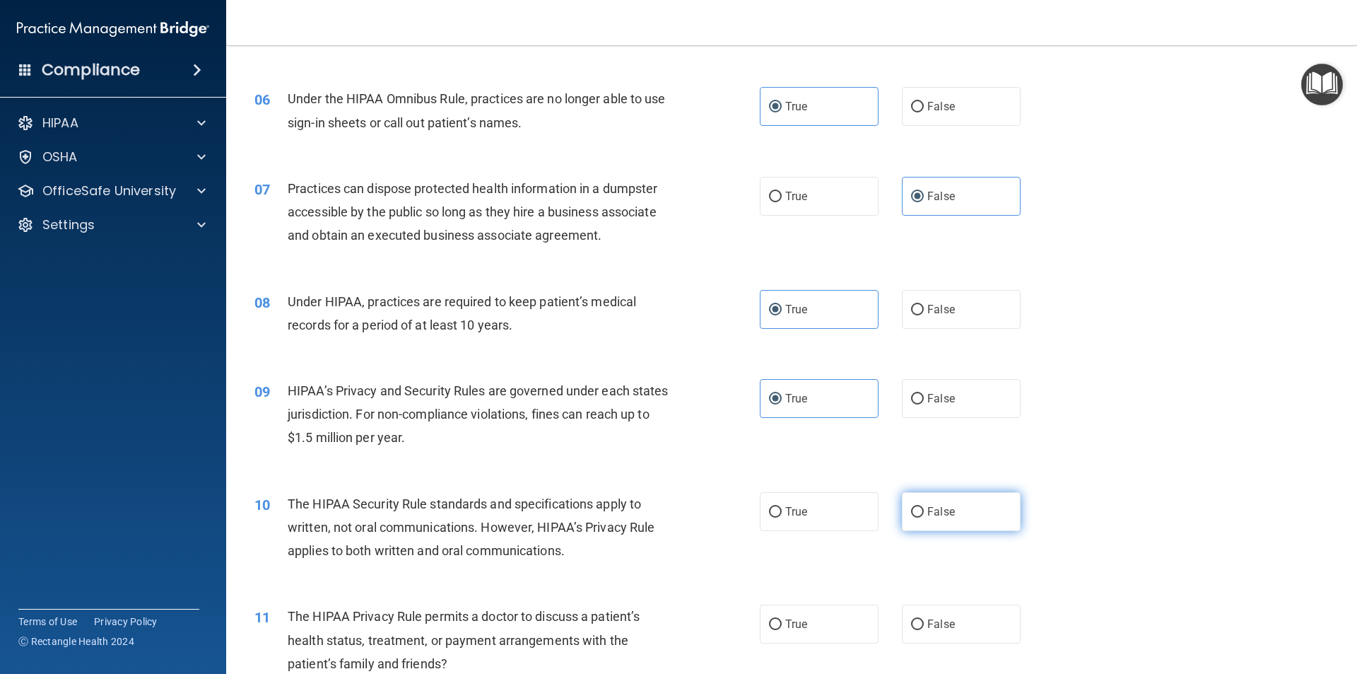
click at [917, 522] on label "False" at bounding box center [961, 511] width 119 height 39
click at [917, 517] on input "False" at bounding box center [917, 512] width 13 height 11
radio input "true"
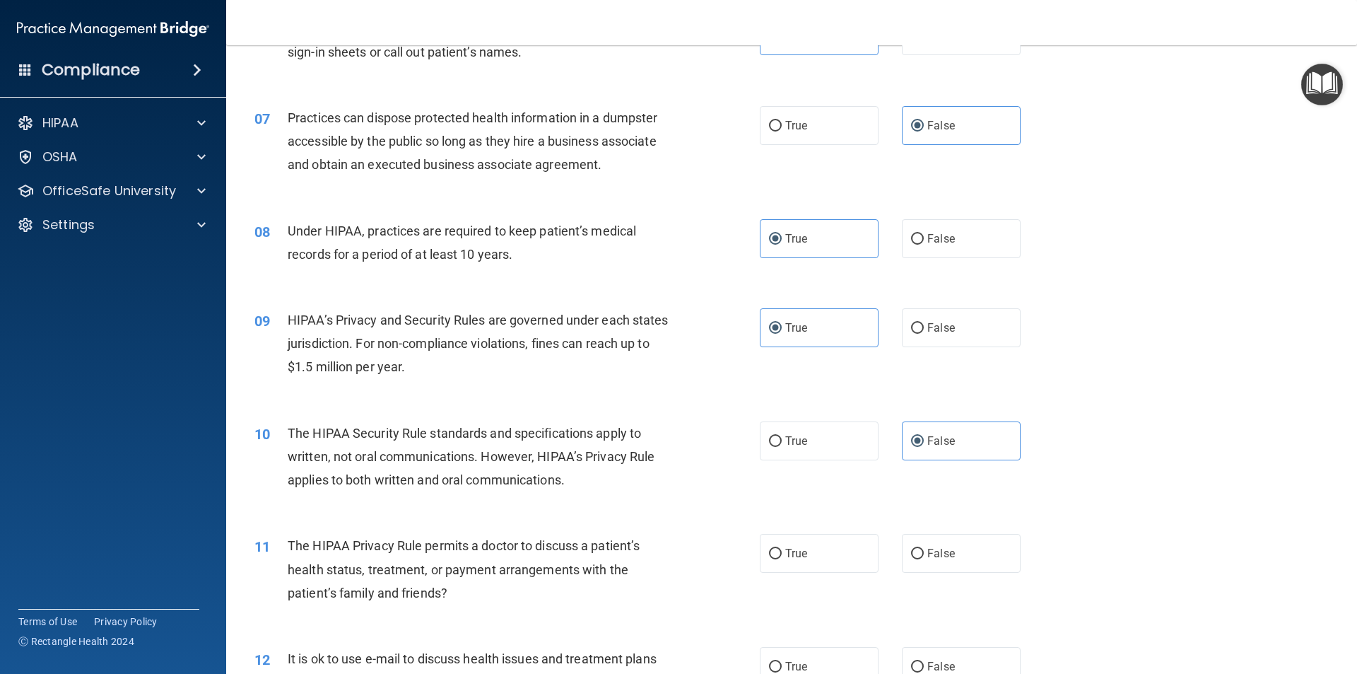
scroll to position [707, 0]
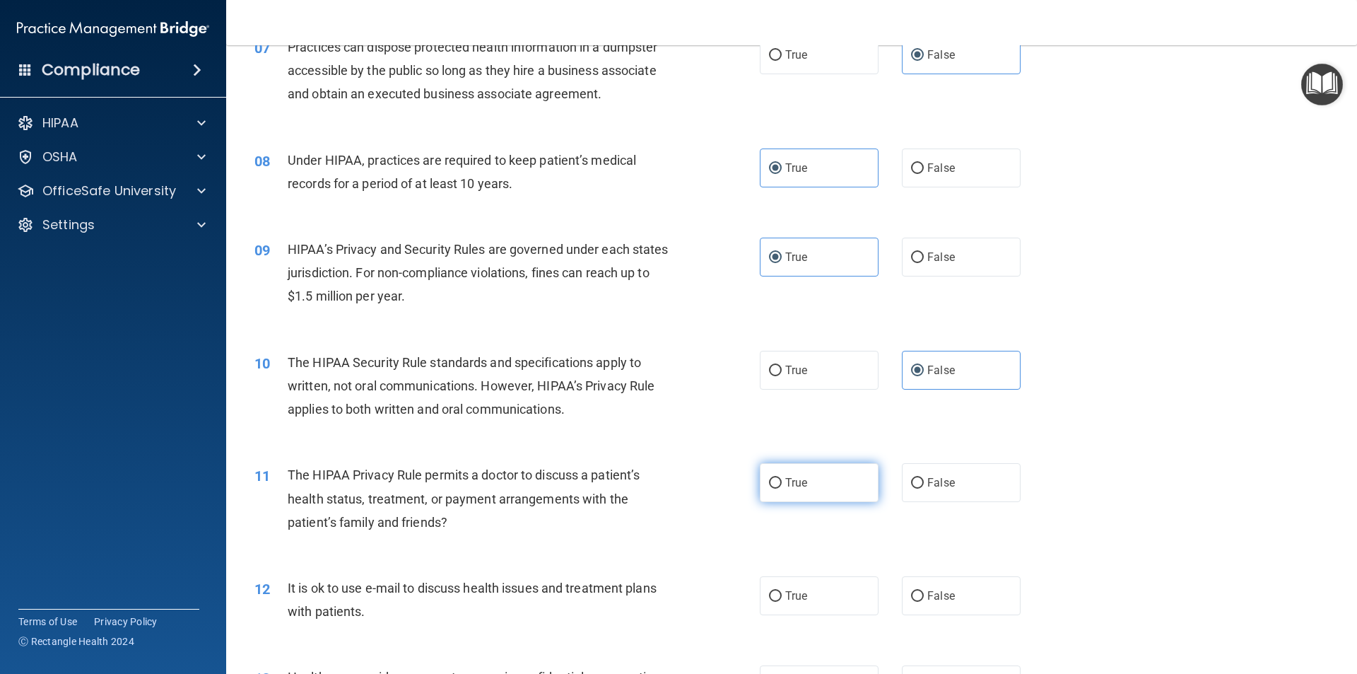
click at [794, 493] on label "True" at bounding box center [819, 482] width 119 height 39
click at [782, 488] on input "True" at bounding box center [775, 483] width 13 height 11
radio input "true"
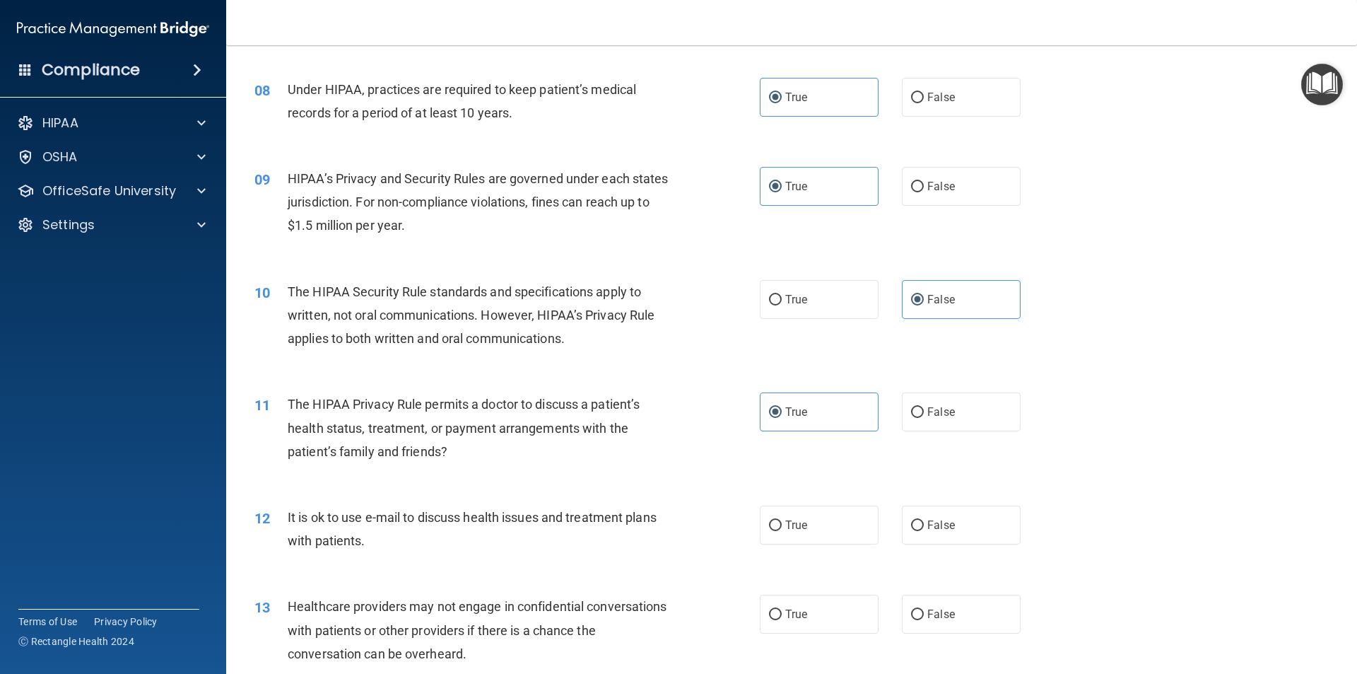
scroll to position [848, 0]
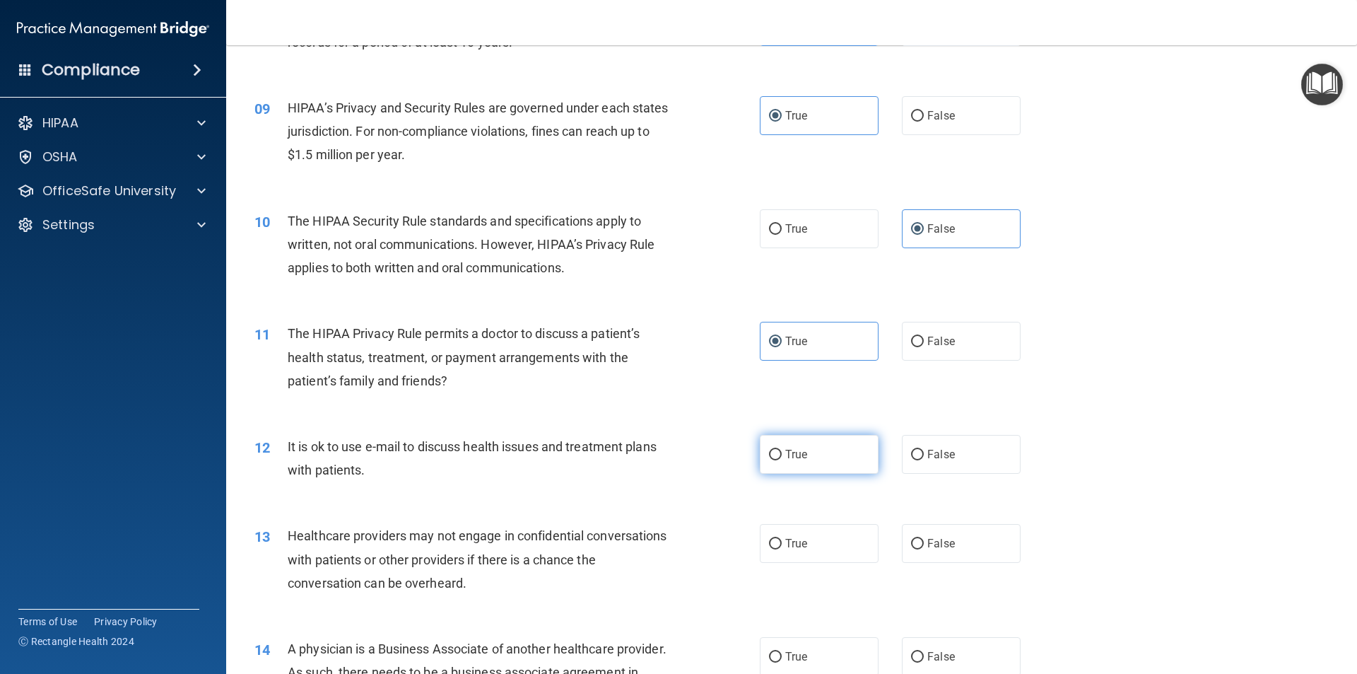
click at [791, 457] on span "True" at bounding box center [796, 453] width 22 height 13
click at [782, 457] on input "True" at bounding box center [775, 455] width 13 height 11
radio input "true"
click at [800, 560] on label "True" at bounding box center [819, 543] width 119 height 39
click at [782, 549] on input "True" at bounding box center [775, 544] width 13 height 11
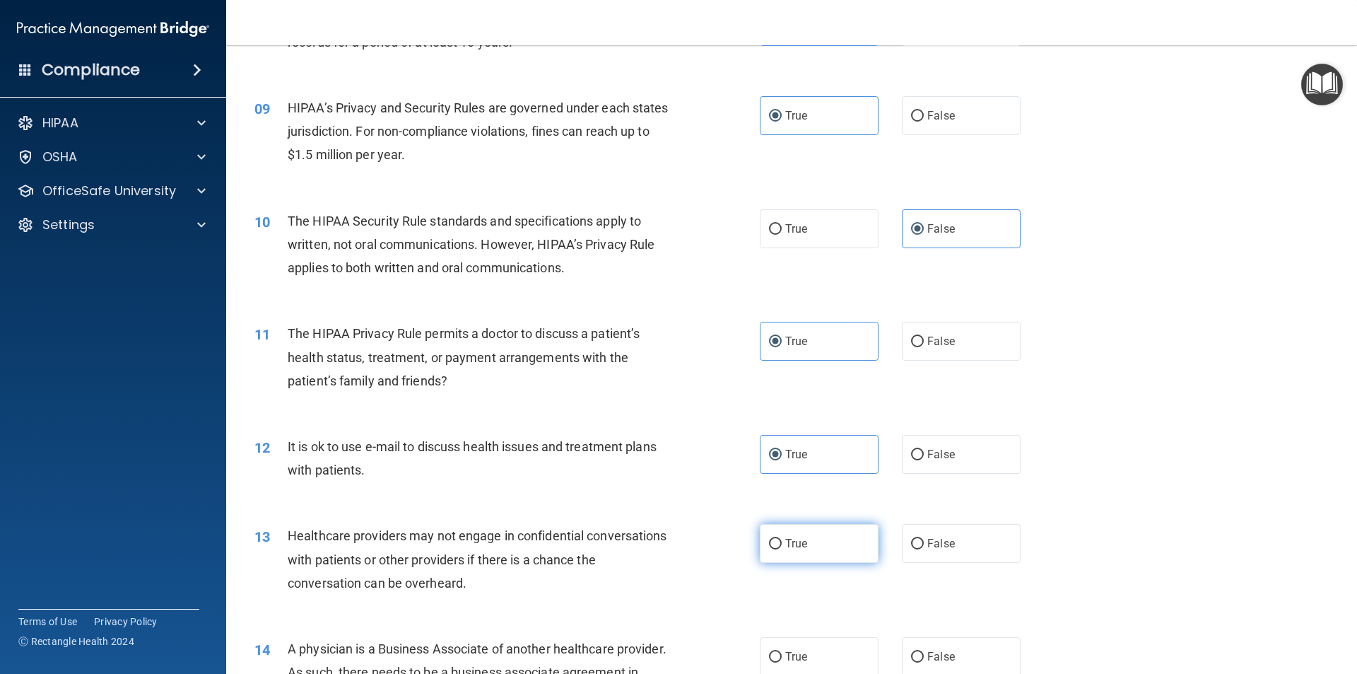
radio input "true"
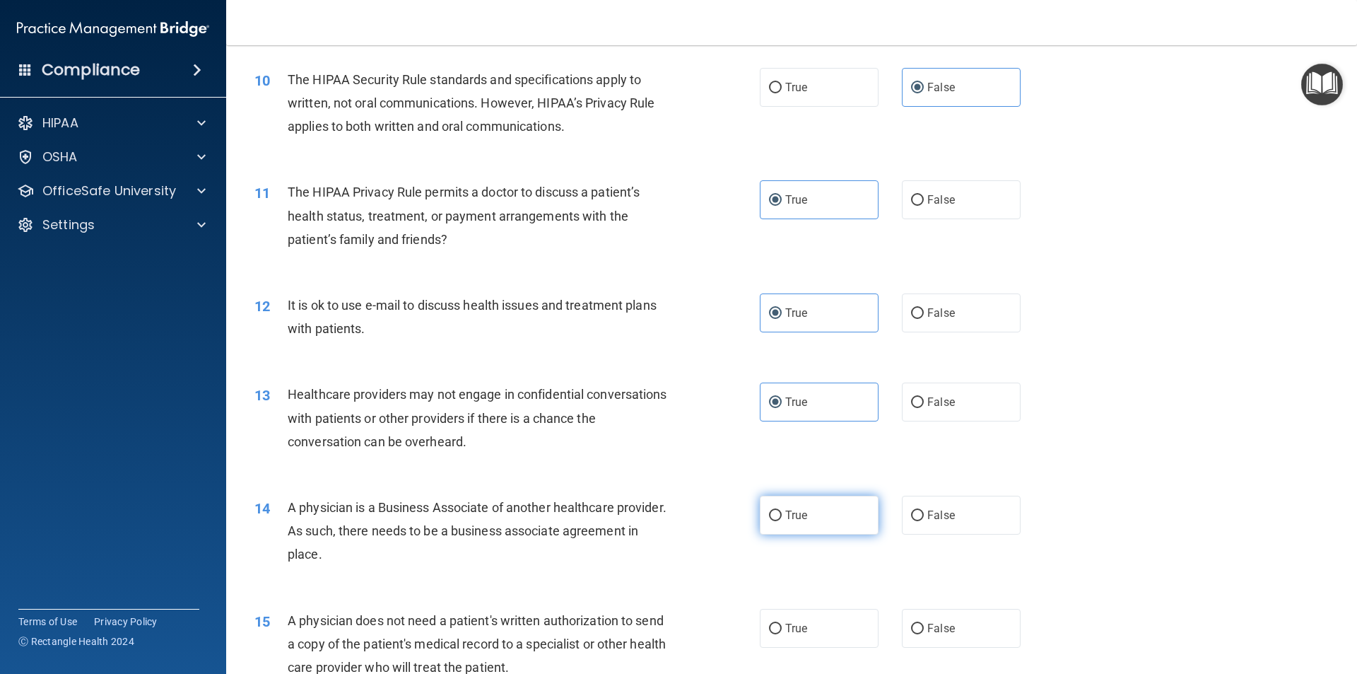
click at [816, 504] on label "True" at bounding box center [819, 514] width 119 height 39
click at [782, 510] on input "True" at bounding box center [775, 515] width 13 height 11
radio input "true"
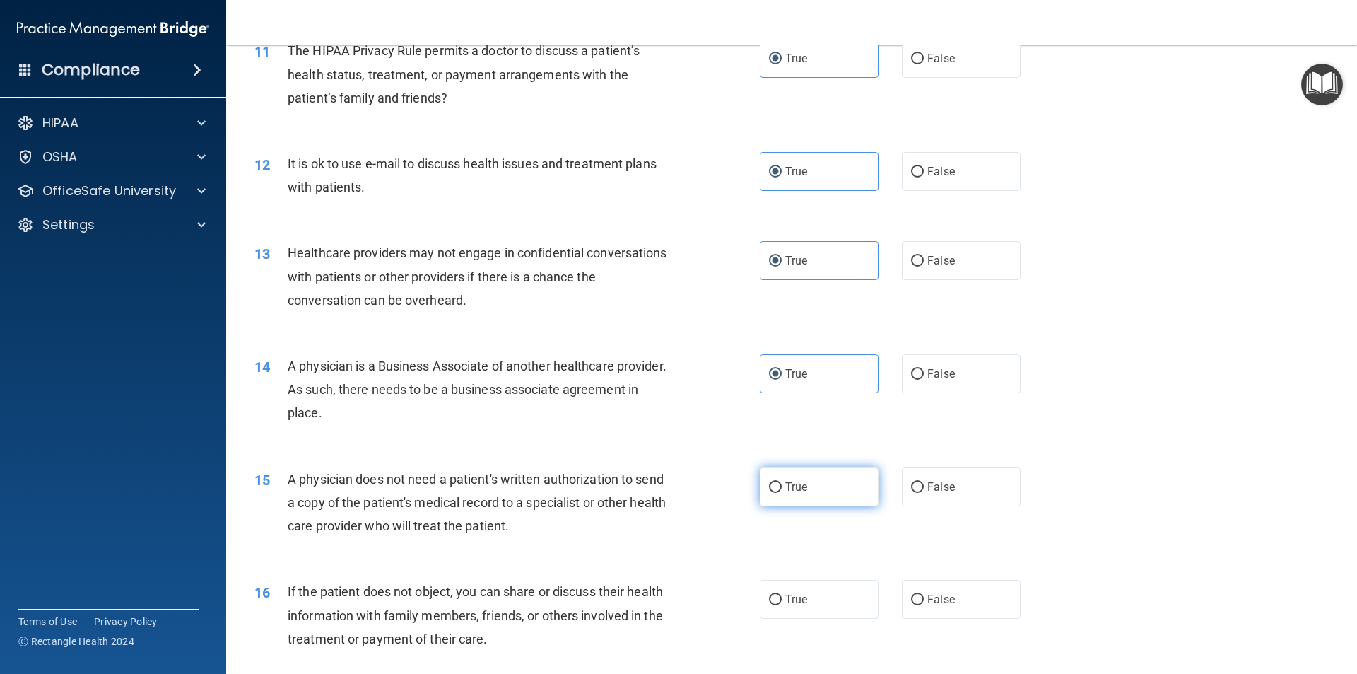
click at [799, 479] on label "True" at bounding box center [819, 486] width 119 height 39
click at [782, 482] on input "True" at bounding box center [775, 487] width 13 height 11
radio input "true"
click at [927, 597] on span "False" at bounding box center [941, 598] width 28 height 13
click at [924, 597] on input "False" at bounding box center [917, 599] width 13 height 11
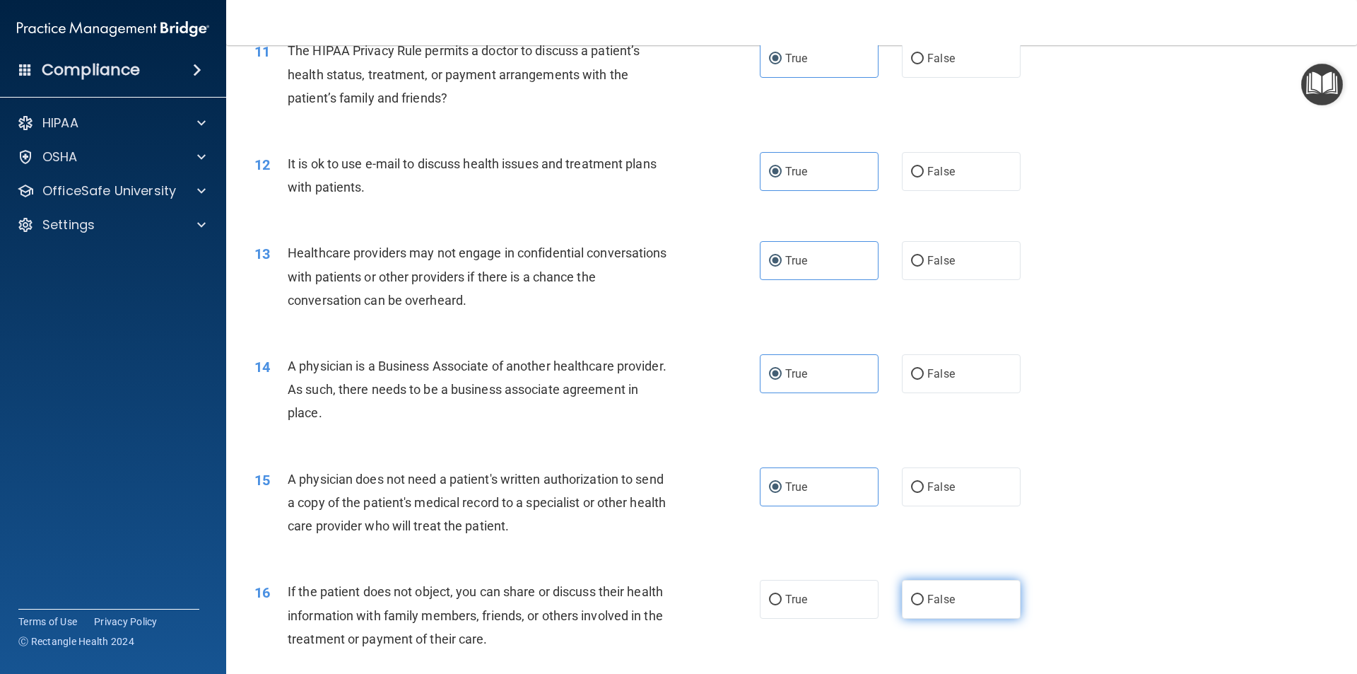
radio input "true"
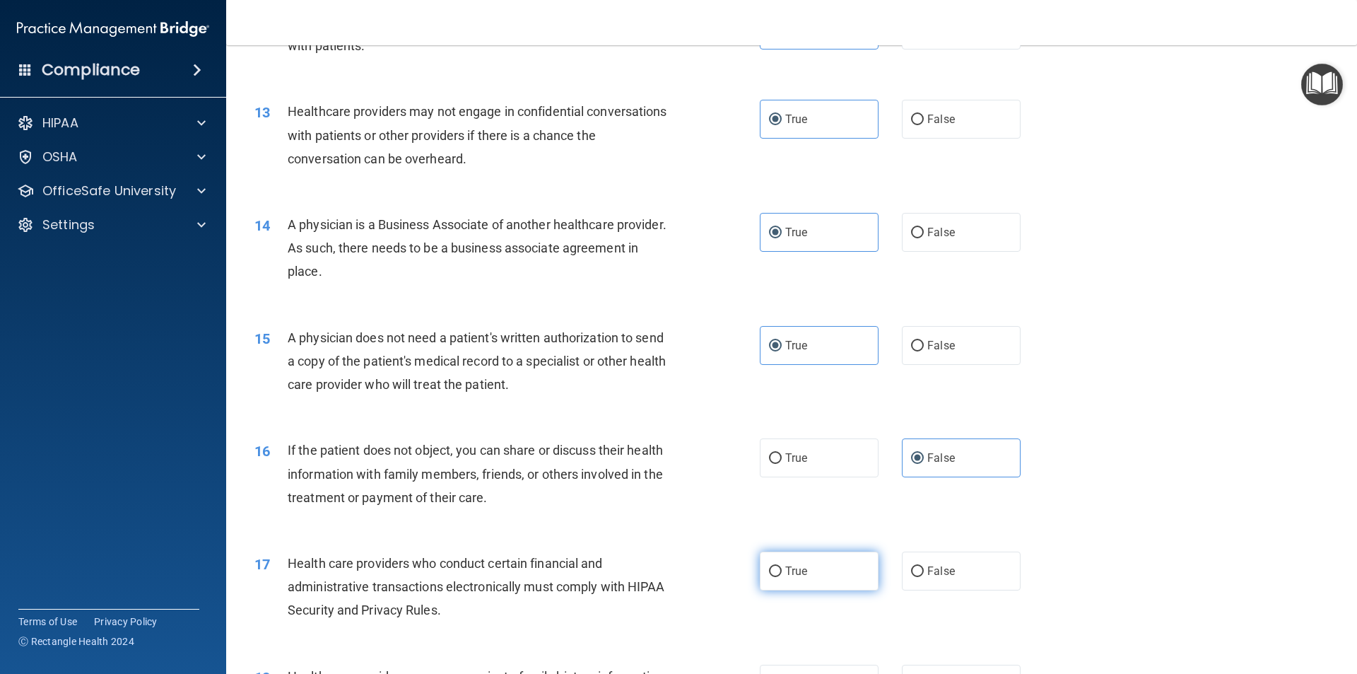
click at [850, 589] on label "True" at bounding box center [819, 570] width 119 height 39
click at [782, 577] on input "True" at bounding box center [775, 571] width 13 height 11
radio input "true"
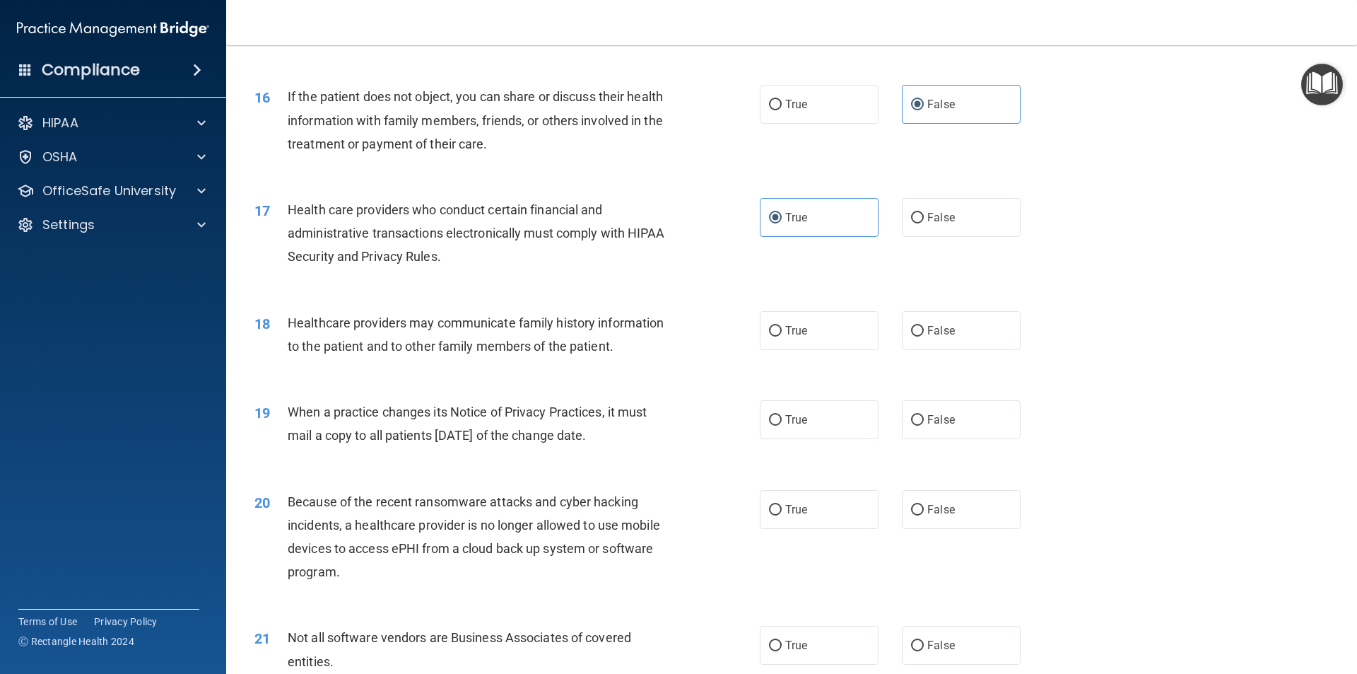
scroll to position [1696, 0]
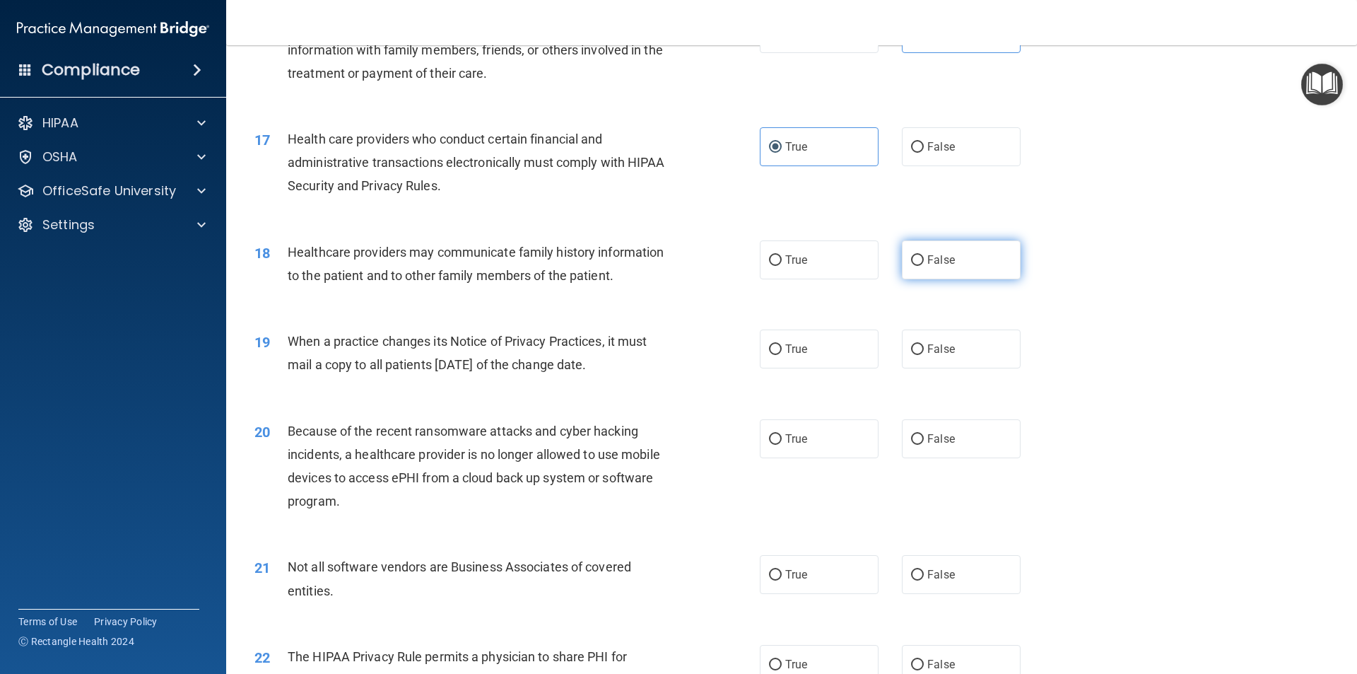
click at [915, 261] on input "False" at bounding box center [917, 260] width 13 height 11
radio input "true"
click at [946, 356] on label "False" at bounding box center [961, 348] width 119 height 39
click at [924, 355] on input "False" at bounding box center [917, 349] width 13 height 11
radio input "true"
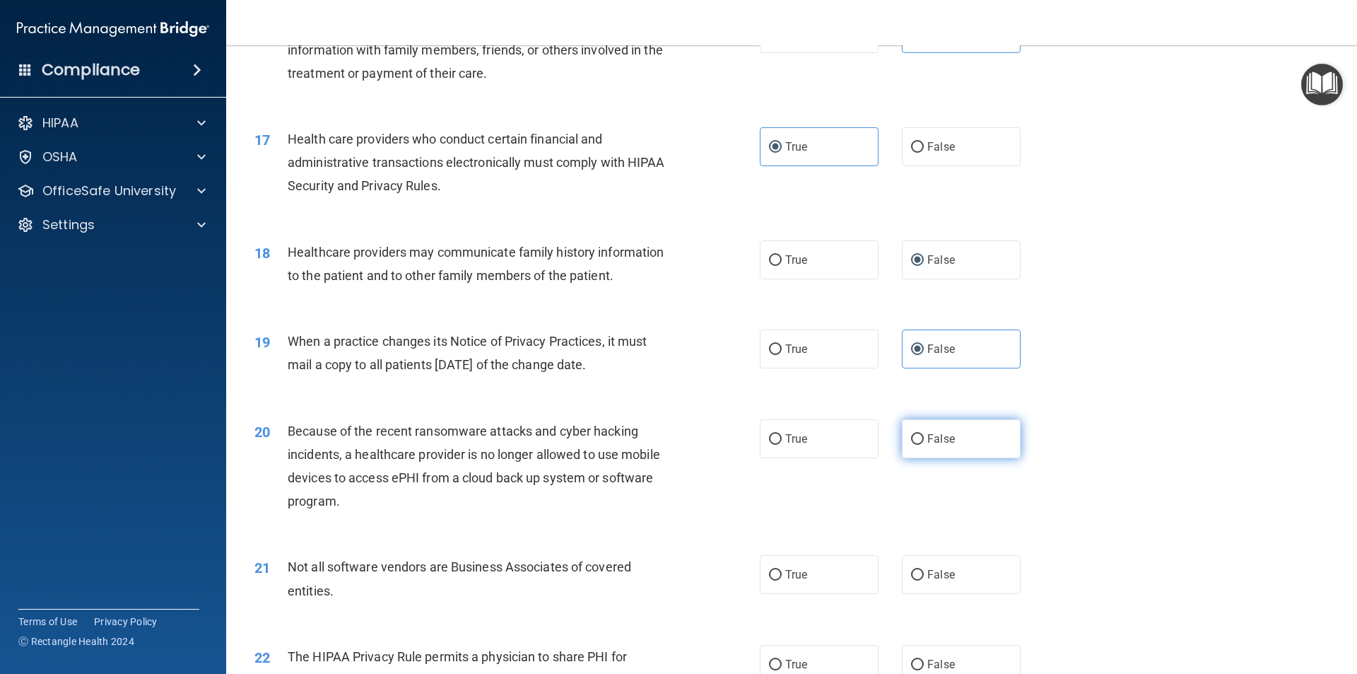
click at [943, 445] on span "False" at bounding box center [941, 438] width 28 height 13
click at [924, 445] on input "False" at bounding box center [917, 439] width 13 height 11
radio input "true"
click at [950, 569] on label "False" at bounding box center [961, 574] width 119 height 39
click at [924, 570] on input "False" at bounding box center [917, 575] width 13 height 11
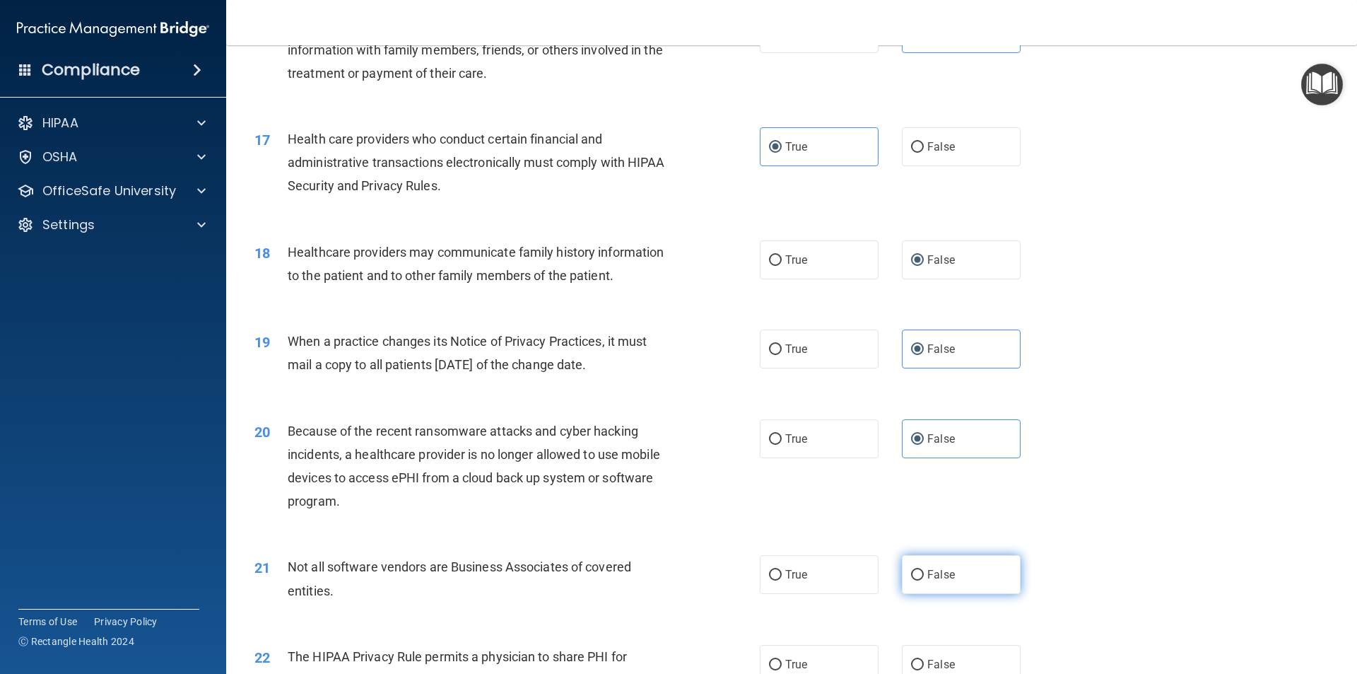
radio input "true"
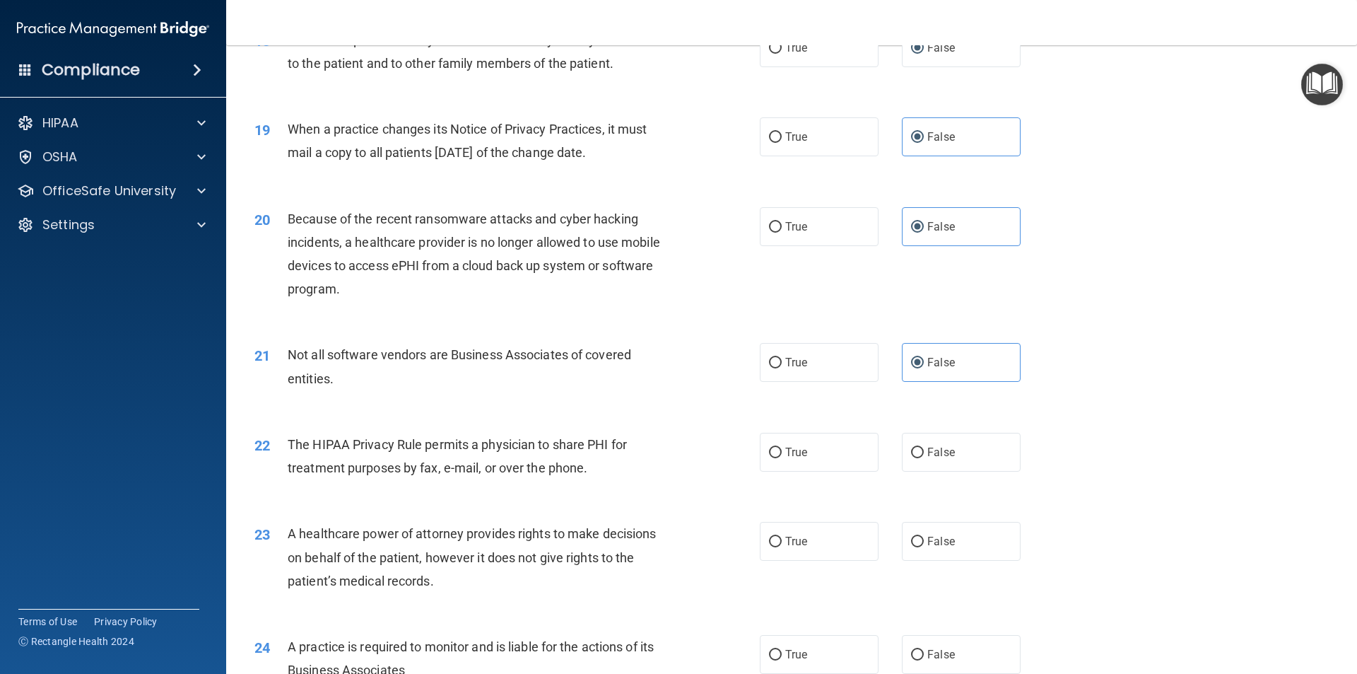
scroll to position [1979, 0]
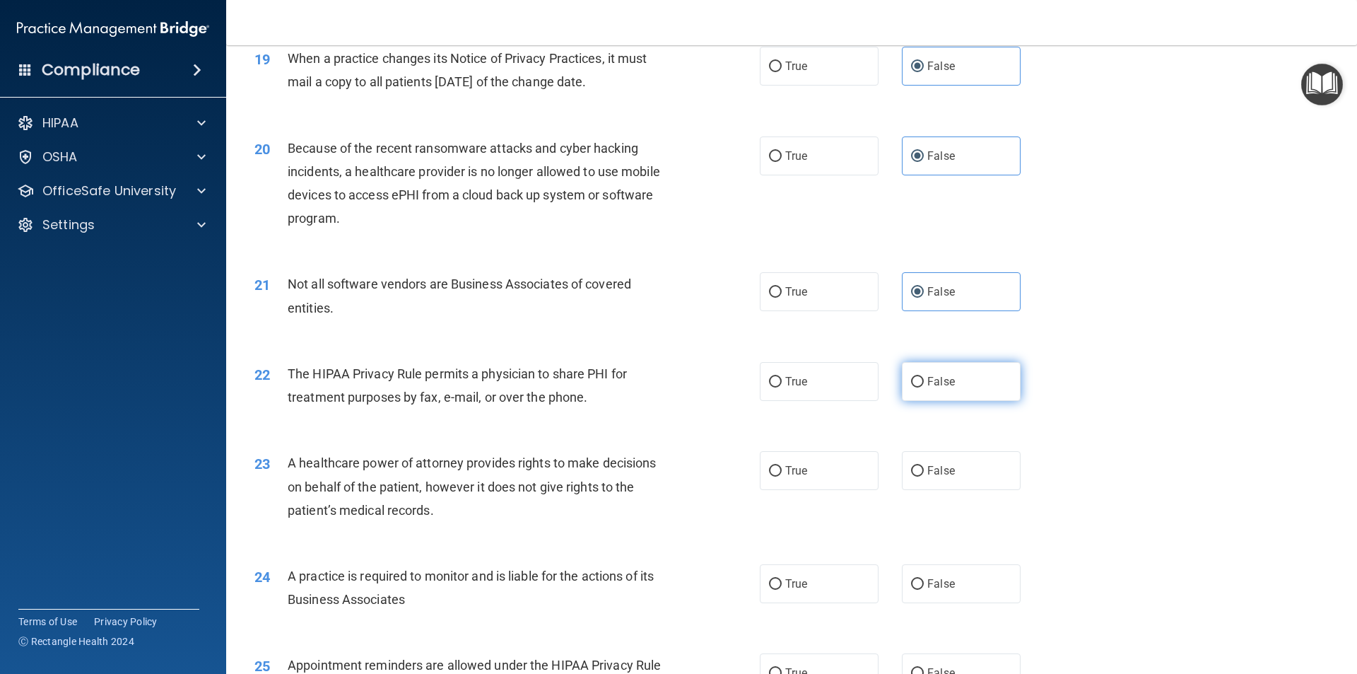
click at [944, 385] on span "False" at bounding box center [941, 381] width 28 height 13
click at [924, 385] on input "False" at bounding box center [917, 382] width 13 height 11
radio input "true"
click at [953, 475] on label "False" at bounding box center [961, 470] width 119 height 39
click at [924, 475] on input "False" at bounding box center [917, 471] width 13 height 11
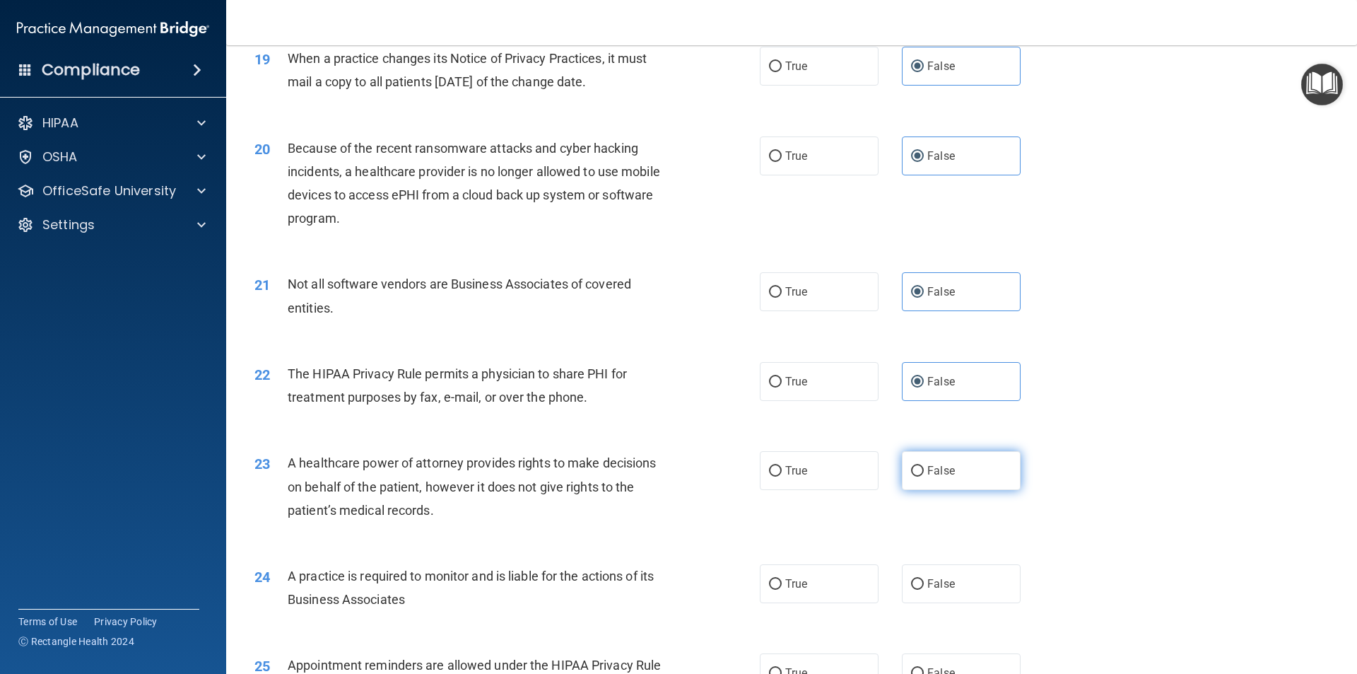
radio input "true"
click at [818, 477] on label "True" at bounding box center [819, 470] width 119 height 39
click at [782, 476] on input "True" at bounding box center [775, 471] width 13 height 11
radio input "true"
radio input "false"
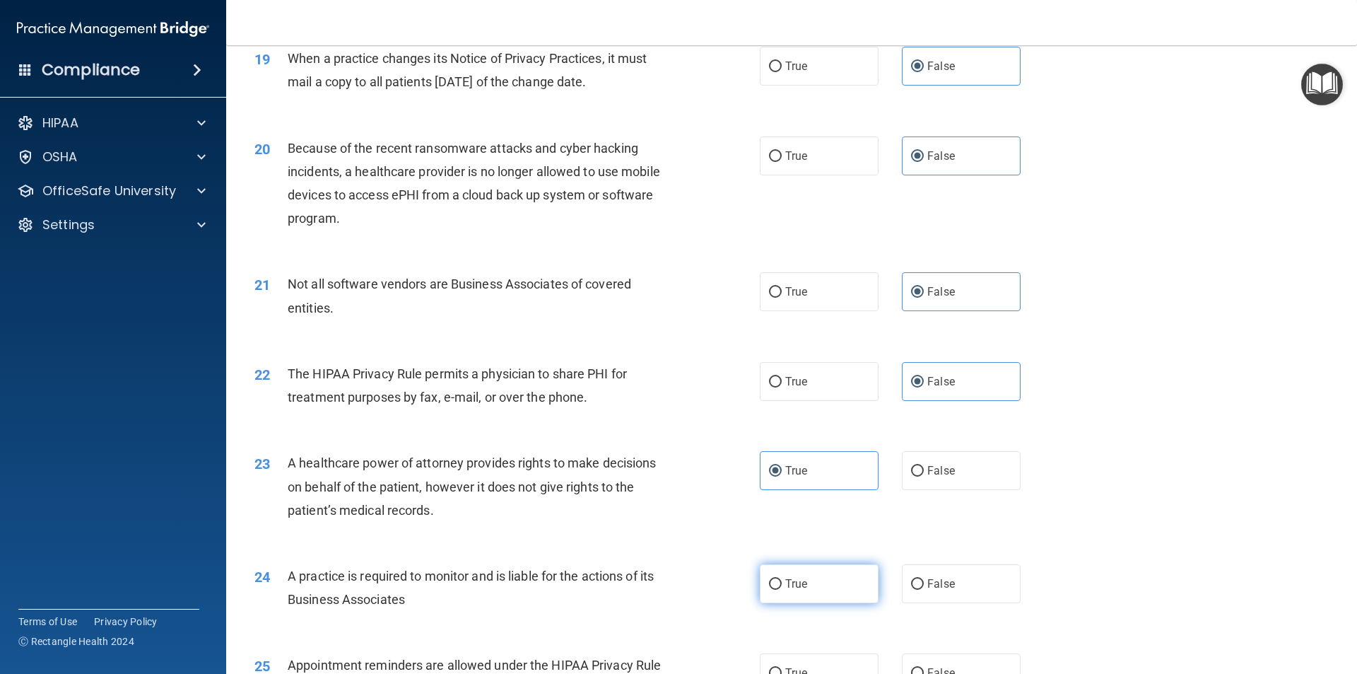
click at [791, 592] on label "True" at bounding box center [819, 583] width 119 height 39
click at [782, 589] on input "True" at bounding box center [775, 584] width 13 height 11
radio input "true"
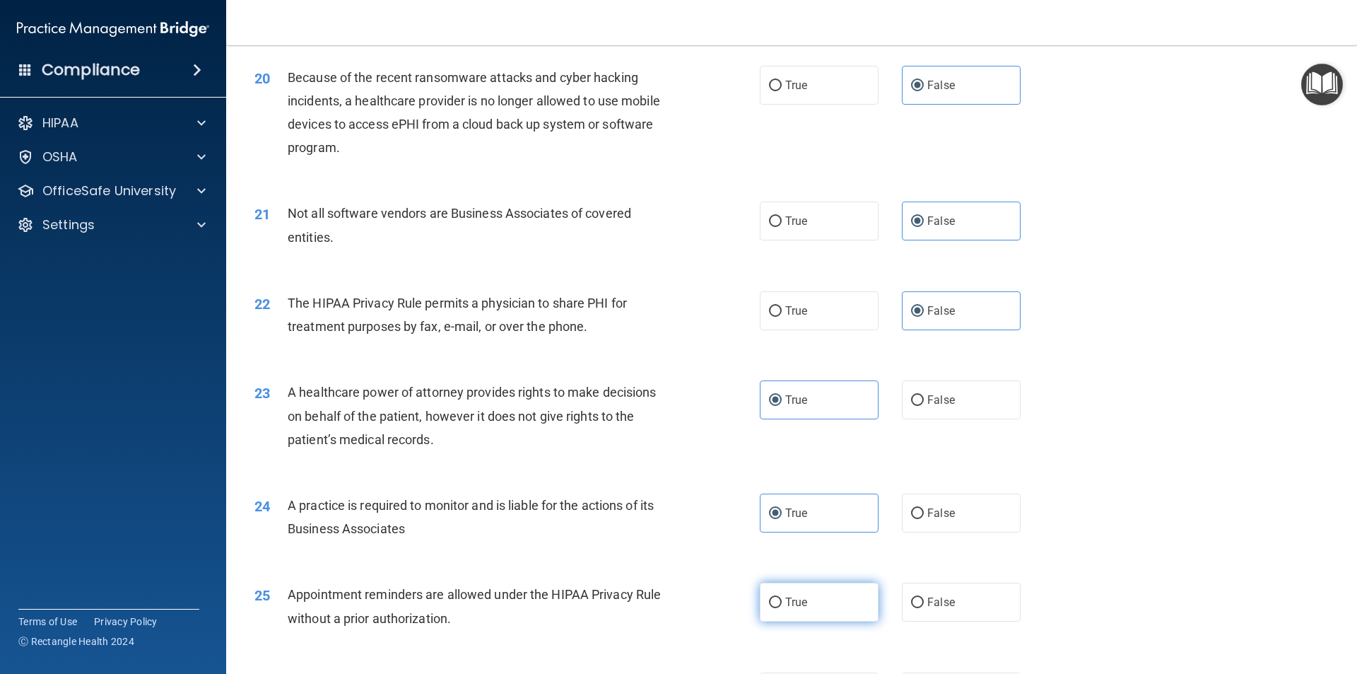
scroll to position [2120, 0]
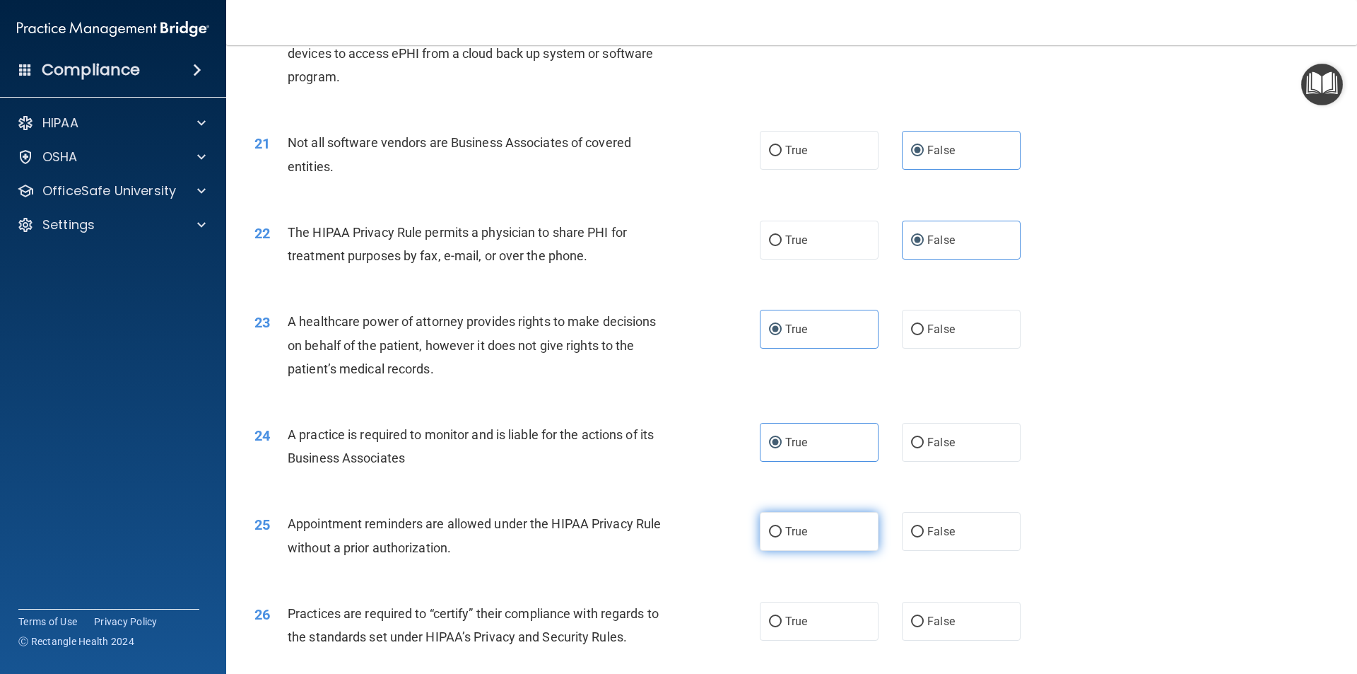
click at [834, 539] on label "True" at bounding box center [819, 531] width 119 height 39
click at [782, 537] on input "True" at bounding box center [775, 532] width 13 height 11
radio input "true"
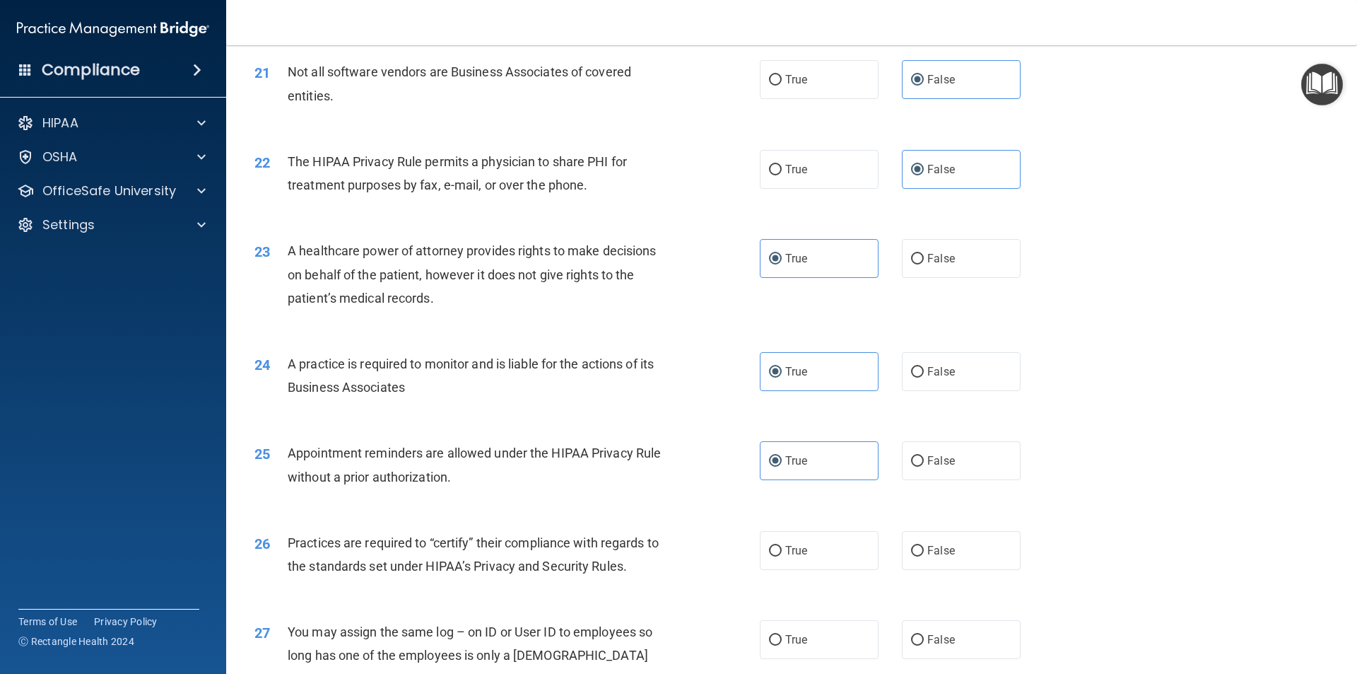
scroll to position [2262, 0]
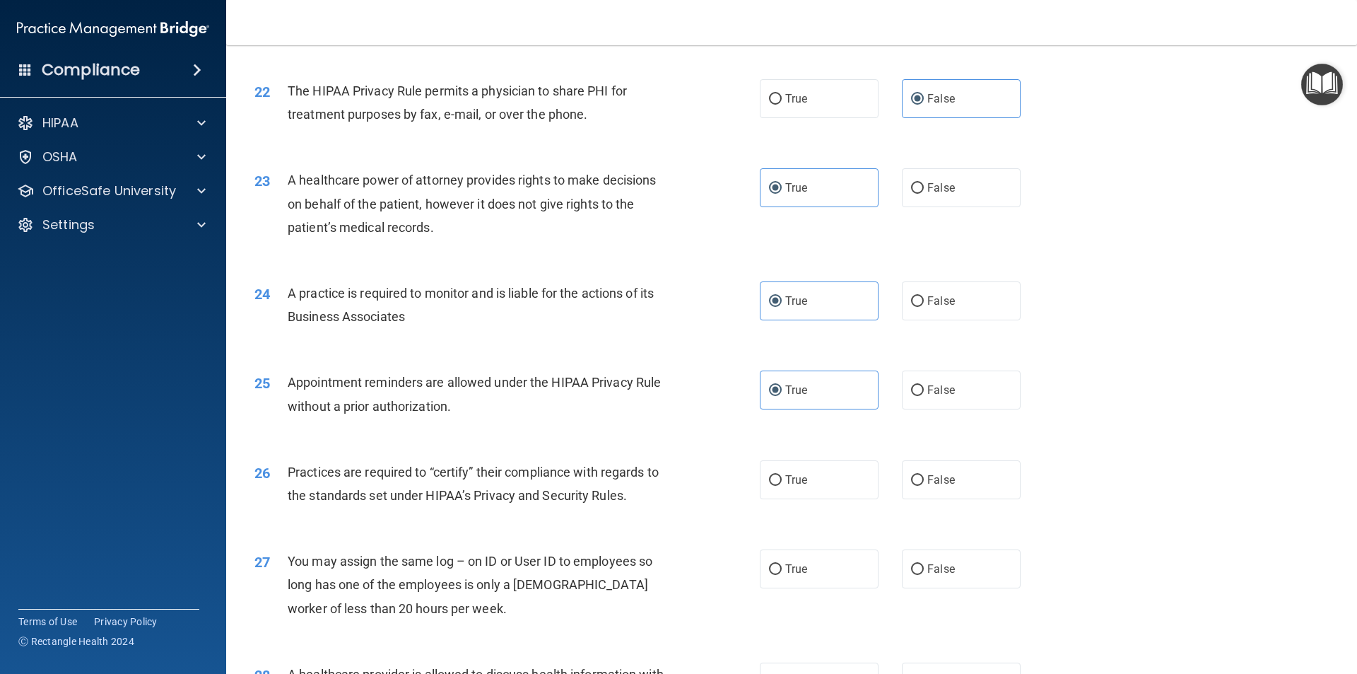
click at [950, 410] on div "25 Appointment reminders are allowed under the HIPAA Privacy Rule without a pri…" at bounding box center [792, 397] width 1096 height 89
click at [942, 388] on span "False" at bounding box center [941, 389] width 28 height 13
click at [924, 388] on input "False" at bounding box center [917, 390] width 13 height 11
radio input "true"
click at [838, 401] on label "True" at bounding box center [819, 389] width 119 height 39
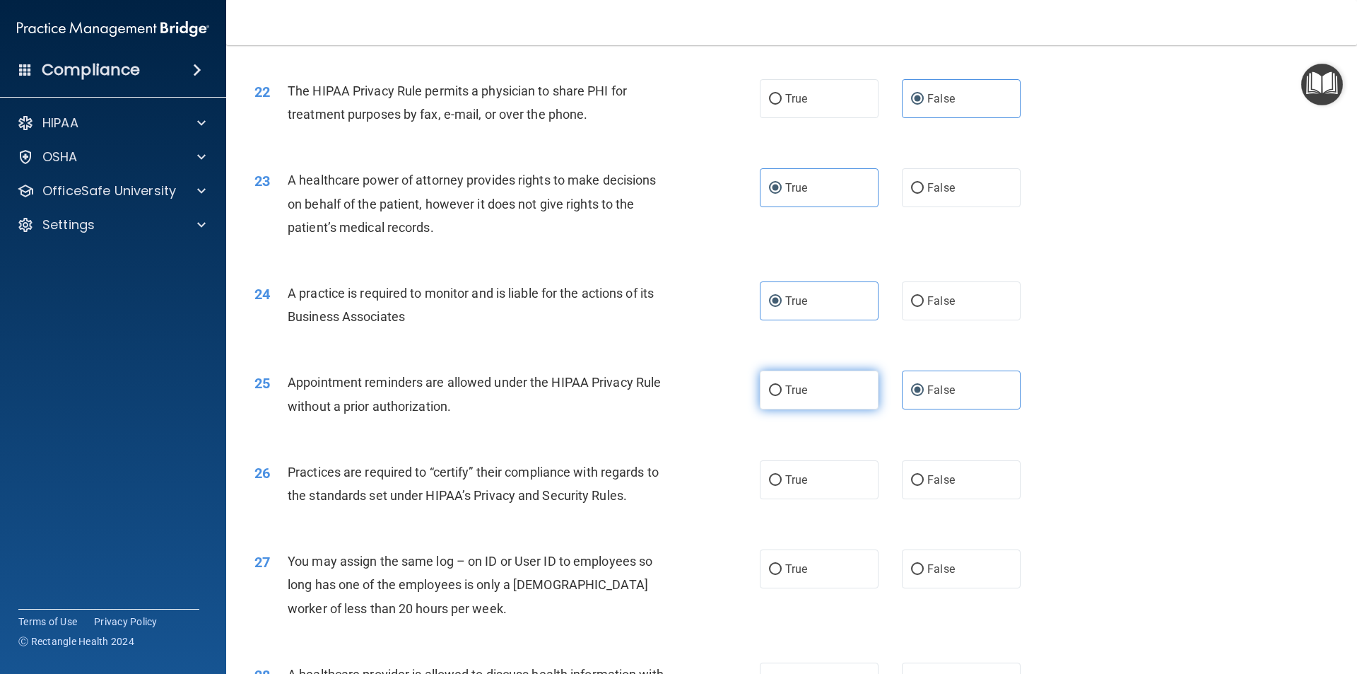
click at [782, 396] on input "True" at bounding box center [775, 390] width 13 height 11
radio input "true"
radio input "false"
click at [804, 491] on label "True" at bounding box center [819, 479] width 119 height 39
click at [782, 486] on input "True" at bounding box center [775, 480] width 13 height 11
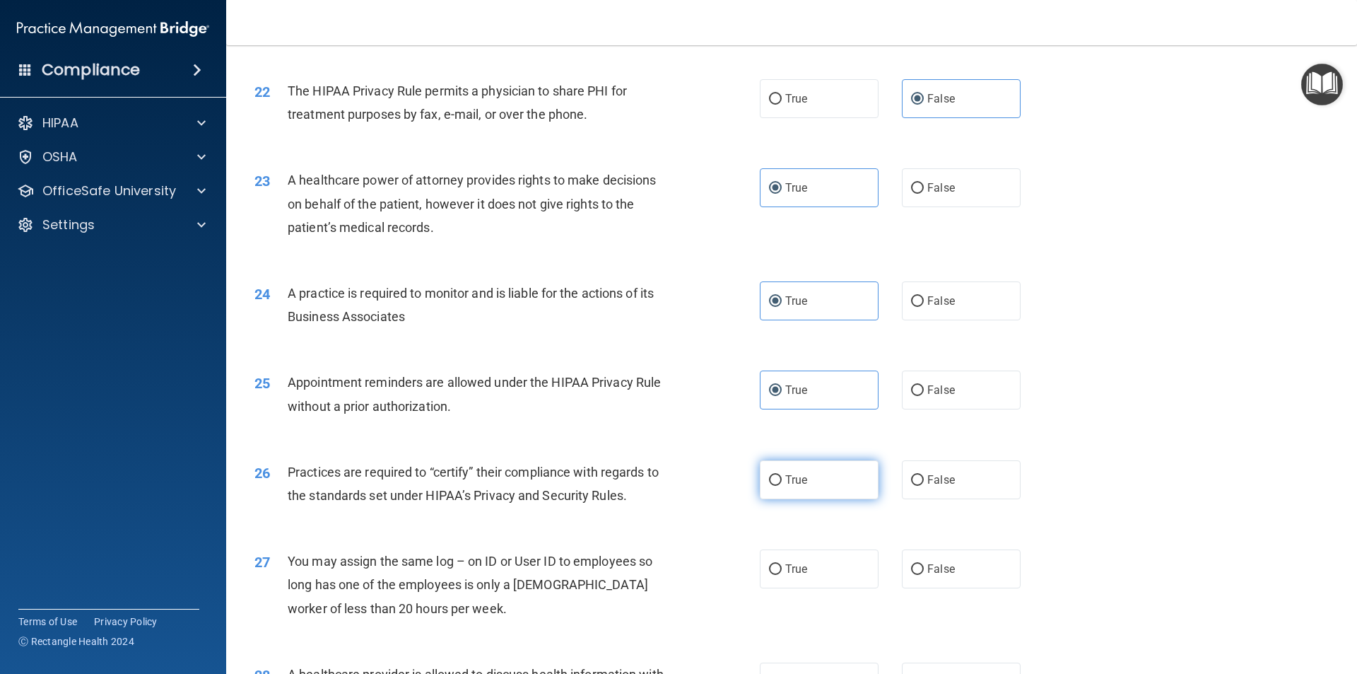
radio input "true"
click at [996, 568] on label "False" at bounding box center [961, 568] width 119 height 39
click at [924, 568] on input "False" at bounding box center [917, 569] width 13 height 11
radio input "true"
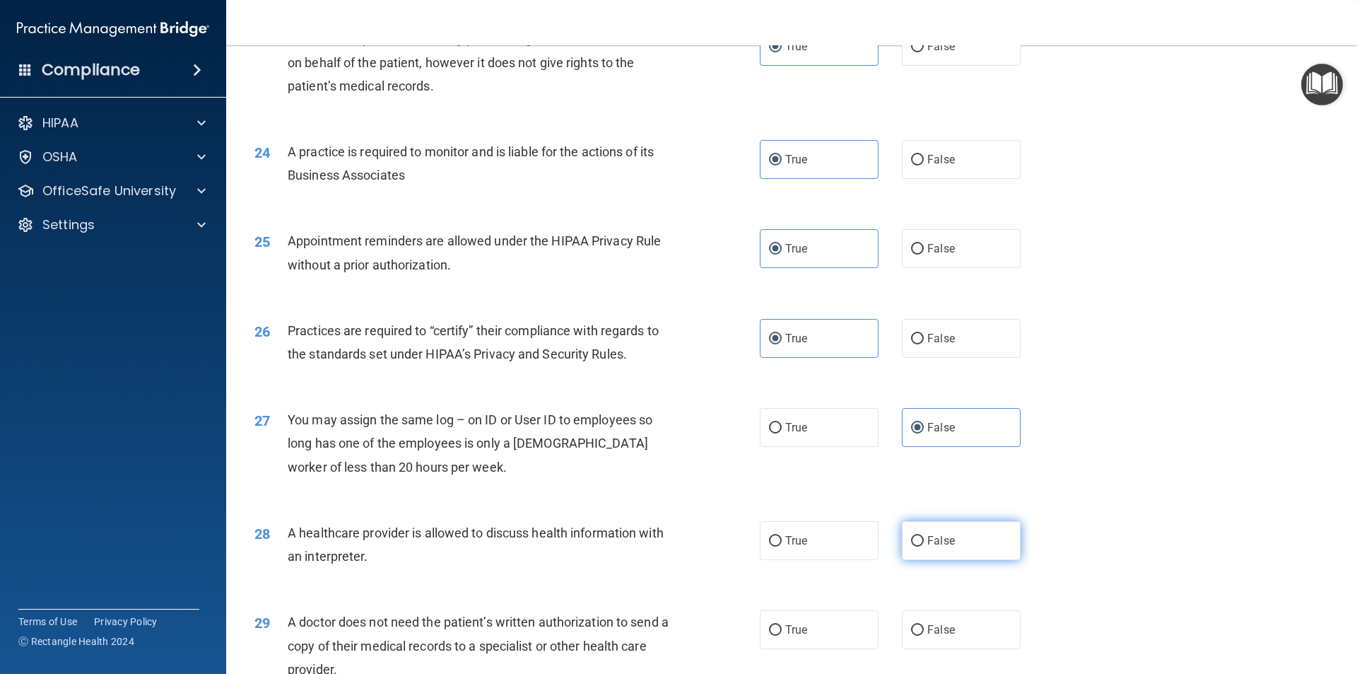
click at [929, 544] on span "False" at bounding box center [941, 540] width 28 height 13
click at [924, 544] on input "False" at bounding box center [917, 541] width 13 height 11
radio input "true"
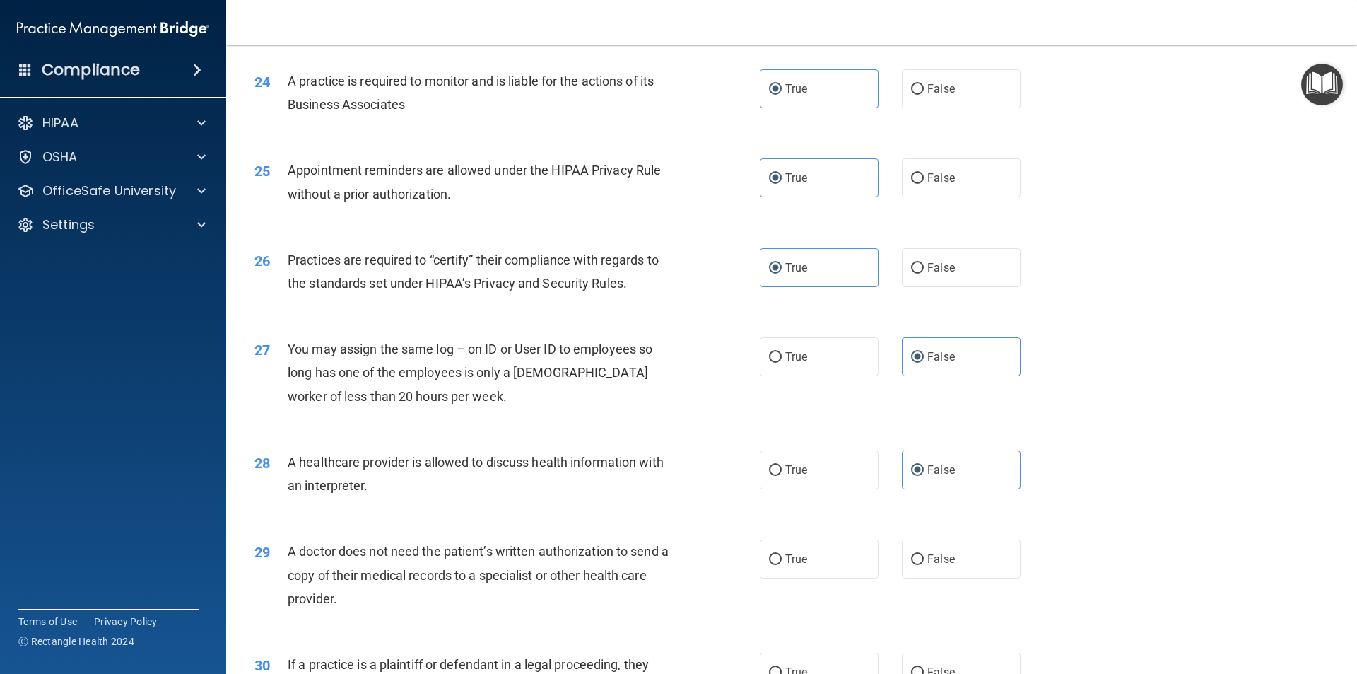
scroll to position [2544, 0]
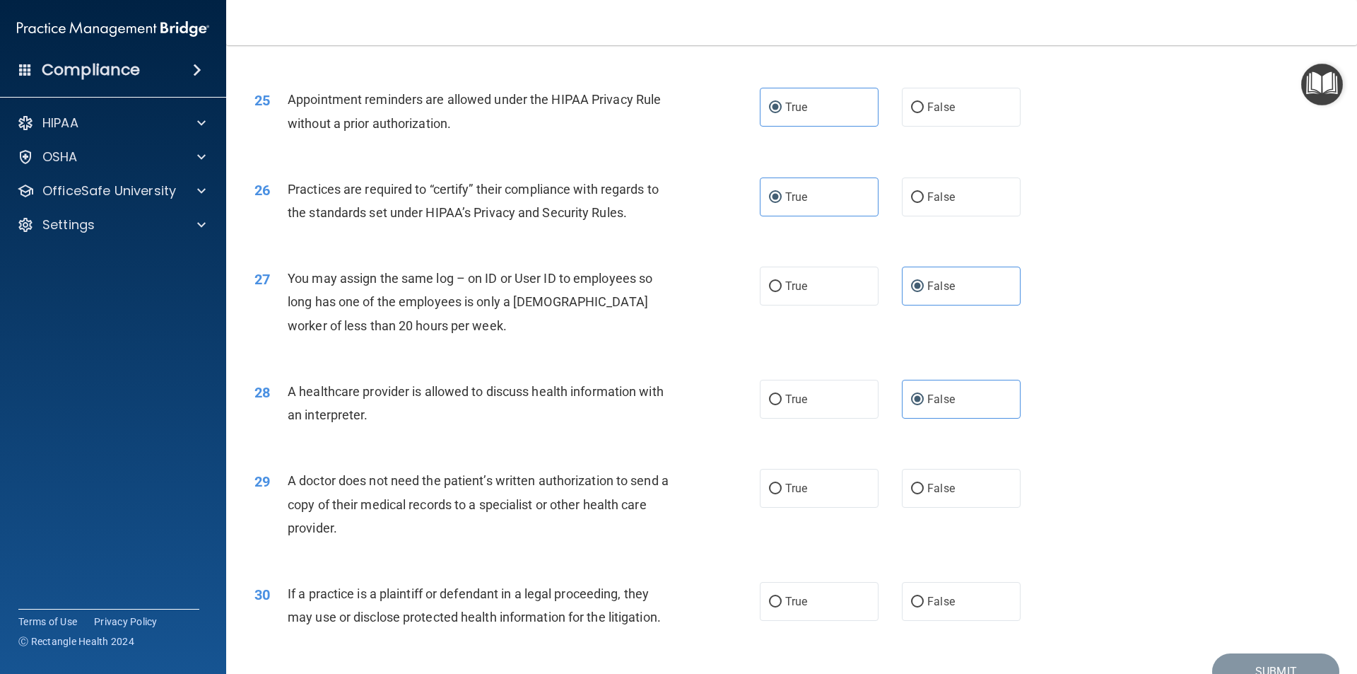
click at [806, 423] on div "28 A healthcare provider is allowed to discuss health information with an inter…" at bounding box center [792, 406] width 1096 height 89
click at [805, 498] on label "True" at bounding box center [819, 488] width 119 height 39
click at [782, 494] on input "True" at bounding box center [775, 488] width 13 height 11
radio input "true"
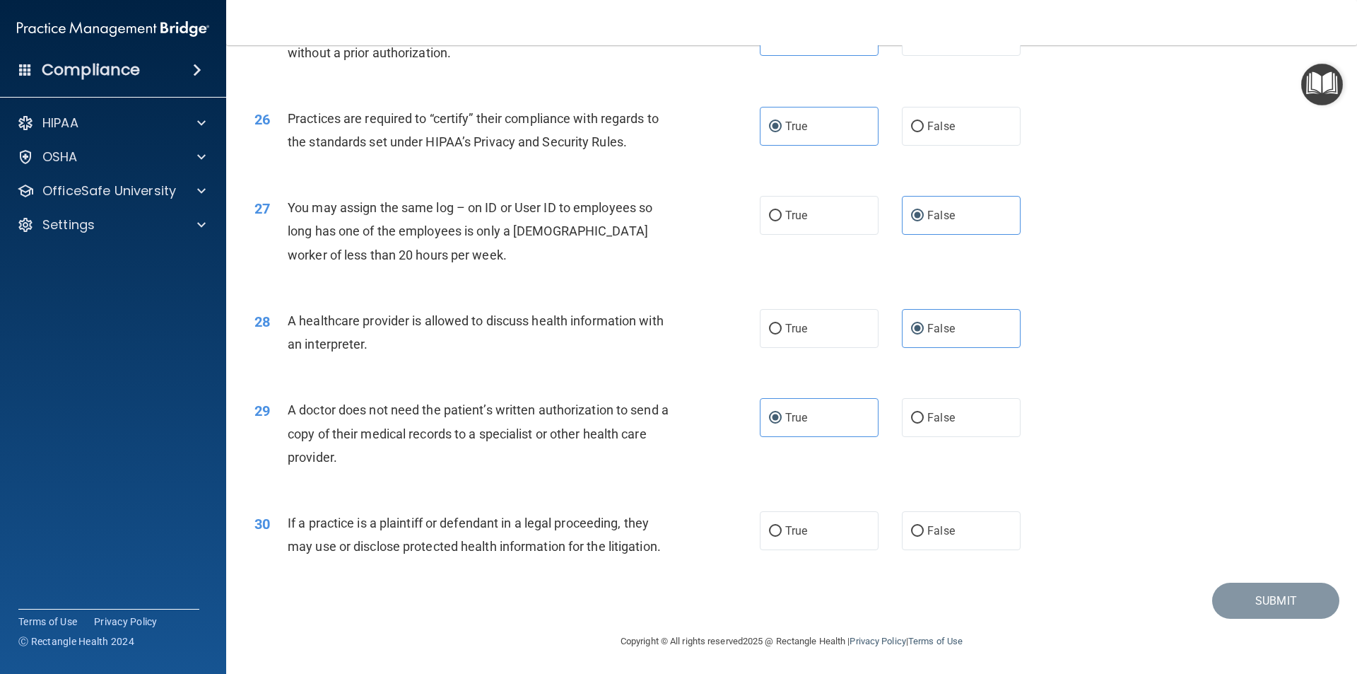
scroll to position [2617, 0]
click at [814, 531] on label "True" at bounding box center [819, 529] width 119 height 39
click at [782, 531] on input "True" at bounding box center [775, 529] width 13 height 11
radio input "true"
click at [921, 536] on label "False" at bounding box center [961, 529] width 119 height 39
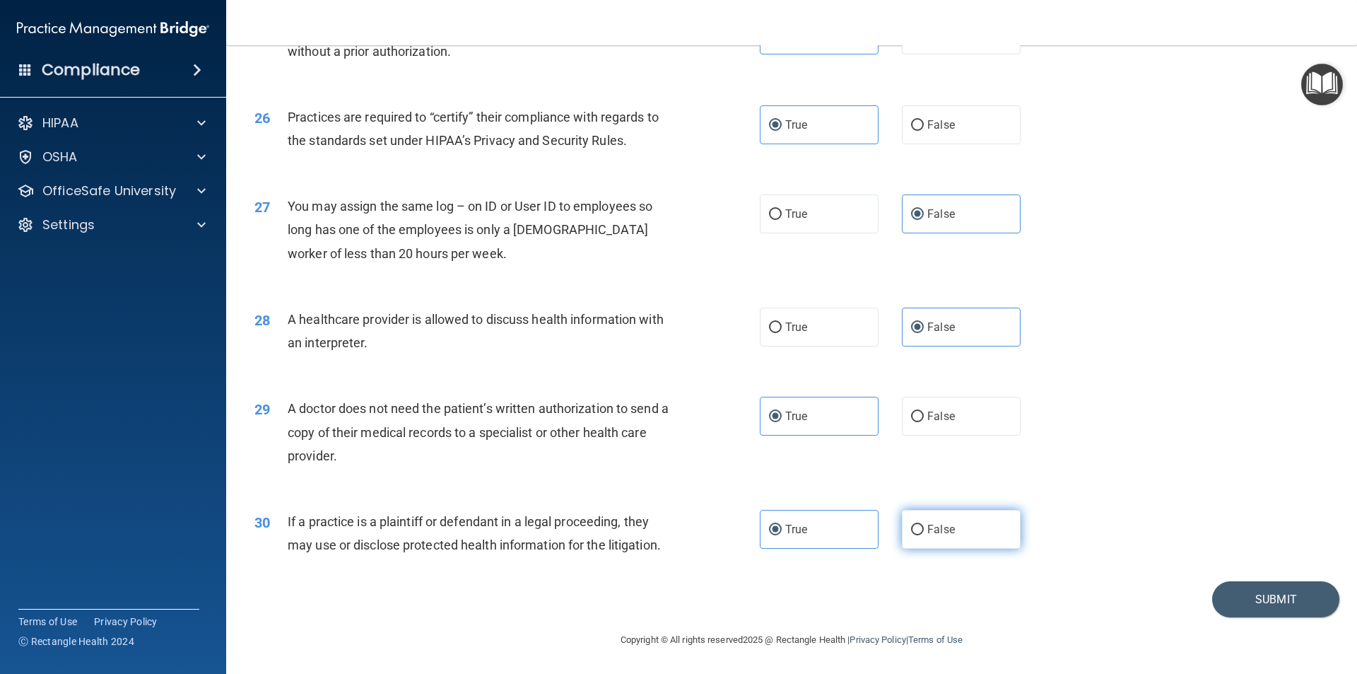
click at [921, 535] on input "False" at bounding box center [917, 529] width 13 height 11
radio input "true"
click at [792, 541] on label "True" at bounding box center [819, 529] width 119 height 39
click at [782, 535] on input "True" at bounding box center [775, 529] width 13 height 11
radio input "true"
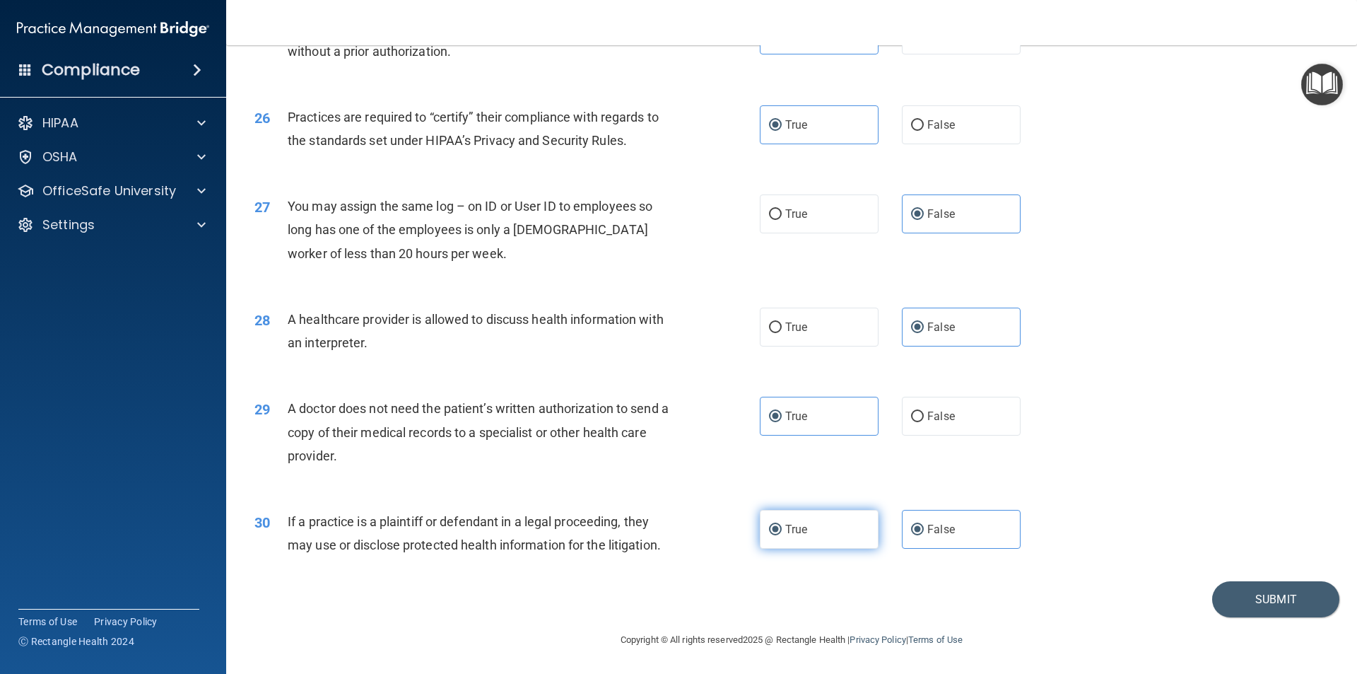
radio input "false"
click at [1223, 599] on button "Submit" at bounding box center [1275, 599] width 127 height 36
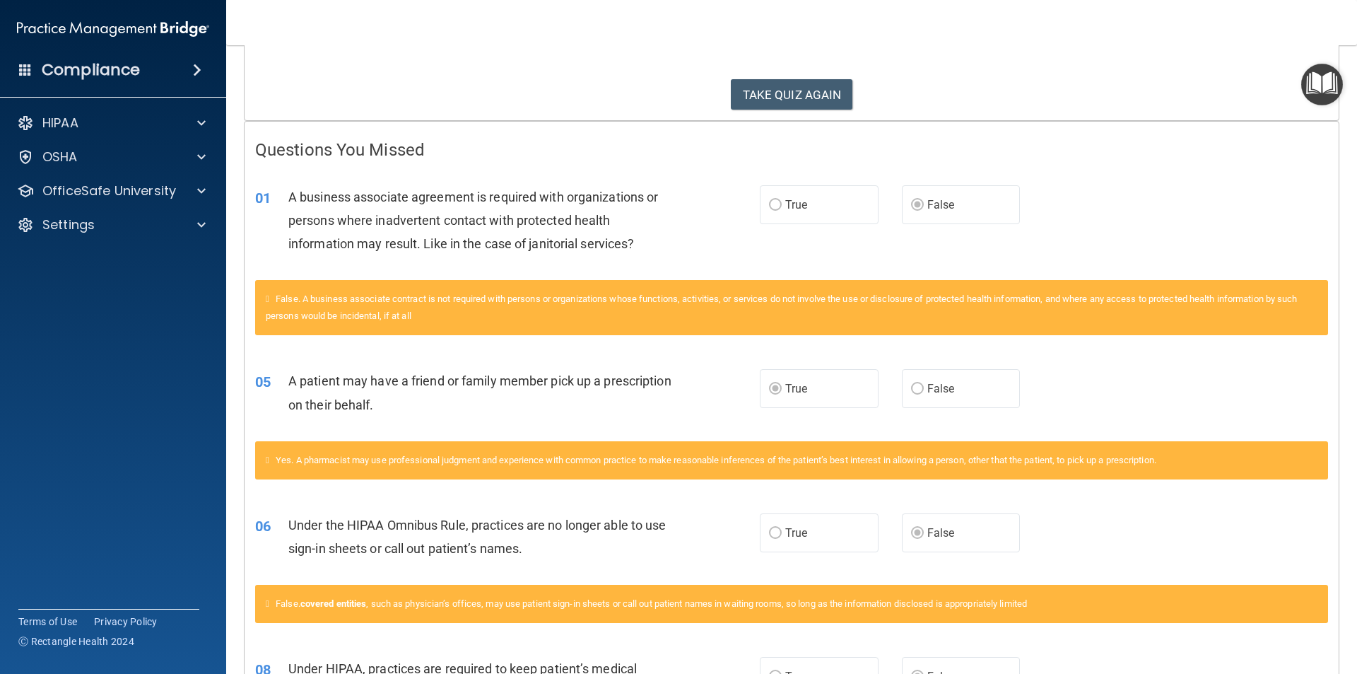
scroll to position [283, 0]
